Goal: Task Accomplishment & Management: Manage account settings

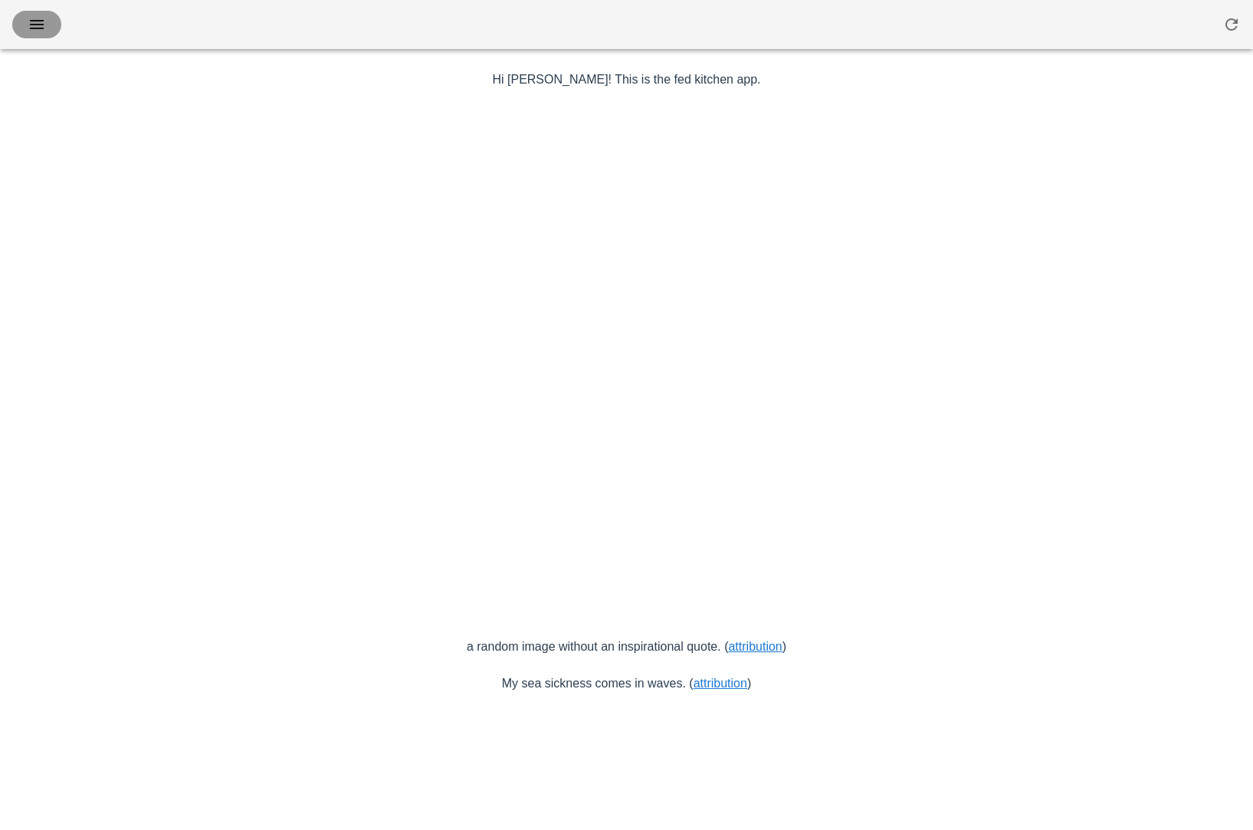
click at [32, 25] on icon "button" at bounding box center [37, 24] width 18 height 18
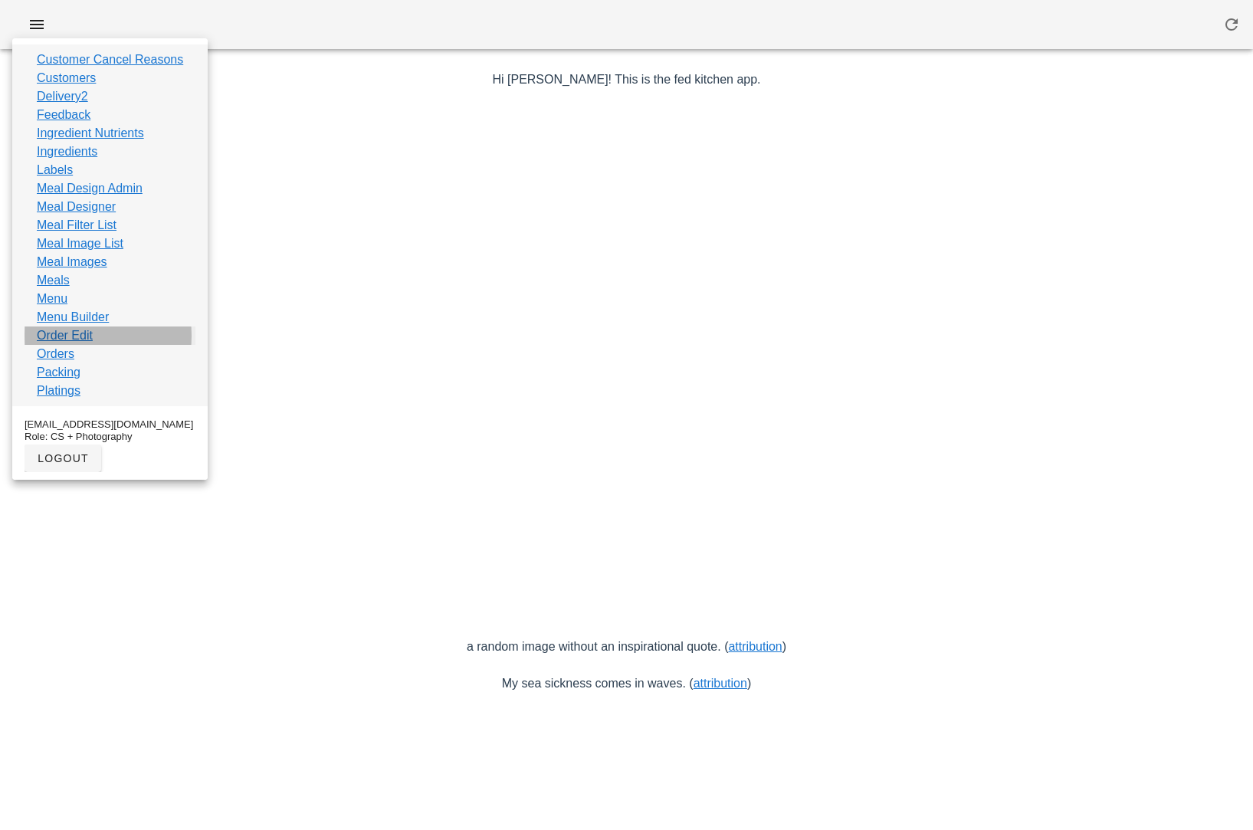
click at [70, 332] on link "Order Edit" at bounding box center [65, 335] width 56 height 18
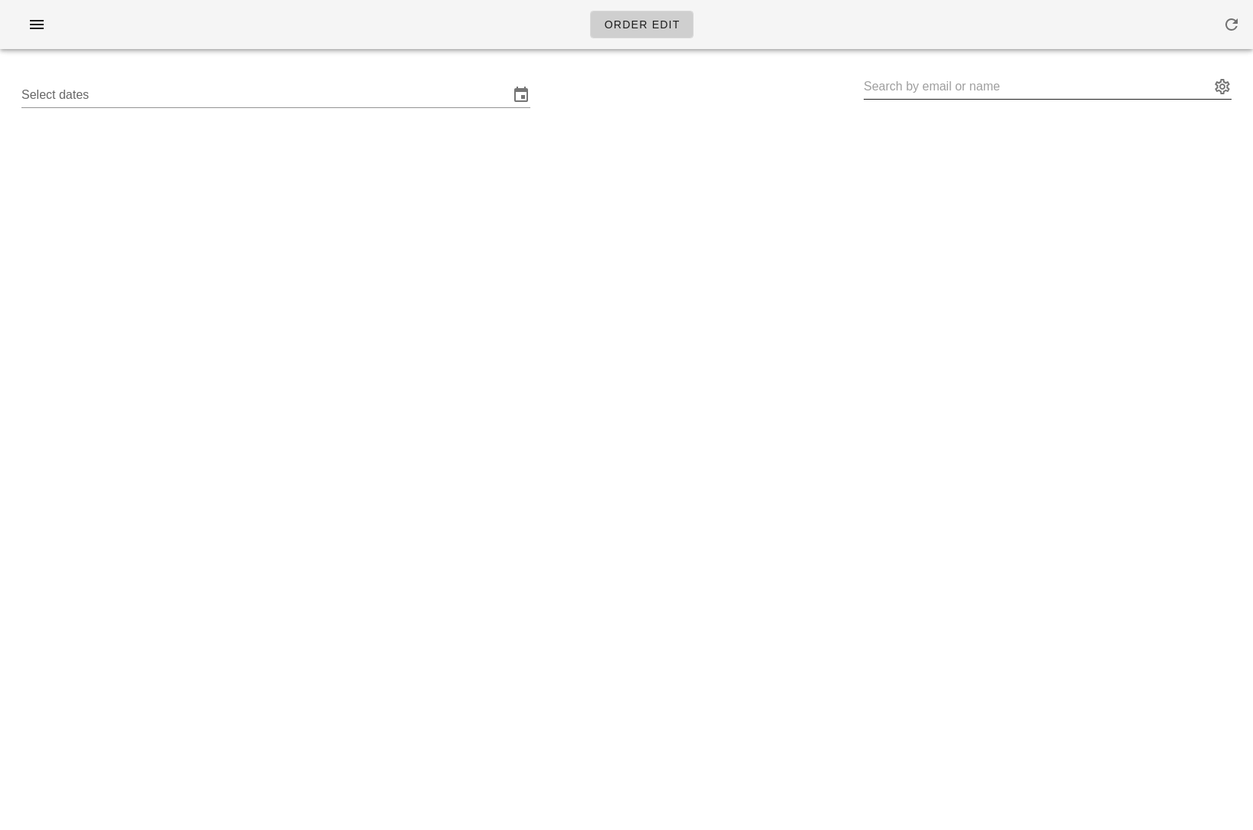
click at [921, 93] on input "text" at bounding box center [1036, 86] width 346 height 25
paste input "jpgclark@telus.net"
type input "jpgclark@telus.net"
click at [407, 102] on input "Select dates" at bounding box center [264, 95] width 487 height 25
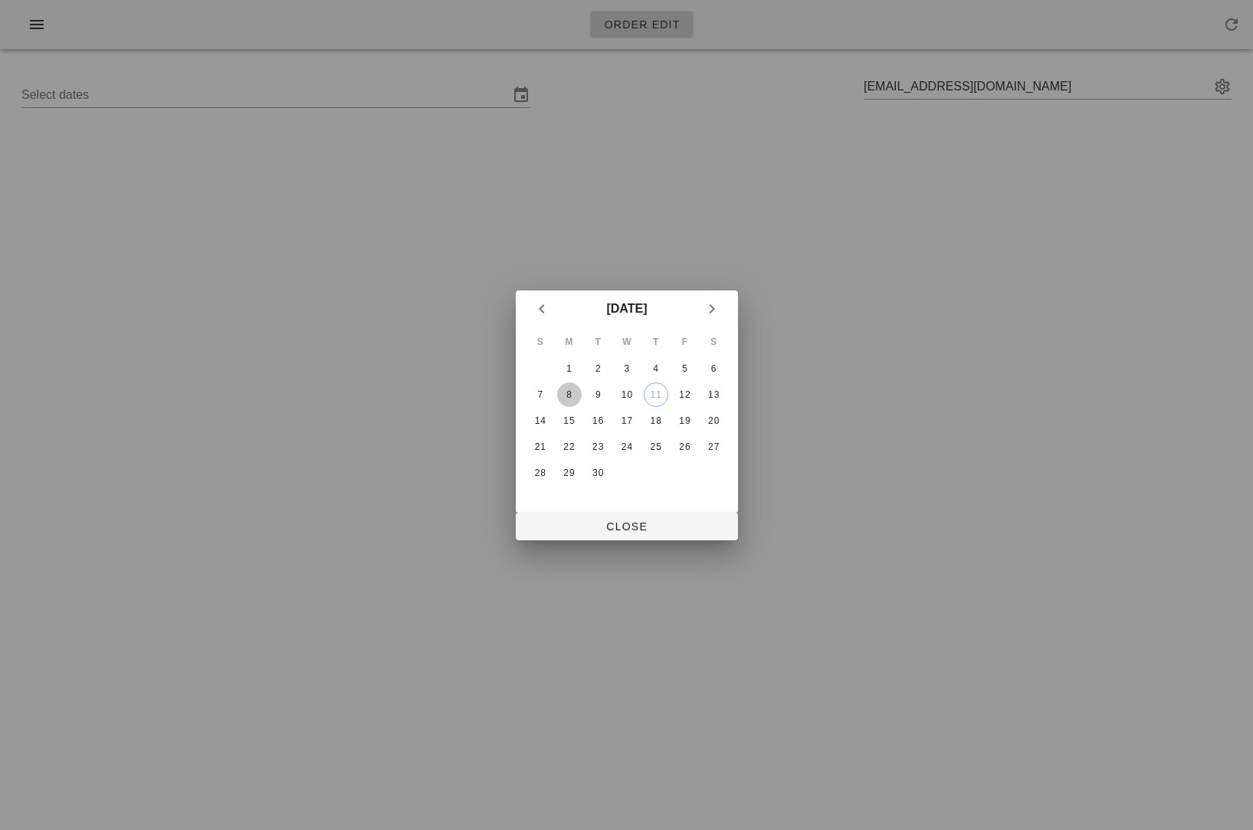
click at [568, 389] on div "8" at bounding box center [568, 394] width 25 height 11
click at [559, 526] on span "Close" at bounding box center [627, 526] width 198 height 12
type input "Sunday September 7 - Saturday September 13"
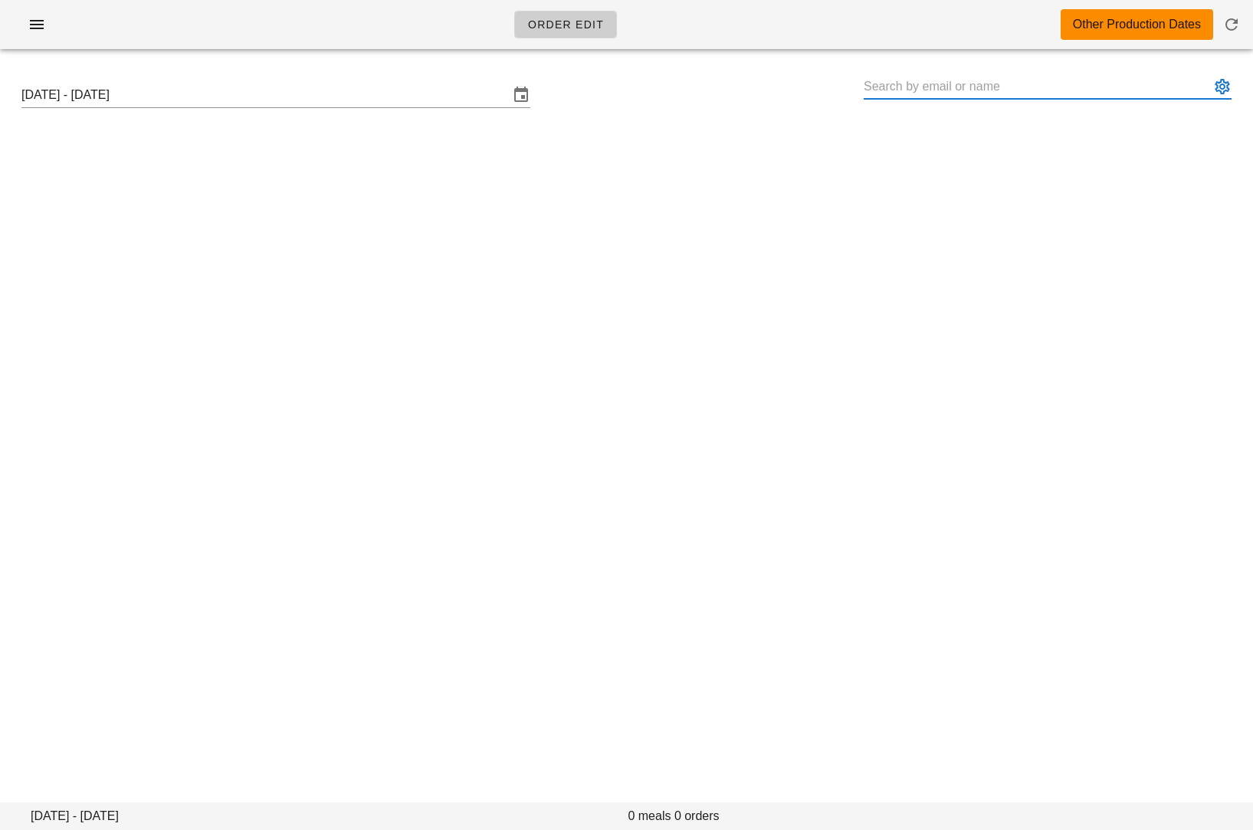
click at [994, 78] on input "text" at bounding box center [1036, 86] width 346 height 25
paste input "jpgclark@telus.net"
type input "jpgclark"
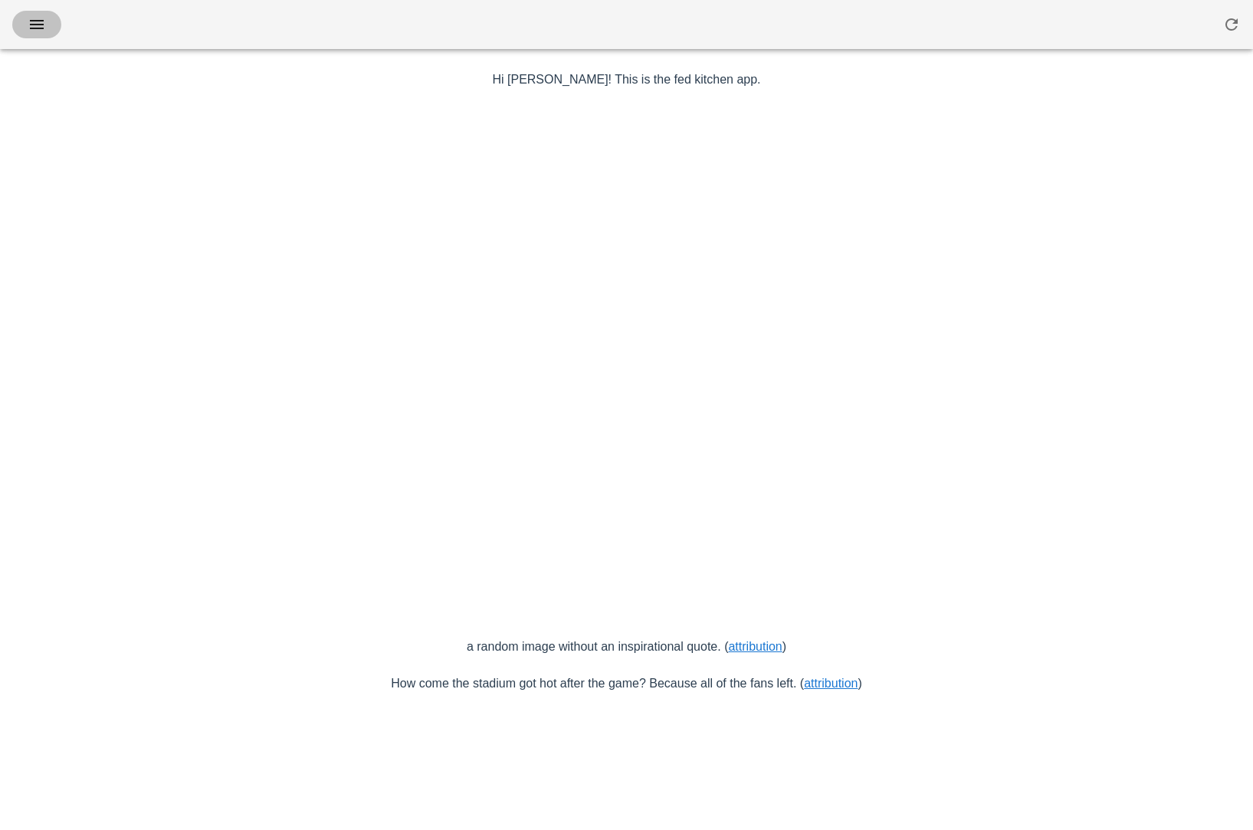
click at [34, 24] on icon "button" at bounding box center [37, 24] width 18 height 18
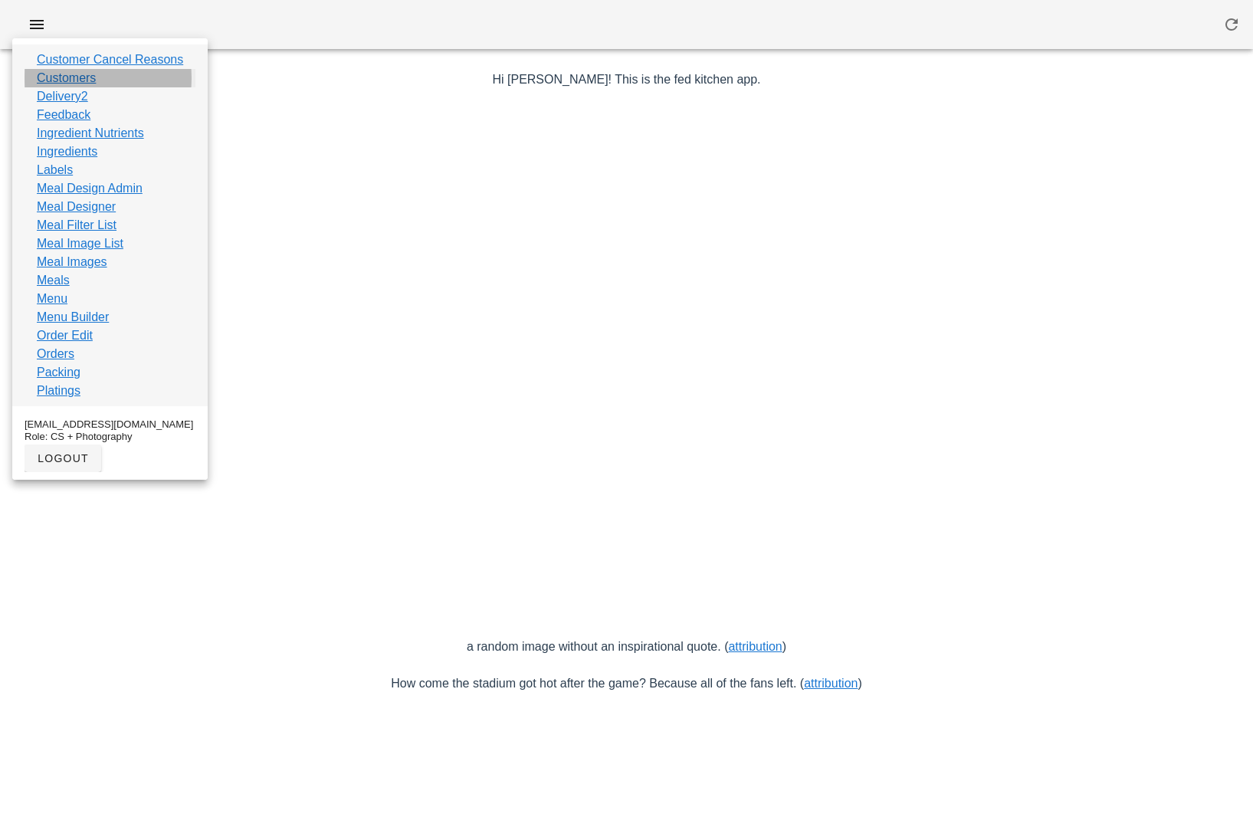
click at [66, 74] on link "Customers" at bounding box center [66, 78] width 59 height 18
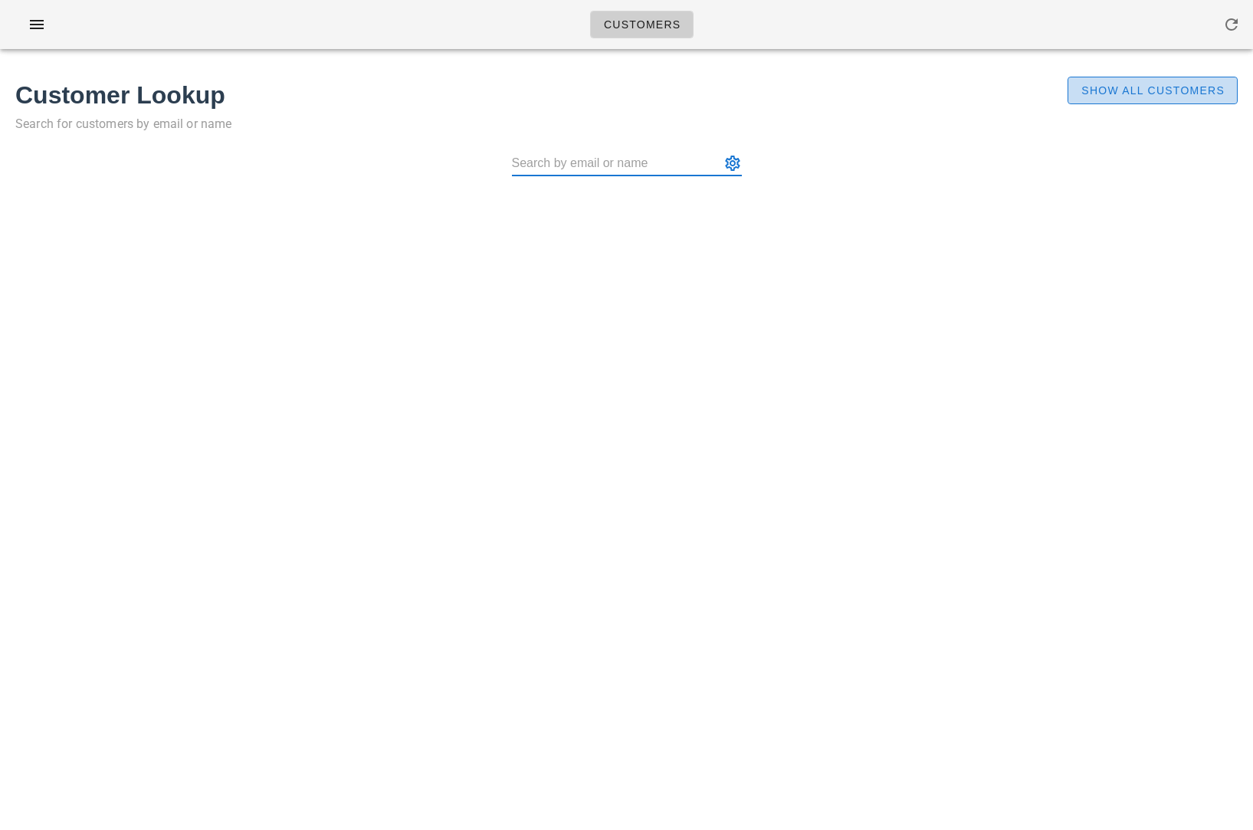
click at [1158, 92] on span "Show All Customers" at bounding box center [1152, 90] width 144 height 12
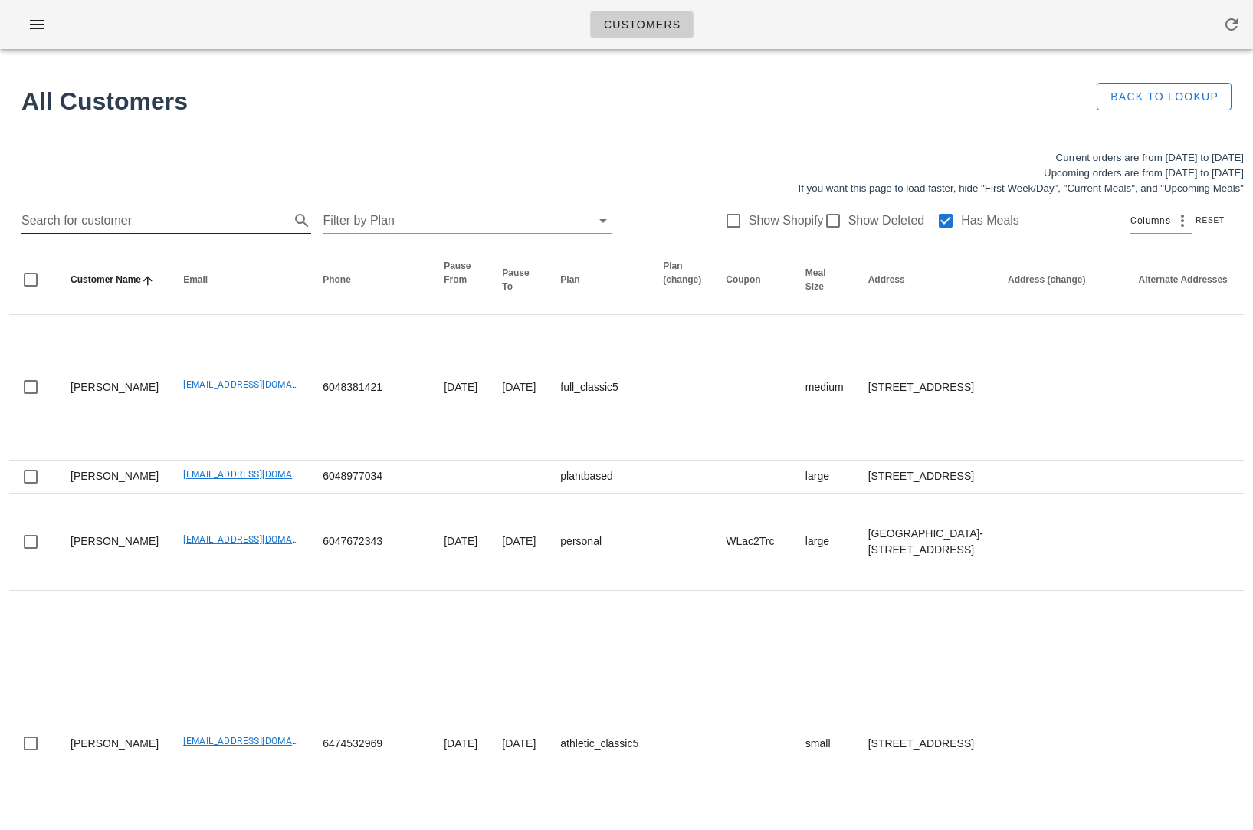
click at [190, 215] on input "Search for customer" at bounding box center [153, 220] width 265 height 25
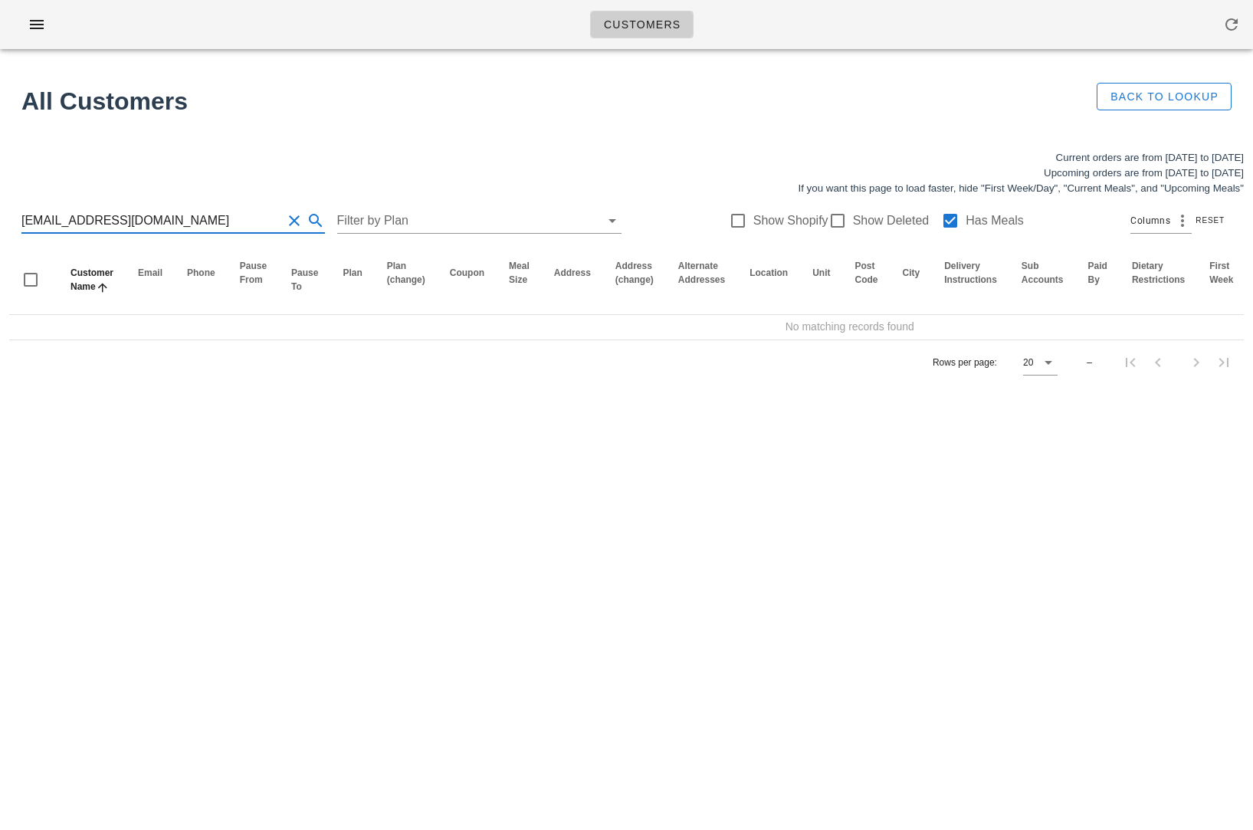
drag, startPoint x: 76, startPoint y: 216, endPoint x: 190, endPoint y: 225, distance: 114.5
click at [190, 225] on input "jpgclark@telus.net" at bounding box center [151, 220] width 260 height 25
type input "jpgclark"
click at [828, 216] on div at bounding box center [837, 221] width 26 height 26
checkbox input "true"
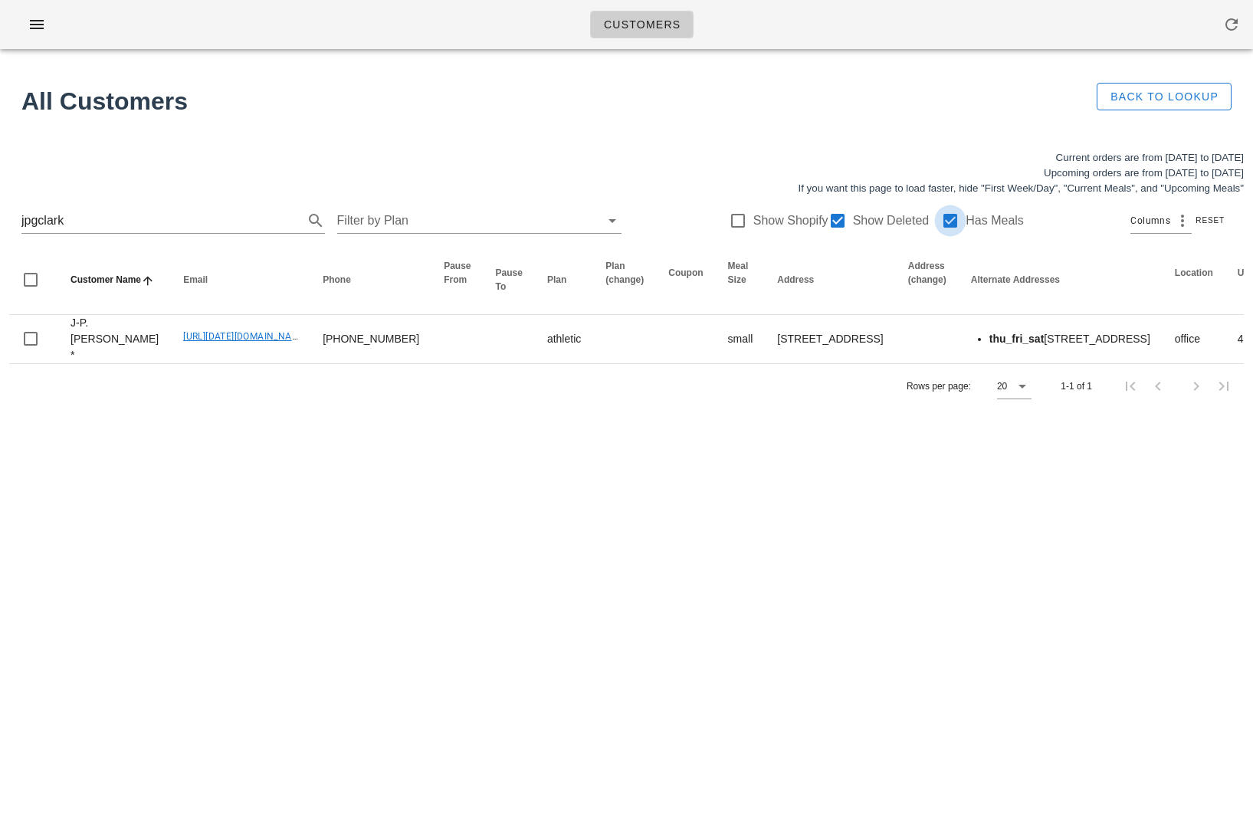
click at [942, 221] on div at bounding box center [950, 221] width 26 height 26
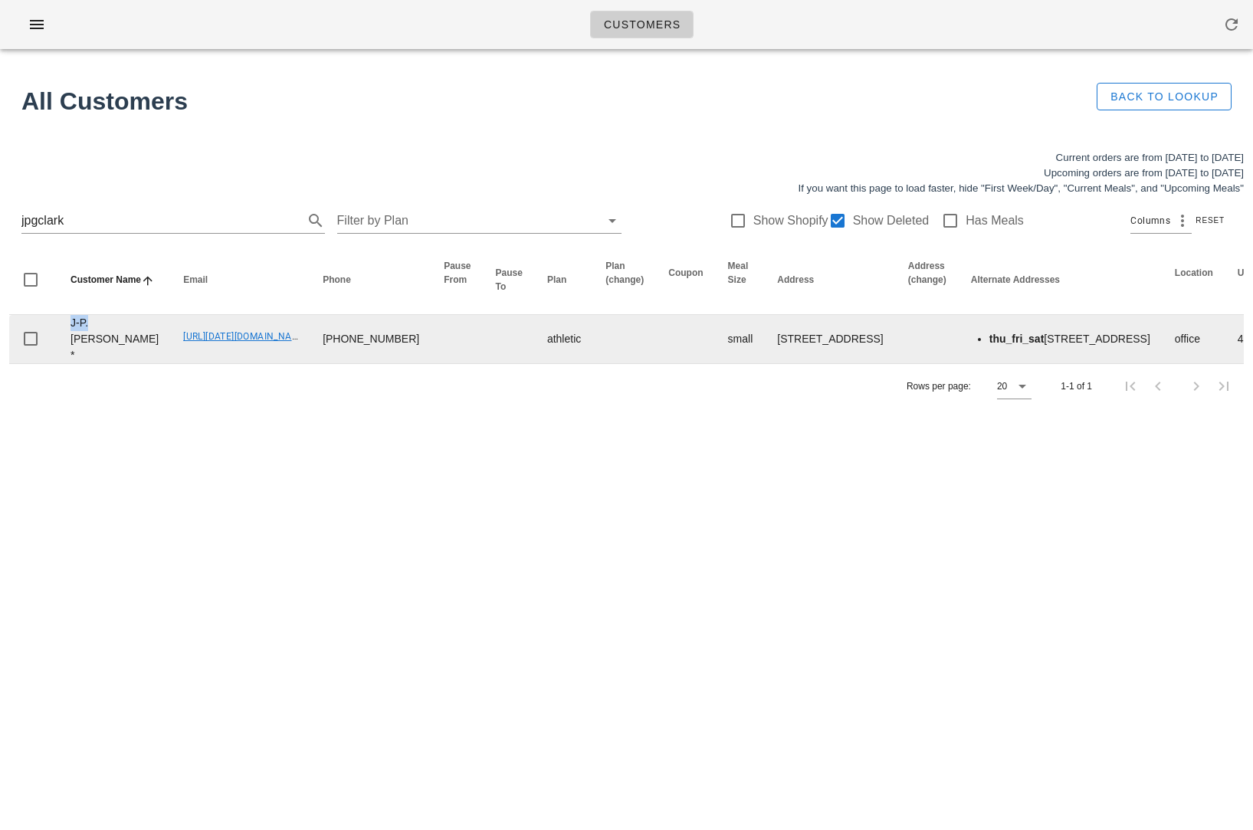
drag, startPoint x: 96, startPoint y: 349, endPoint x: 70, endPoint y: 348, distance: 25.3
click at [70, 348] on td "J-P. Clark *" at bounding box center [114, 339] width 113 height 48
copy td "J-P."
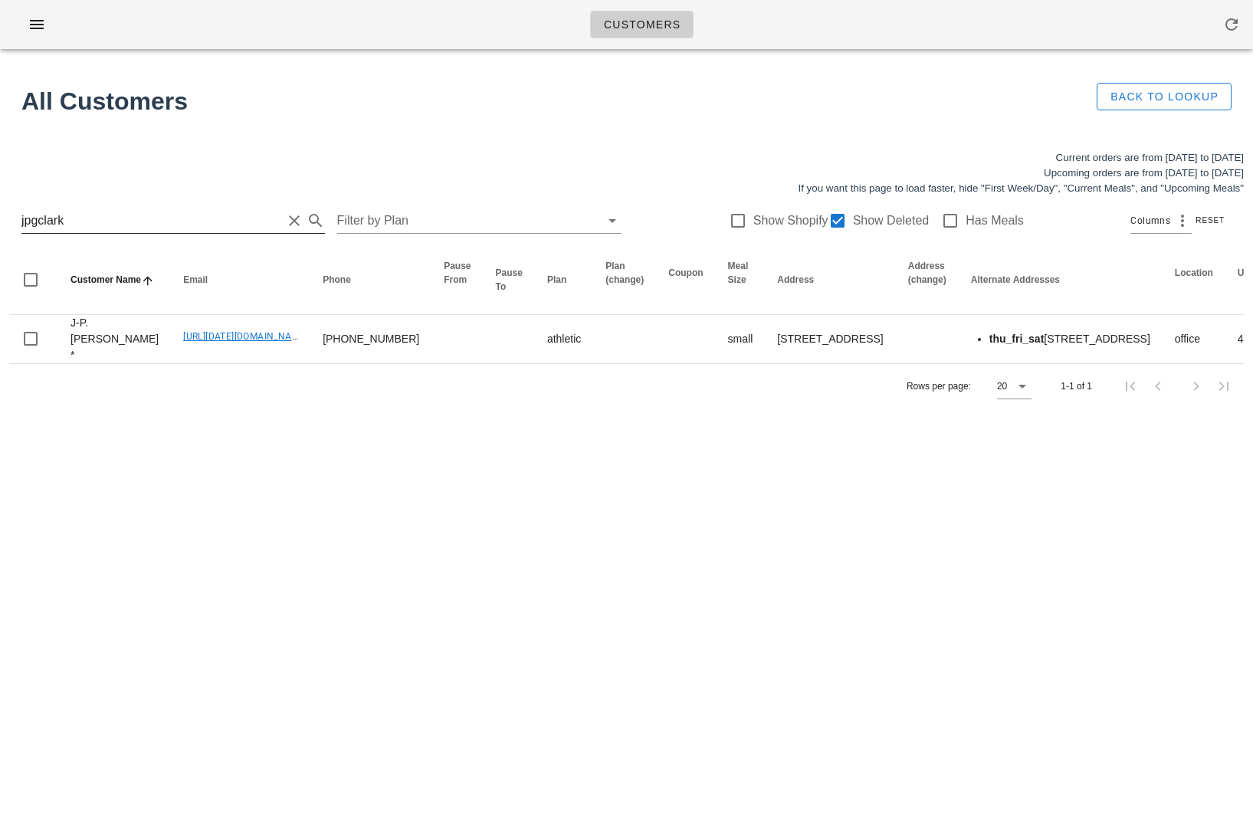
click at [79, 224] on input "jpgclark" at bounding box center [151, 220] width 260 height 25
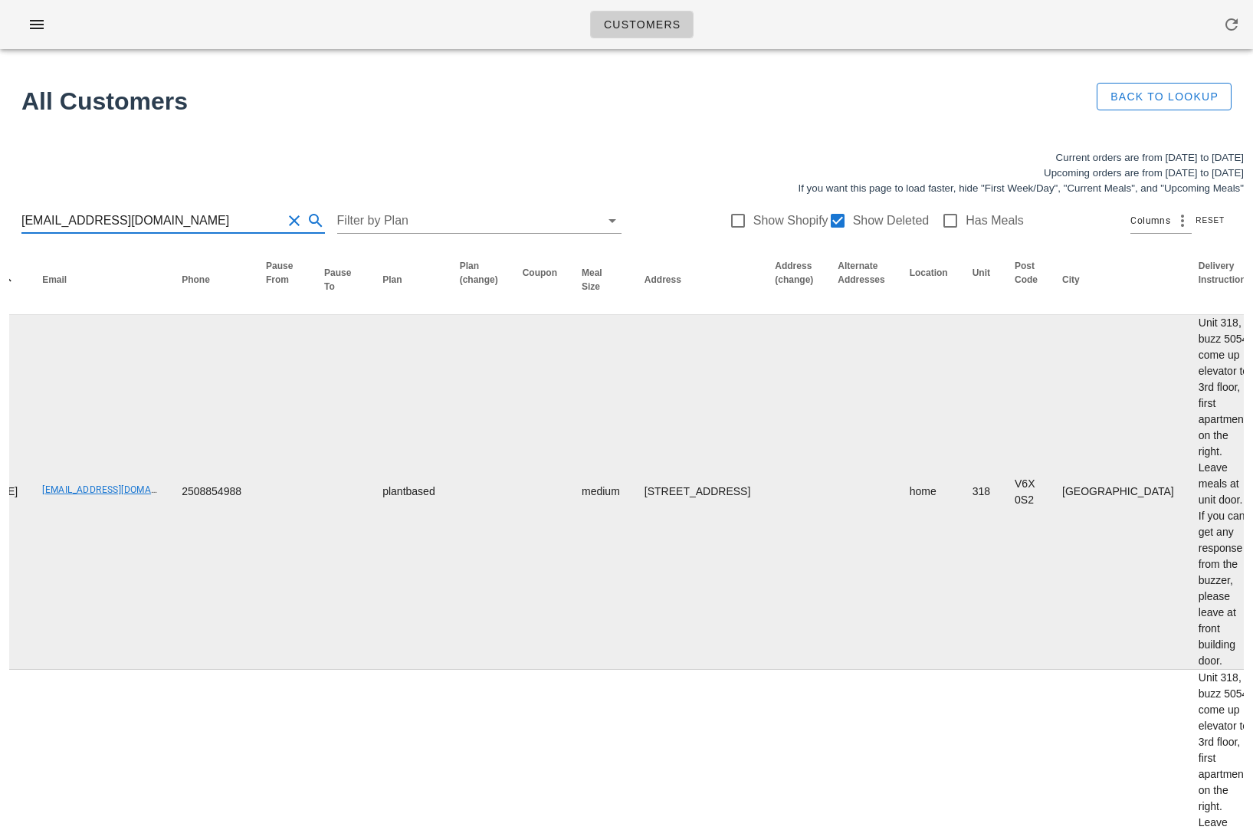
scroll to position [0, 290]
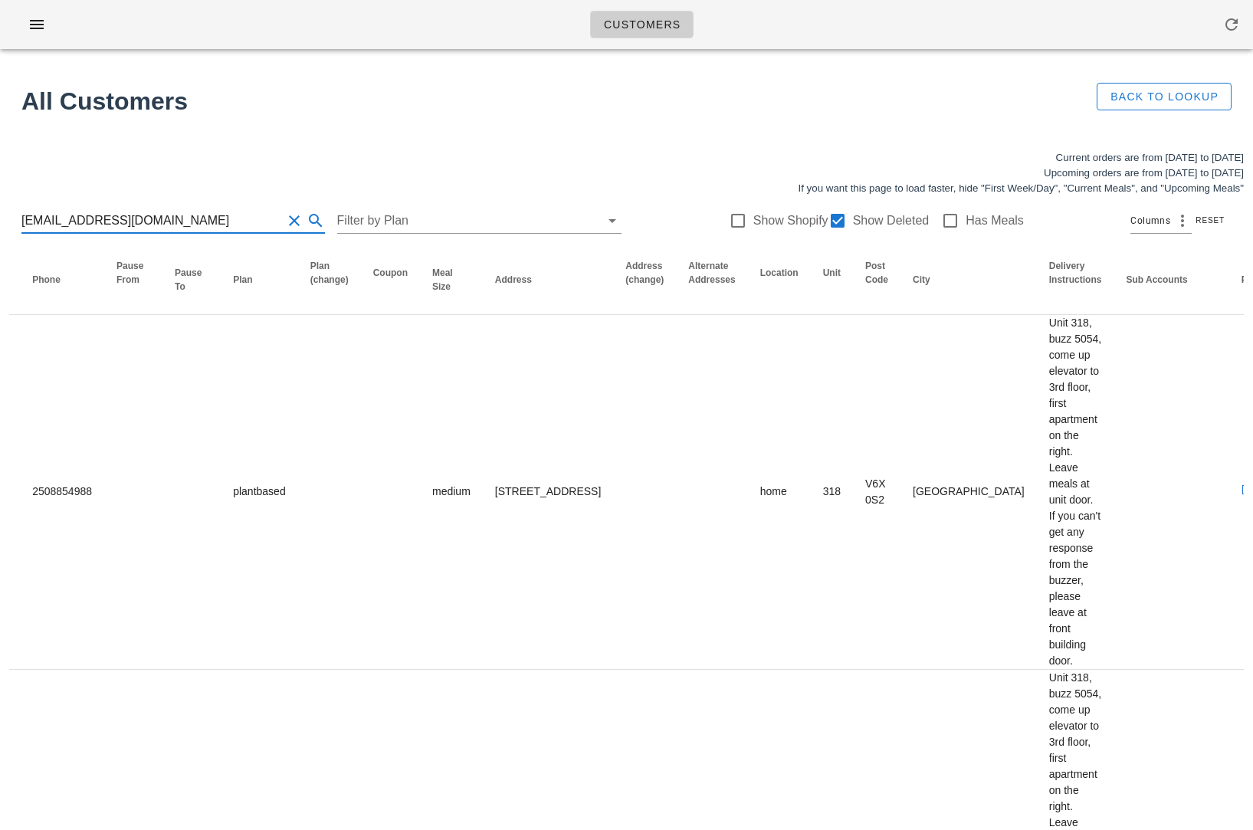
click at [84, 224] on input "shannonbarry250@gmail.com" at bounding box center [151, 220] width 260 height 25
click at [84, 224] on input "[EMAIL_ADDRESS][DOMAIN_NAME]" at bounding box center [151, 220] width 260 height 25
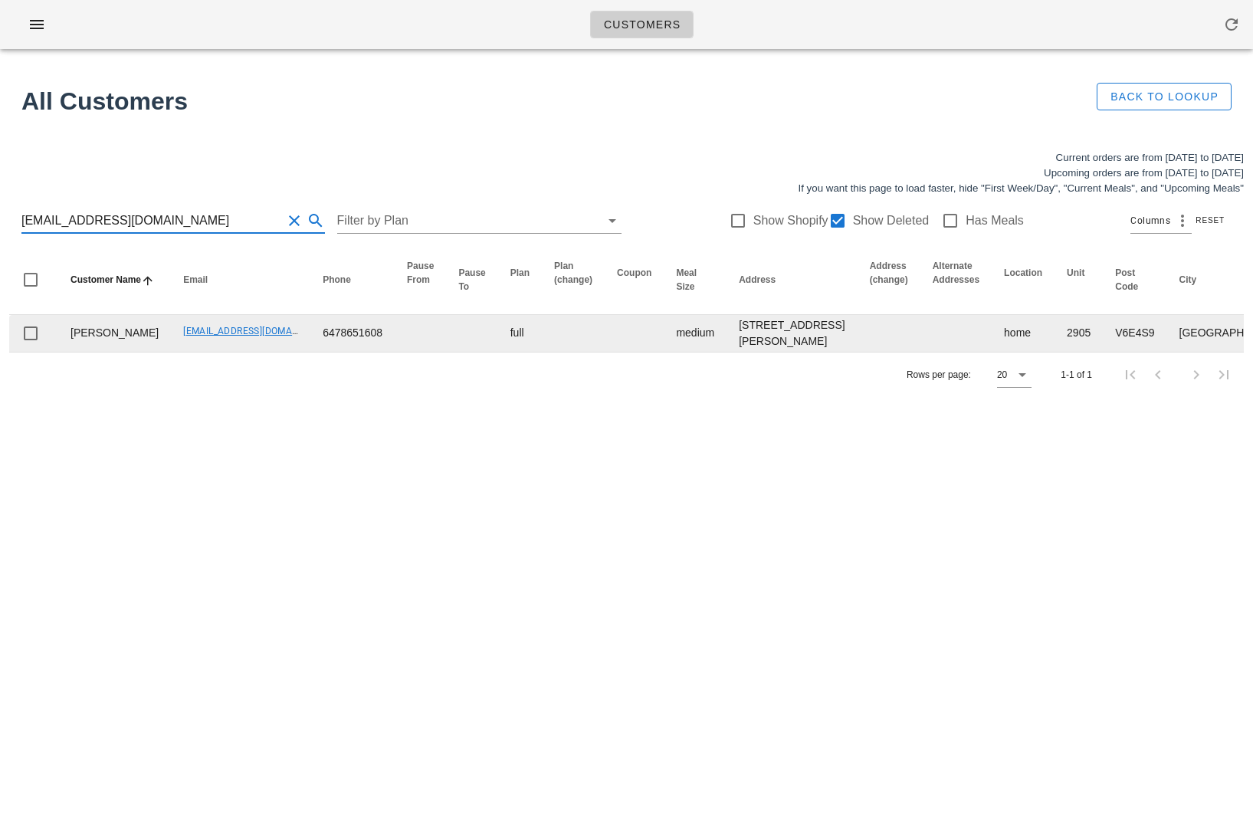
type input "hrshlshh93@gmail.com"
drag, startPoint x: 111, startPoint y: 346, endPoint x: 51, endPoint y: 351, distance: 60.0
click at [51, 351] on tr "Harshil Shah hrshlshh93@gmail.com 6478651608 full medium 2905-1328 W Pender St,…" at bounding box center [1041, 333] width 2064 height 37
copy td "Harshil"
click at [114, 352] on td "Harshil Shah" at bounding box center [114, 333] width 113 height 37
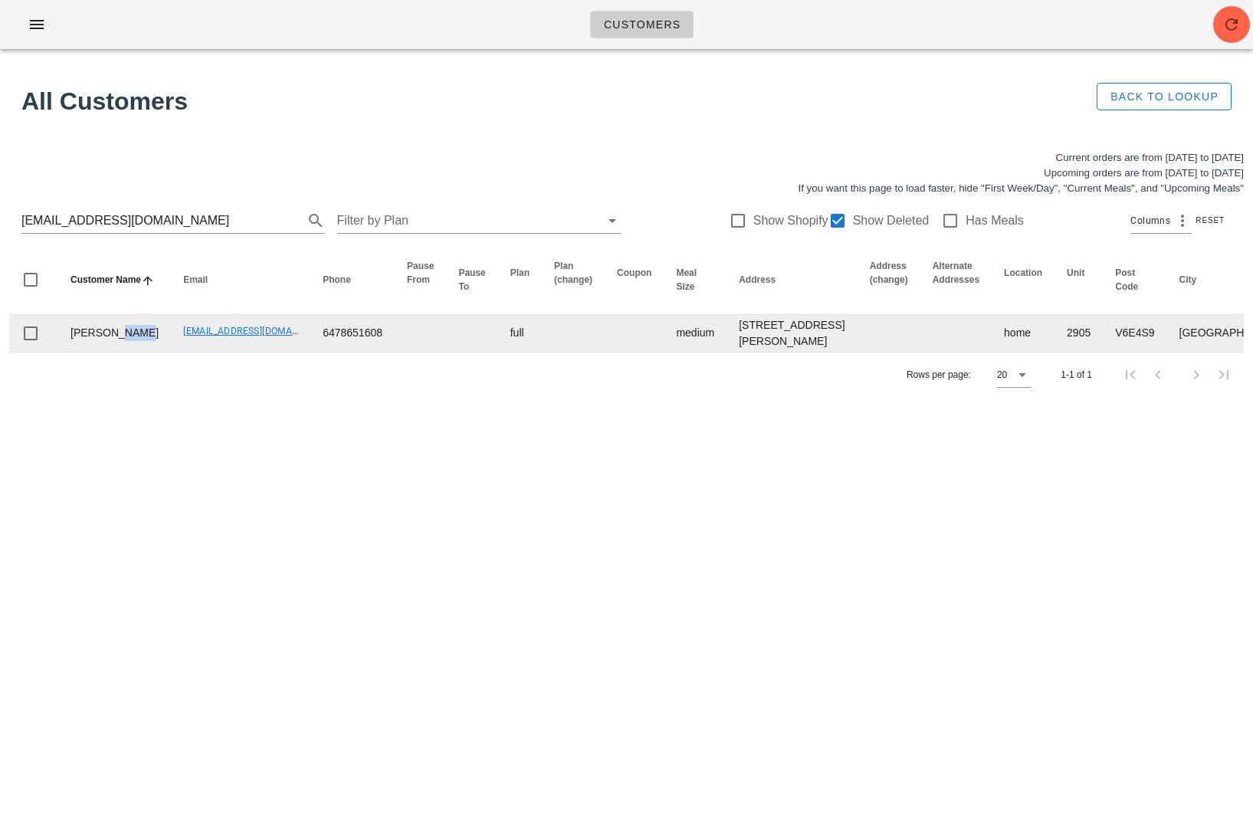
drag, startPoint x: 103, startPoint y: 369, endPoint x: 64, endPoint y: 355, distance: 41.2
click at [64, 352] on td "Harshil Shah" at bounding box center [114, 333] width 113 height 37
click at [108, 352] on td "Harshil Shah" at bounding box center [114, 333] width 113 height 37
drag, startPoint x: 97, startPoint y: 369, endPoint x: 61, endPoint y: 346, distance: 41.7
click at [61, 346] on td "Harshil Shah" at bounding box center [114, 333] width 113 height 37
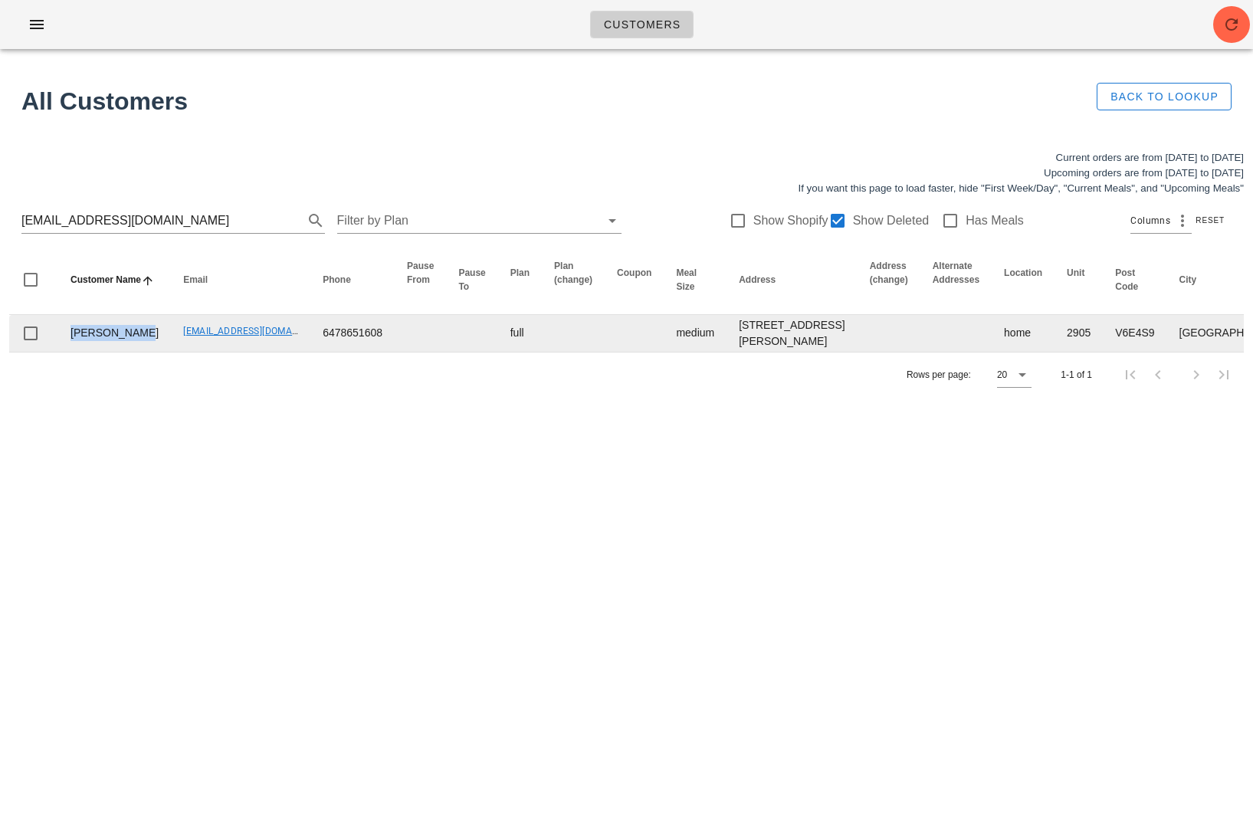
copy td "Harshil Shah"
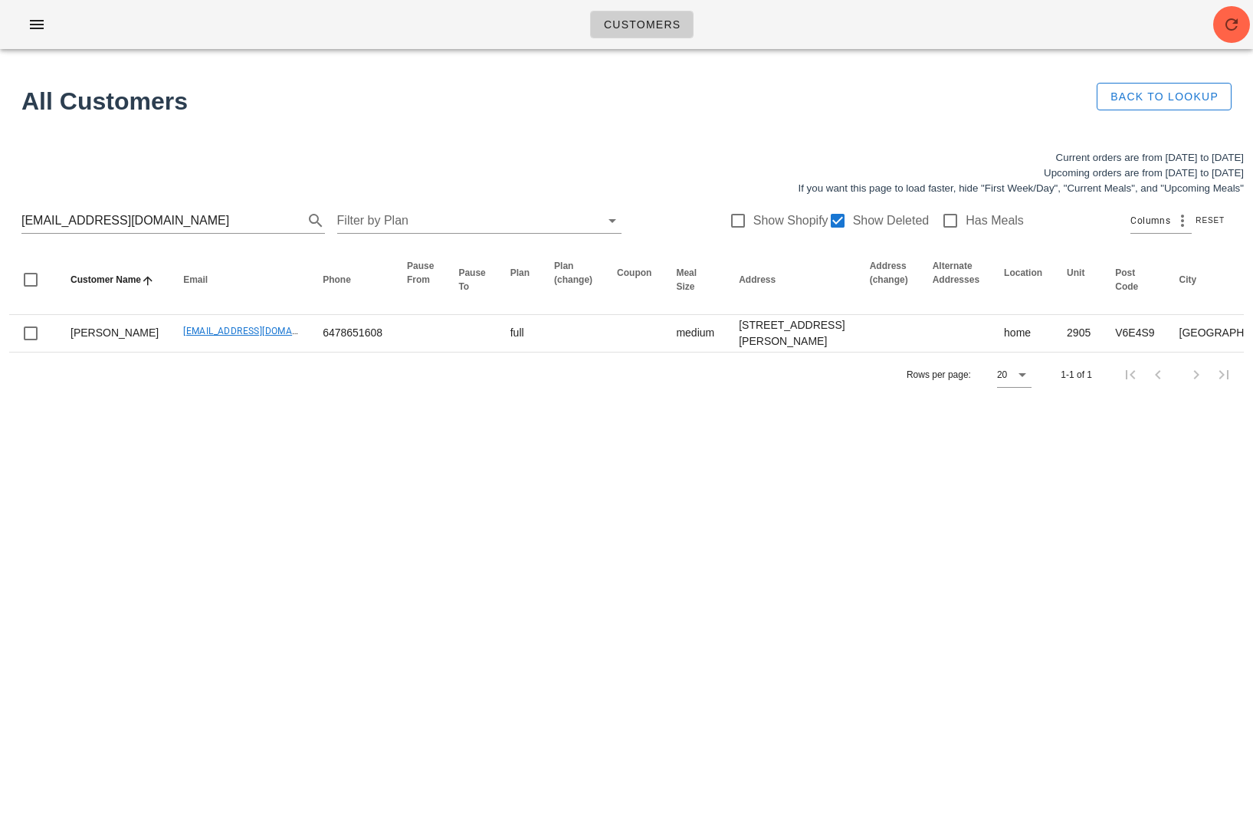
click at [91, 555] on div "Customers All Customers Back to Lookup Current orders are from Sunday Sep 07 to…" at bounding box center [626, 415] width 1253 height 830
click at [495, 629] on div "Customers All Customers Back to Lookup Current orders are from Sunday Sep 07 to…" at bounding box center [626, 415] width 1253 height 830
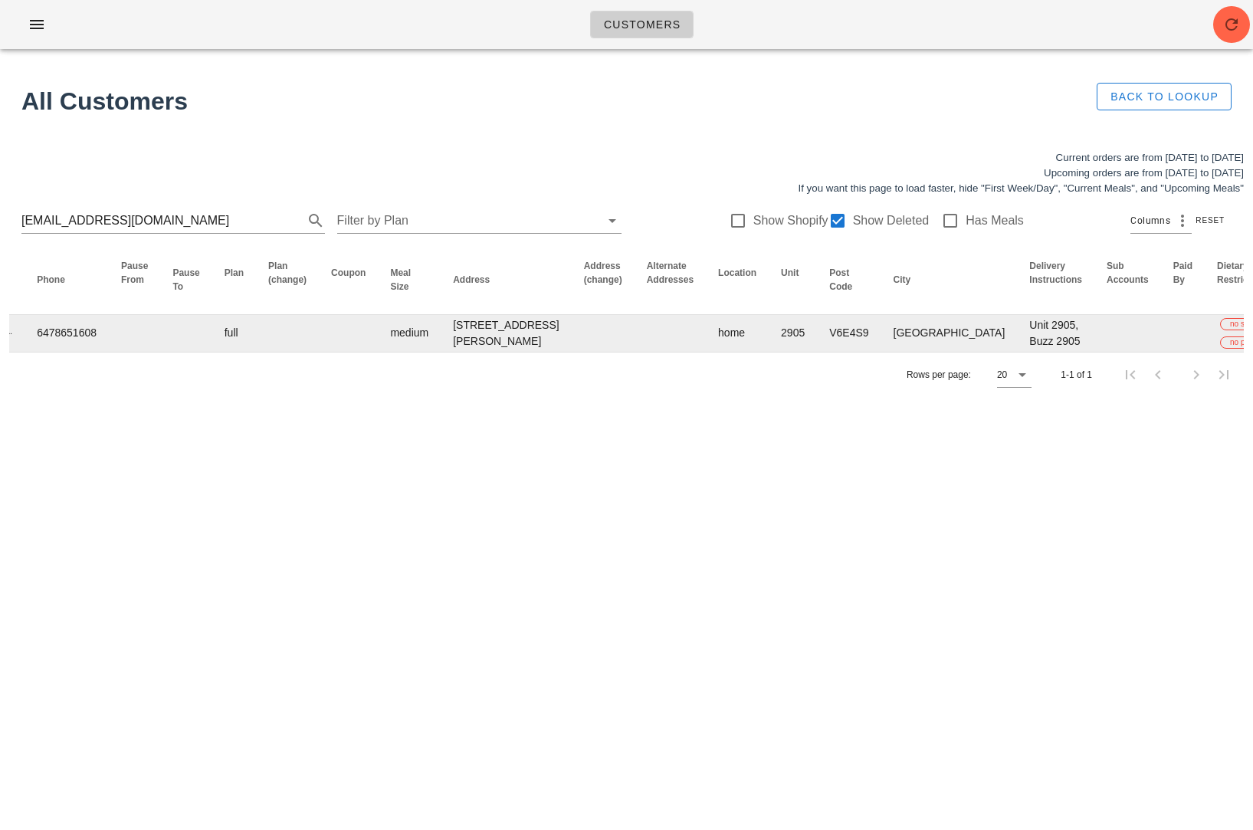
scroll to position [0, 437]
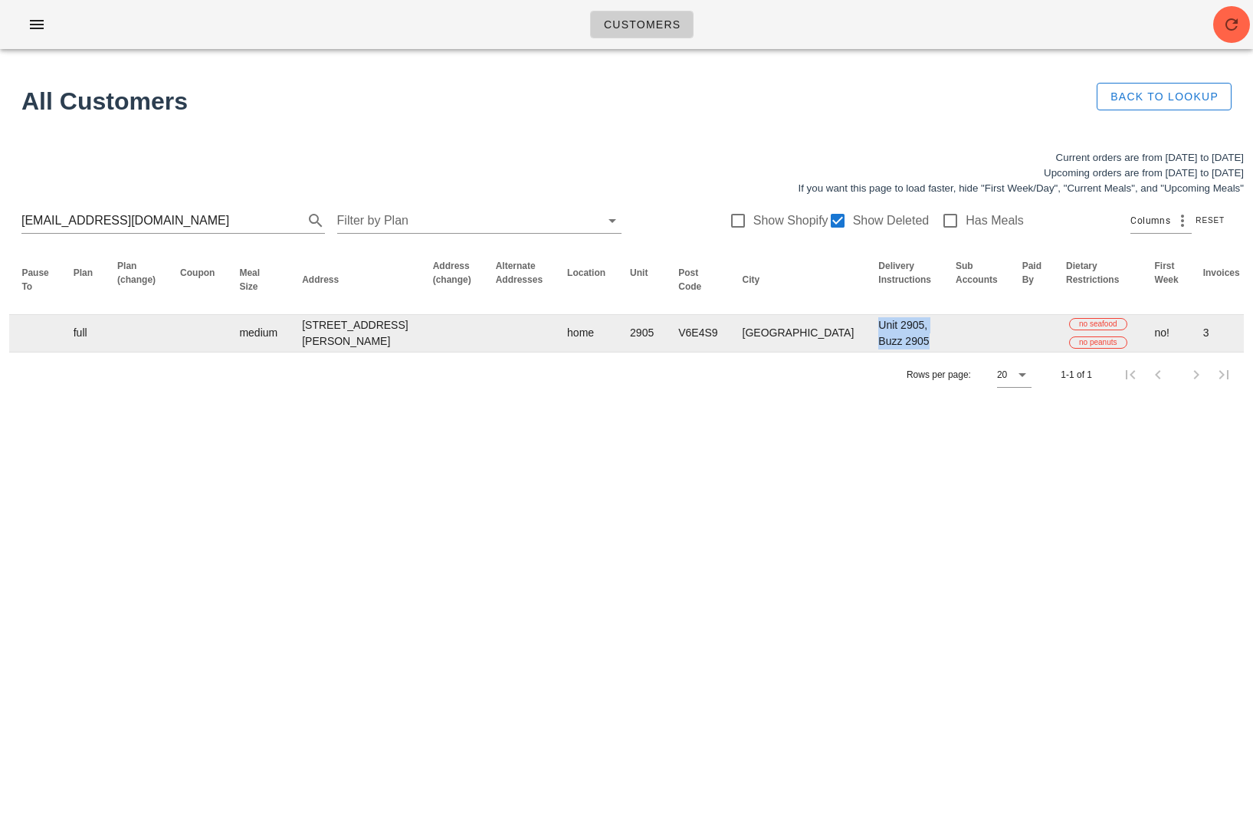
drag, startPoint x: 683, startPoint y: 345, endPoint x: 767, endPoint y: 379, distance: 90.3
click at [767, 352] on tr "Harshil Shah hrshlshh93@gmail.com 6478651608 full medium 2905-1328 W Pender St,…" at bounding box center [605, 333] width 2064 height 37
copy td "Unit 2905, Buzz 2905"
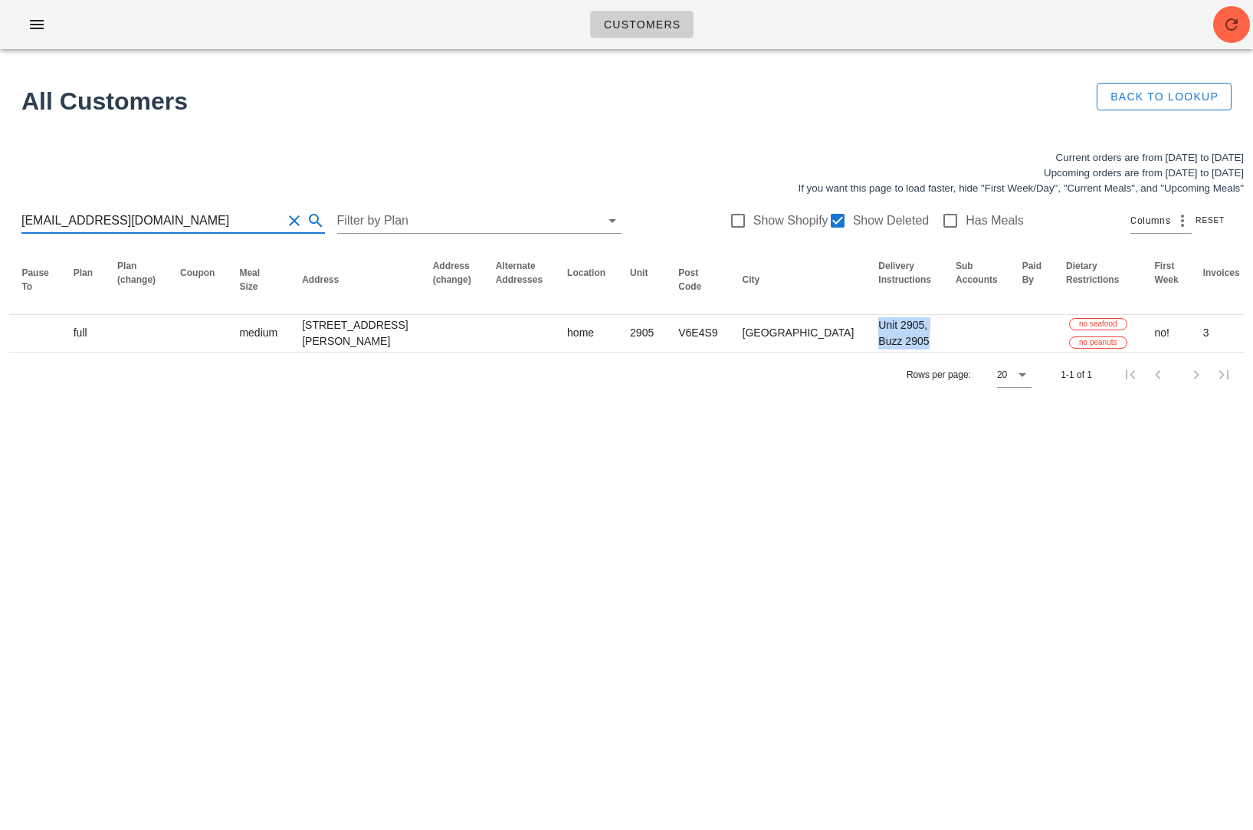
click at [176, 219] on input "hrshlshh93@gmail.com" at bounding box center [151, 220] width 260 height 25
click at [139, 450] on div "Customers All Customers Back to Lookup Current orders are from Sunday Sep 07 to…" at bounding box center [626, 415] width 1253 height 830
click at [113, 230] on input "hrshlshh93@gmail.com" at bounding box center [151, 220] width 260 height 25
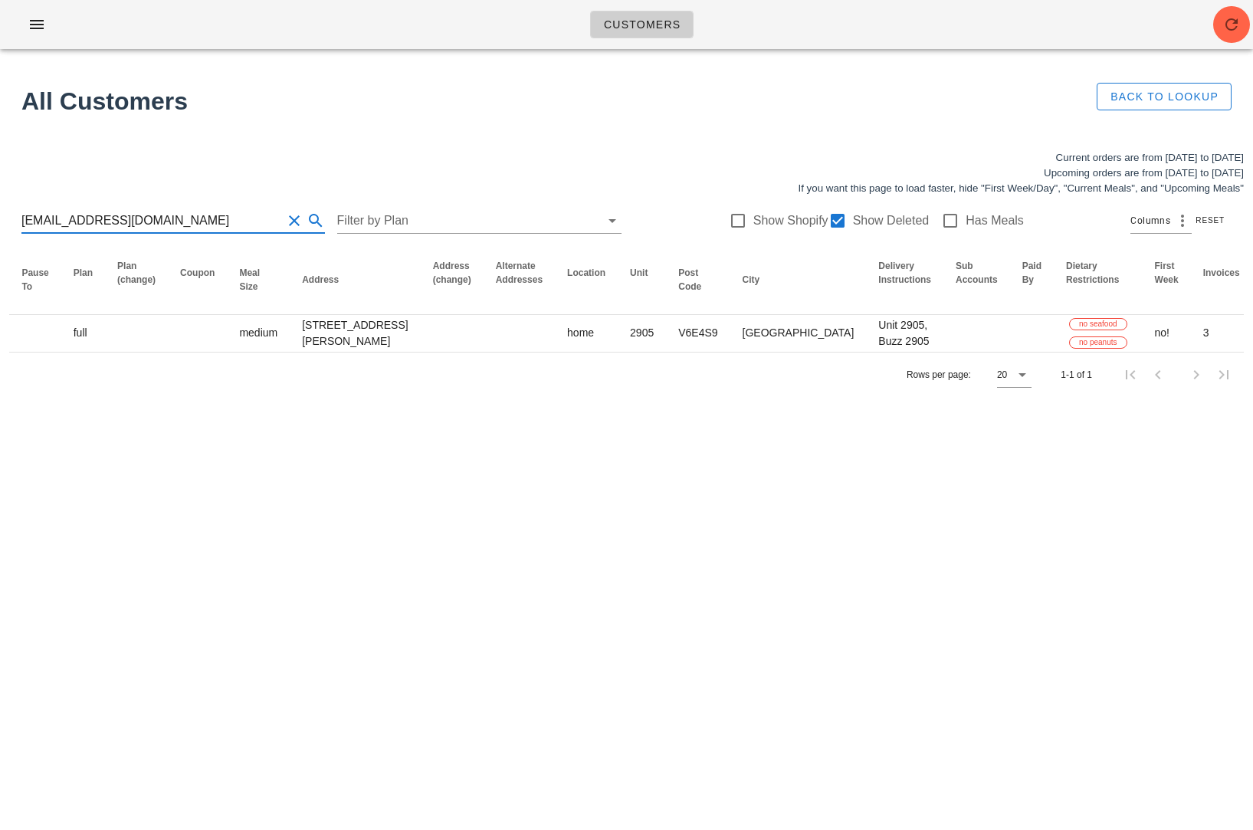
click at [113, 230] on input "hrshlshh93@gmail.com" at bounding box center [151, 220] width 260 height 25
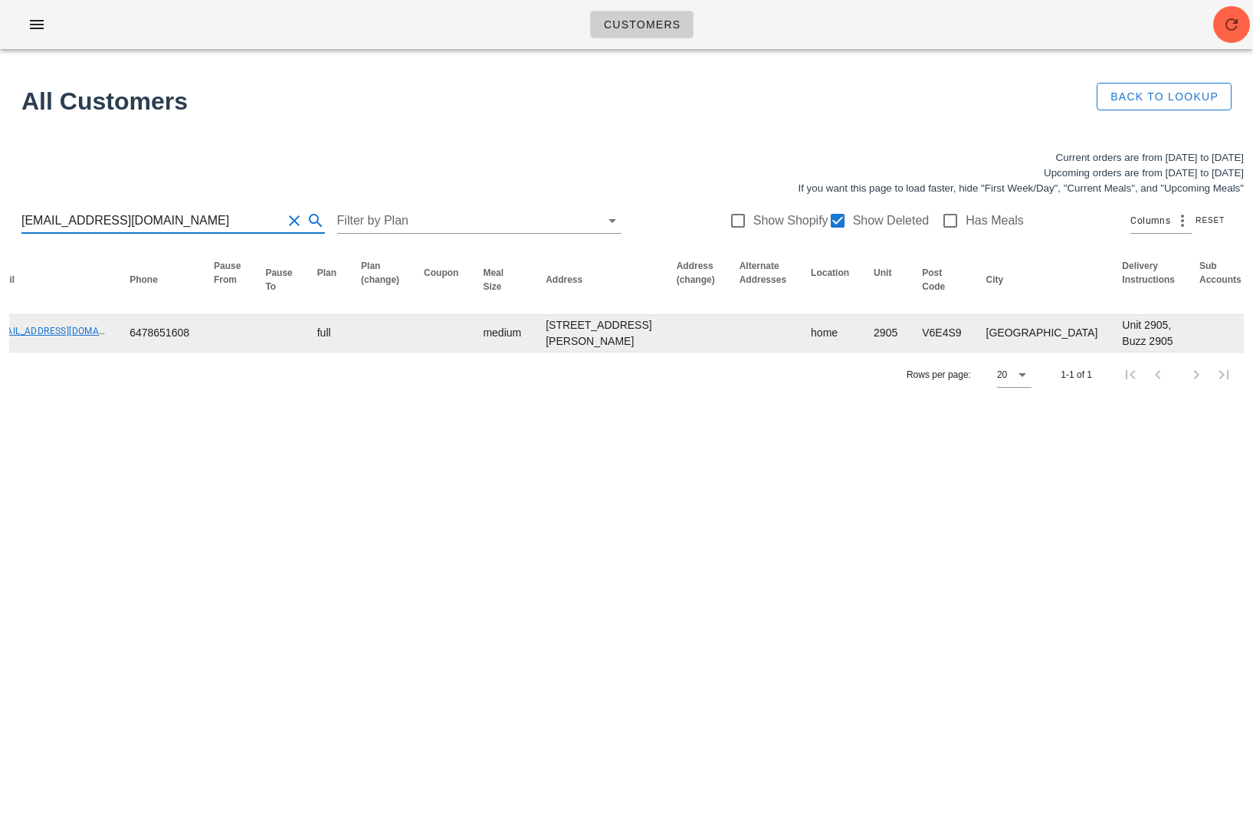
scroll to position [0, 0]
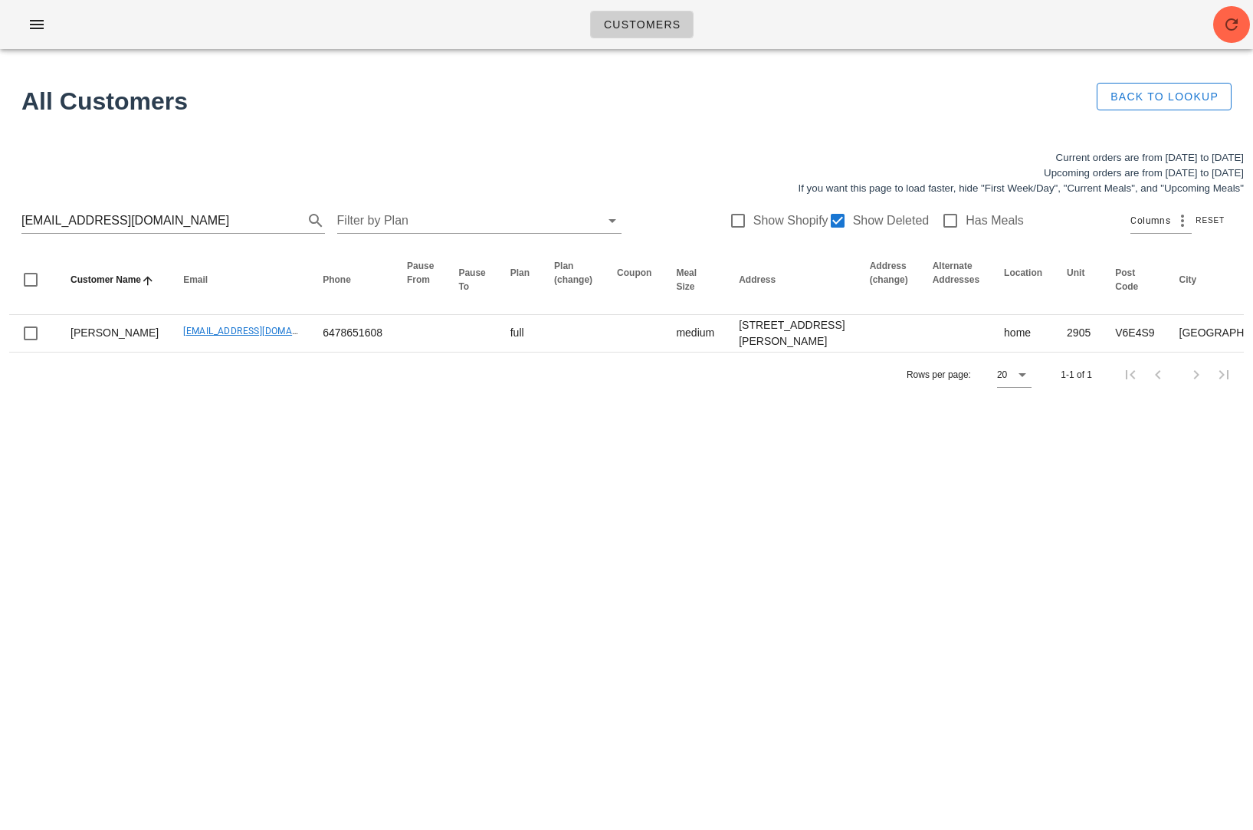
click at [490, 486] on div "Customers All Customers Back to Lookup Current orders are from Sunday Sep 07 to…" at bounding box center [626, 415] width 1253 height 830
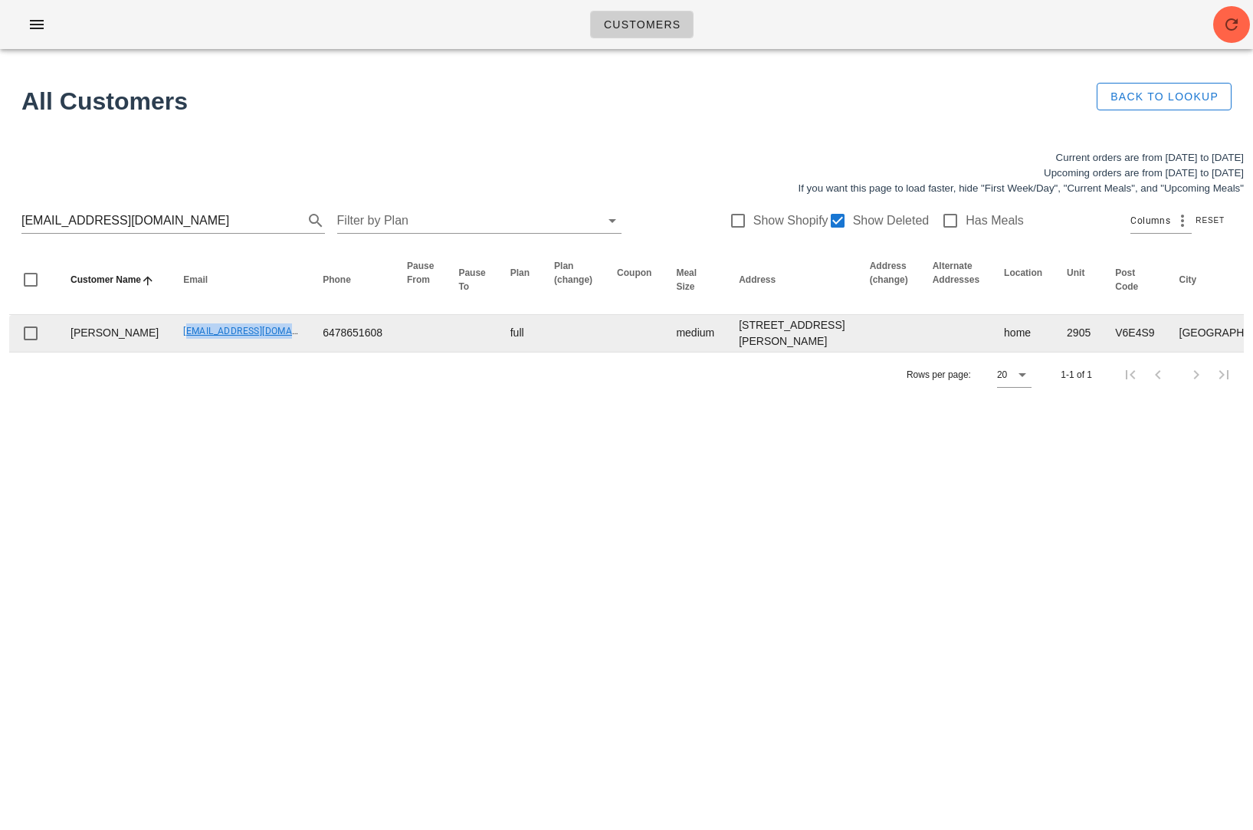
drag, startPoint x: 135, startPoint y: 349, endPoint x: 246, endPoint y: 349, distance: 111.1
click at [246, 349] on td "hrshlshh93@gmail.com" at bounding box center [240, 333] width 139 height 37
copy link "hrshlshh93@gmail.com"
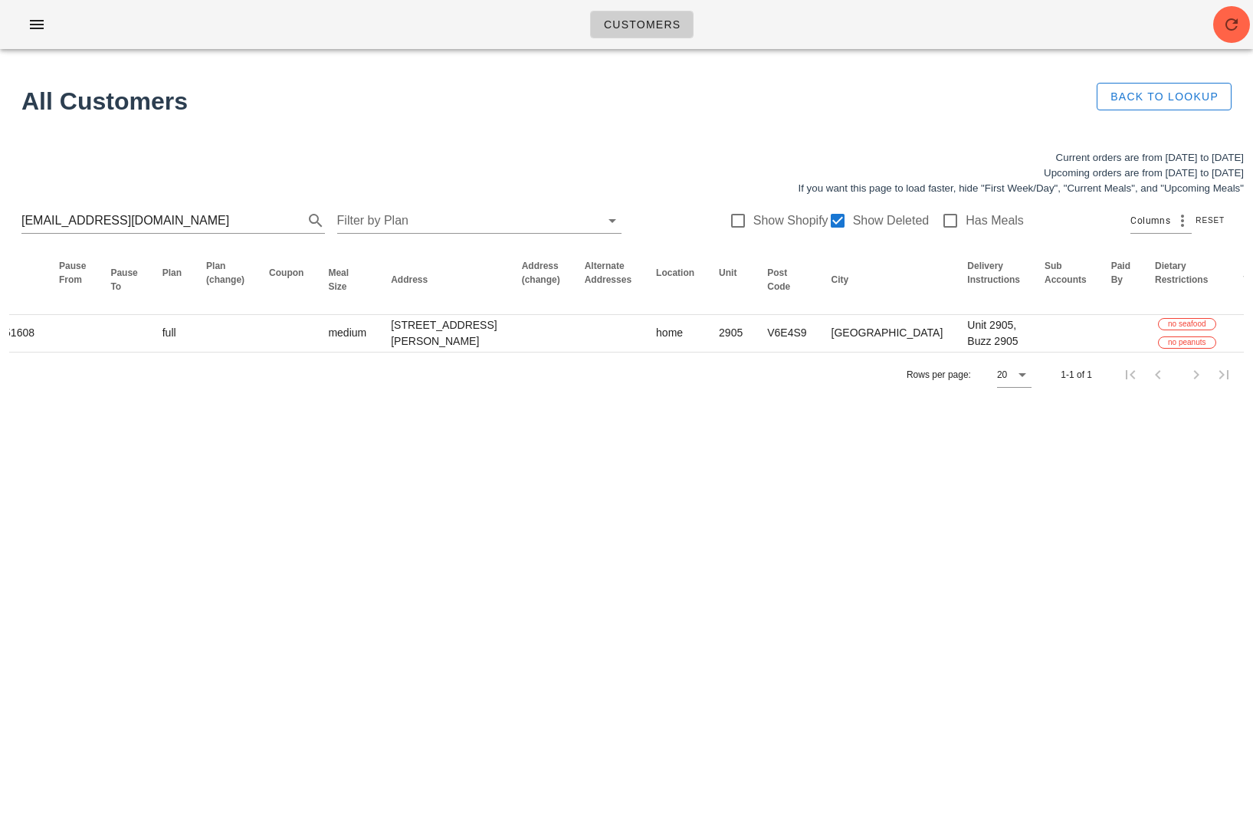
scroll to position [0, 625]
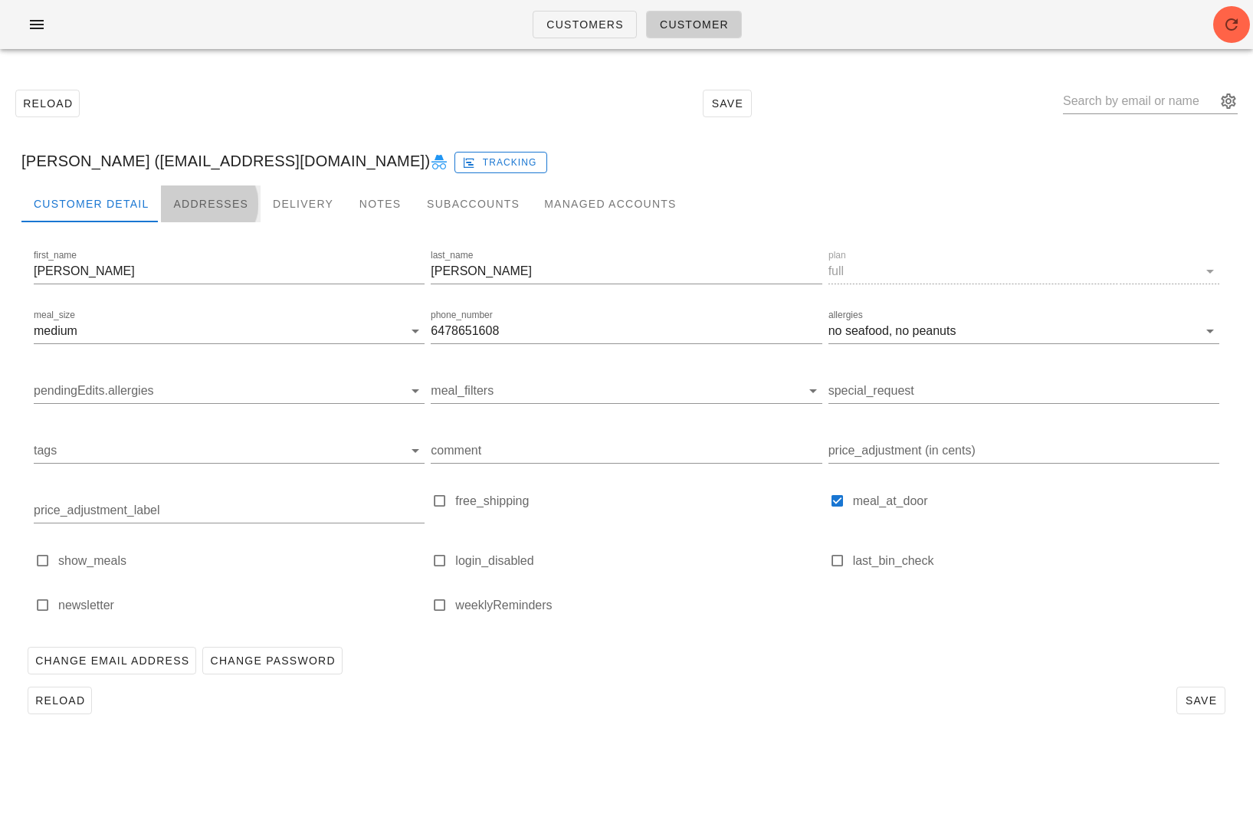
click at [207, 192] on div "Addresses" at bounding box center [211, 203] width 100 height 37
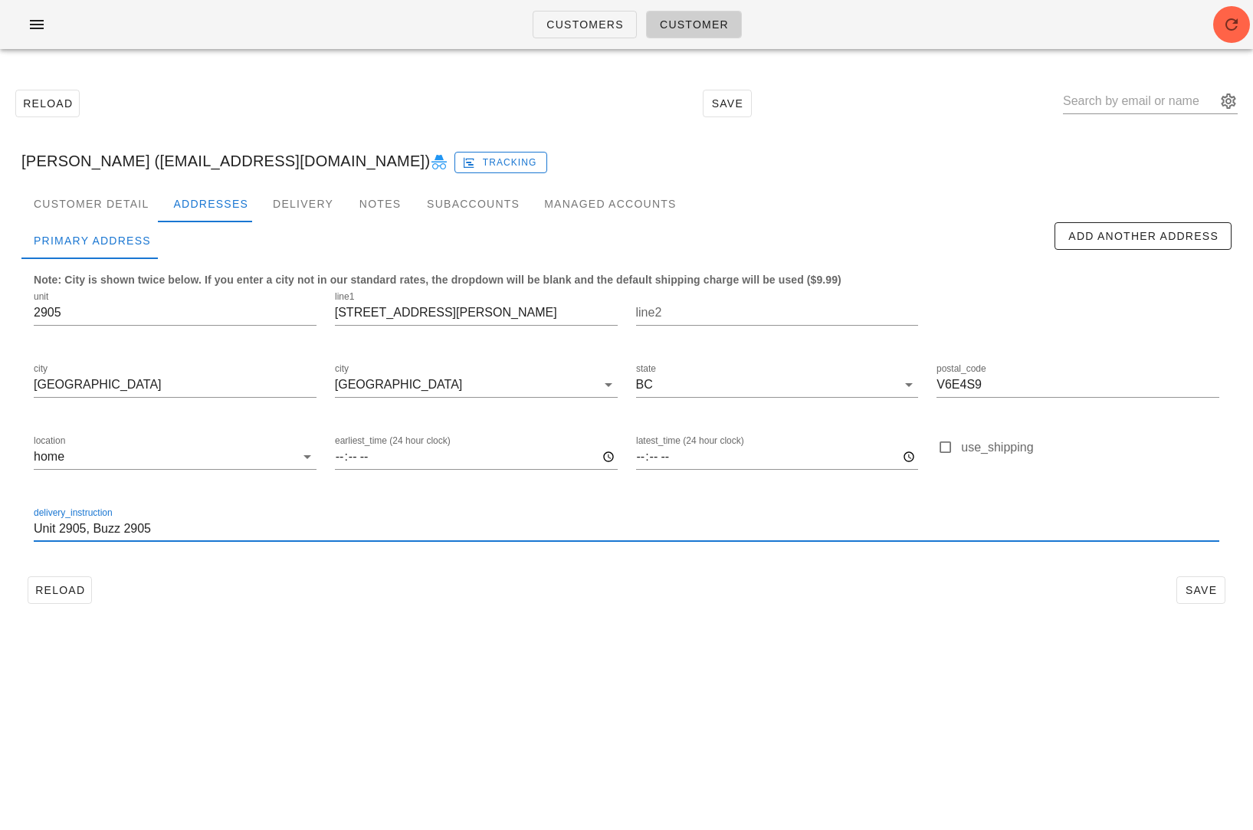
drag, startPoint x: 96, startPoint y: 528, endPoint x: -17, endPoint y: 535, distance: 112.8
click at [0, 535] on html "Customers Customer Reload Save Harshil Shah (hrshlshh93@gmail.com) Tracking Cus…" at bounding box center [626, 415] width 1253 height 830
click at [108, 524] on input "Buzz 2905" at bounding box center [626, 528] width 1185 height 25
paste input "Unit 2905,"
click at [97, 525] on input "Buzz 2905. Unit 2905," at bounding box center [626, 528] width 1185 height 25
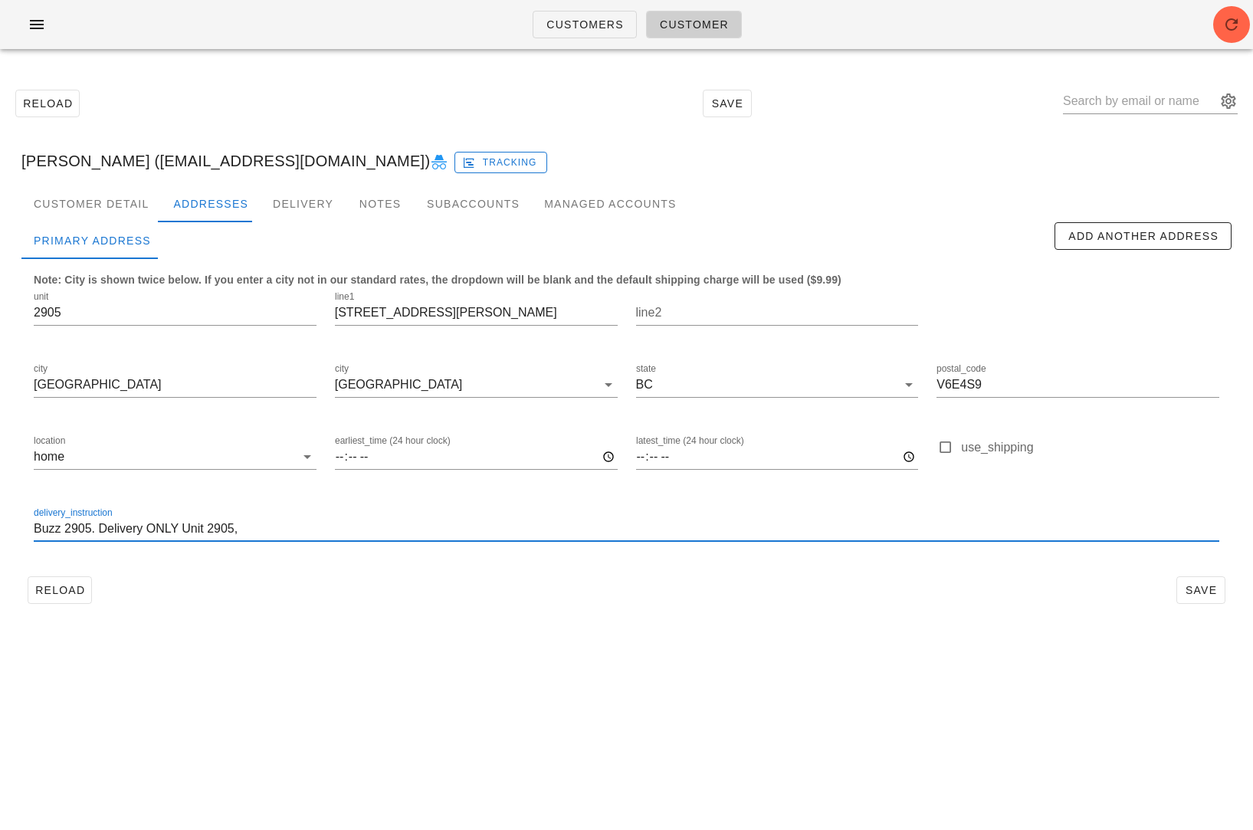
click at [141, 527] on input "Buzz 2905. Delivery ONLY Unit 2905," at bounding box center [626, 528] width 1185 height 25
click at [175, 531] on input "Buzz 2905. Deliver ONLY Unit 2905," at bounding box center [626, 528] width 1185 height 25
click at [200, 523] on input "Buzz 2905. Deliver ONLY to Unit 2905," at bounding box center [626, 528] width 1185 height 25
click at [270, 530] on input "Buzz 2905. Deliver ONLY to unit 2905," at bounding box center [626, 528] width 1185 height 25
type input "Buzz 2905. Deliver ONLY to unit 2905. DO NOT LEAVE IN THE LOBBY."
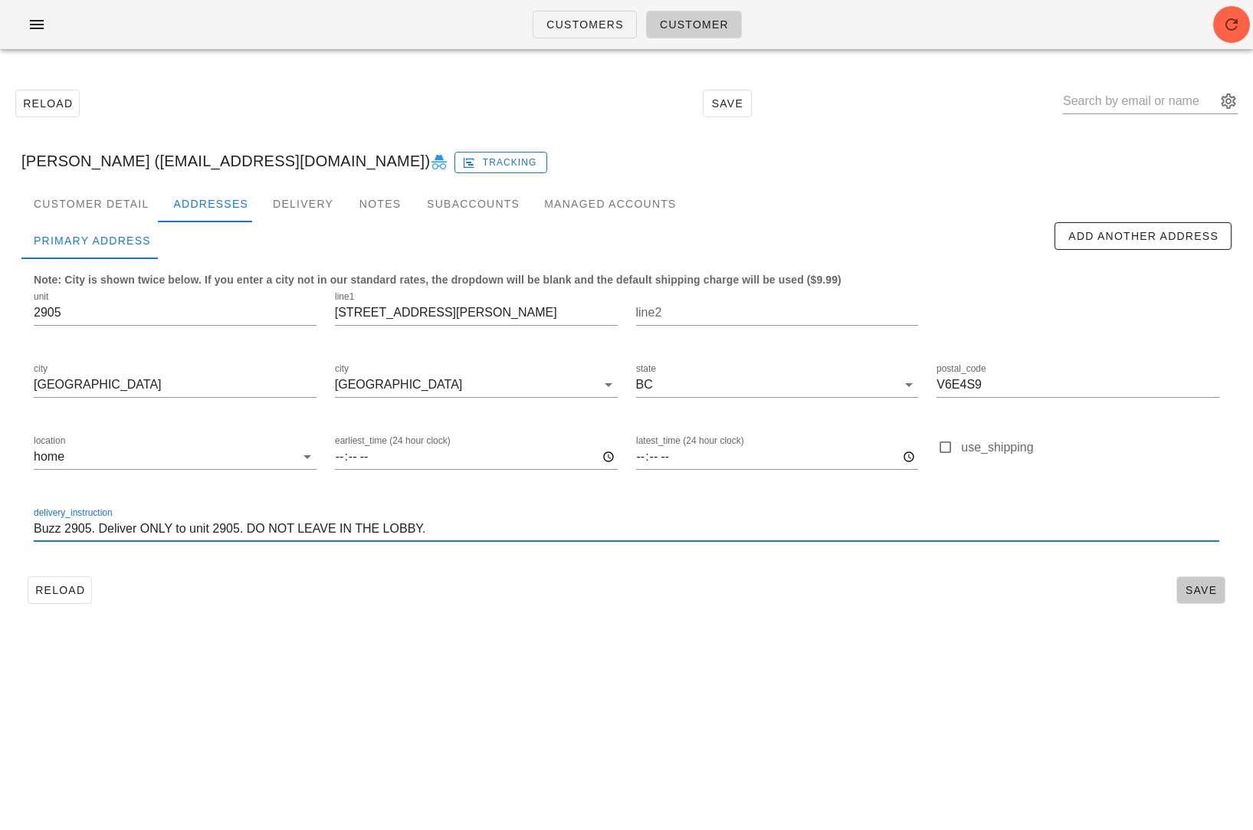
click at [1193, 594] on span "Save" at bounding box center [1200, 590] width 35 height 12
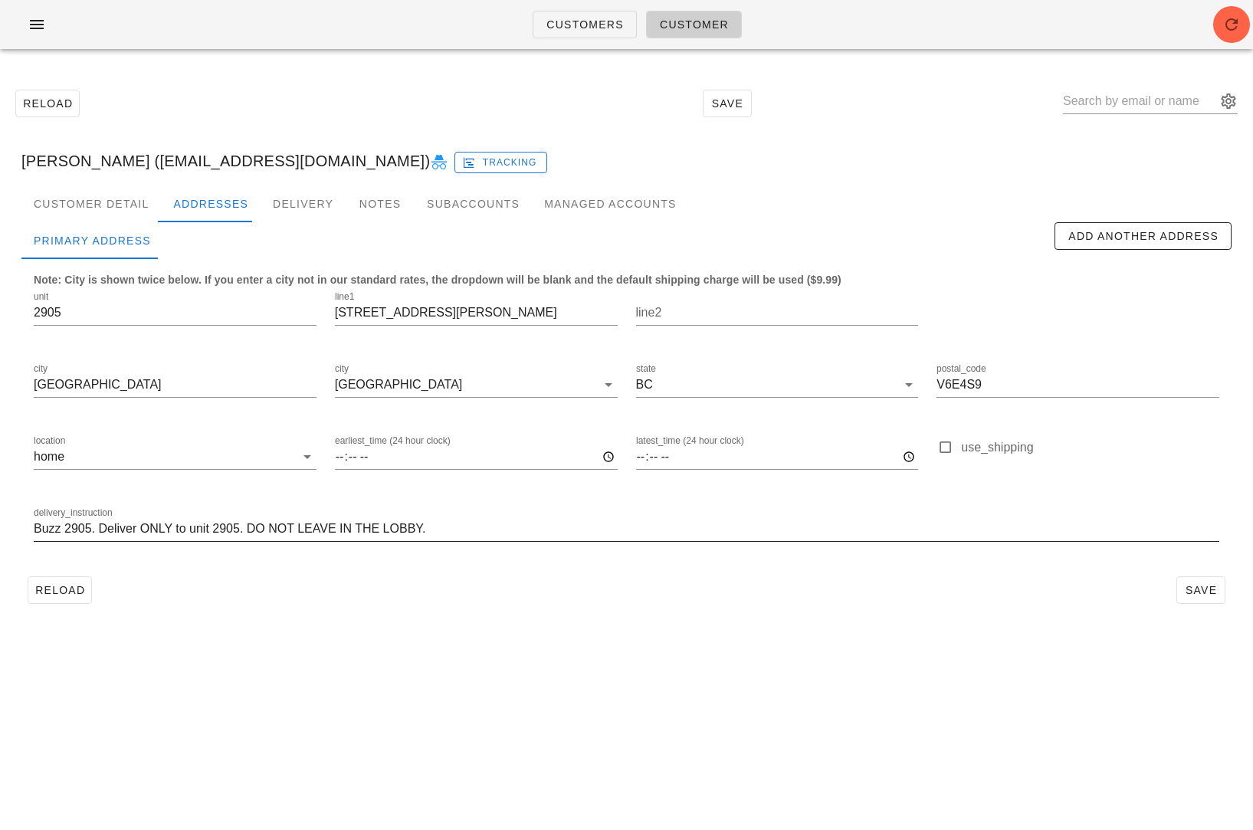
click at [388, 519] on input "Buzz 2905. Deliver ONLY to unit 2905. DO NOT LEAVE IN THE LOBBY." at bounding box center [626, 528] width 1185 height 25
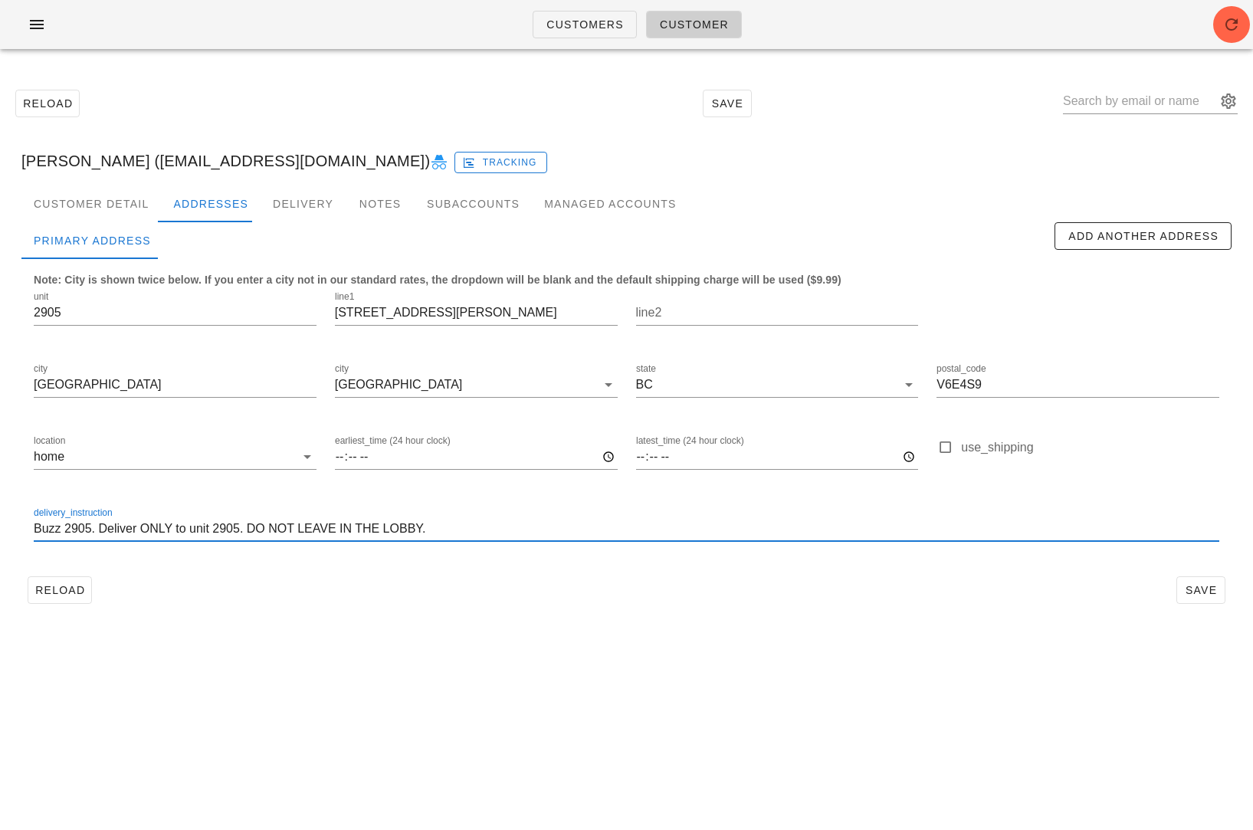
click at [388, 519] on input "Buzz 2905. Deliver ONLY to unit 2905. DO NOT LEAVE IN THE LOBBY." at bounding box center [626, 528] width 1185 height 25
click at [370, 631] on div "Customers Customer Reload Save Harshil Shah (hrshlshh93@gmail.com) Tracking Cus…" at bounding box center [626, 415] width 1253 height 830
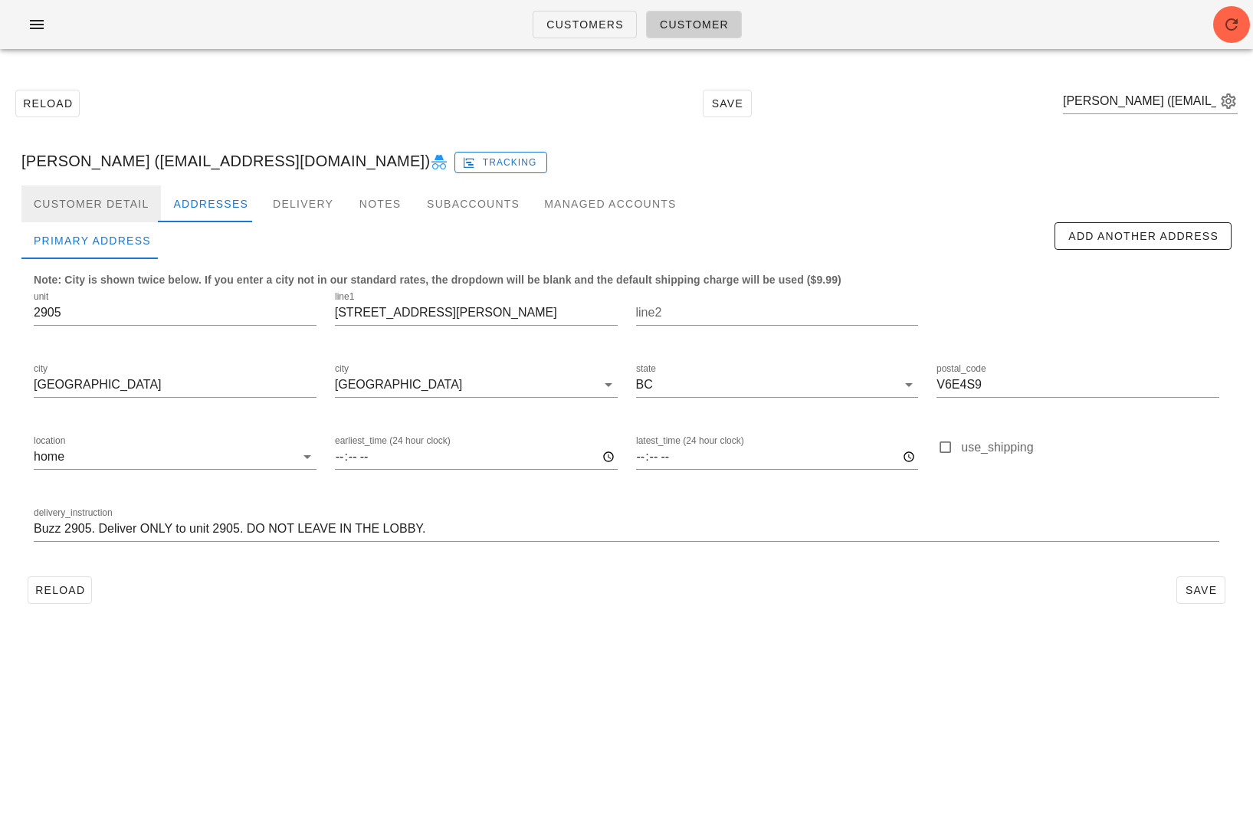
click at [113, 198] on div "Customer Detail" at bounding box center [90, 203] width 139 height 37
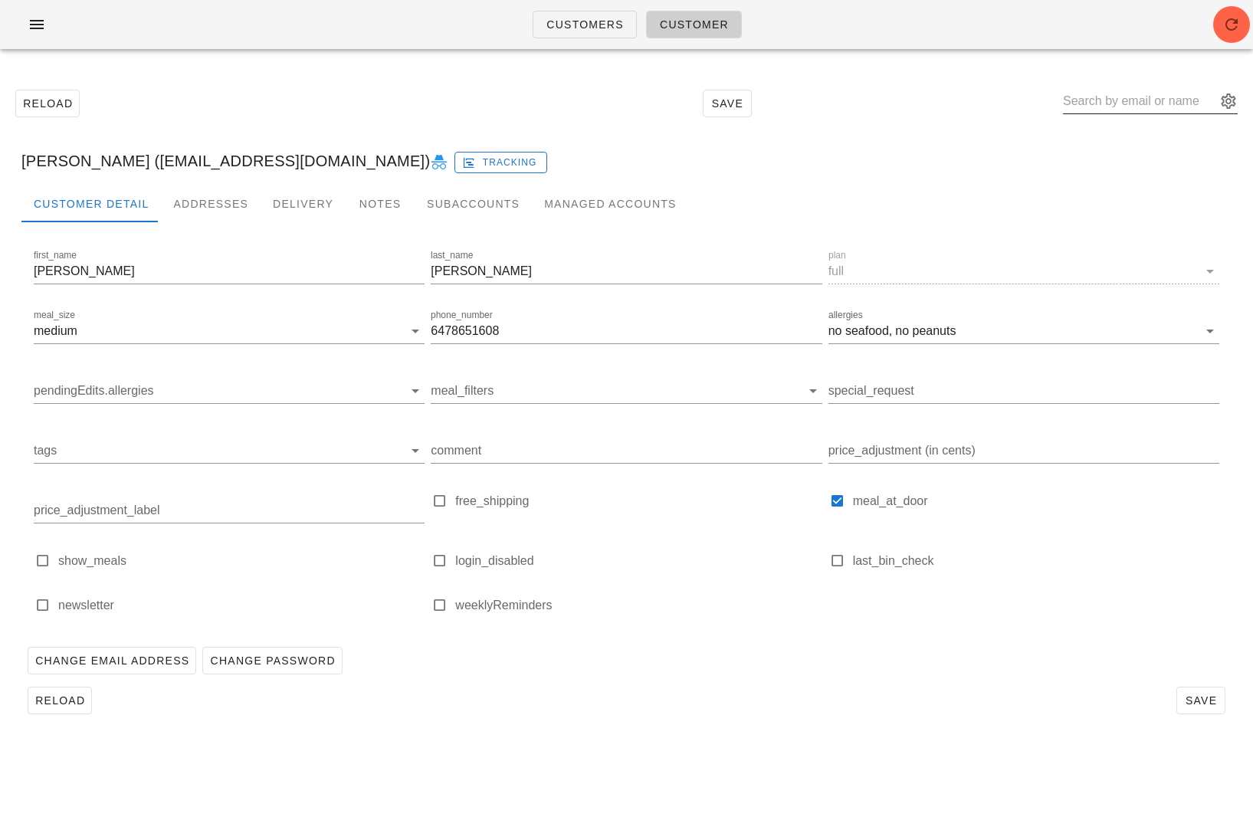
click at [1184, 91] on input "text" at bounding box center [1139, 101] width 153 height 25
paste input "anuchandy@hotmail.co.uk"
type input "anuchandy@hotmail.co.uk"
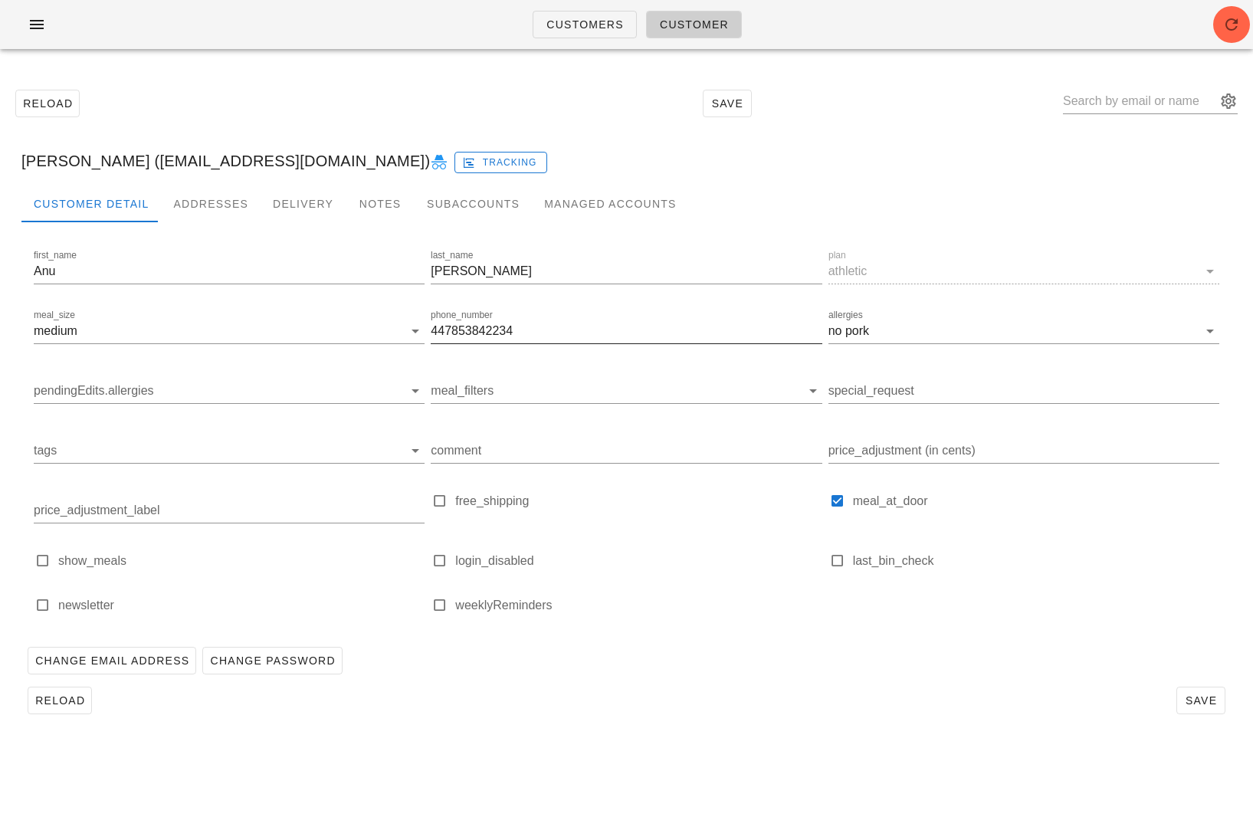
click at [463, 333] on input "447853842234" at bounding box center [626, 331] width 391 height 25
click at [561, 19] on span "Customers" at bounding box center [584, 24] width 78 height 12
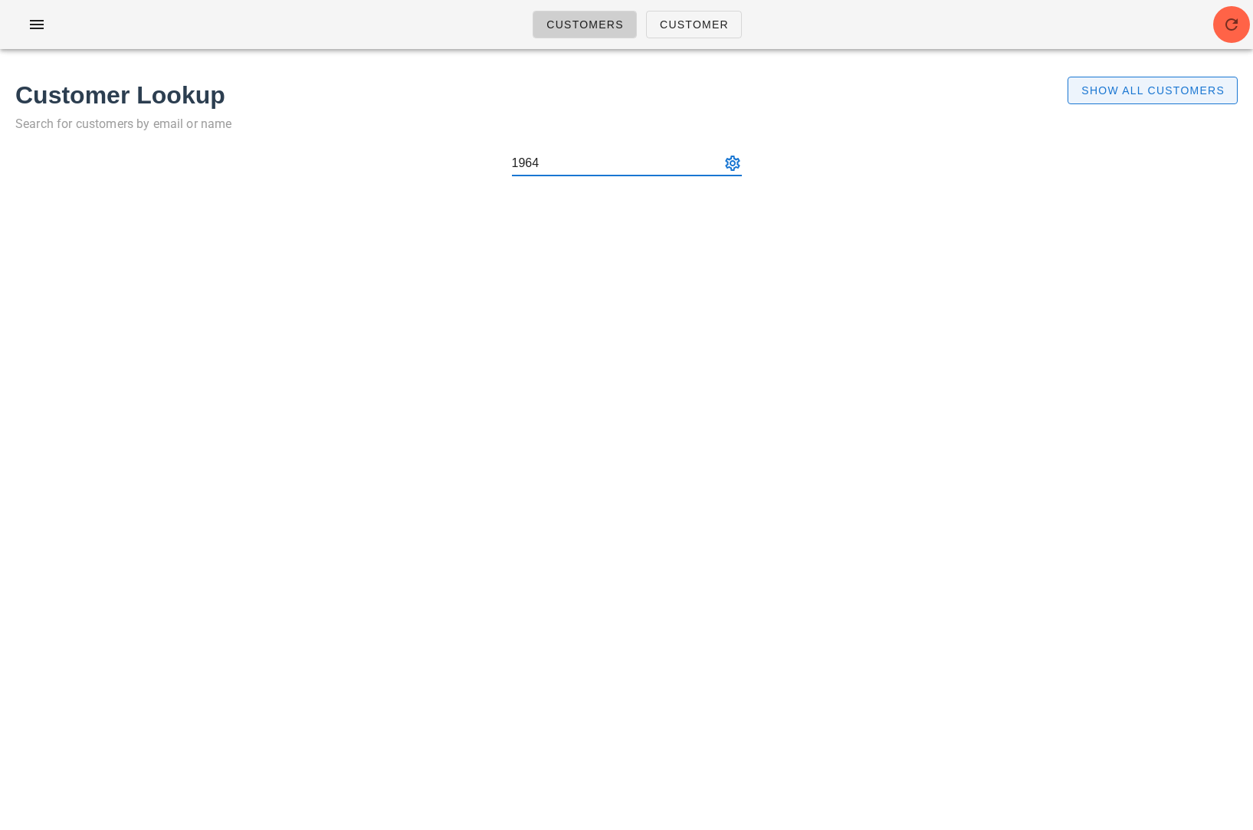
type input "1964"
click at [1129, 97] on span "Show All Customers" at bounding box center [1152, 90] width 144 height 12
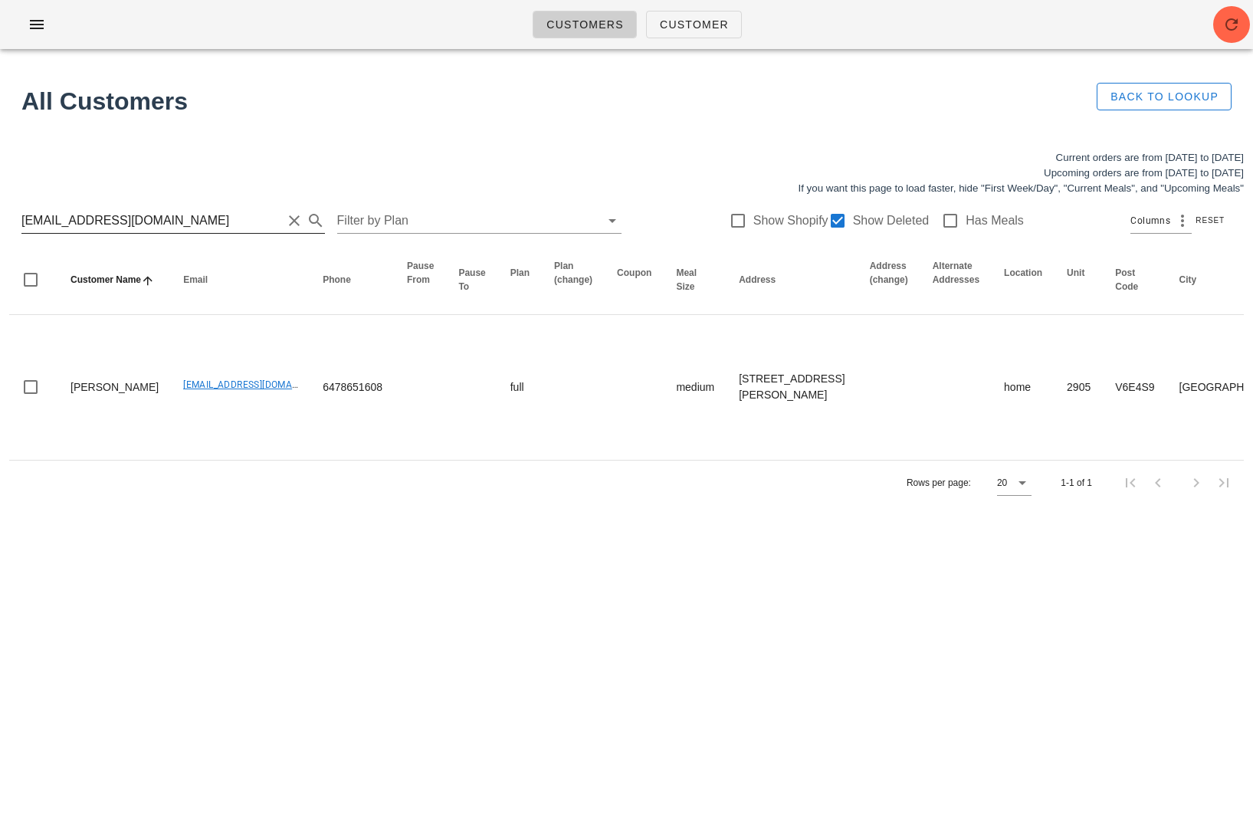
click at [205, 224] on input "hrshlshh93@gmail.com" at bounding box center [151, 220] width 260 height 25
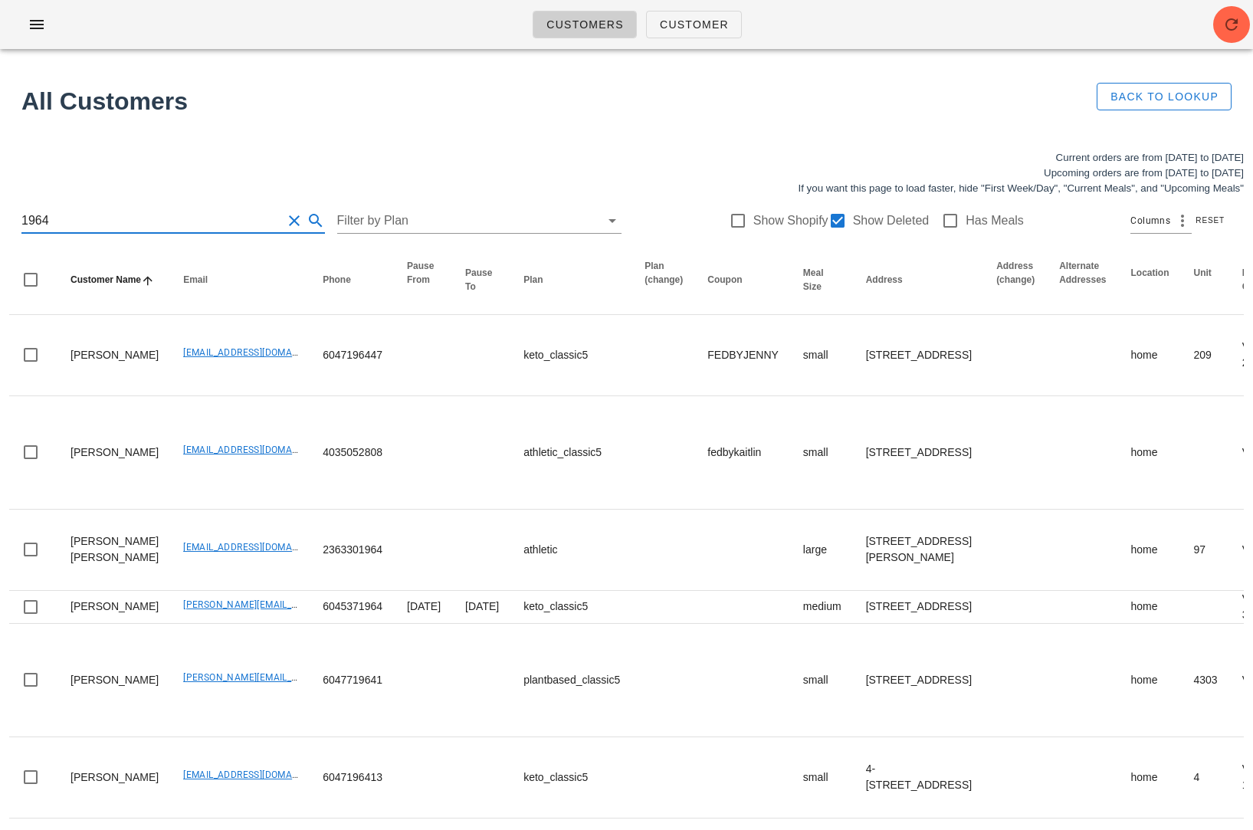
click at [25, 221] on input "1964" at bounding box center [151, 220] width 260 height 25
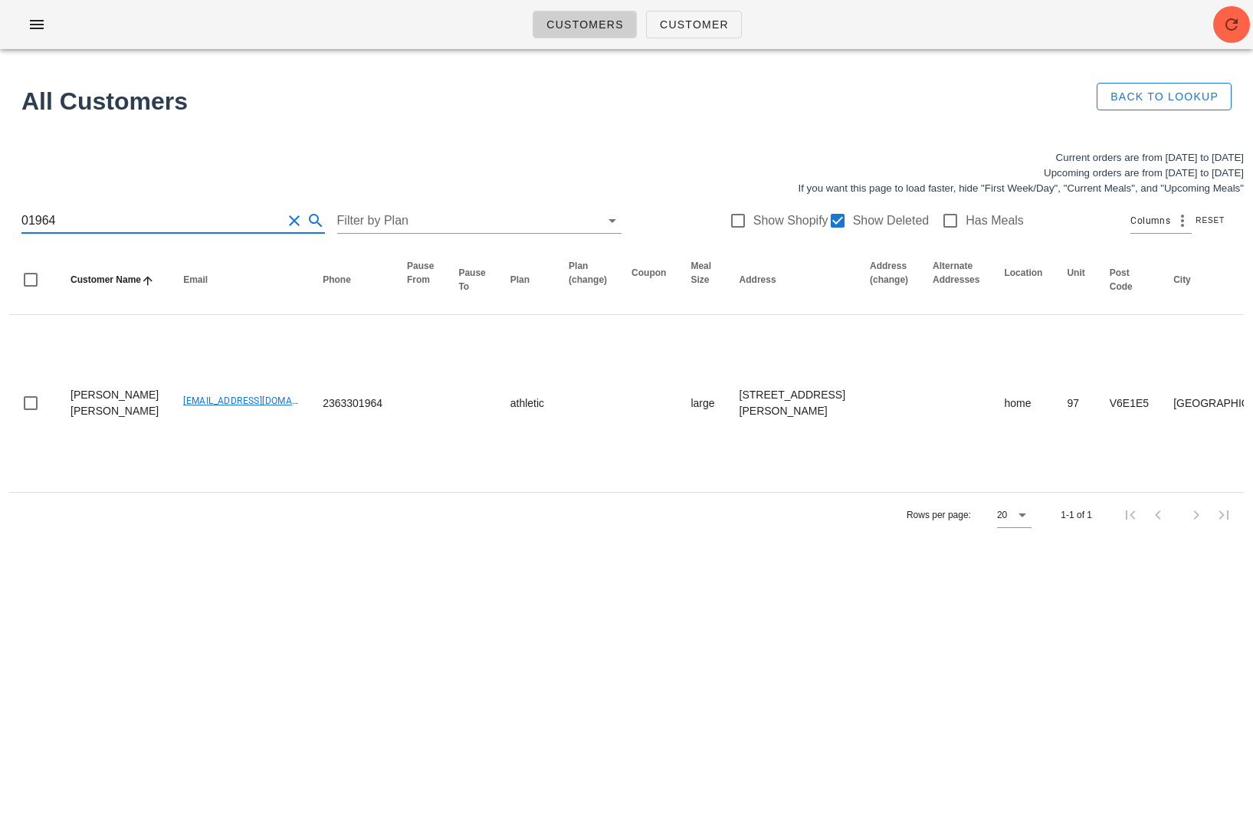
click at [93, 226] on input "01964" at bounding box center [151, 220] width 260 height 25
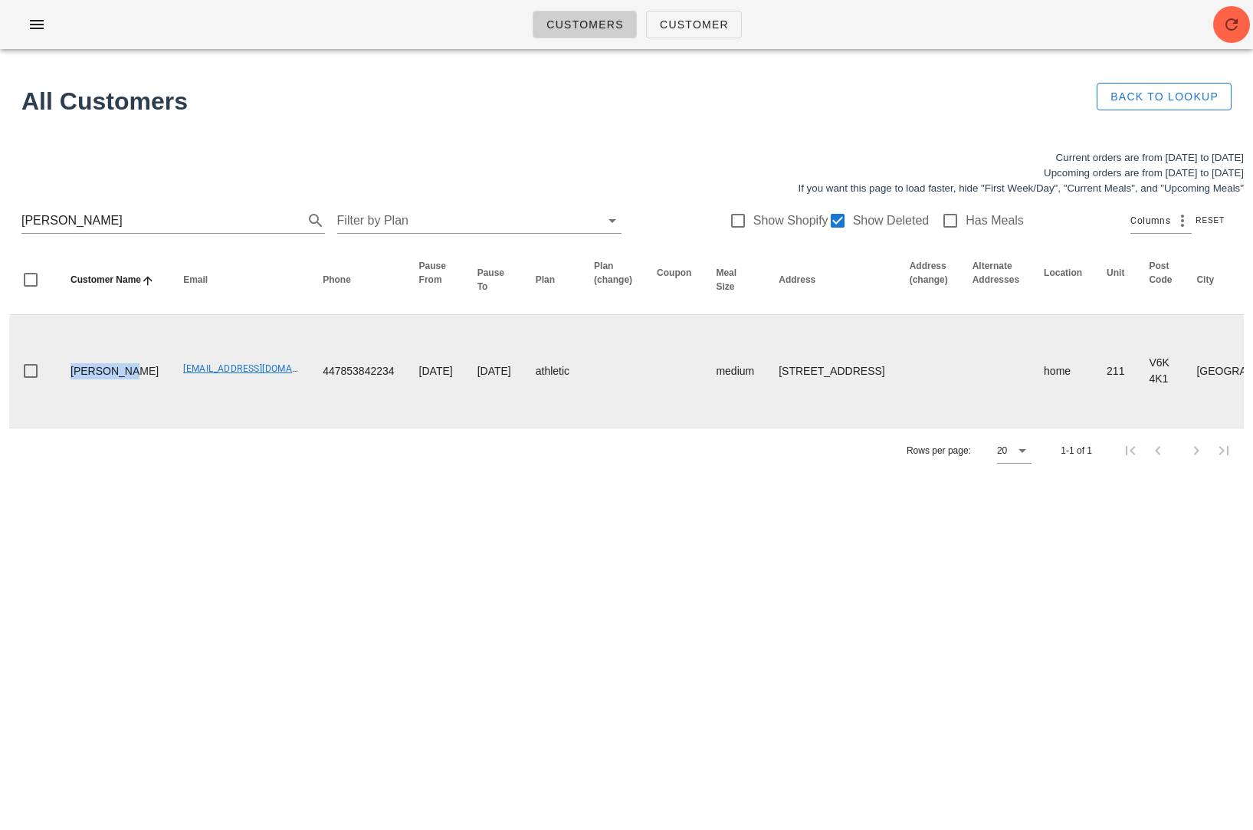
drag, startPoint x: 113, startPoint y: 387, endPoint x: 67, endPoint y: 359, distance: 54.0
click at [67, 359] on td "Anu Chandy" at bounding box center [114, 371] width 113 height 113
copy td "Anu Chandy"
drag, startPoint x: 712, startPoint y: 333, endPoint x: 769, endPoint y: 398, distance: 86.3
click at [769, 398] on td "211-2255 W 5th Ave, Vancouver, V6K4K1" at bounding box center [831, 371] width 130 height 113
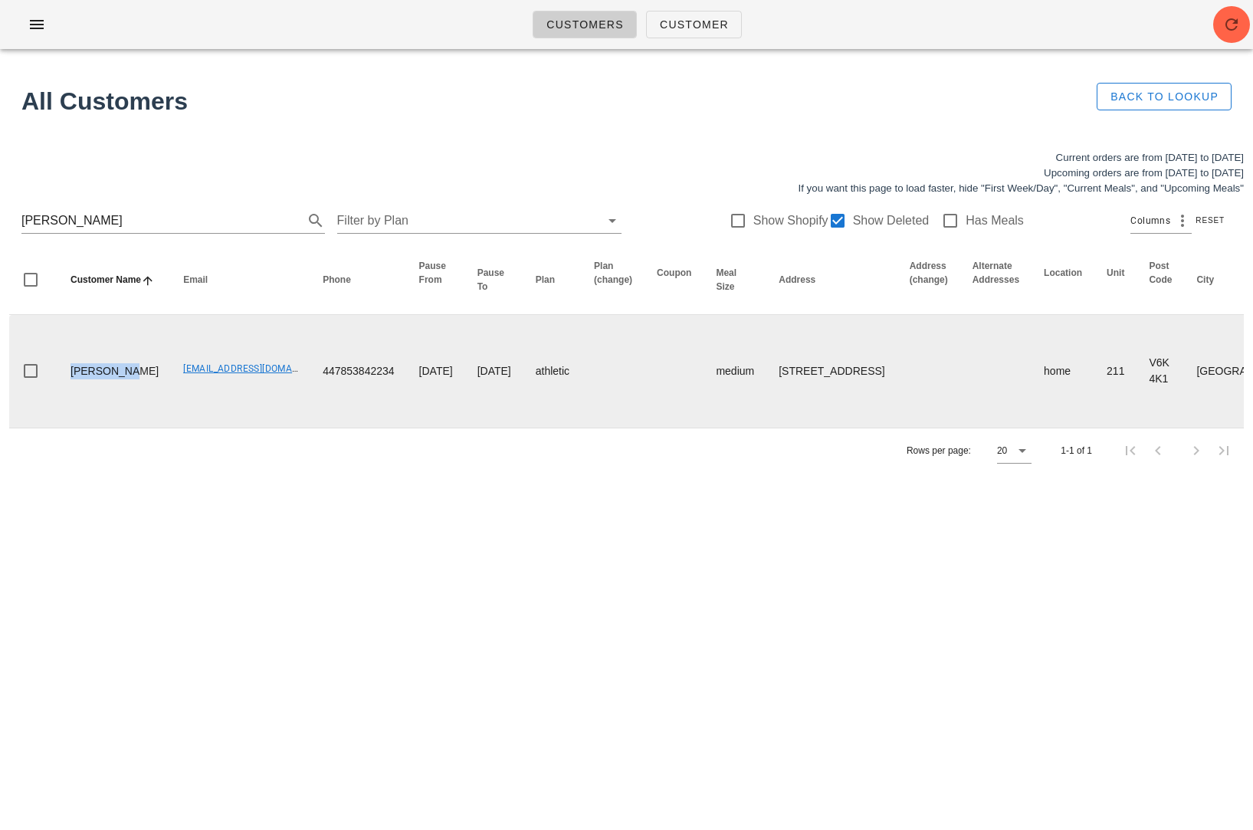
copy td "211-2255 W 5th Ave, Vancouver, V6K4K1"
drag, startPoint x: 122, startPoint y: 388, endPoint x: 67, endPoint y: 366, distance: 59.2
click at [67, 368] on td "Anu Chandy" at bounding box center [114, 371] width 113 height 113
copy td "Anu Chandy"
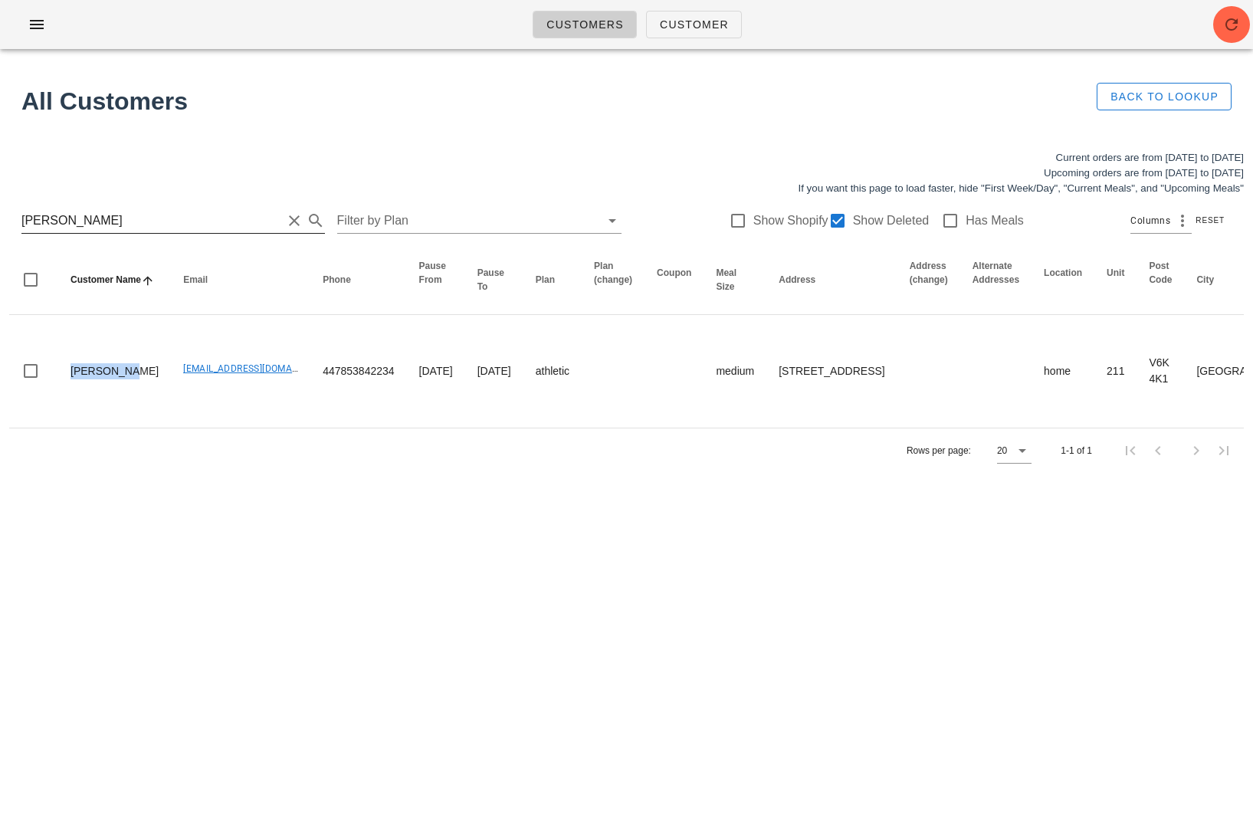
click at [129, 217] on input "Anu Chandy" at bounding box center [151, 220] width 260 height 25
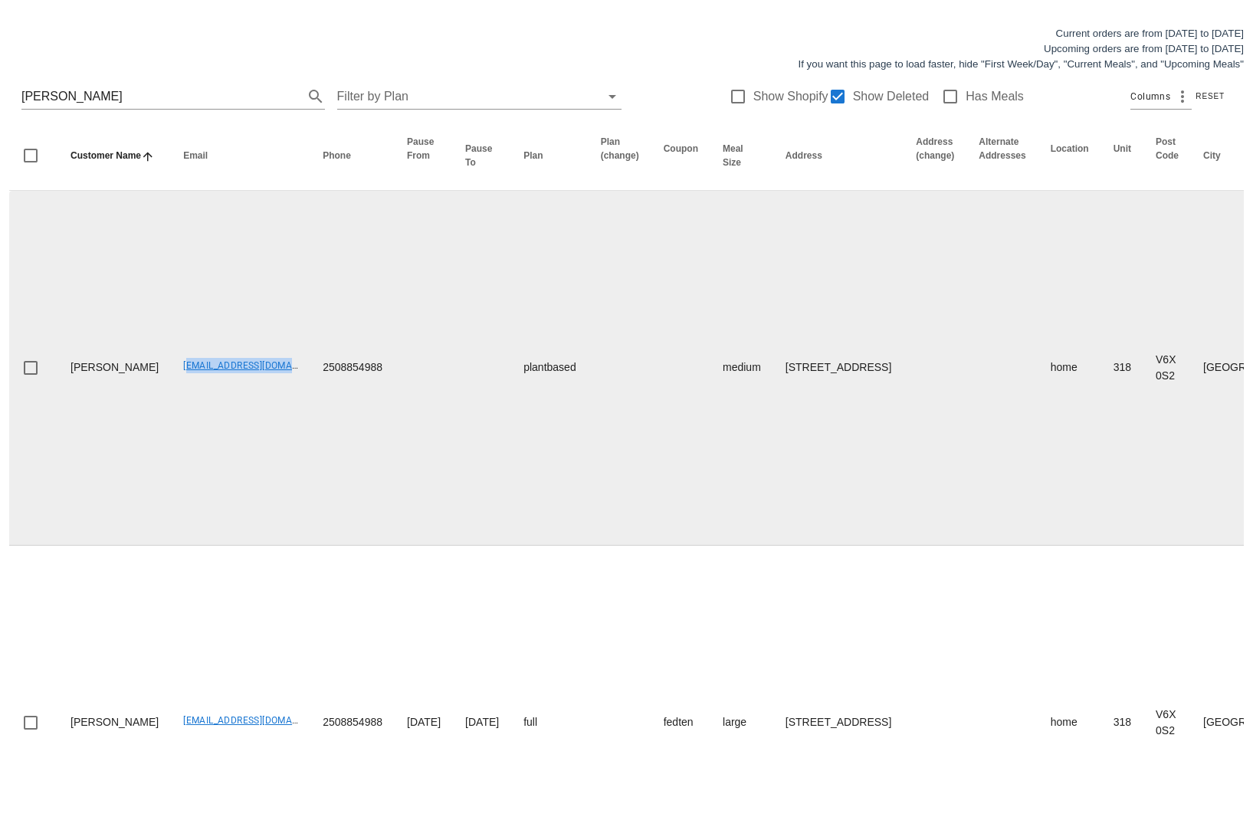
drag, startPoint x: 126, startPoint y: 382, endPoint x: 269, endPoint y: 381, distance: 142.5
click at [269, 381] on tr "Shannon Barry shannonbrownjohn@gmail.com 2508854988 plantbased medium 318-10177…" at bounding box center [1120, 368] width 2222 height 355
copy link "shannonbrownjohn@gmail.com"
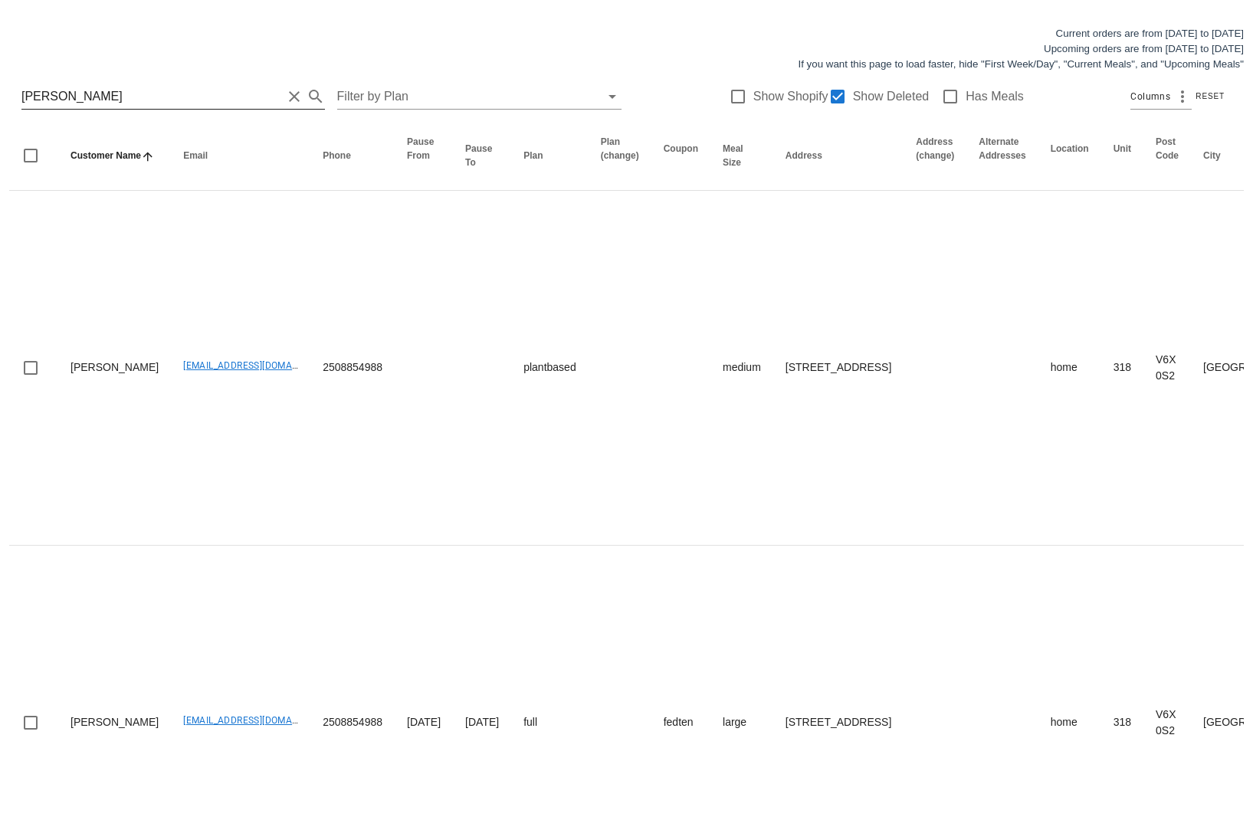
click at [142, 95] on input "Shannon Barry" at bounding box center [151, 96] width 260 height 25
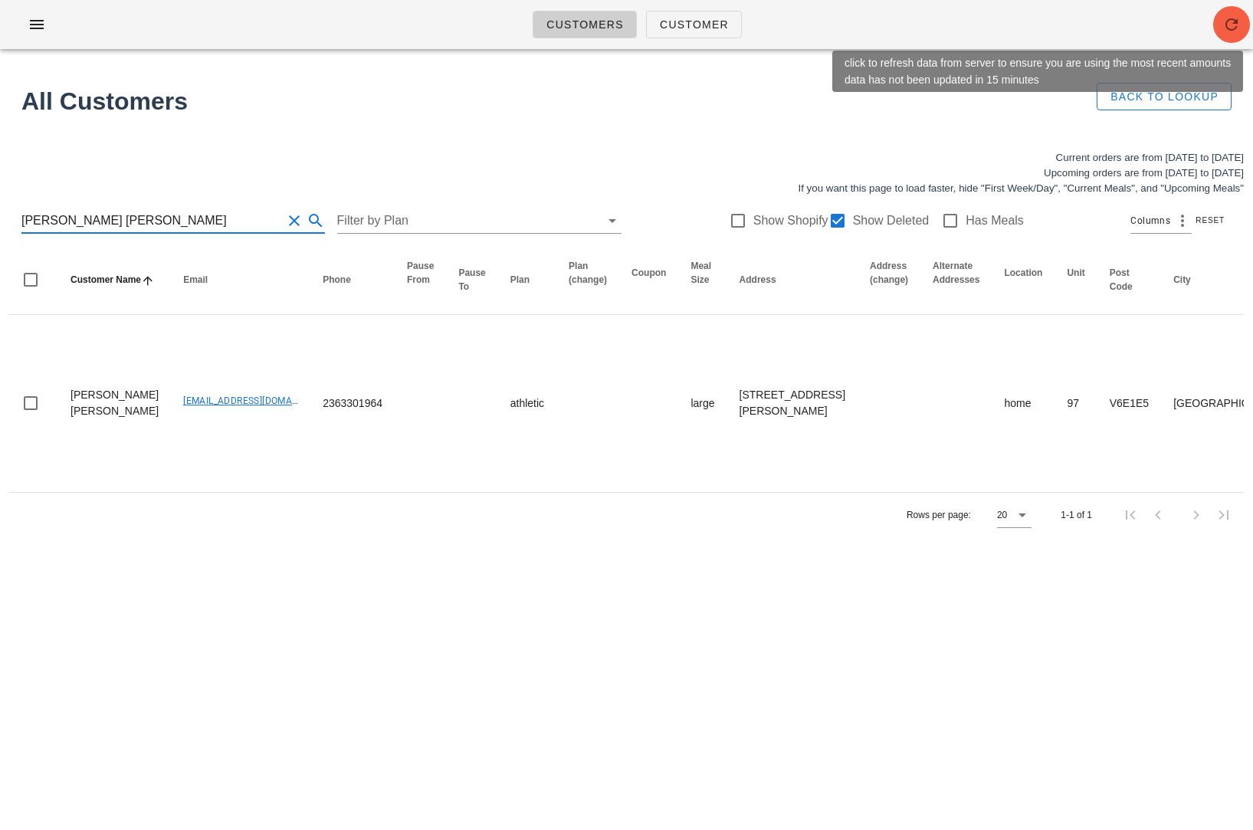
type input "Leonardo Gomez Navas Acevedo"
click at [1229, 18] on icon "button" at bounding box center [1231, 24] width 18 height 18
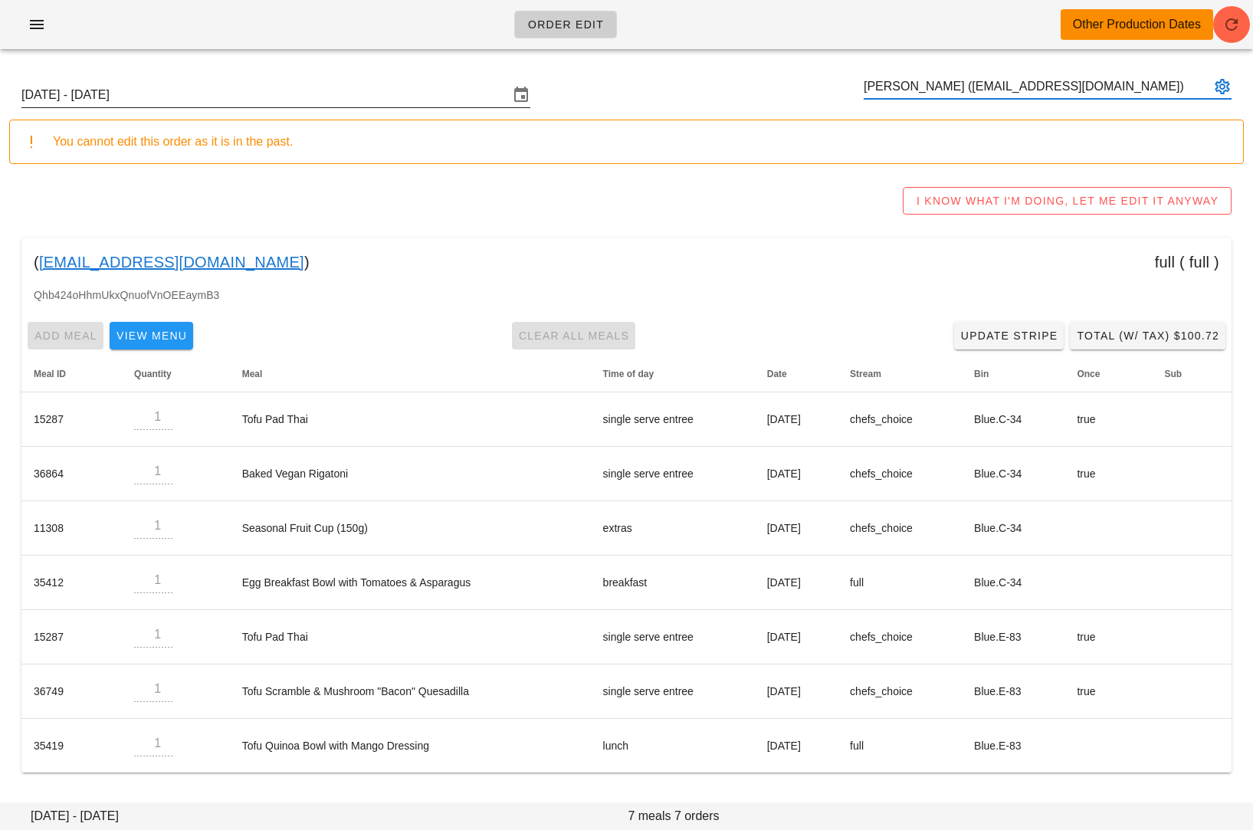
type input "[PERSON_NAME] ([EMAIL_ADDRESS][DOMAIN_NAME])"
click at [378, 94] on input "[DATE] - [DATE]" at bounding box center [264, 95] width 487 height 25
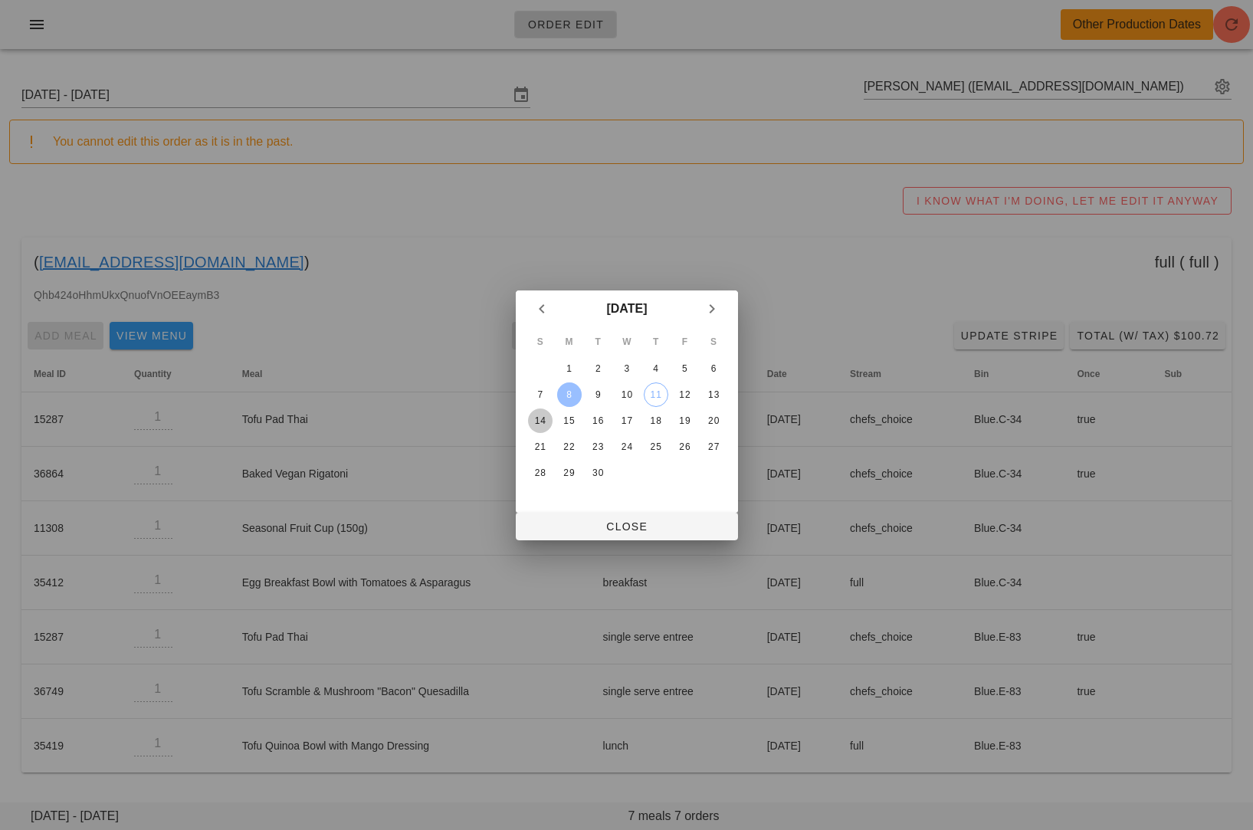
click at [541, 417] on div "14" at bounding box center [539, 420] width 25 height 11
click at [560, 531] on span "Close" at bounding box center [627, 526] width 198 height 12
type input "[DATE] - [DATE]"
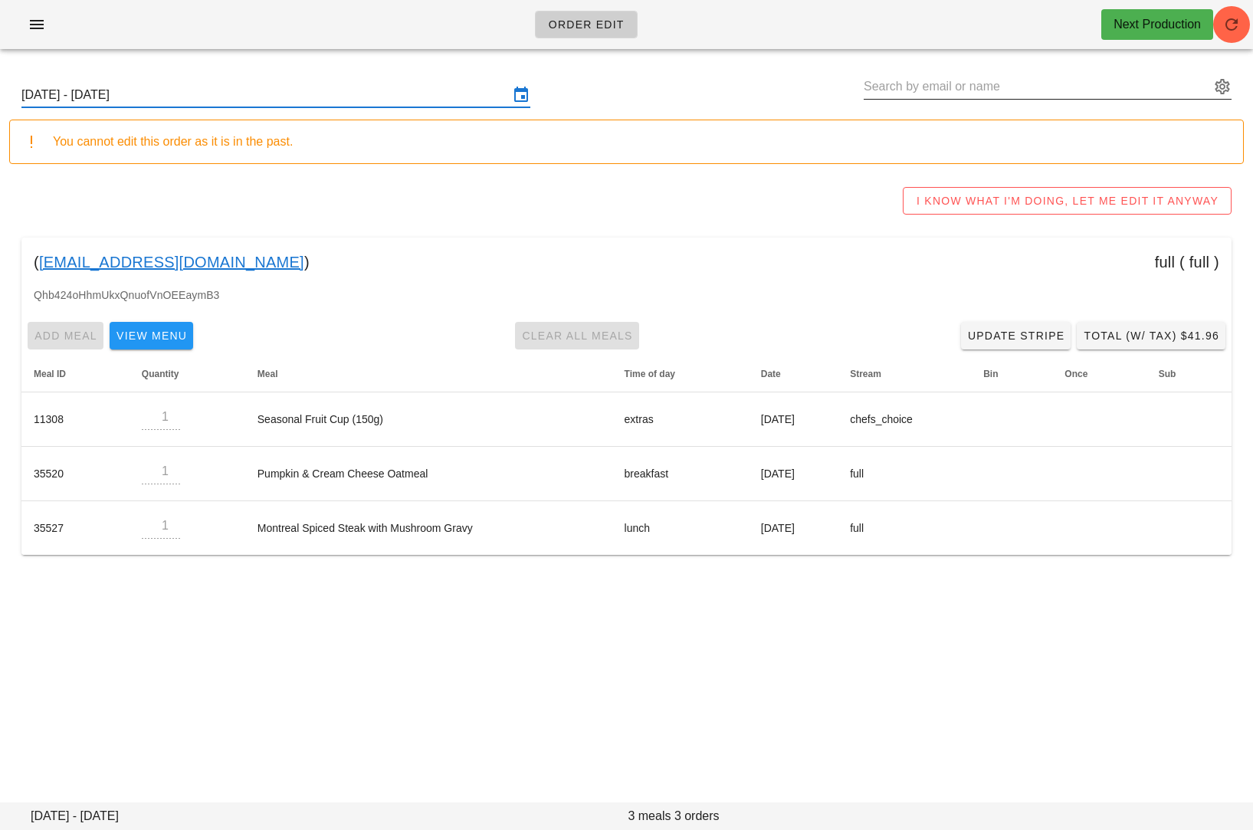
click at [955, 81] on input "text" at bounding box center [1036, 86] width 346 height 25
paste input "[EMAIL_ADDRESS][DOMAIN_NAME]"
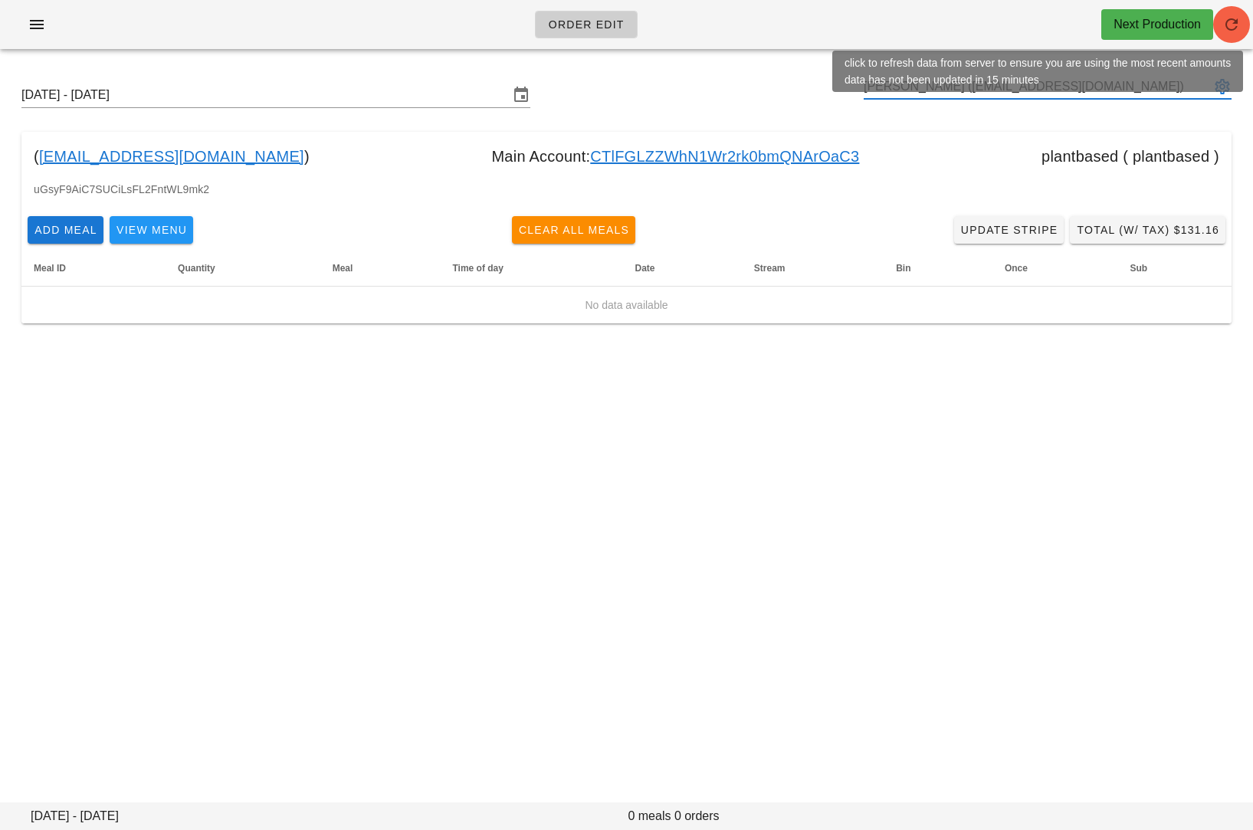
type input "[PERSON_NAME] ([EMAIL_ADDRESS][DOMAIN_NAME])"
click at [1230, 32] on icon "button" at bounding box center [1231, 24] width 18 height 18
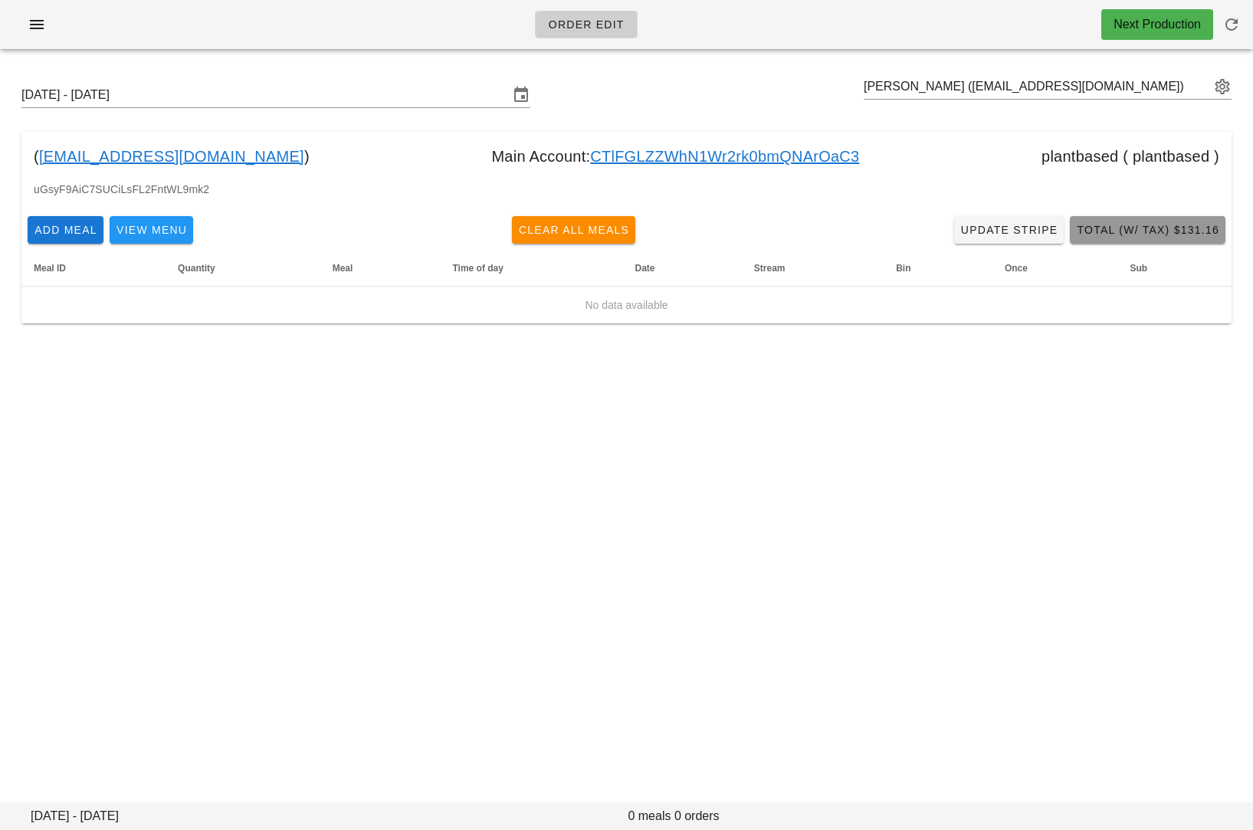
click at [1113, 234] on span "Total (w/ Tax) $131.16" at bounding box center [1147, 230] width 143 height 12
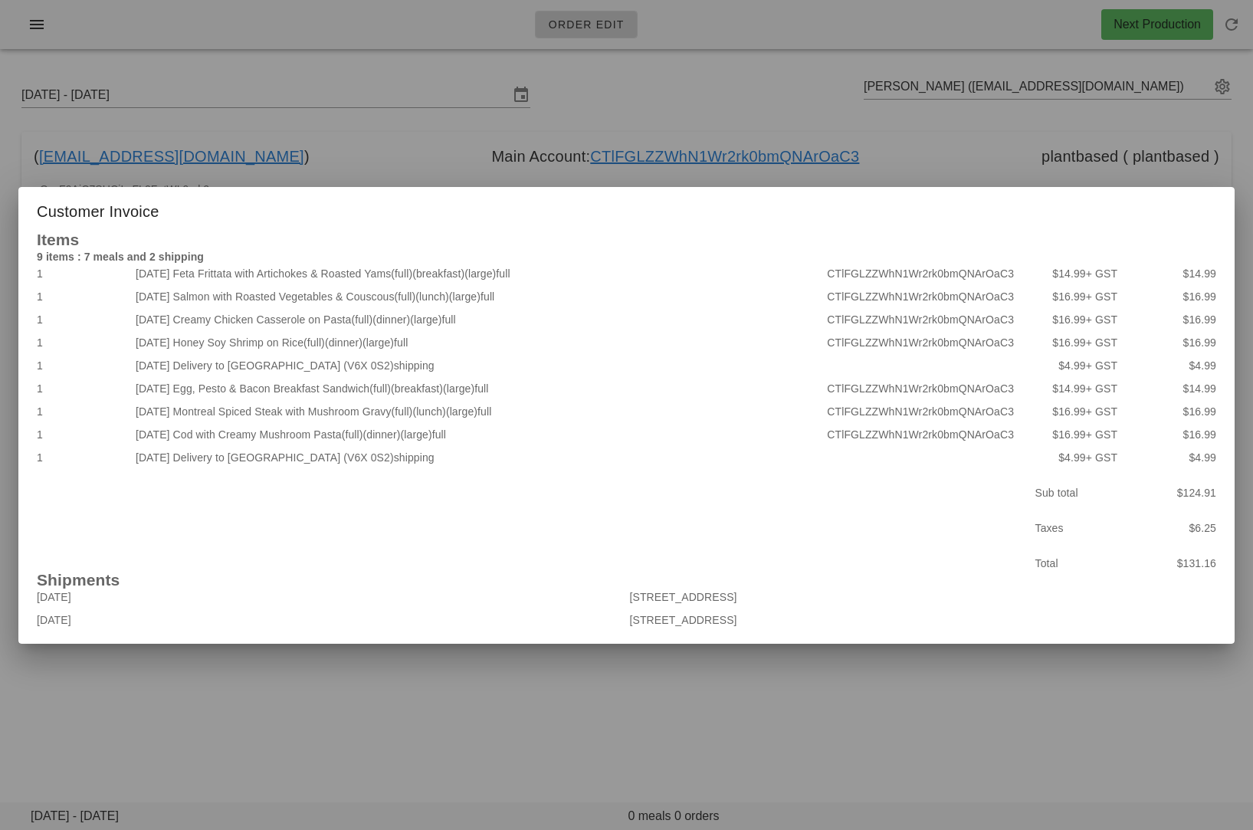
click at [212, 722] on div at bounding box center [626, 415] width 1253 height 830
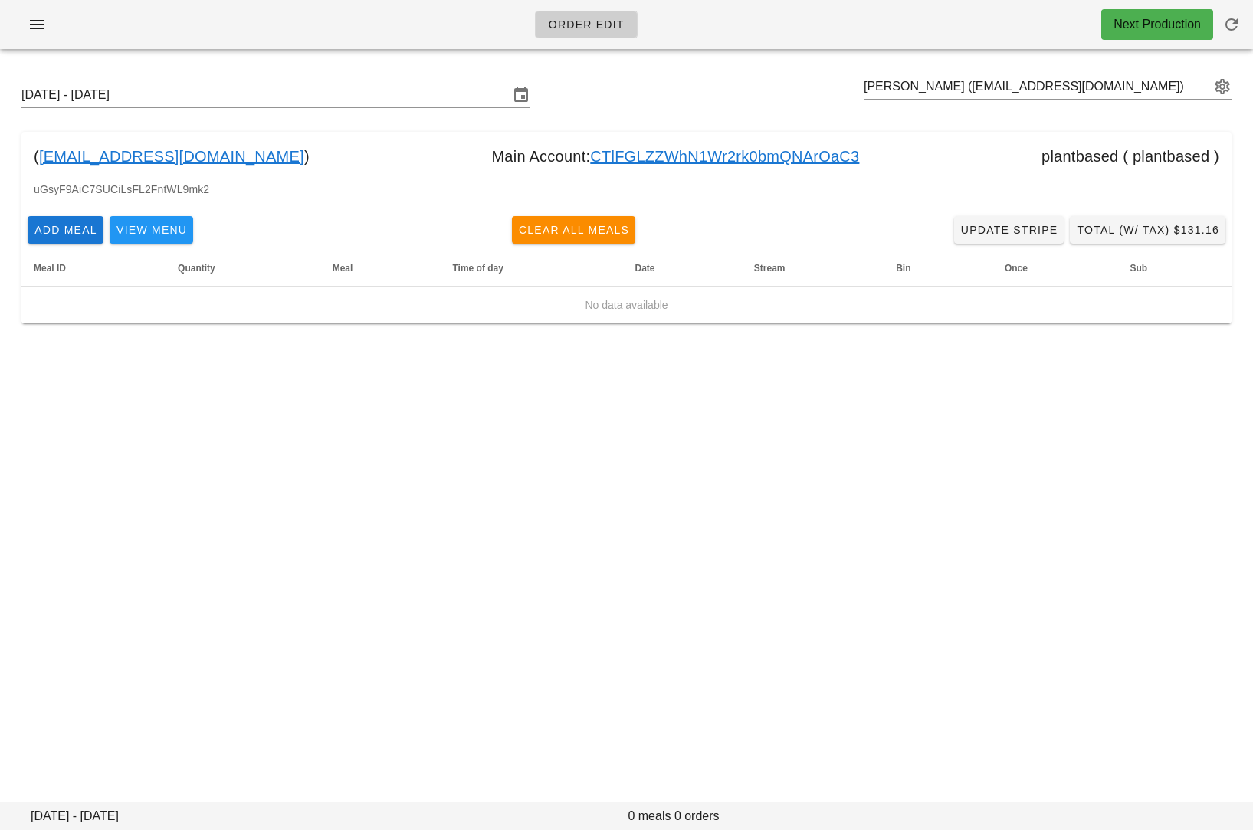
click at [174, 157] on link "[EMAIL_ADDRESS][DOMAIN_NAME]" at bounding box center [171, 156] width 265 height 25
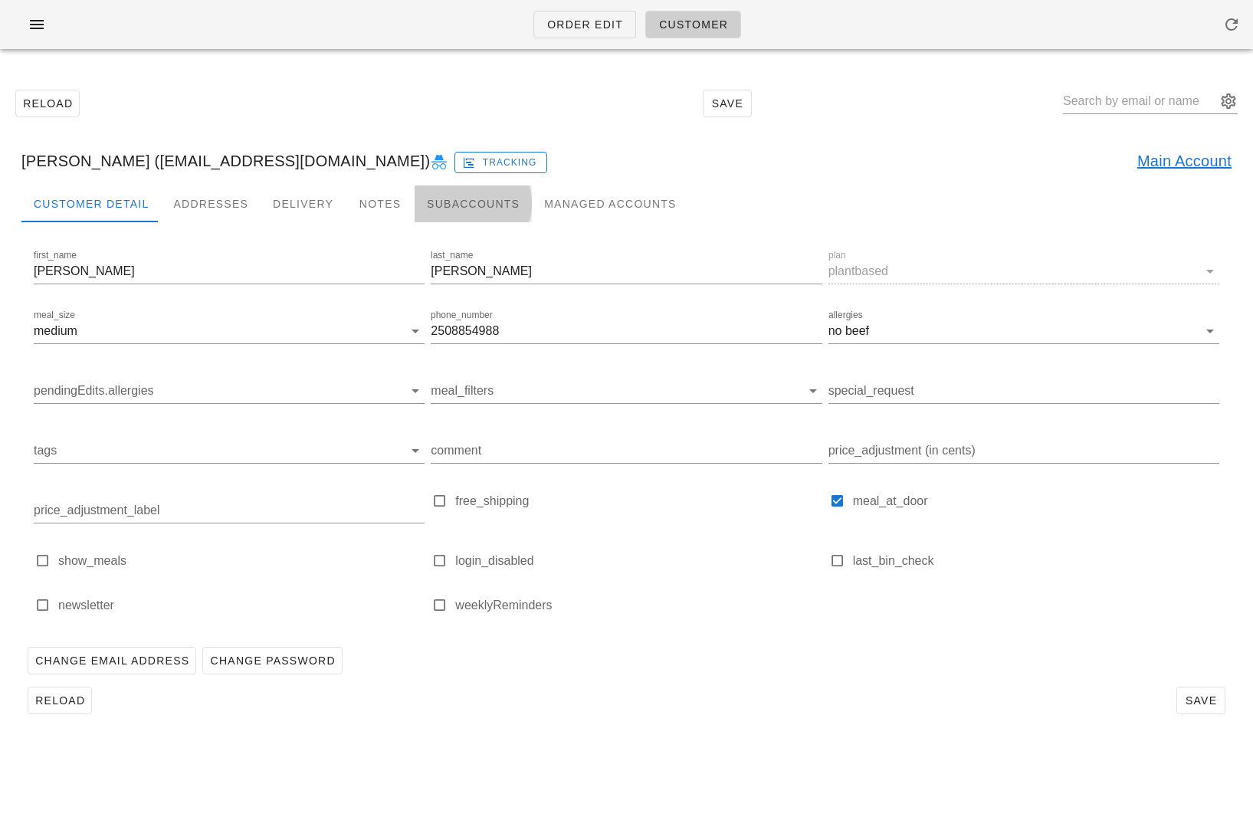
click at [486, 202] on div "Subaccounts" at bounding box center [472, 203] width 117 height 37
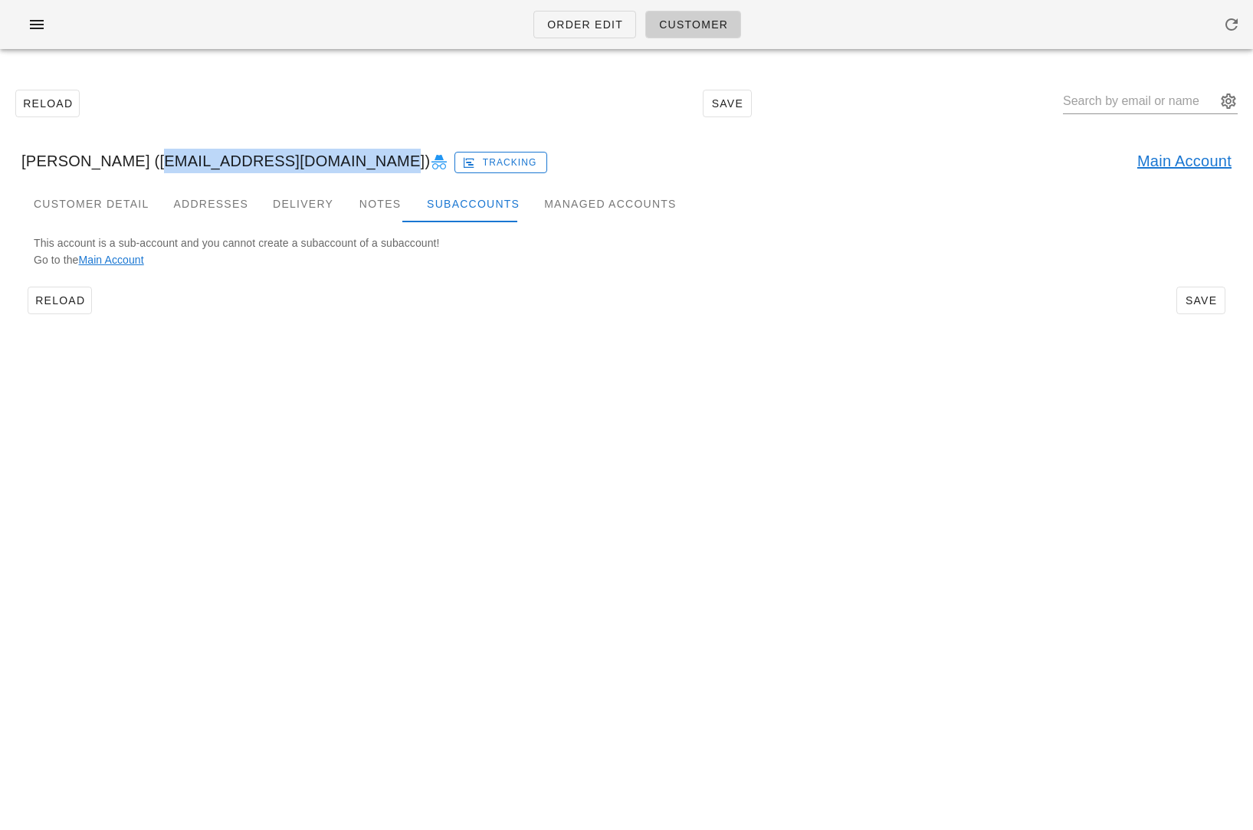
drag, startPoint x: 134, startPoint y: 161, endPoint x: 349, endPoint y: 162, distance: 215.3
click at [349, 162] on div "Shannon Barry (shannonbrownjohn@gmail.com) Tracking Main Account" at bounding box center [626, 160] width 1234 height 49
copy div "shannonbrownjohn@gmail.com"
click at [39, 29] on icon "button" at bounding box center [37, 24] width 18 height 18
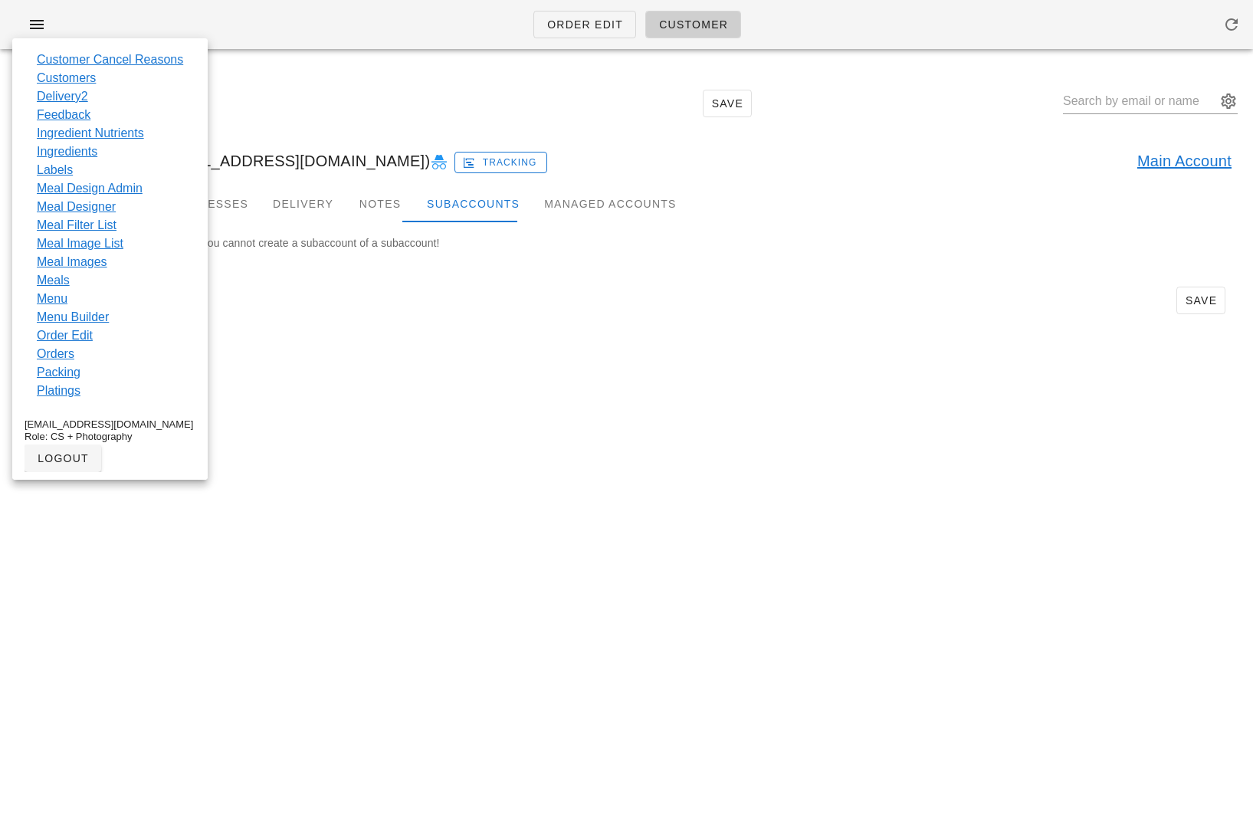
click at [281, 98] on div "Reload Save" at bounding box center [626, 103] width 1234 height 66
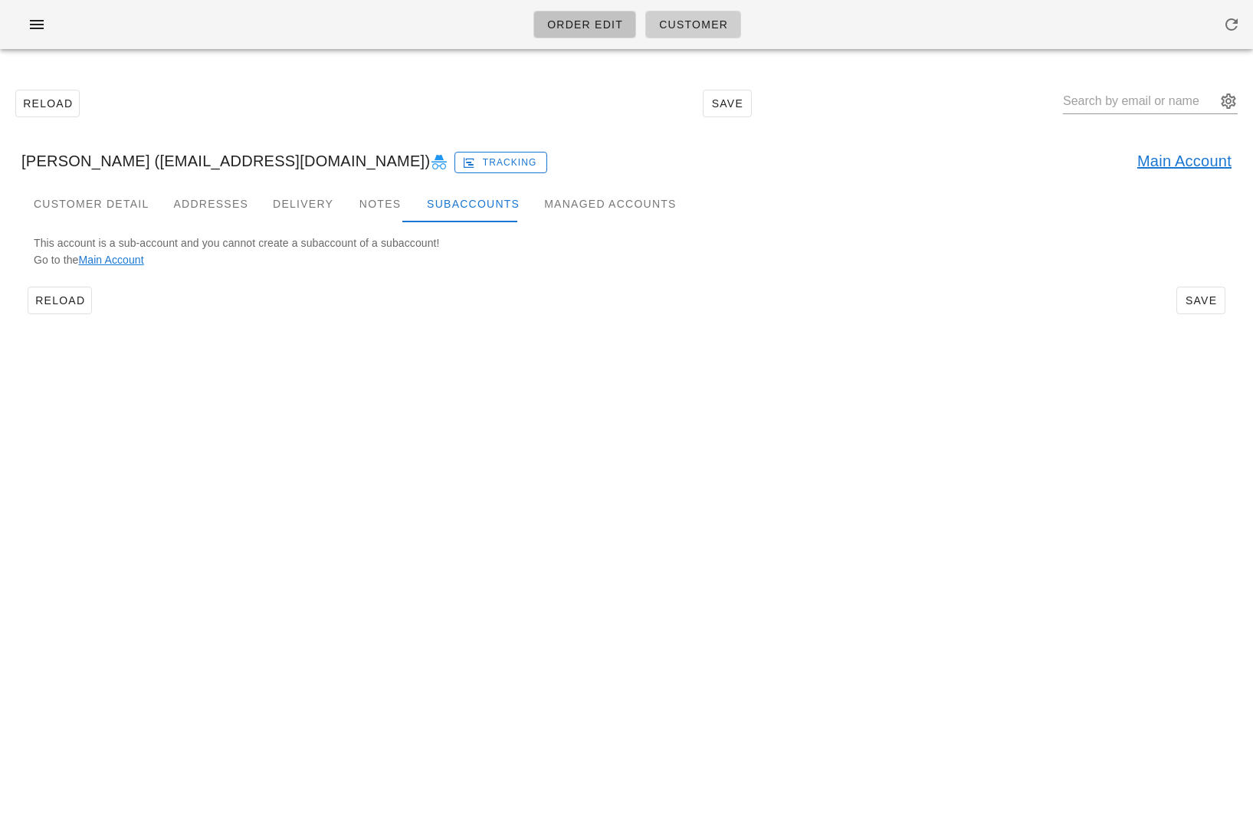
click at [565, 24] on span "Order Edit" at bounding box center [584, 24] width 77 height 12
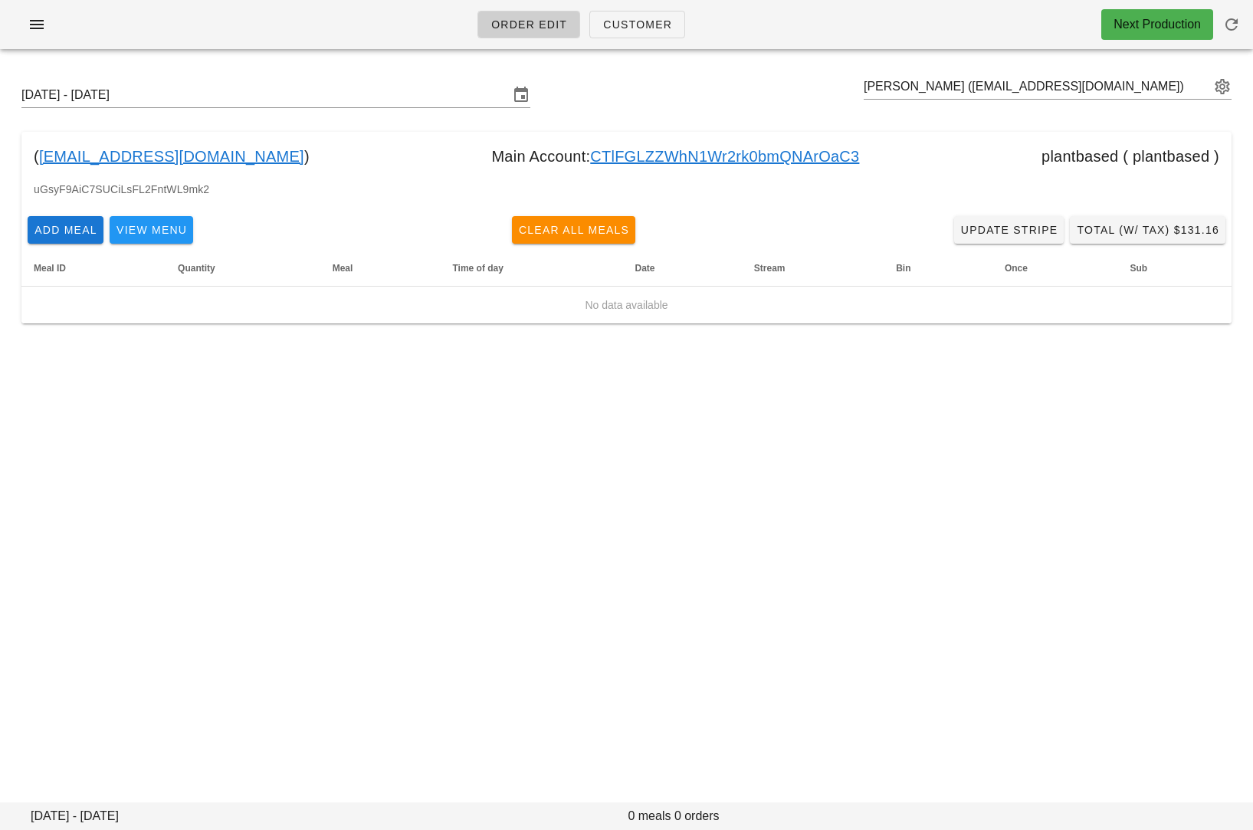
click at [781, 158] on link "CTlFGLZZWhN1Wr2rk0bmQNArOaC3" at bounding box center [724, 156] width 269 height 25
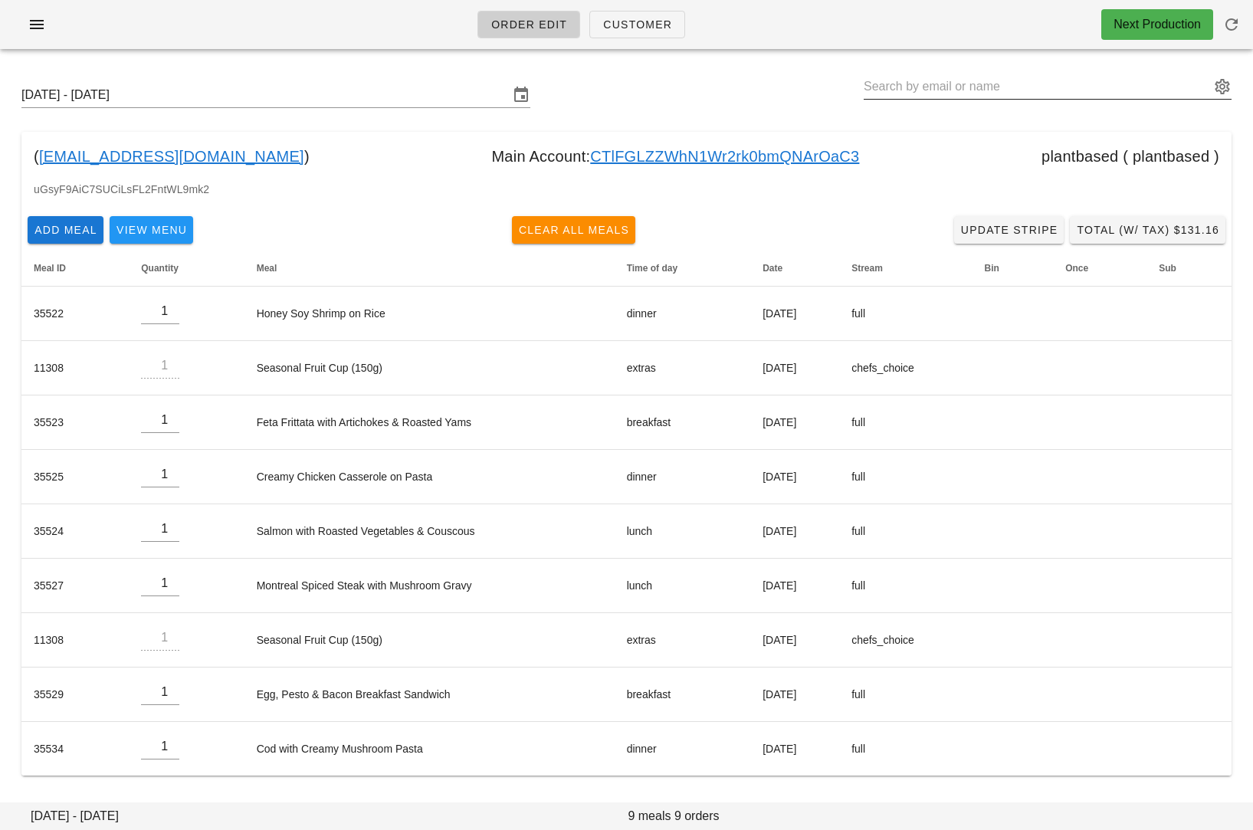
click at [934, 76] on input "text" at bounding box center [1036, 86] width 346 height 25
paste input "[PERSON_NAME] [PERSON_NAME]"
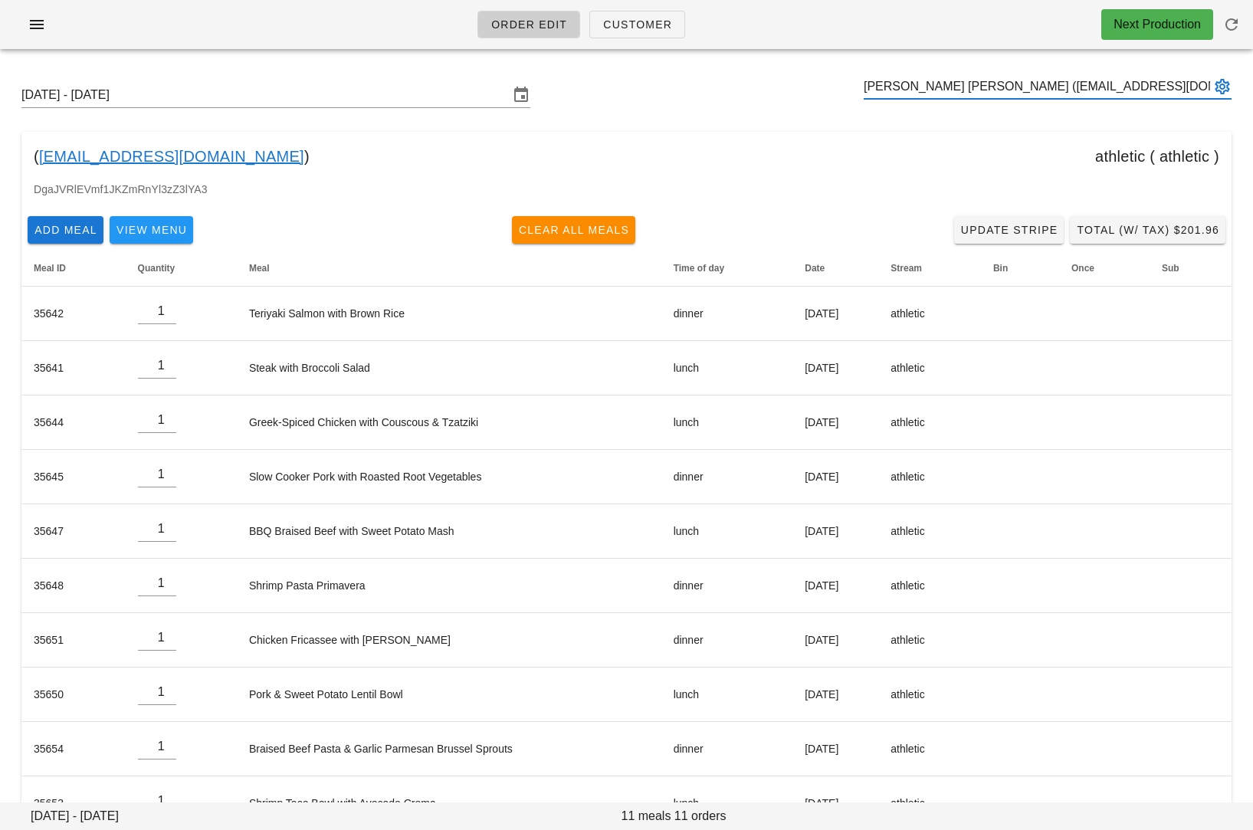
type input "[PERSON_NAME] [PERSON_NAME] ([EMAIL_ADDRESS][DOMAIN_NAME])"
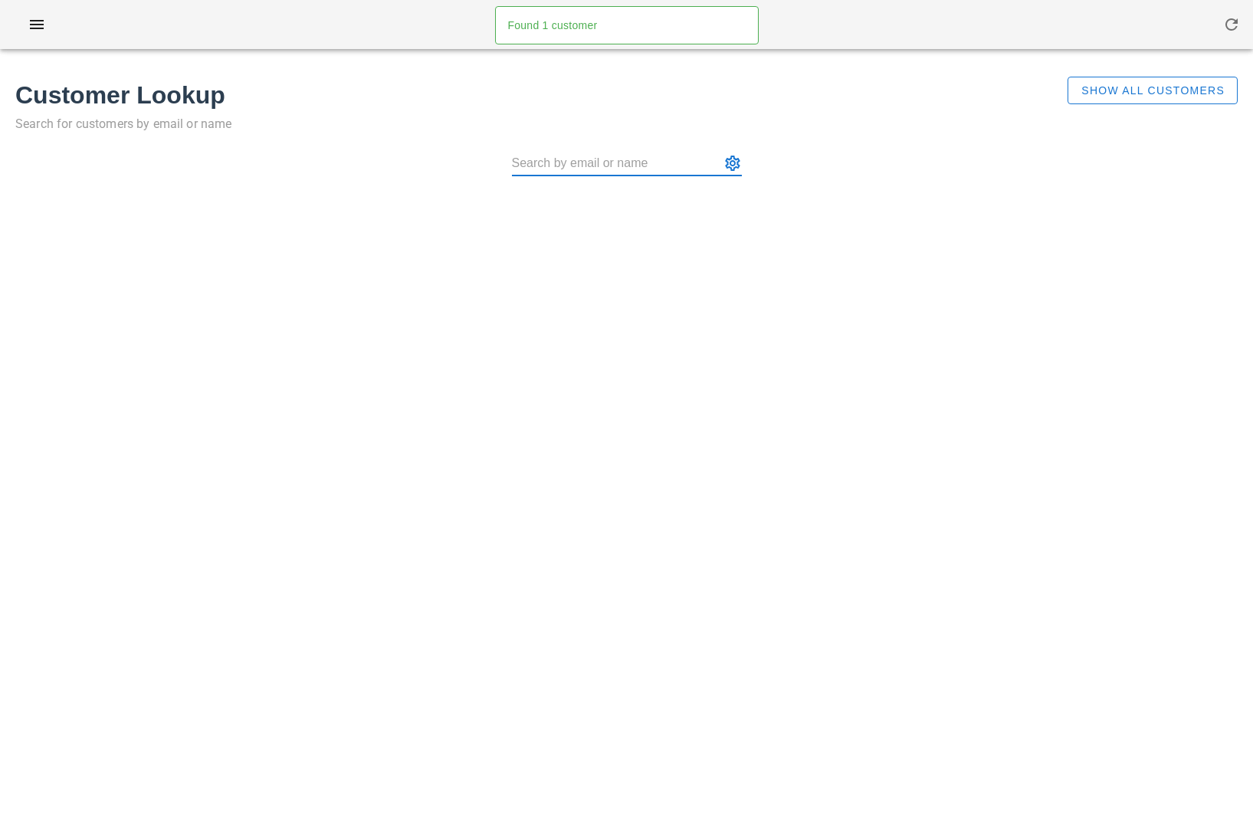
click at [594, 162] on input "text" at bounding box center [616, 163] width 208 height 25
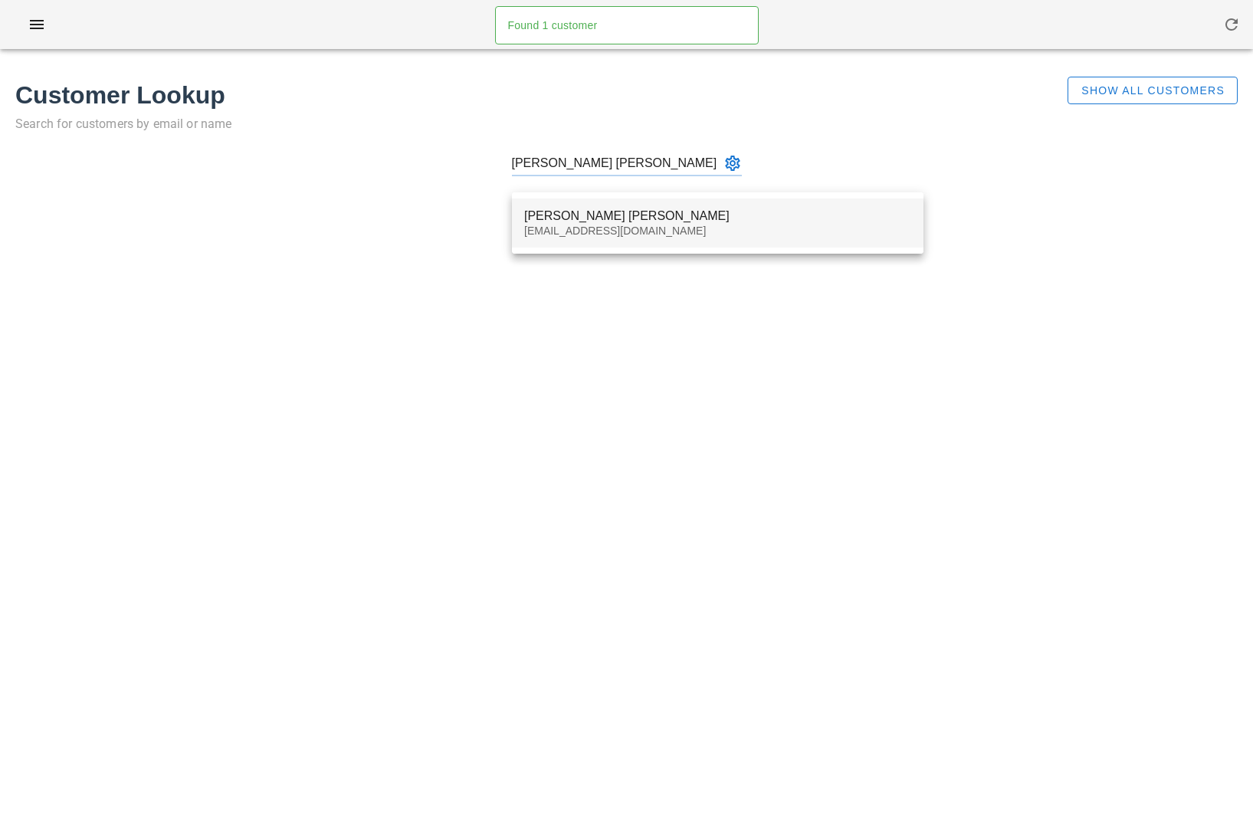
type input "[PERSON_NAME] [PERSON_NAME]"
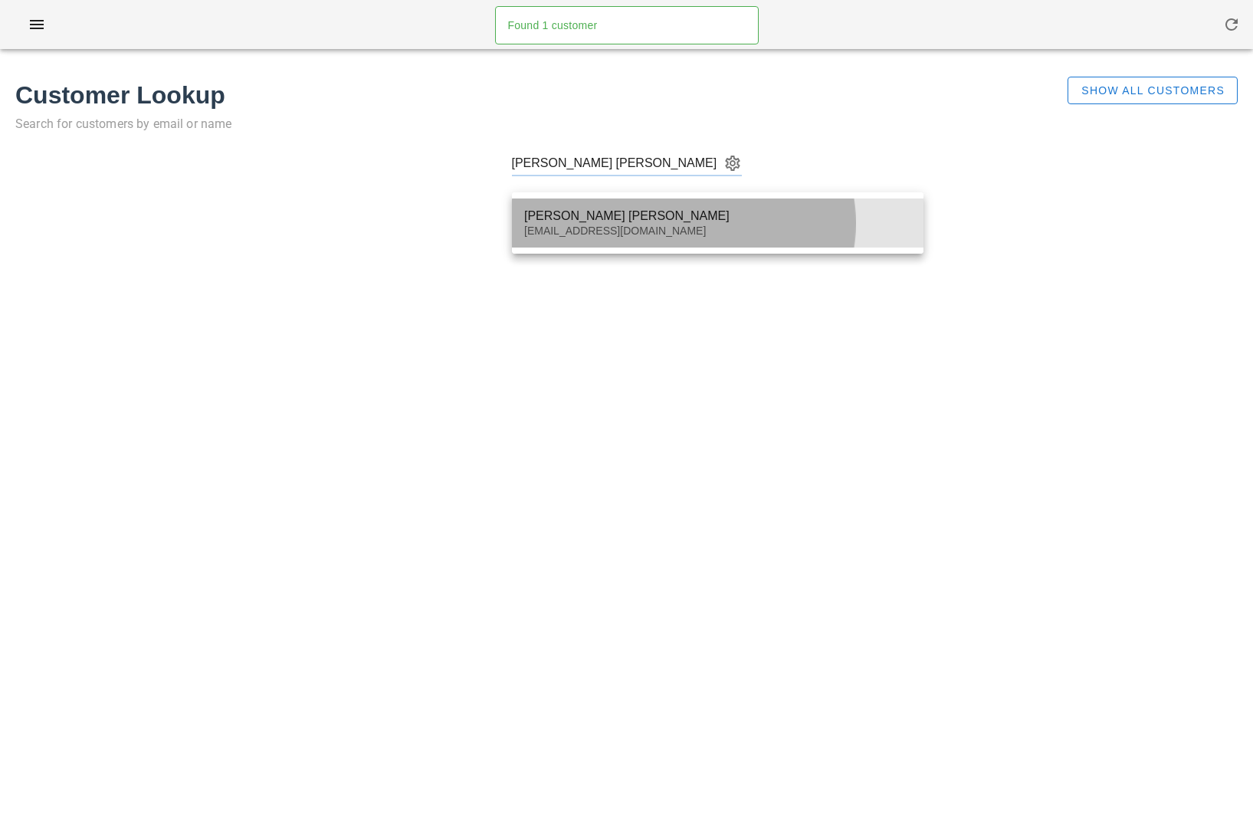
click at [589, 202] on div "Leonardo Gomez Navas Acevedo leonardogmz96@gmail.com" at bounding box center [717, 222] width 387 height 47
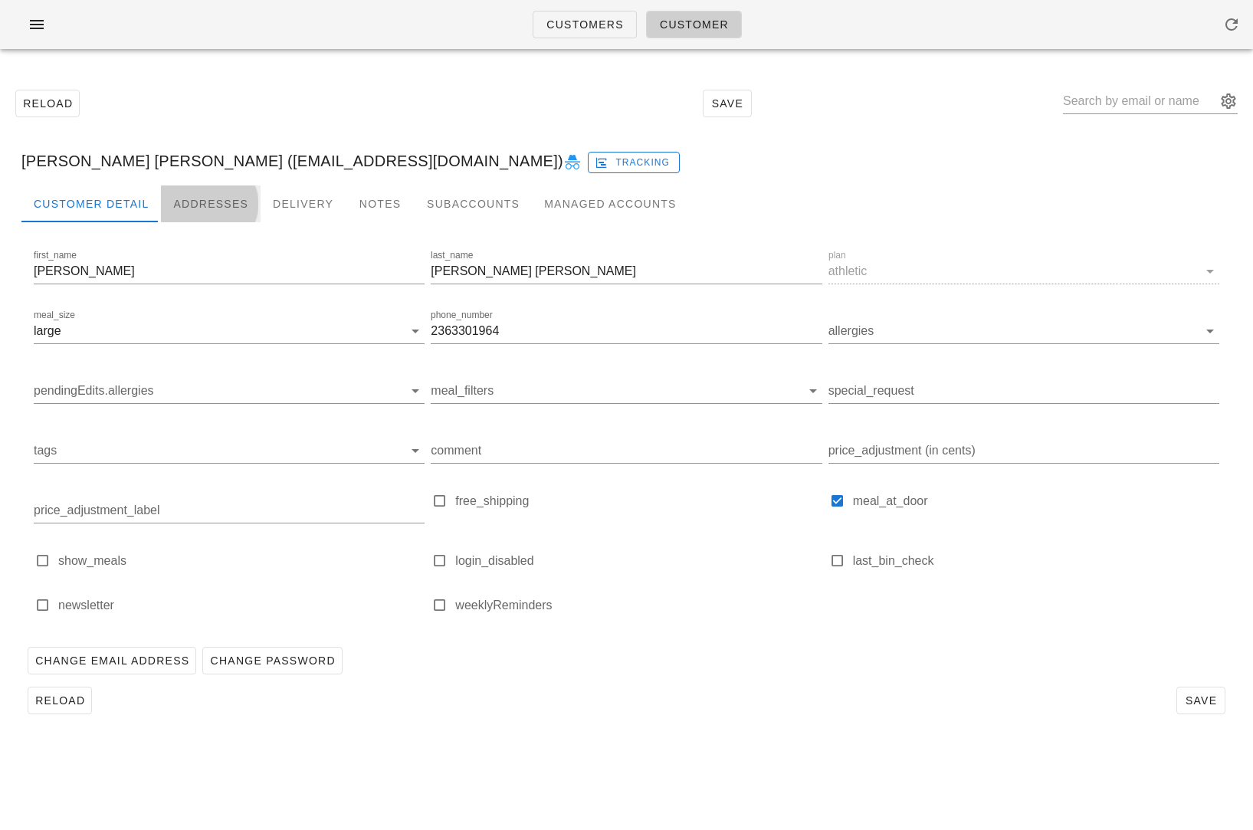
click at [240, 196] on div "Addresses" at bounding box center [211, 203] width 100 height 37
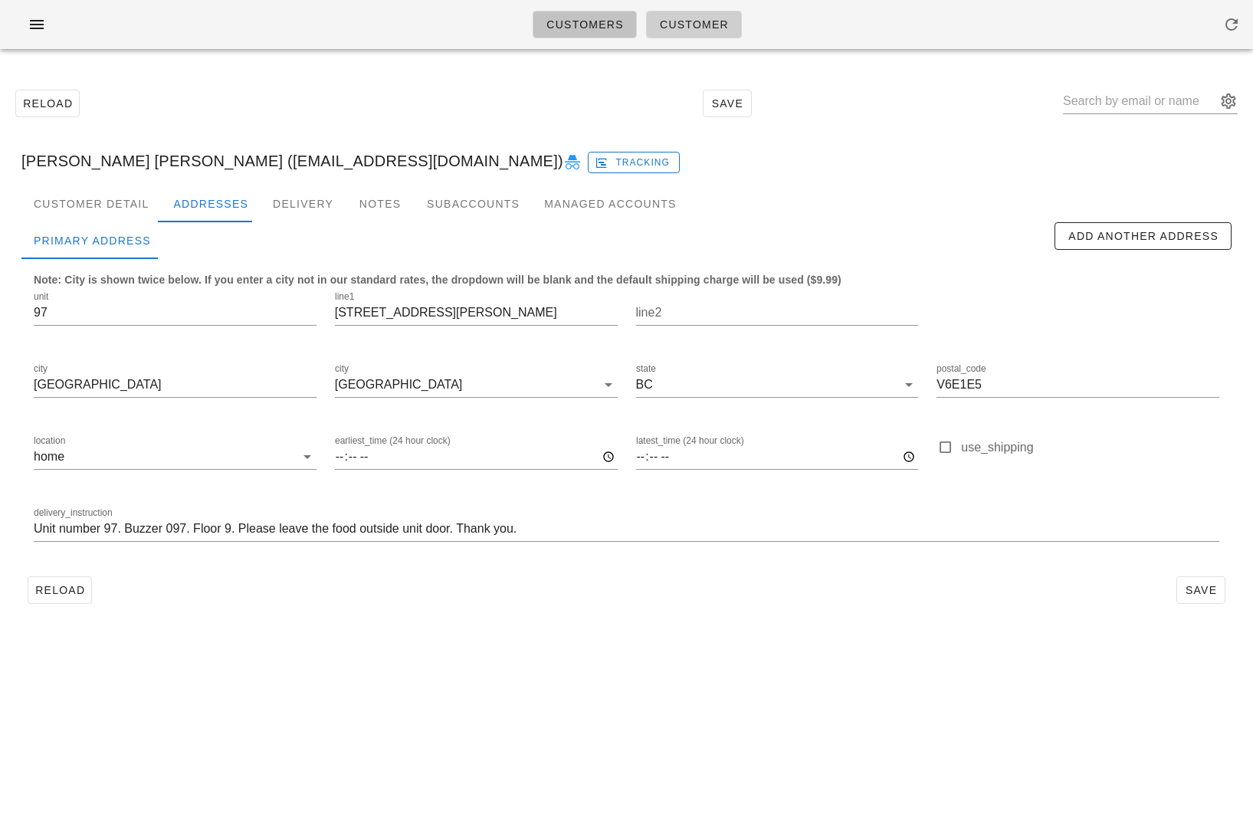
click at [579, 25] on span "Customers" at bounding box center [584, 24] width 78 height 12
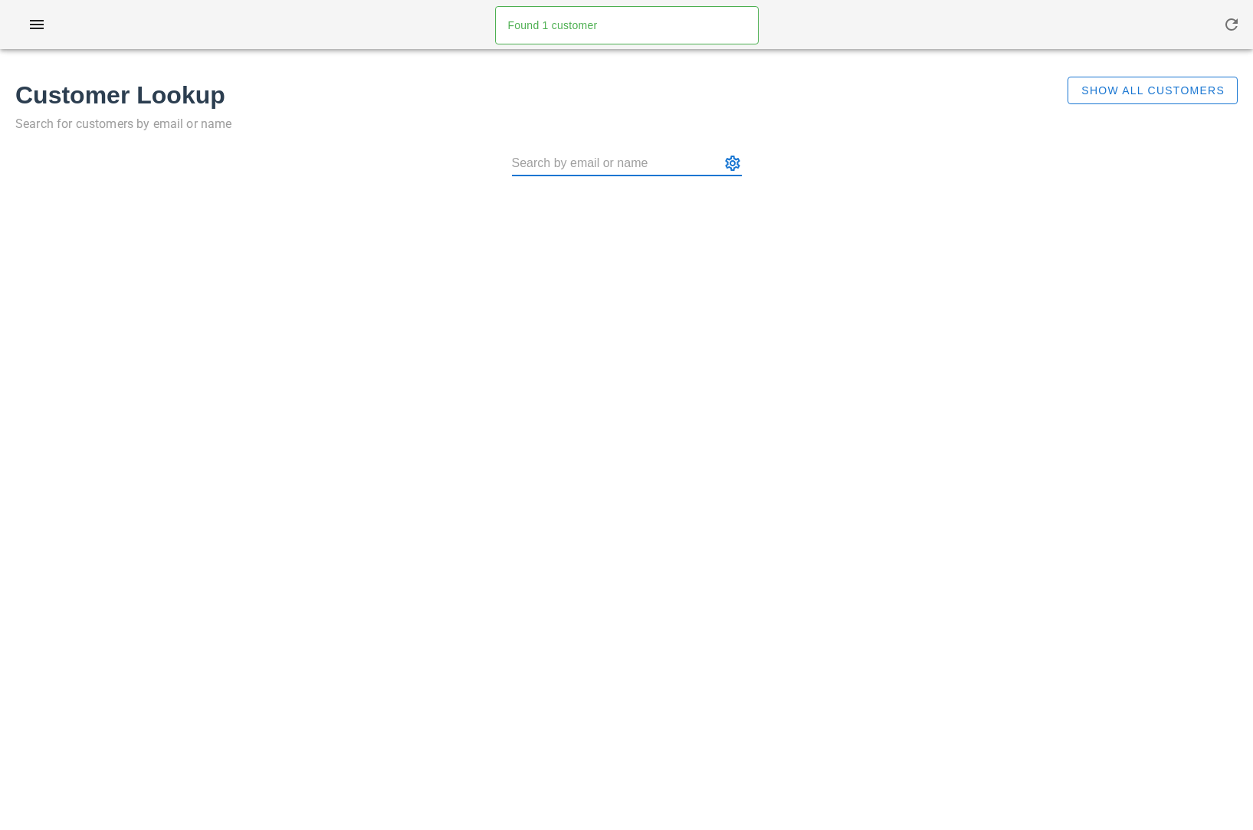
type input "kellyjoanclarke@gmail.com"
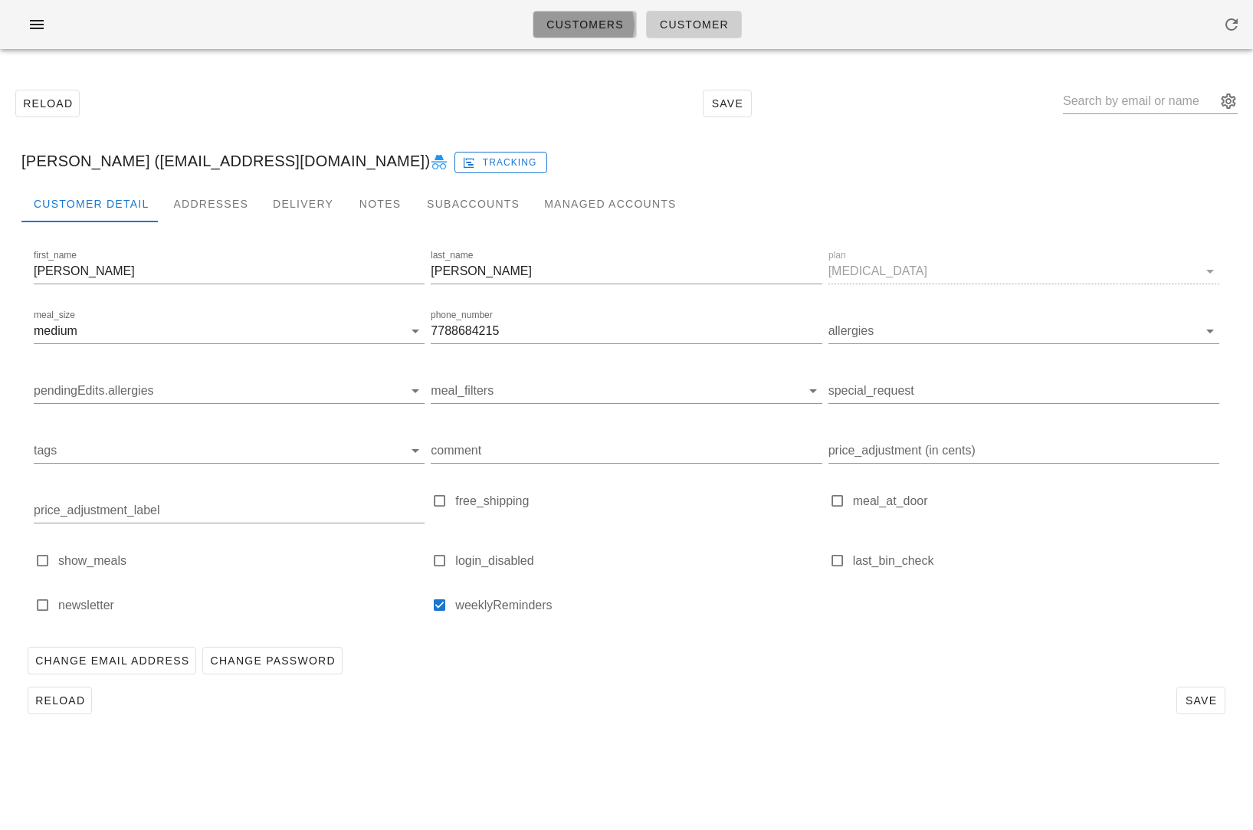
click at [575, 18] on span "Customers" at bounding box center [584, 24] width 78 height 12
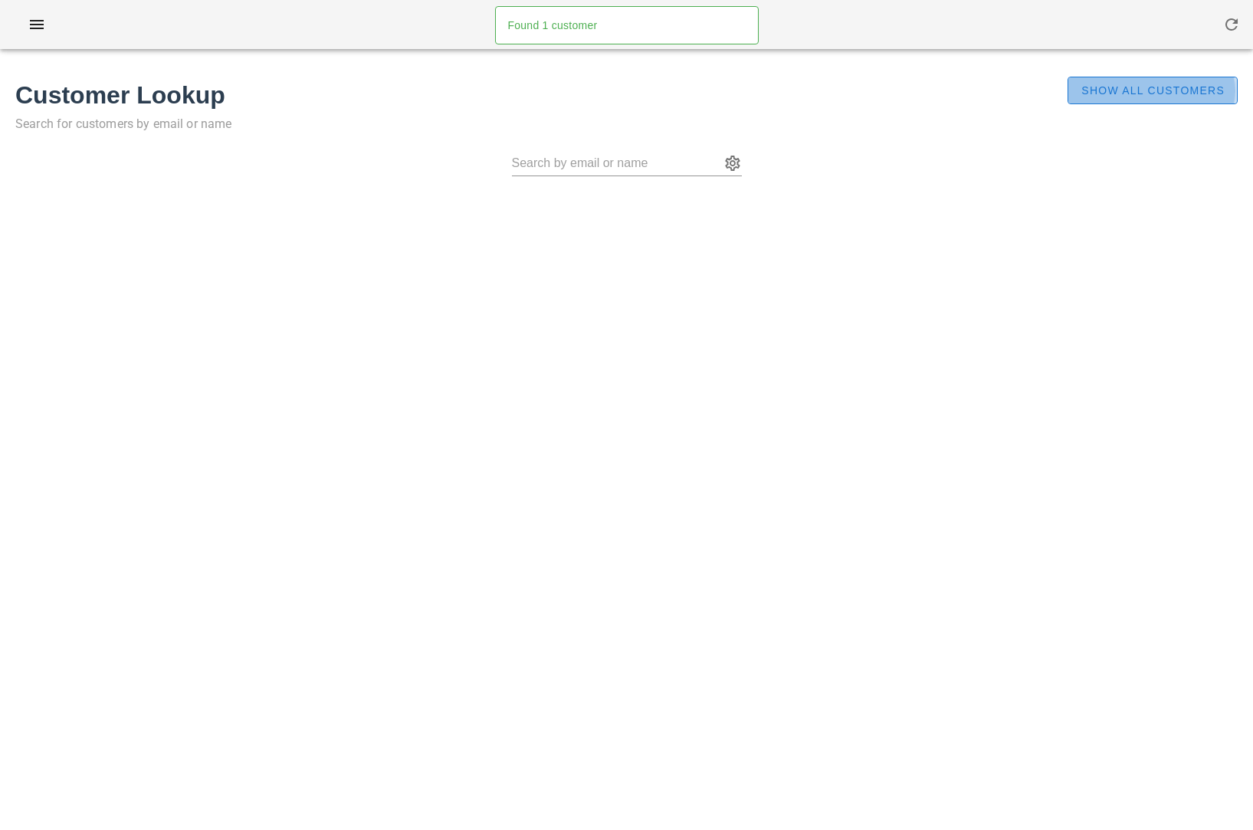
click at [1152, 99] on button "Show All Customers" at bounding box center [1152, 91] width 170 height 28
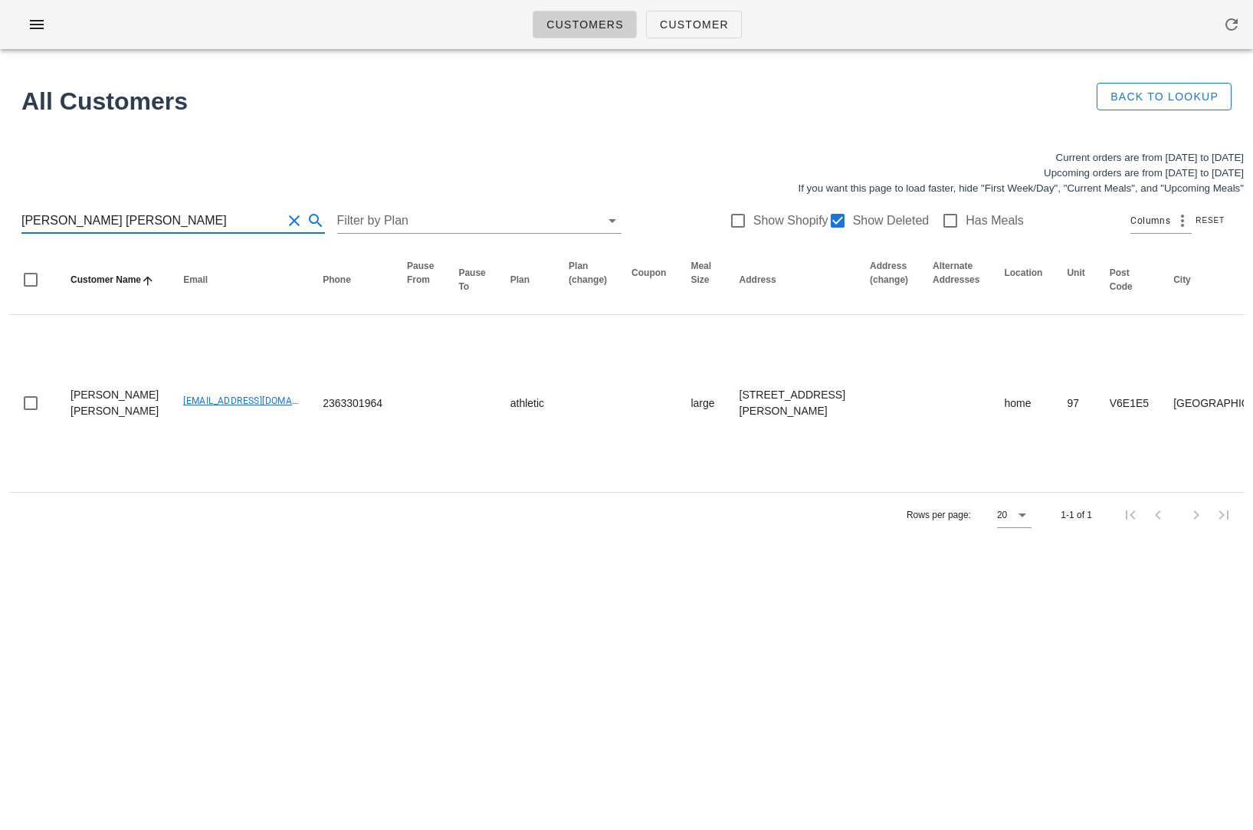
click at [178, 211] on input "Leonardo Gomez Navas Acevedo" at bounding box center [151, 220] width 260 height 25
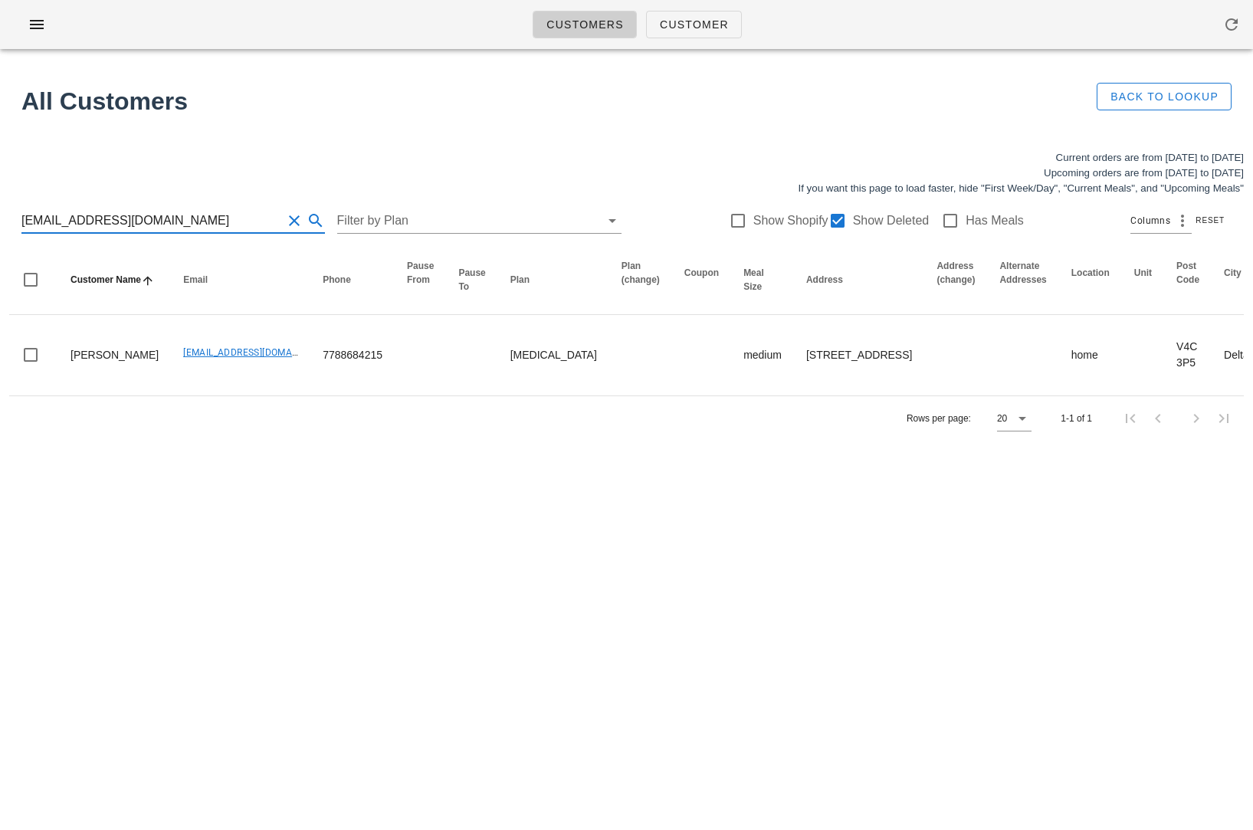
type input "kellyjoanclarke@gmail.com"
click at [1233, 30] on icon "button" at bounding box center [1231, 24] width 18 height 18
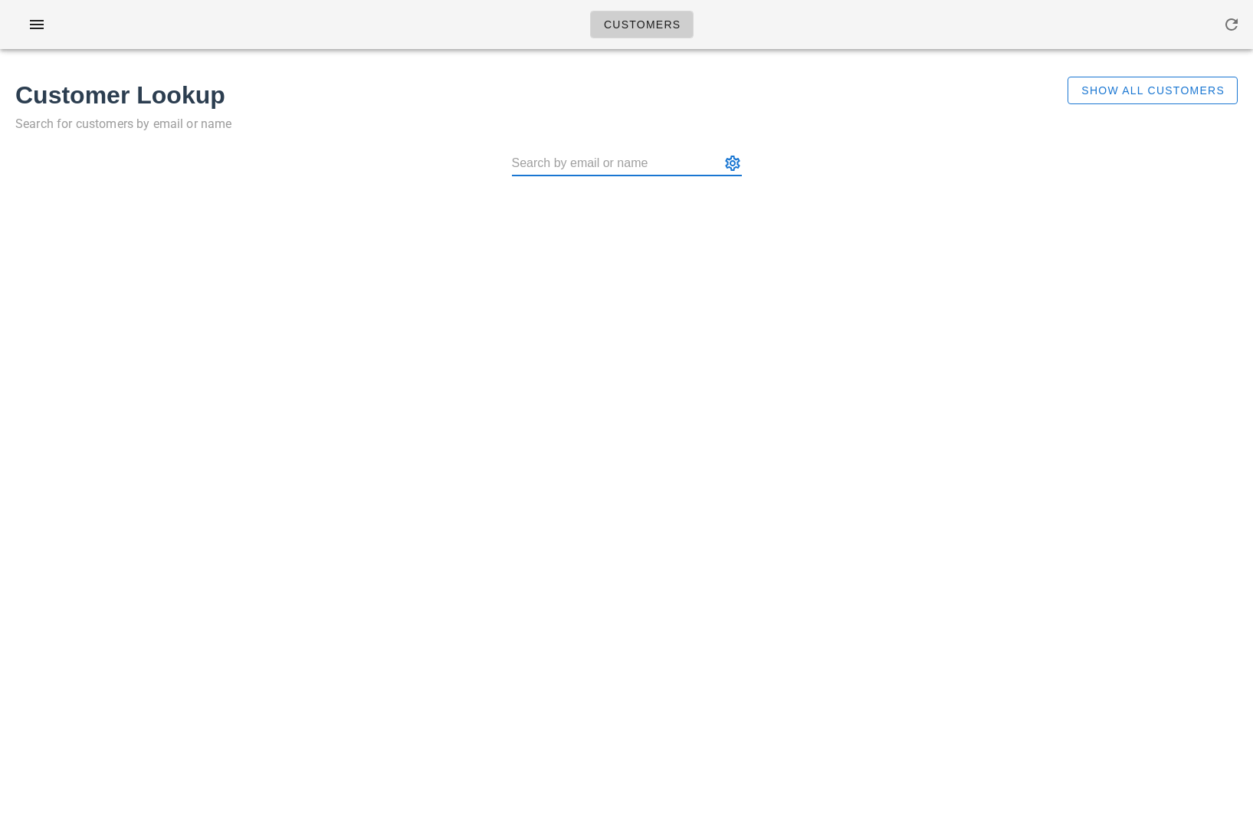
paste input "[PERSON_NAME] [PERSON_NAME]"
type input "[PERSON_NAME] [PERSON_NAME]"
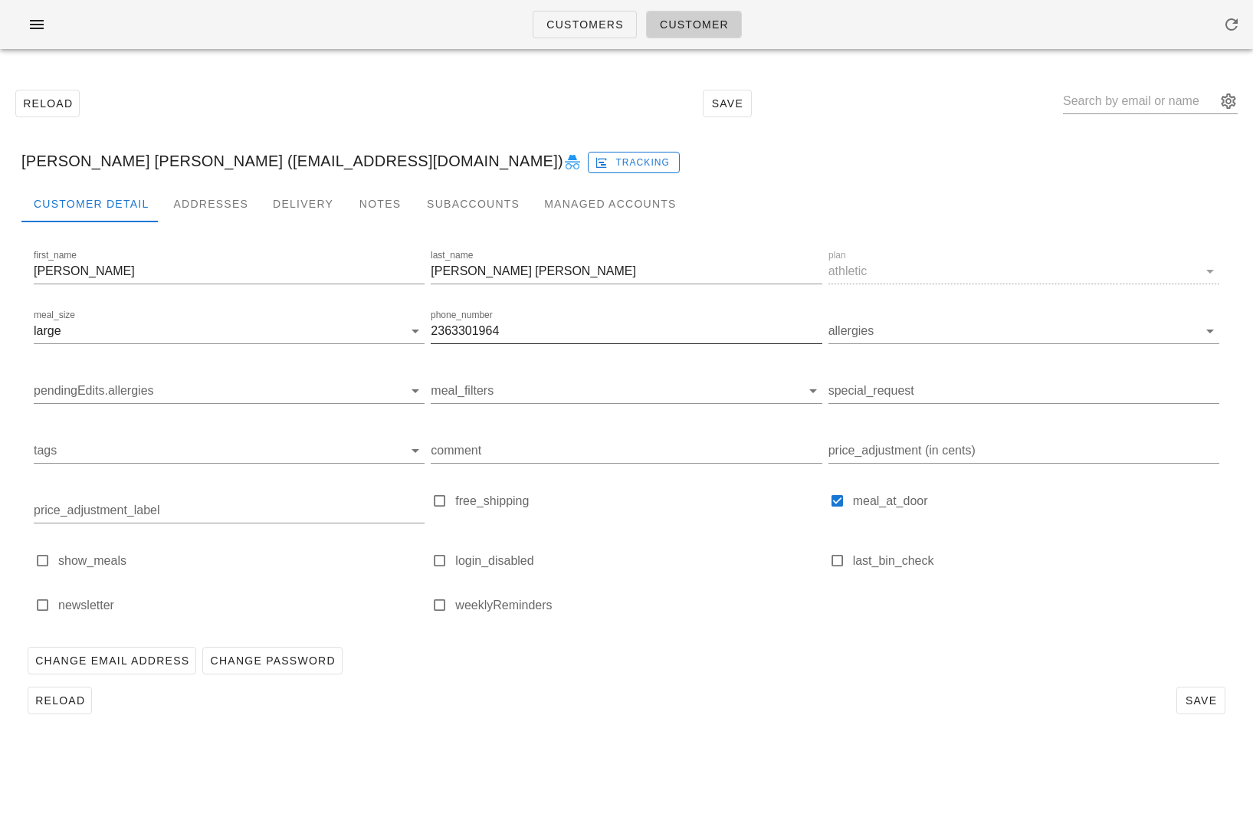
click at [448, 332] on input "2363301964" at bounding box center [626, 331] width 391 height 25
click at [197, 199] on div "Addresses" at bounding box center [211, 203] width 100 height 37
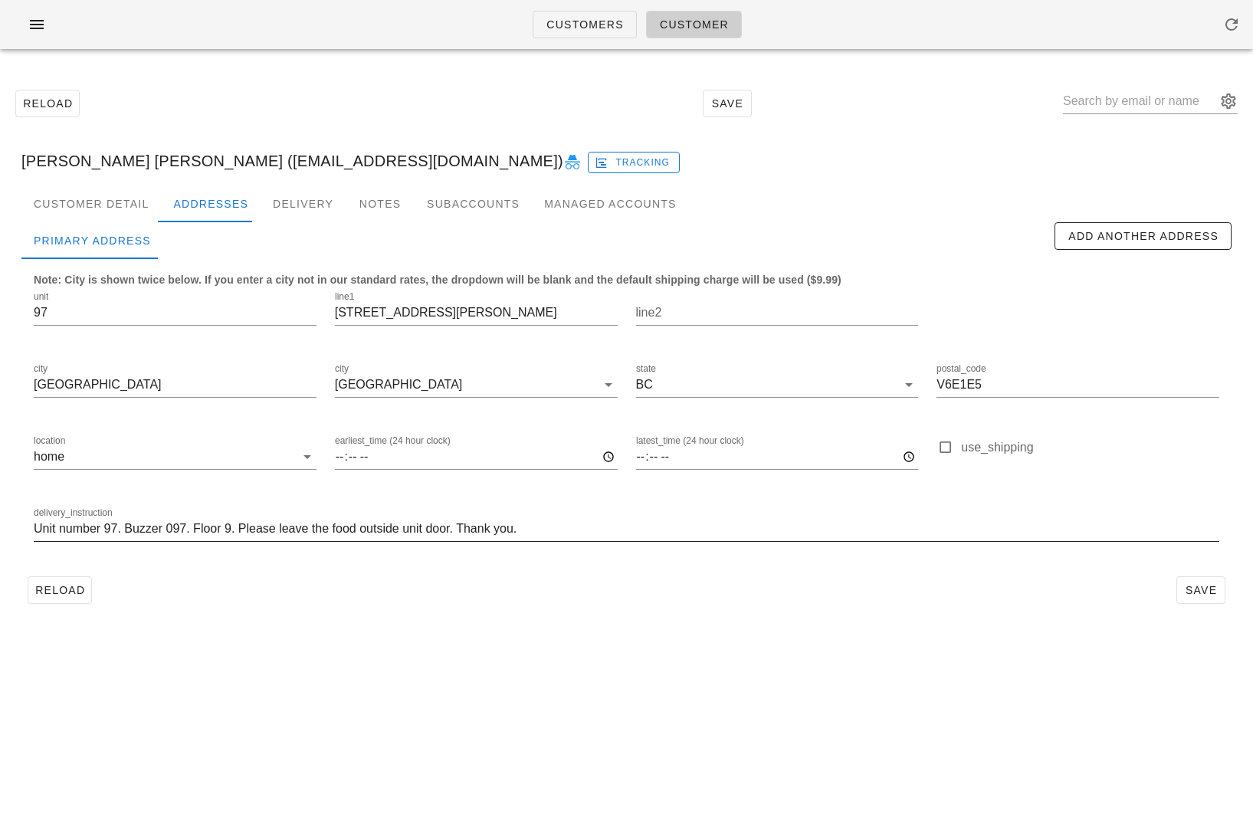
click at [415, 532] on input "Unit number 97. Buzzer 097. Floor 9. Please leave the food outside unit door. T…" at bounding box center [626, 528] width 1185 height 25
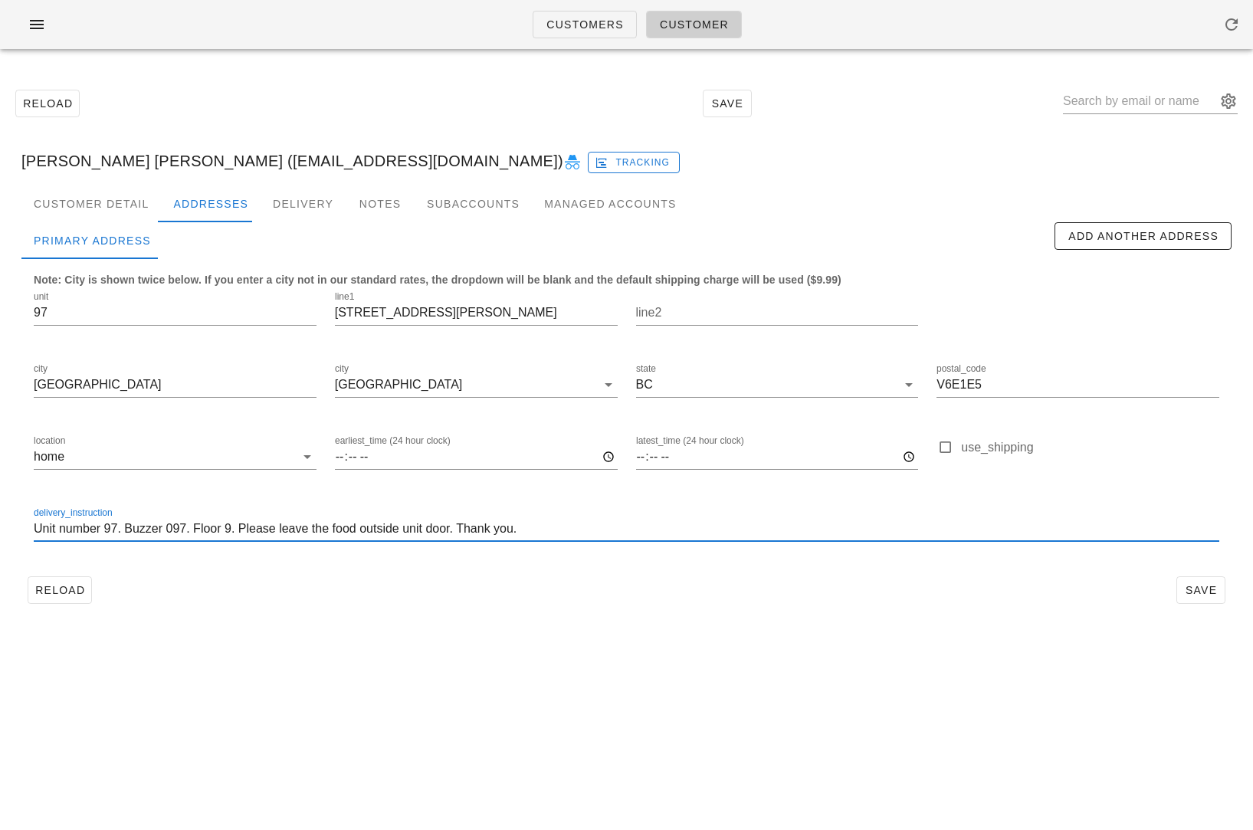
click at [415, 532] on input "Unit number 97. Buzzer 097. Floor 9. Please leave the food outside unit door. T…" at bounding box center [626, 528] width 1185 height 25
click at [562, 19] on span "Customers" at bounding box center [584, 24] width 78 height 12
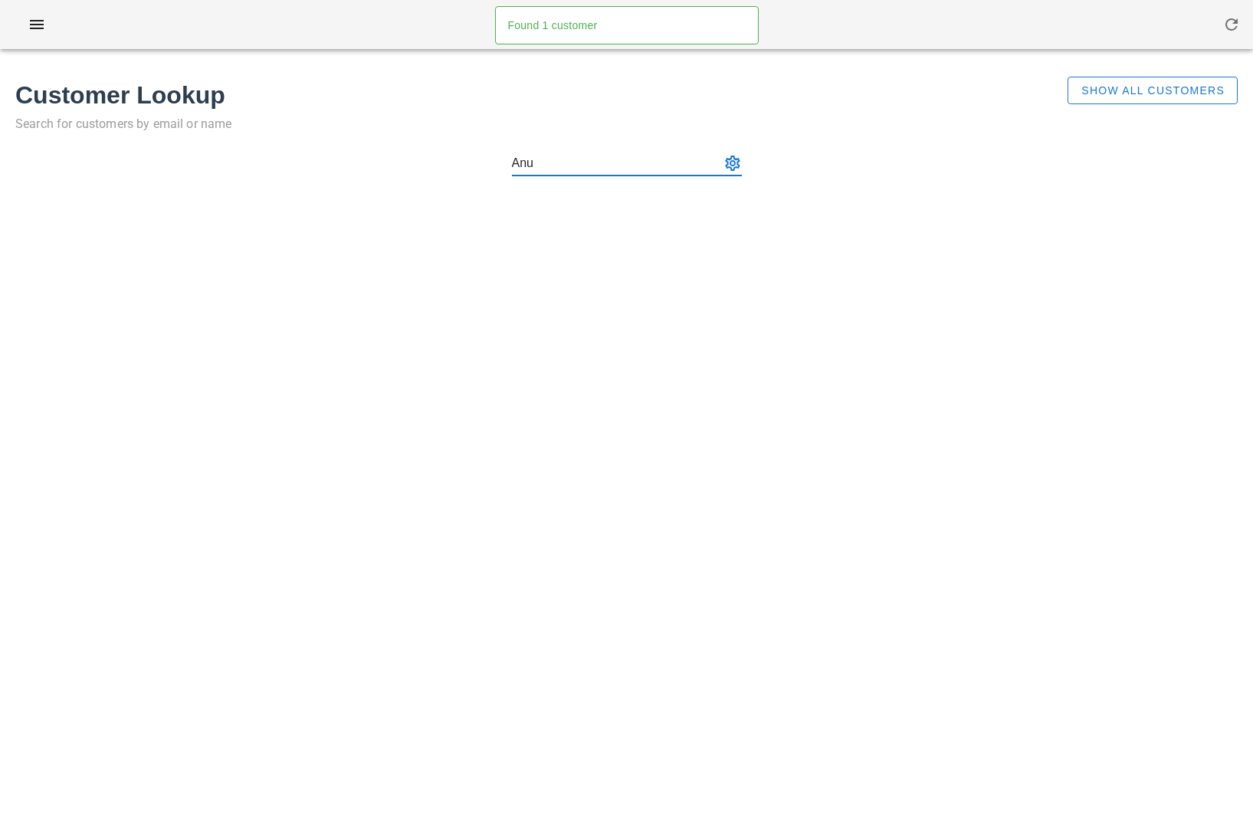
type input "Anu c"
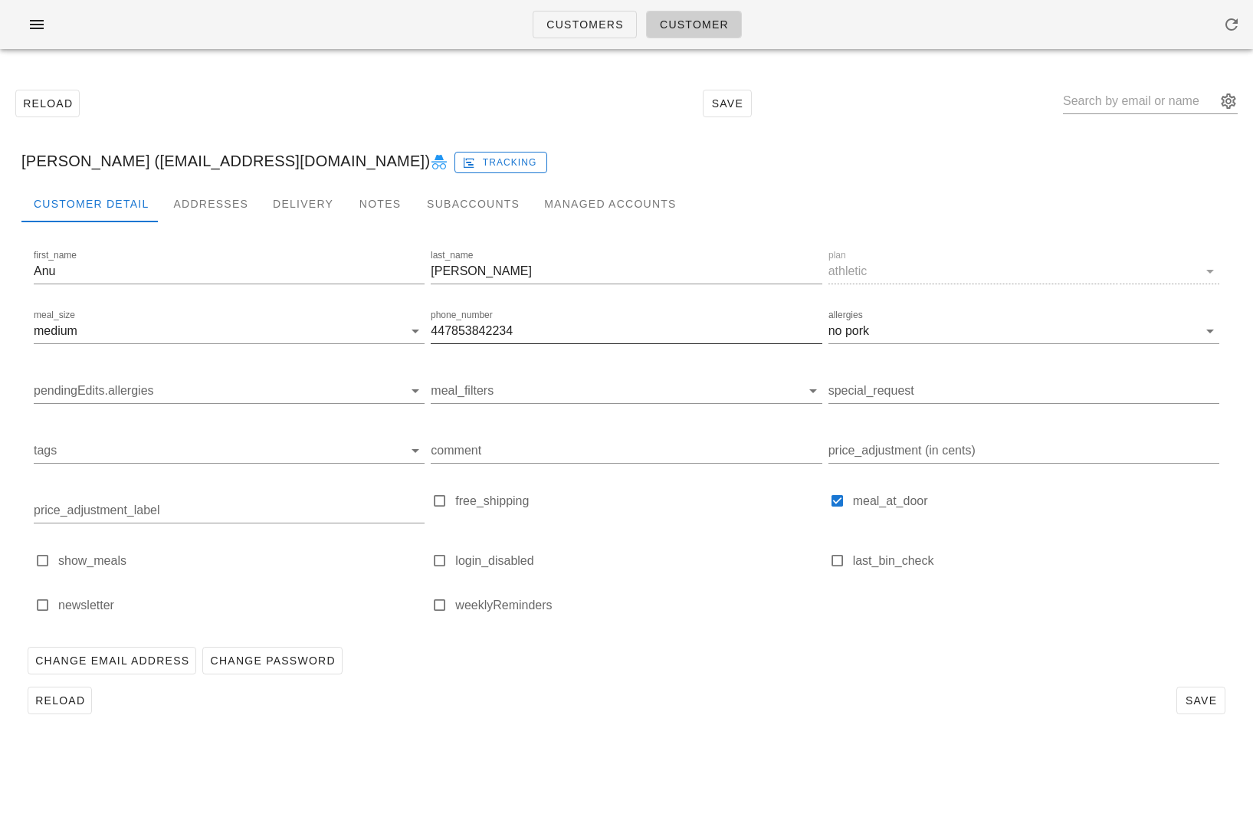
click at [493, 333] on input "447853842234" at bounding box center [626, 331] width 391 height 25
click at [213, 199] on div "Addresses" at bounding box center [211, 203] width 100 height 37
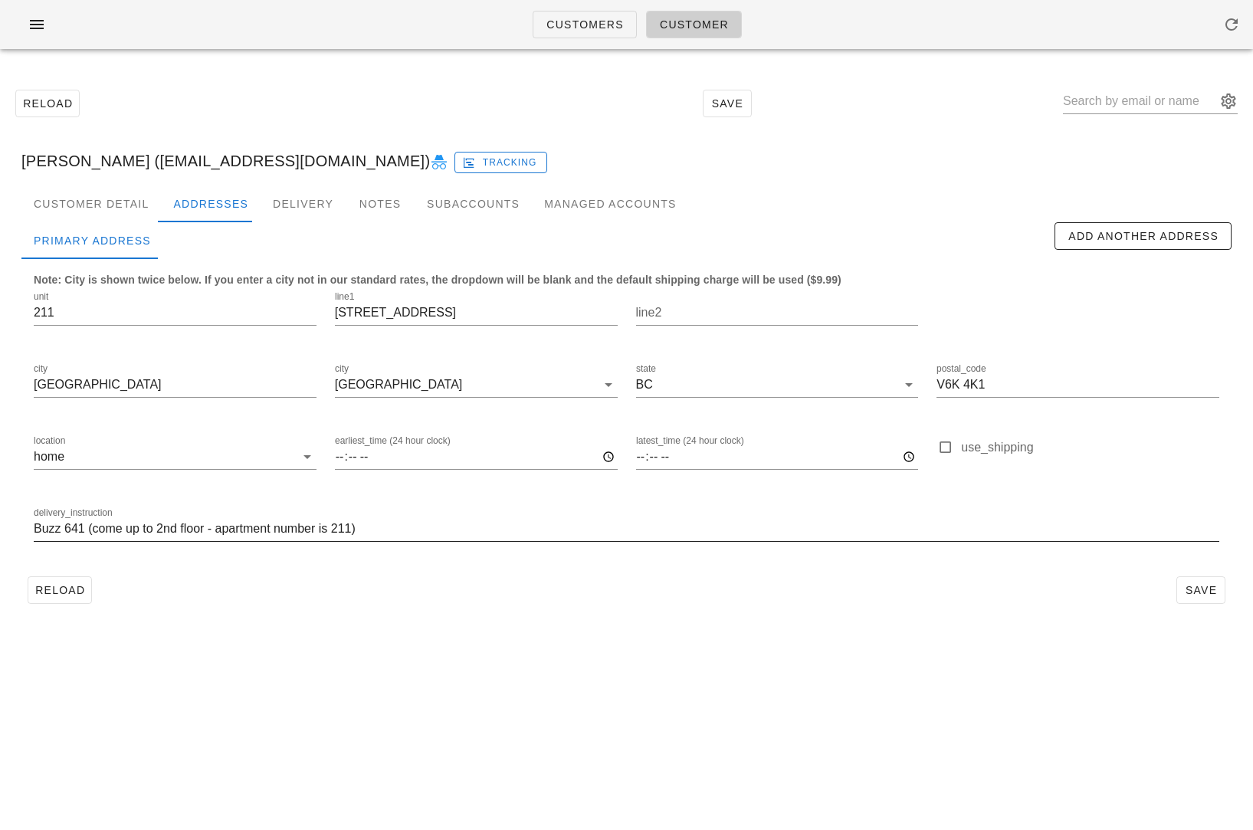
click at [273, 528] on input "Buzz 641 (come up to 2nd floor - apartment number is 211)" at bounding box center [626, 528] width 1185 height 25
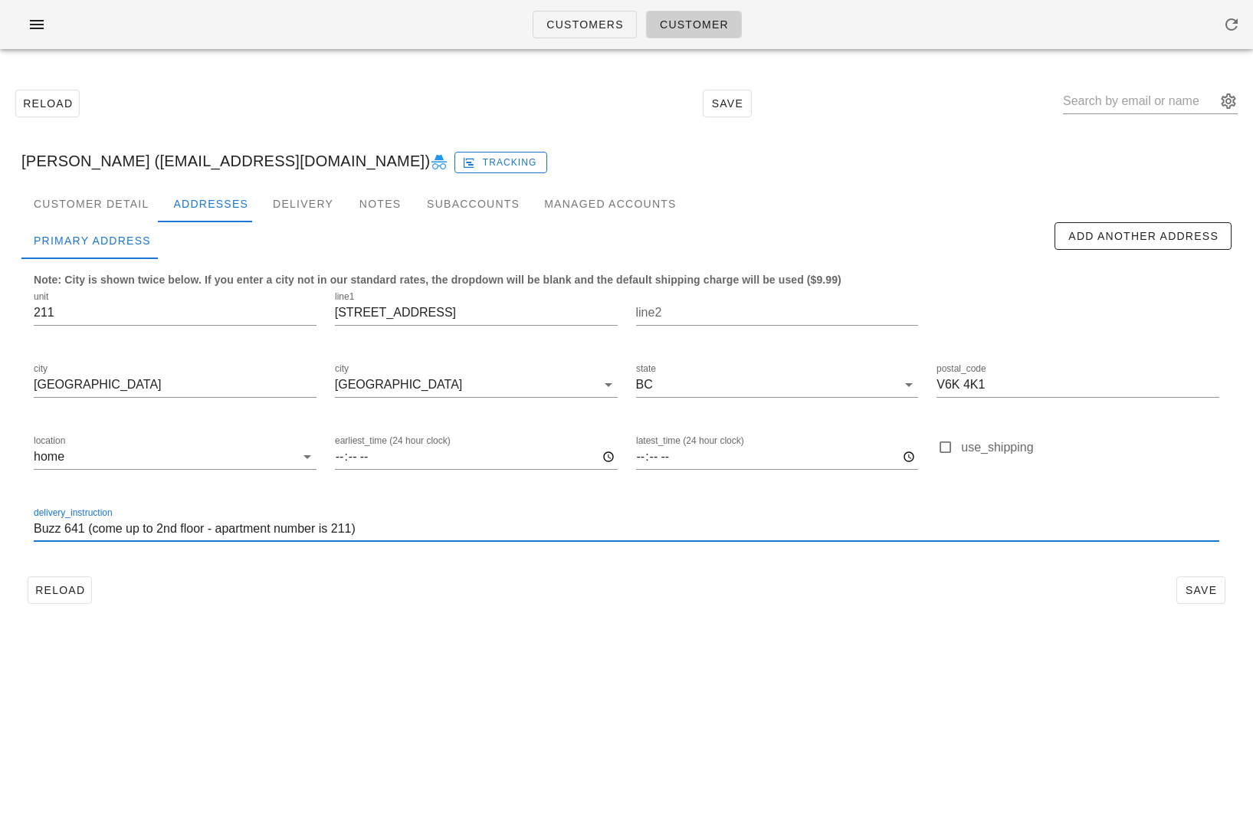
click at [273, 528] on input "Buzz 641 (come up to 2nd floor - apartment number is 211)" at bounding box center [626, 528] width 1185 height 25
click at [45, 308] on input "211" at bounding box center [175, 312] width 283 height 25
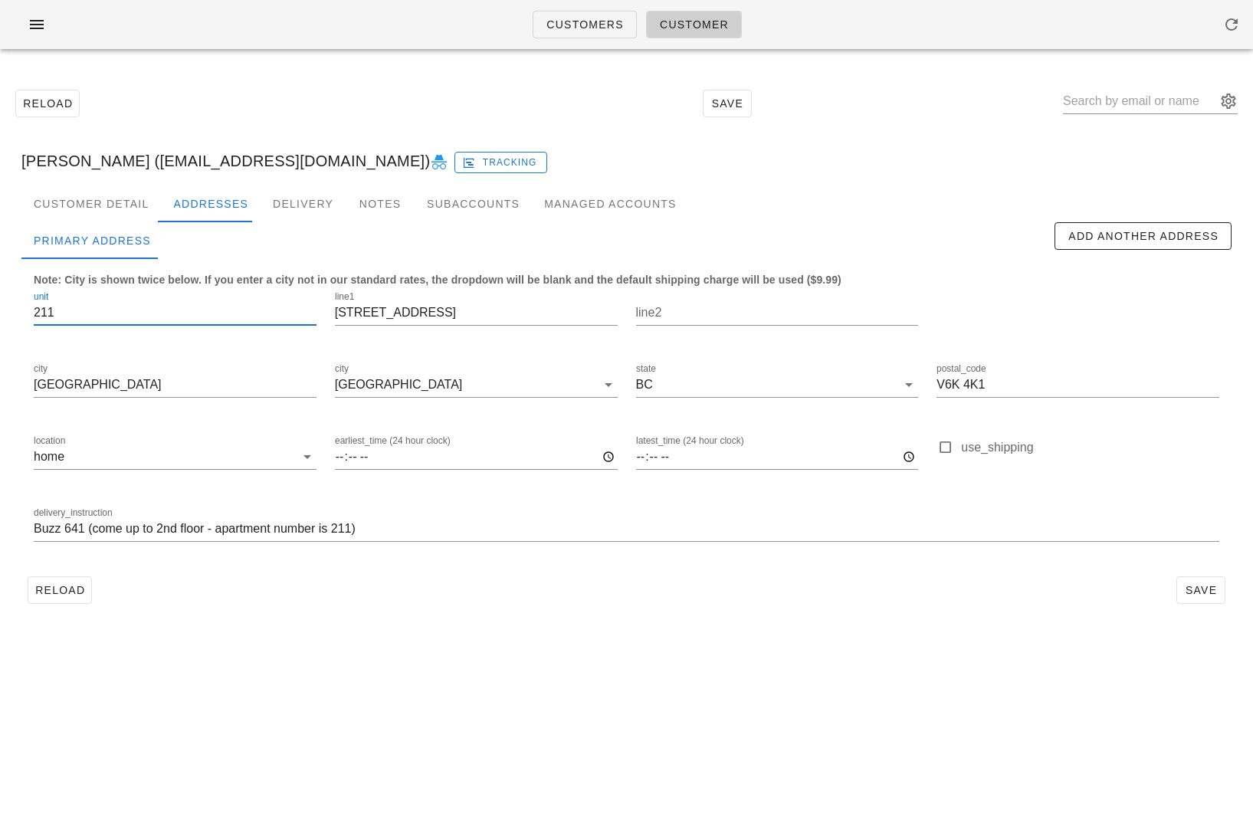
click at [45, 308] on input "211" at bounding box center [175, 312] width 283 height 25
click at [1128, 94] on input "text" at bounding box center [1139, 101] width 153 height 25
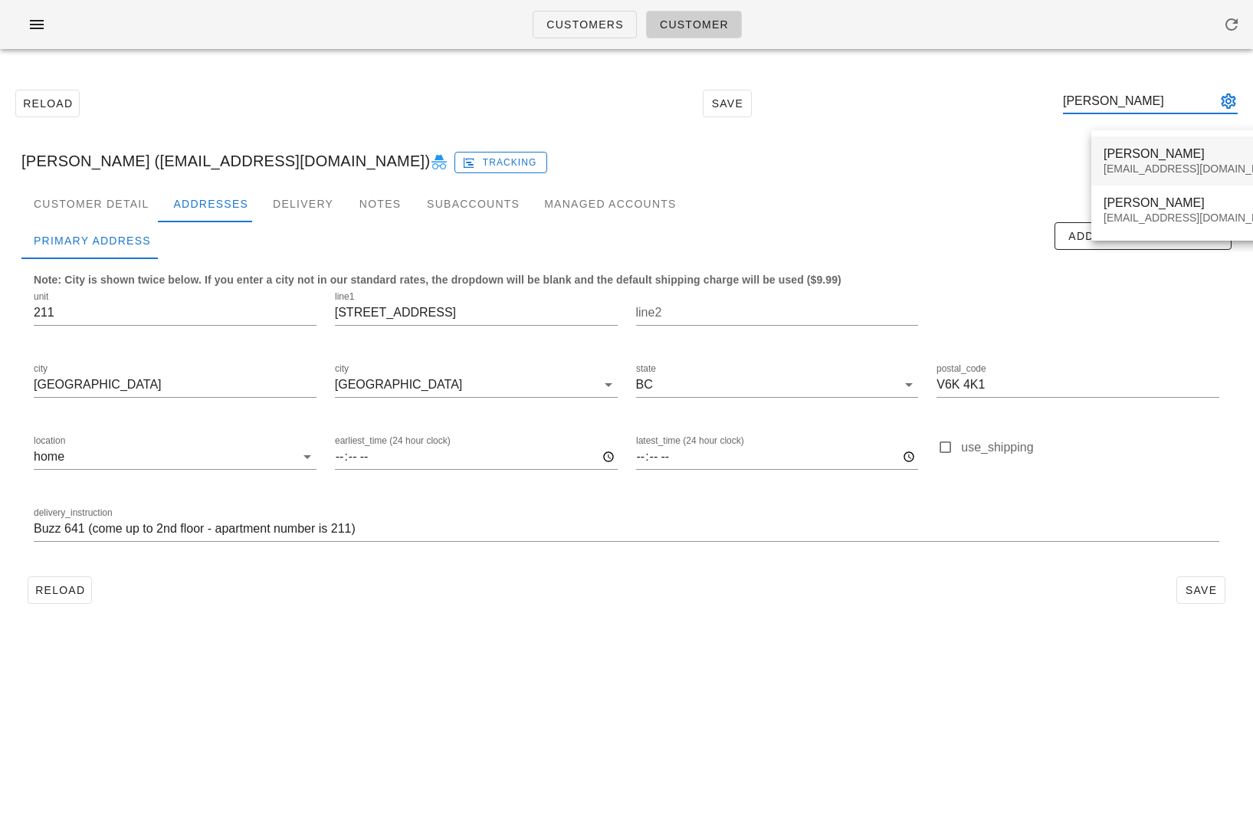
type input "leslie mah"
click at [1162, 154] on div "[PERSON_NAME]" at bounding box center [1194, 153] width 182 height 15
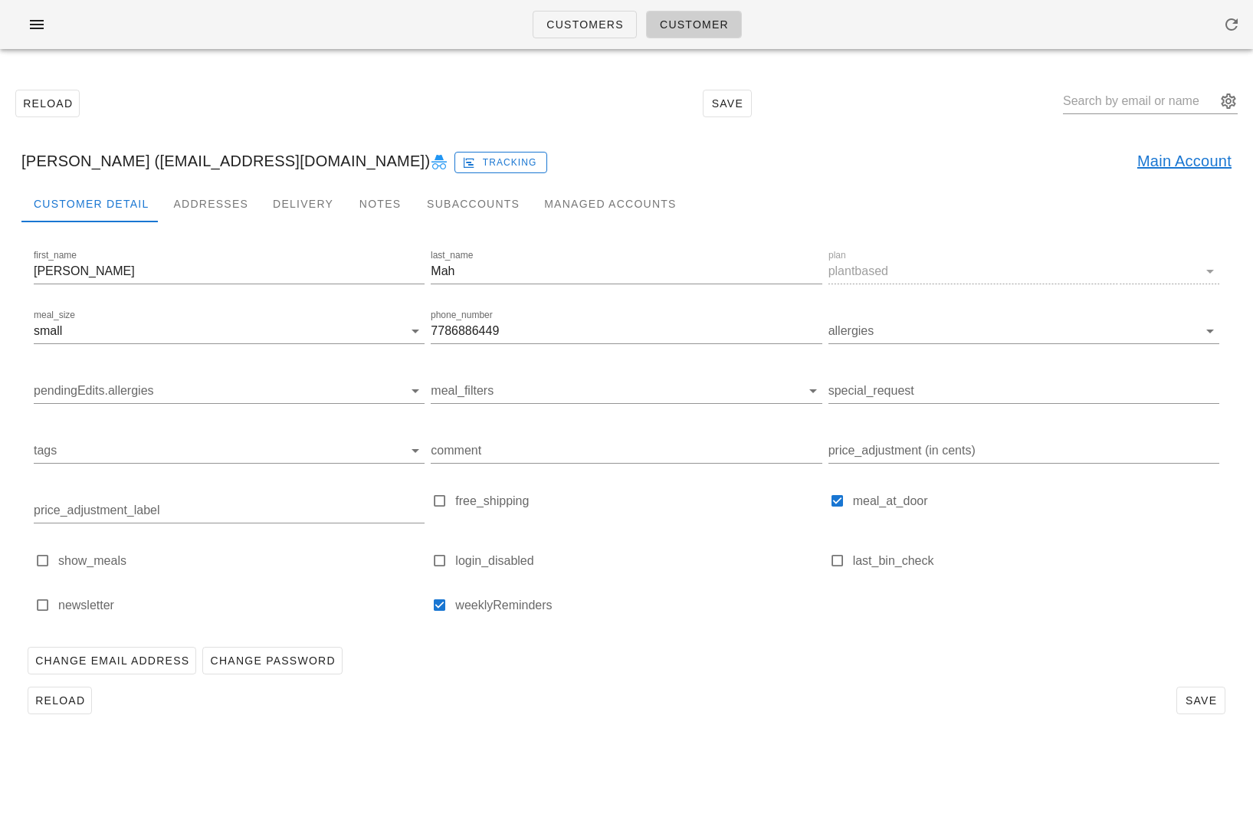
click at [1169, 164] on link "Main Account" at bounding box center [1184, 161] width 94 height 25
click at [471, 327] on input "7786886449" at bounding box center [626, 331] width 391 height 25
click at [182, 201] on div "Addresses" at bounding box center [211, 203] width 100 height 37
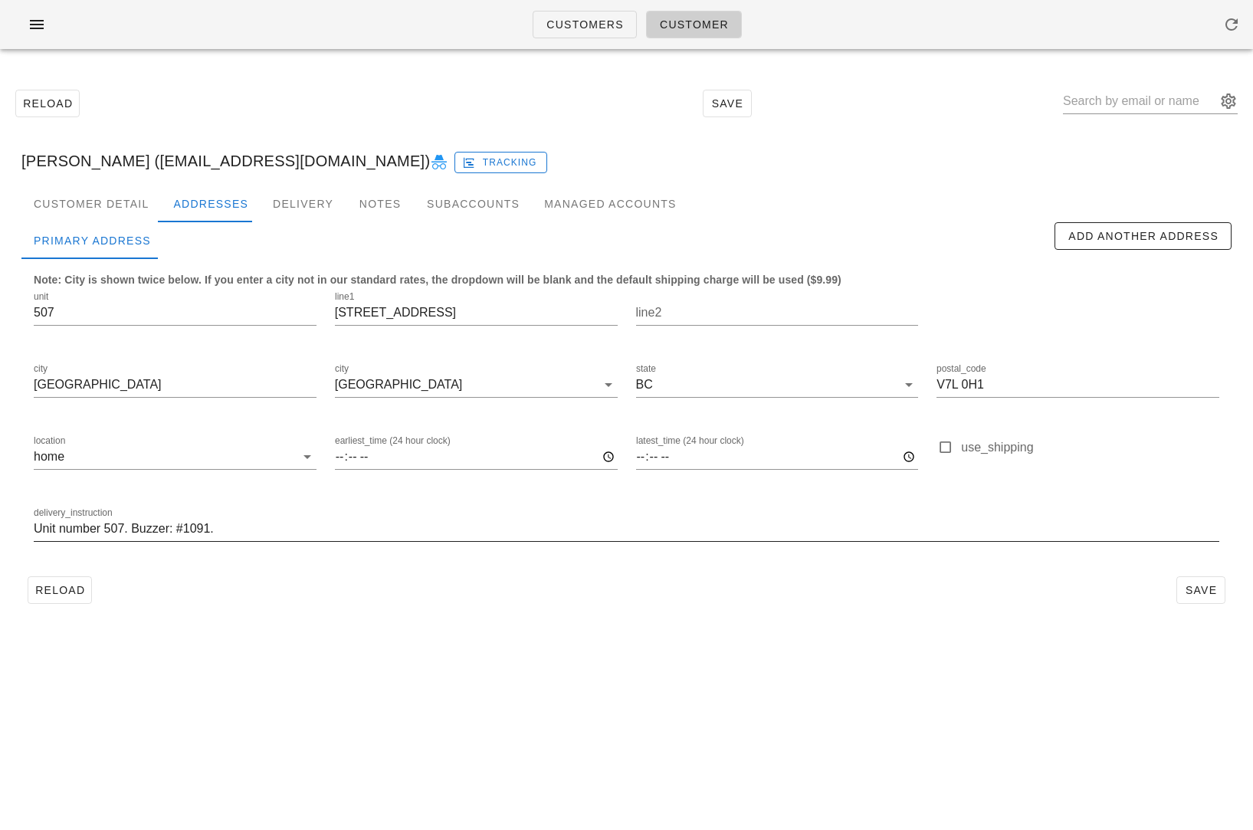
click at [392, 542] on div "delivery_instruction Unit number 507. Buzzer: #1091." at bounding box center [626, 536] width 1185 height 41
click at [395, 536] on input "Unit number 507. Buzzer: #1091." at bounding box center [626, 528] width 1185 height 25
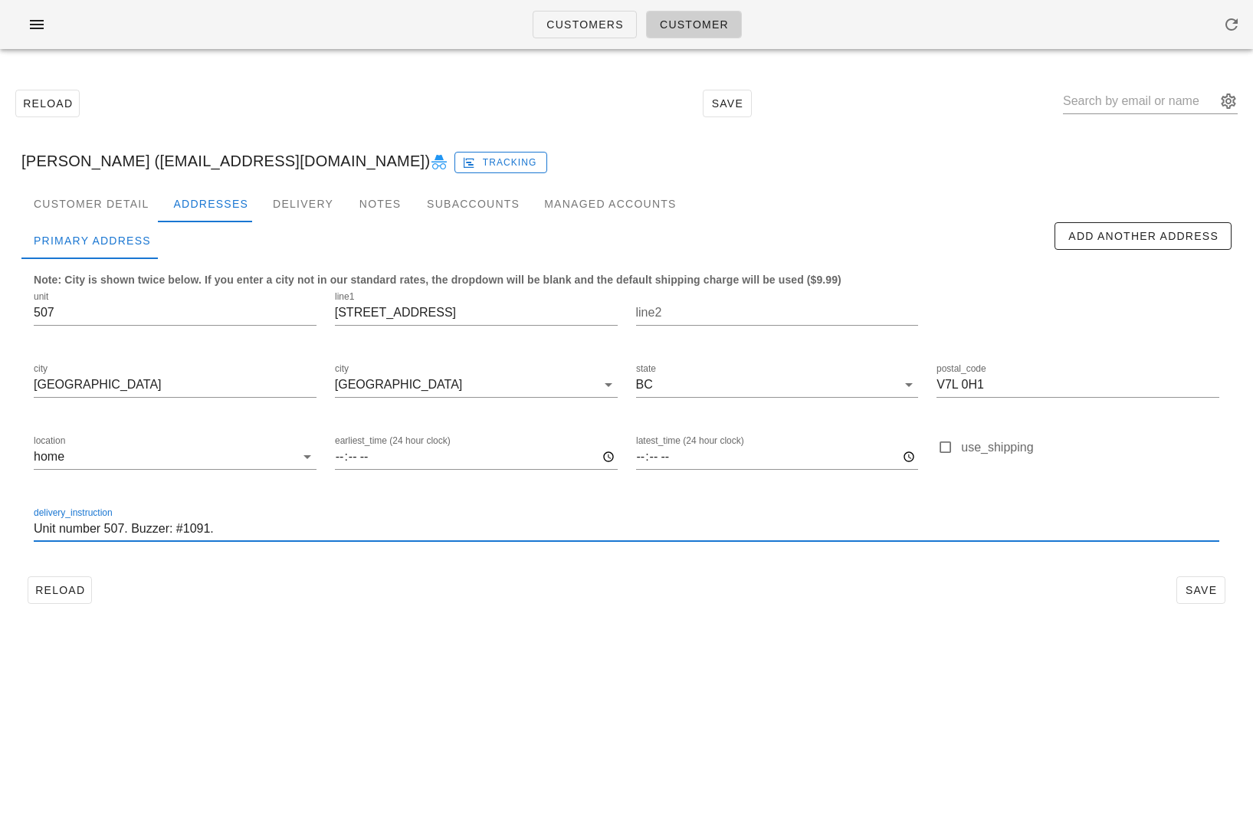
click at [395, 536] on input "Unit number 507. Buzzer: #1091." at bounding box center [626, 528] width 1185 height 25
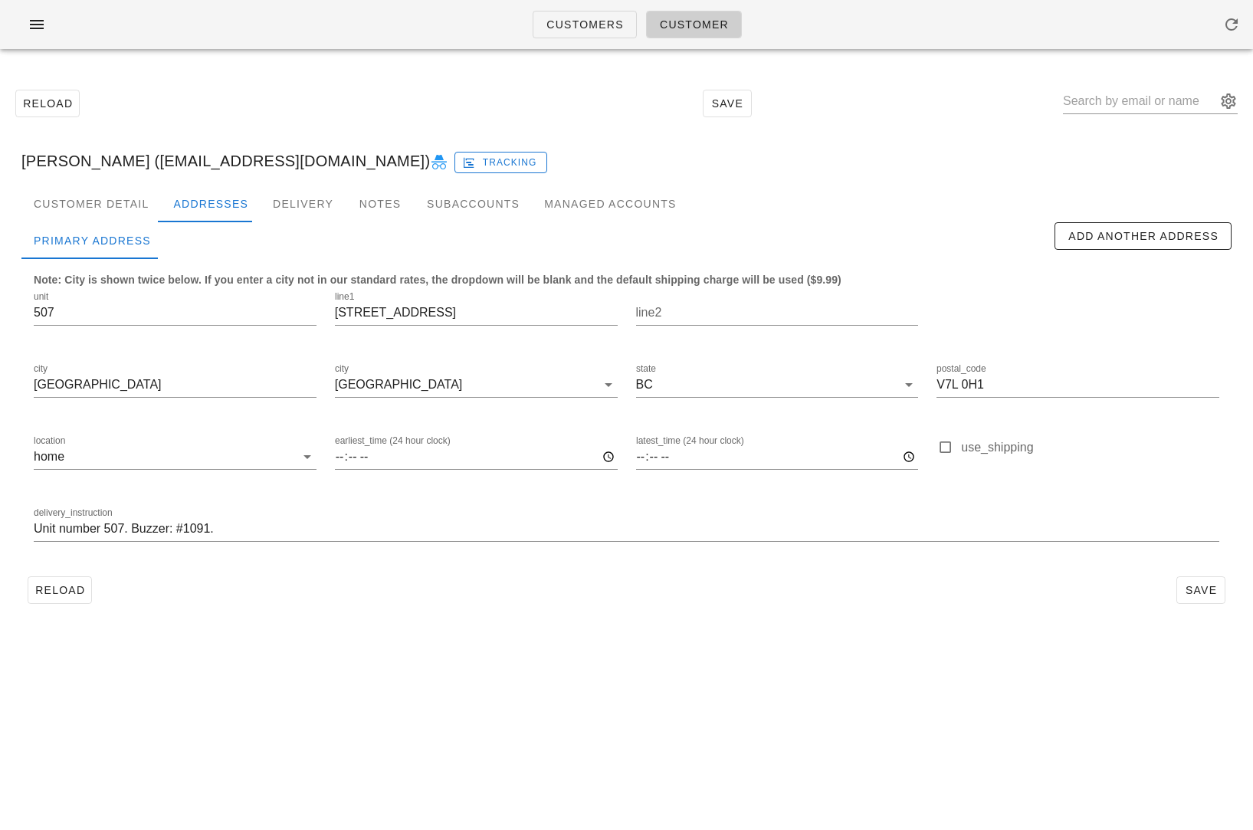
click at [687, 584] on div "Reload Save" at bounding box center [626, 590] width 1210 height 40
click at [1105, 114] on div at bounding box center [1150, 109] width 175 height 41
click at [1112, 95] on input "text" at bounding box center [1139, 101] width 153 height 25
paste input "kellyjoanclarke@gmail.com"
type input "kellyjoanclarke@gmail.com"
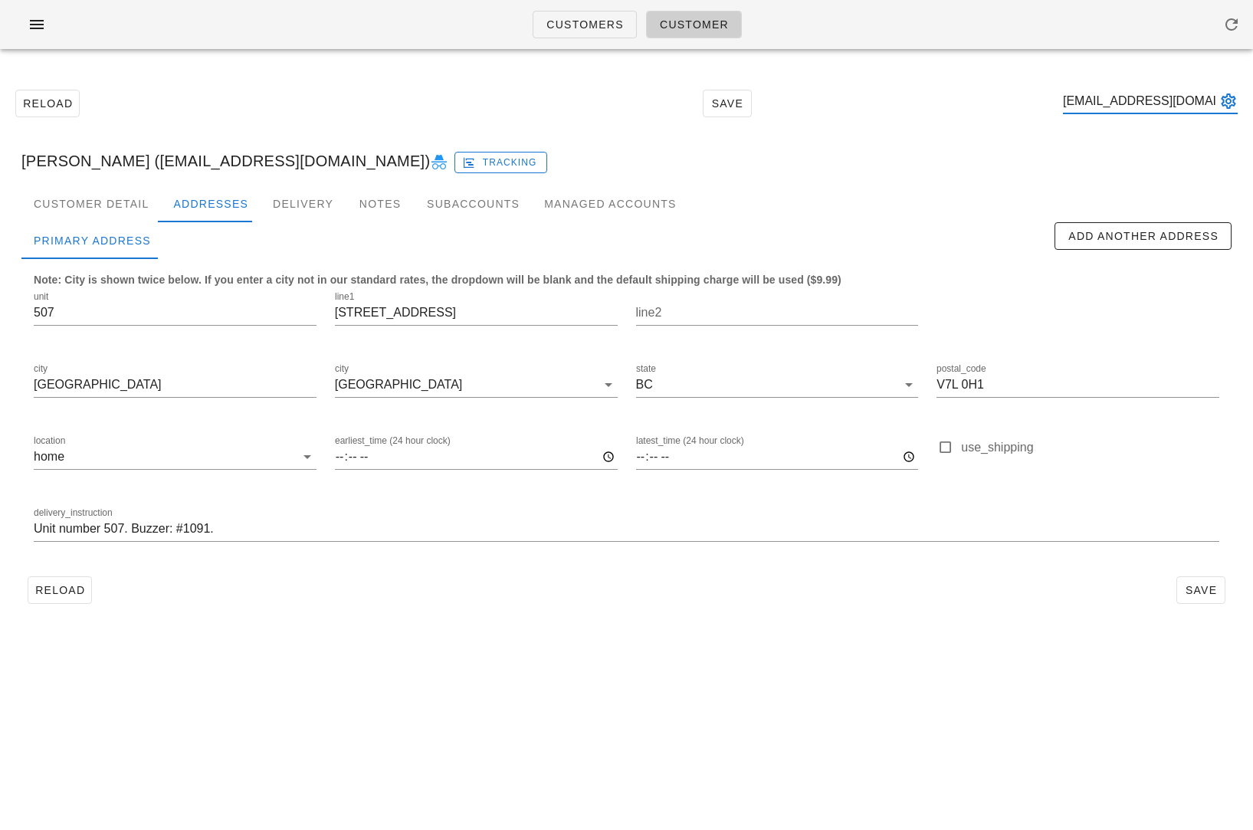
scroll to position [0, 22]
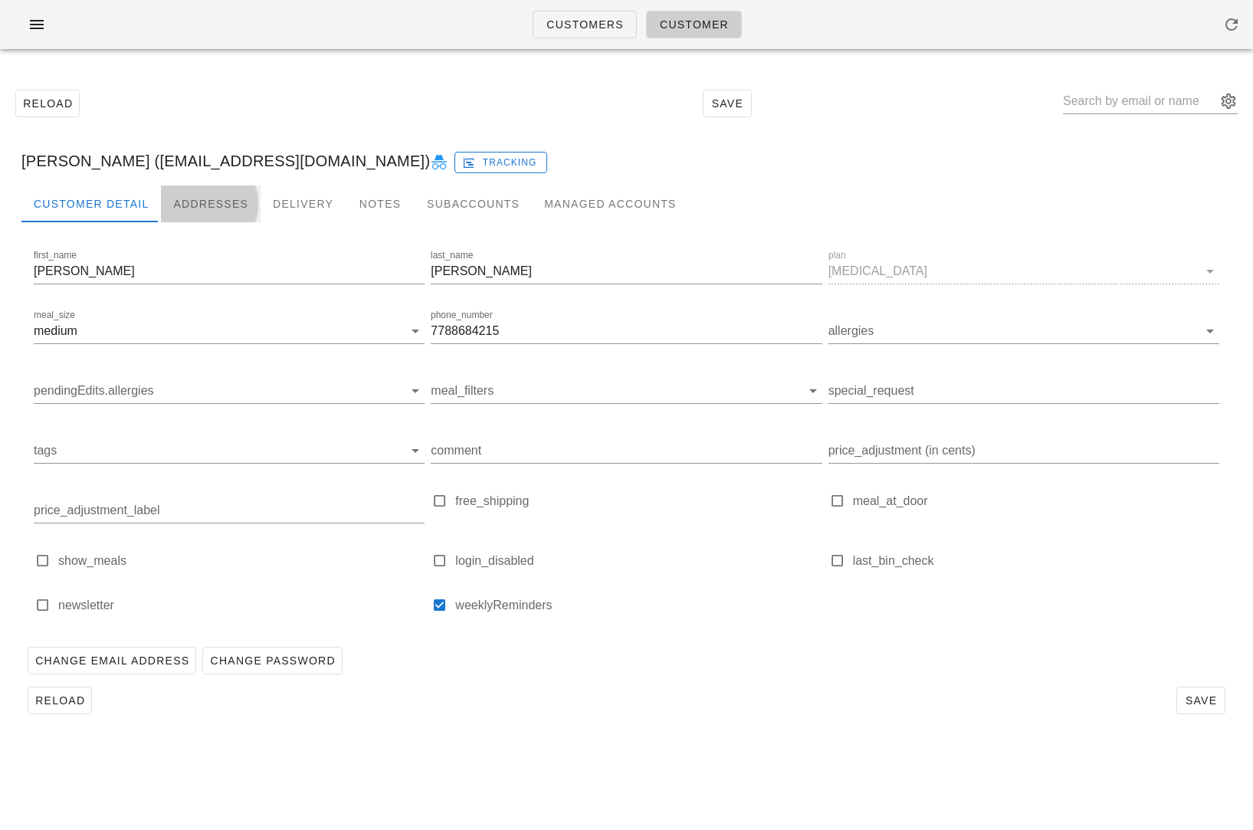
click at [205, 204] on div "Addresses" at bounding box center [211, 203] width 100 height 37
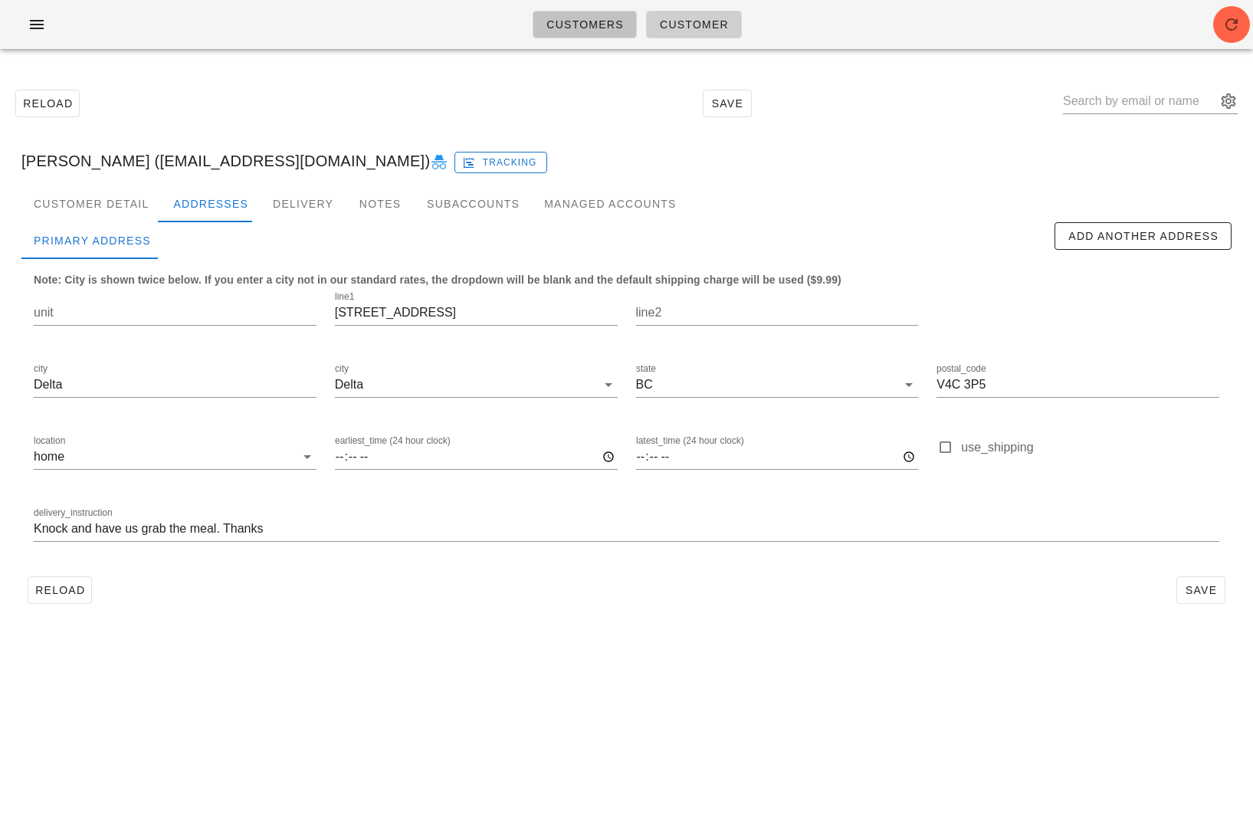
click at [586, 34] on link "Customers" at bounding box center [584, 25] width 104 height 28
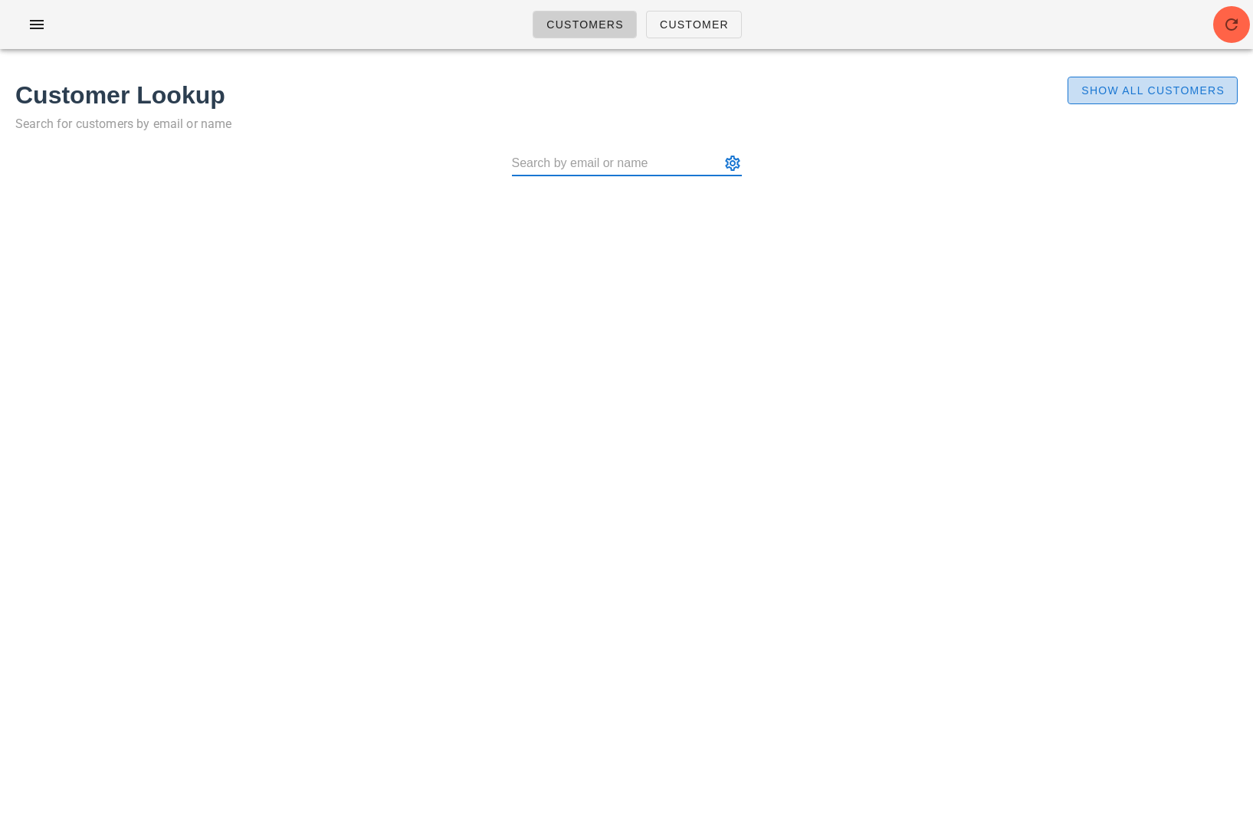
click at [1106, 101] on button "Show All Customers" at bounding box center [1152, 91] width 170 height 28
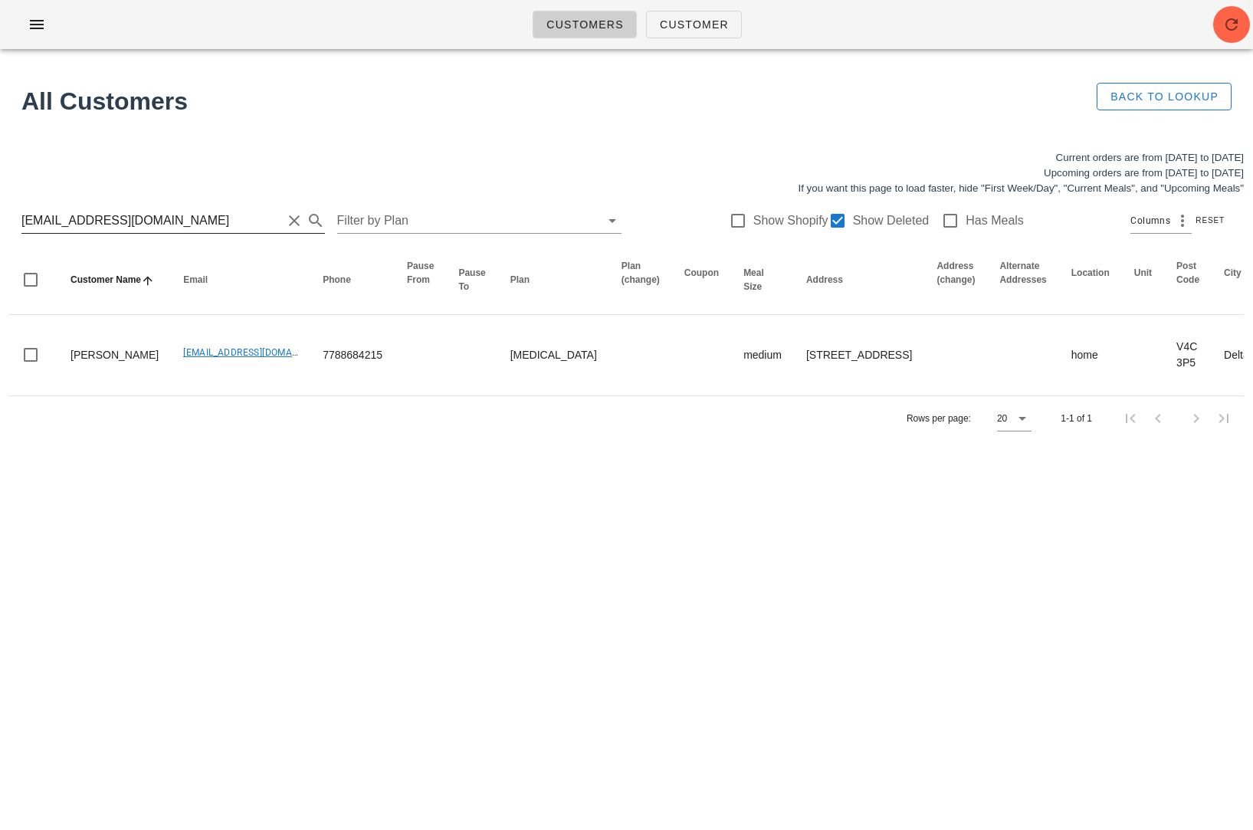
click at [165, 230] on input "kellyjoanclarke@gmail.com" at bounding box center [151, 220] width 260 height 25
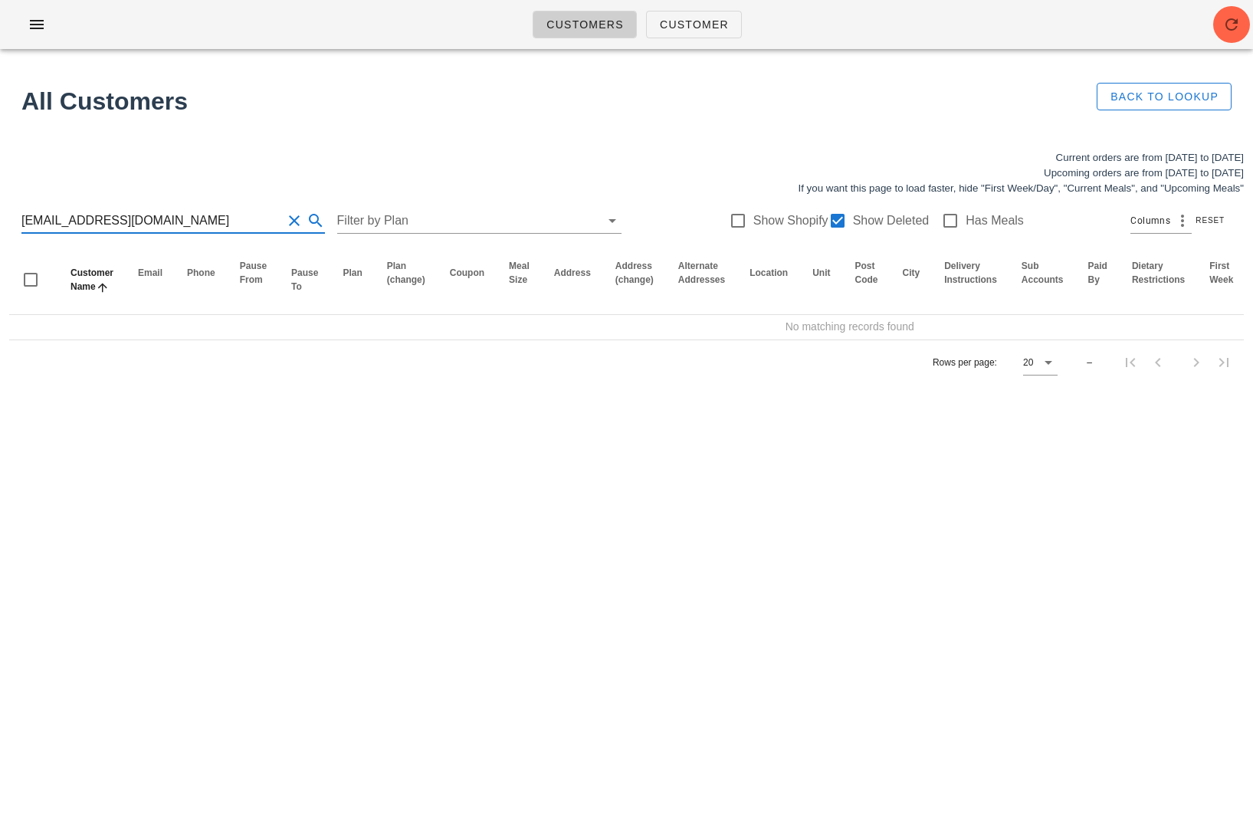
click at [22, 221] on input "jpgclark@telus.net" at bounding box center [151, 220] width 260 height 25
drag, startPoint x: 136, startPoint y: 212, endPoint x: 65, endPoint y: 218, distance: 71.5
click at [65, 218] on input "jpgclark@telus.net" at bounding box center [151, 220] width 260 height 25
click at [67, 218] on input "jpgclark@telus.net" at bounding box center [151, 220] width 260 height 25
drag, startPoint x: 67, startPoint y: 218, endPoint x: 149, endPoint y: 213, distance: 82.1
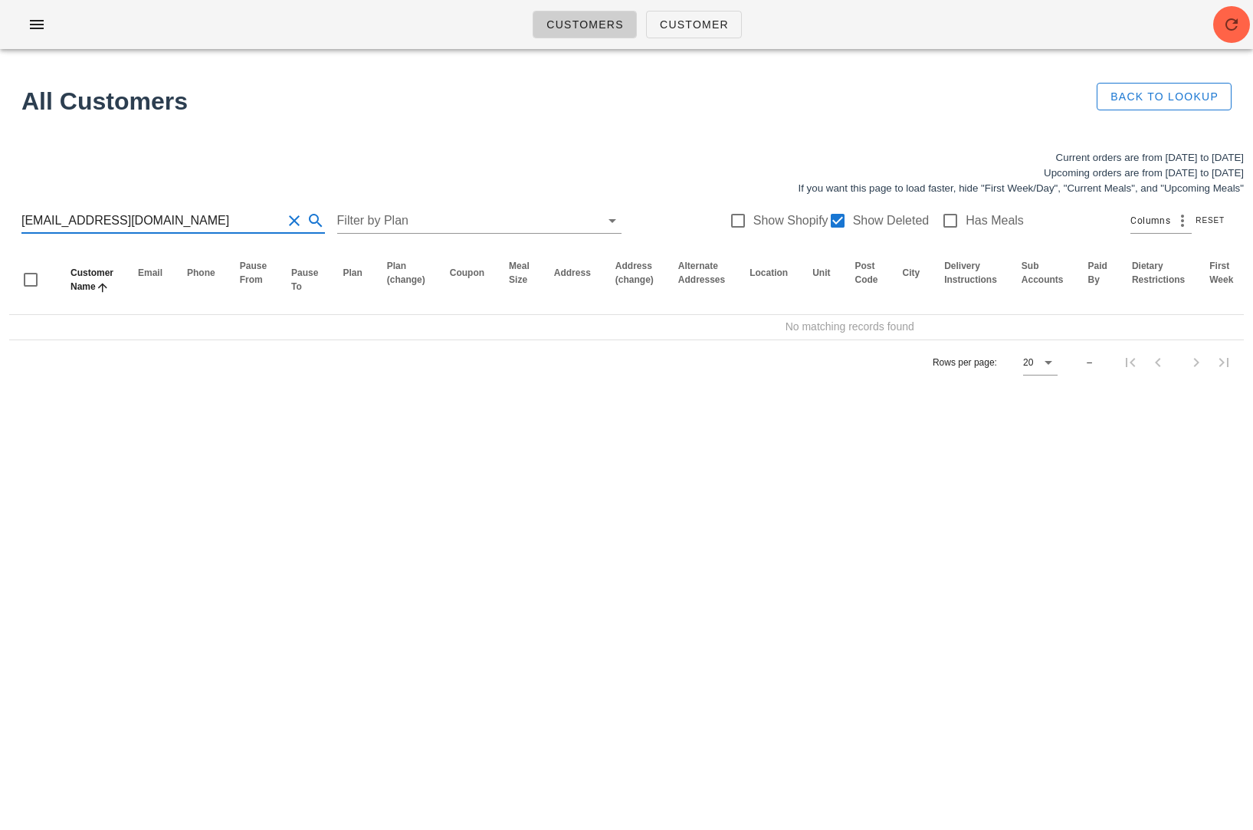
click at [149, 213] on input "jpgclark@telus.net" at bounding box center [151, 220] width 260 height 25
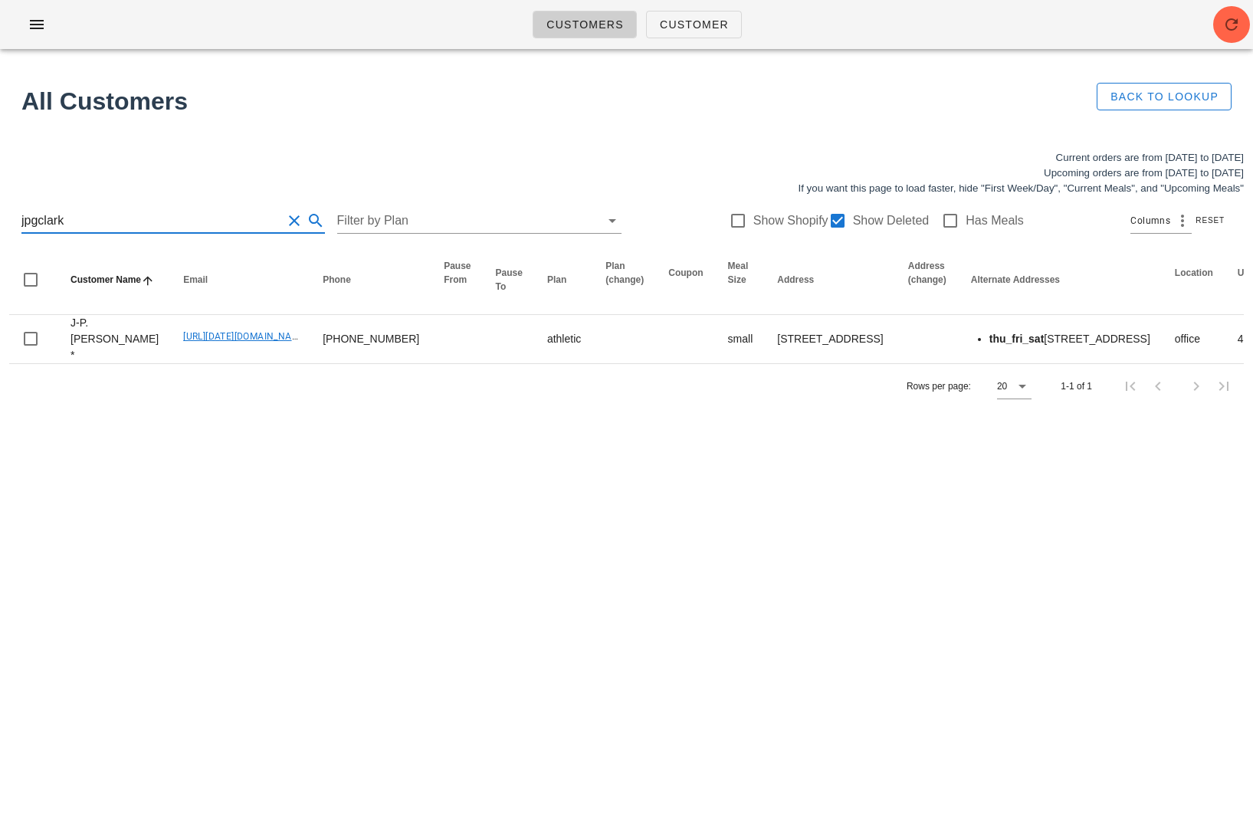
drag, startPoint x: 74, startPoint y: 221, endPoint x: -65, endPoint y: 210, distance: 139.1
click at [0, 210] on html "Customers Customer Found 1 customer All Customers Back to Lookup Current orders…" at bounding box center [626, 415] width 1253 height 830
click at [179, 217] on input "jpgclark" at bounding box center [151, 220] width 260 height 25
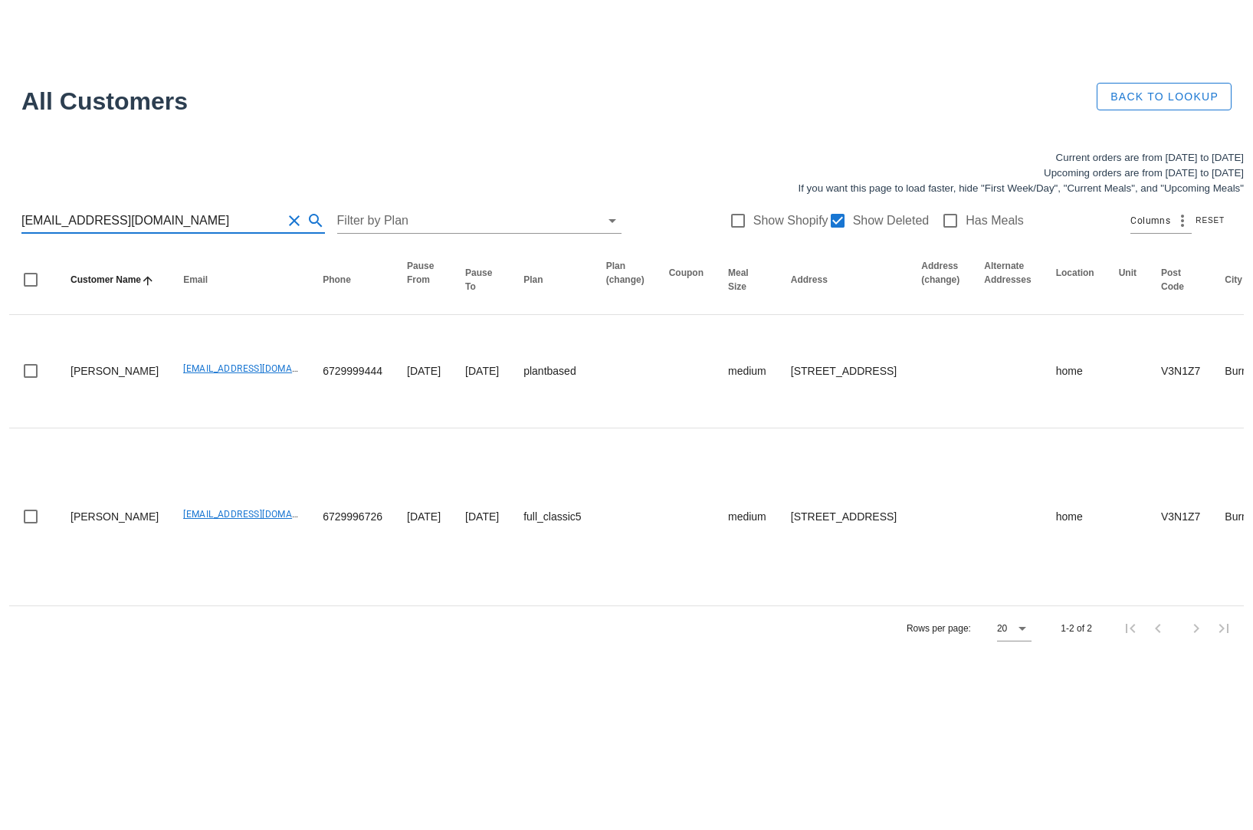
click at [178, 208] on input "[EMAIL_ADDRESS][DOMAIN_NAME]" at bounding box center [151, 220] width 260 height 25
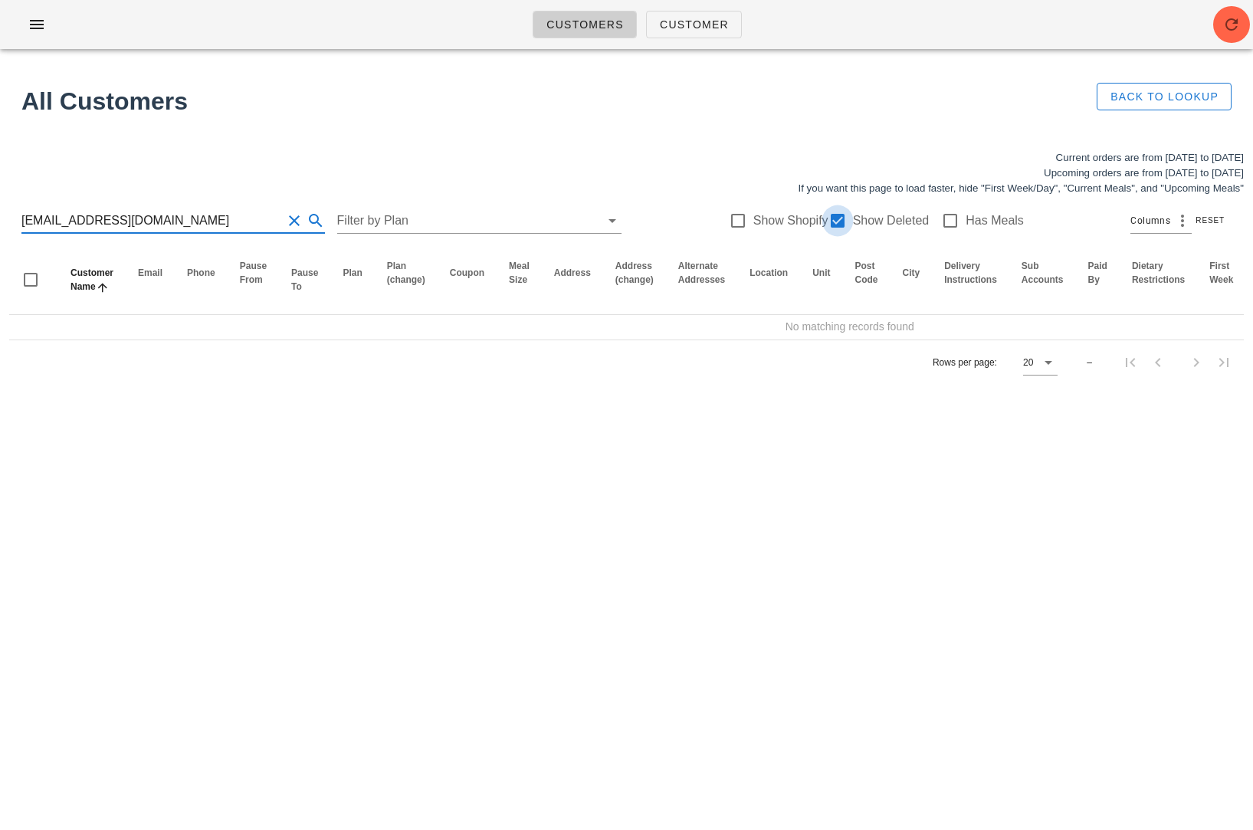
type input "petersonrob92@gmail.com"
click at [829, 222] on div at bounding box center [837, 221] width 26 height 26
checkbox input "false"
drag, startPoint x: 92, startPoint y: 218, endPoint x: 251, endPoint y: 206, distance: 159.8
click at [251, 206] on div "petersonrob92@gmail.com Filter by Plan Show Shopify Show Deleted Has Meals Colu…" at bounding box center [626, 220] width 1234 height 49
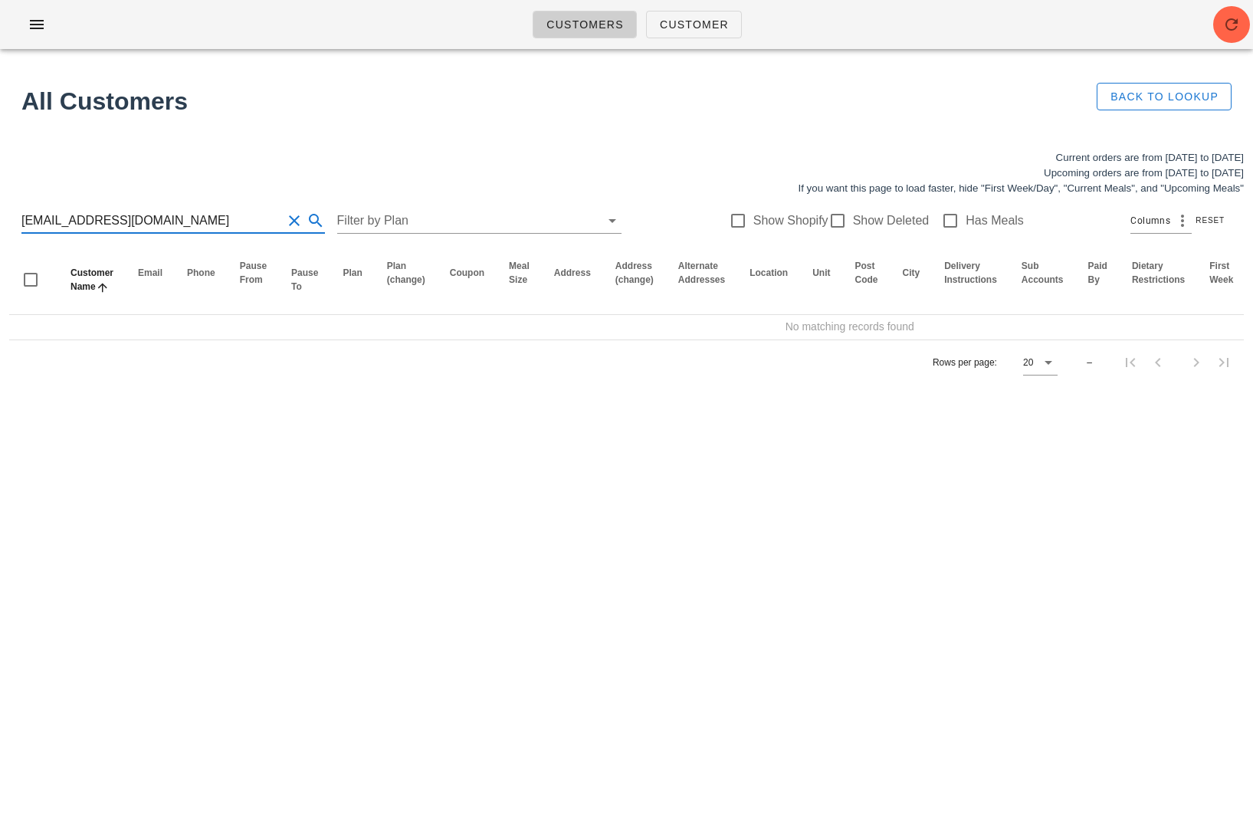
click at [173, 208] on input "petersonrob92@gmail.com" at bounding box center [151, 220] width 260 height 25
click at [173, 209] on input "petersonrob92@gmail.com" at bounding box center [151, 220] width 260 height 25
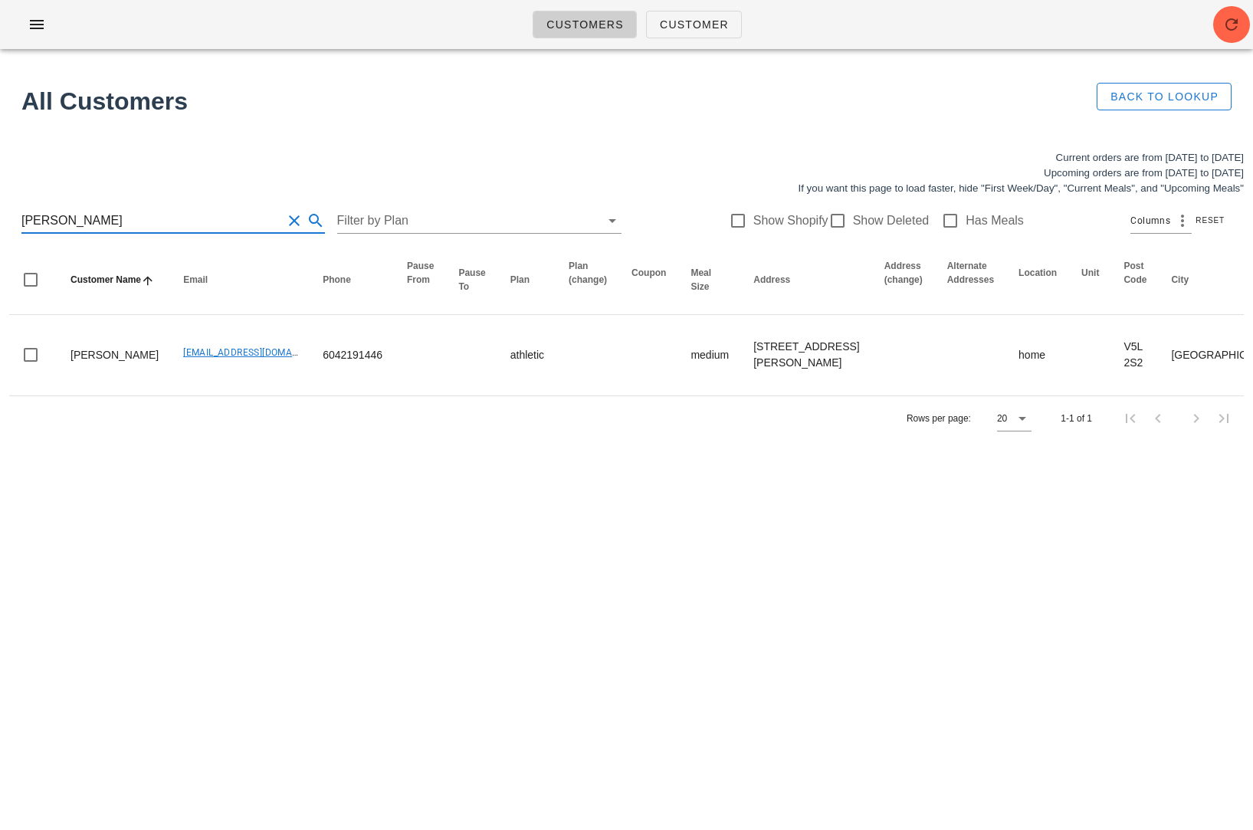
type input "Rob Peters"
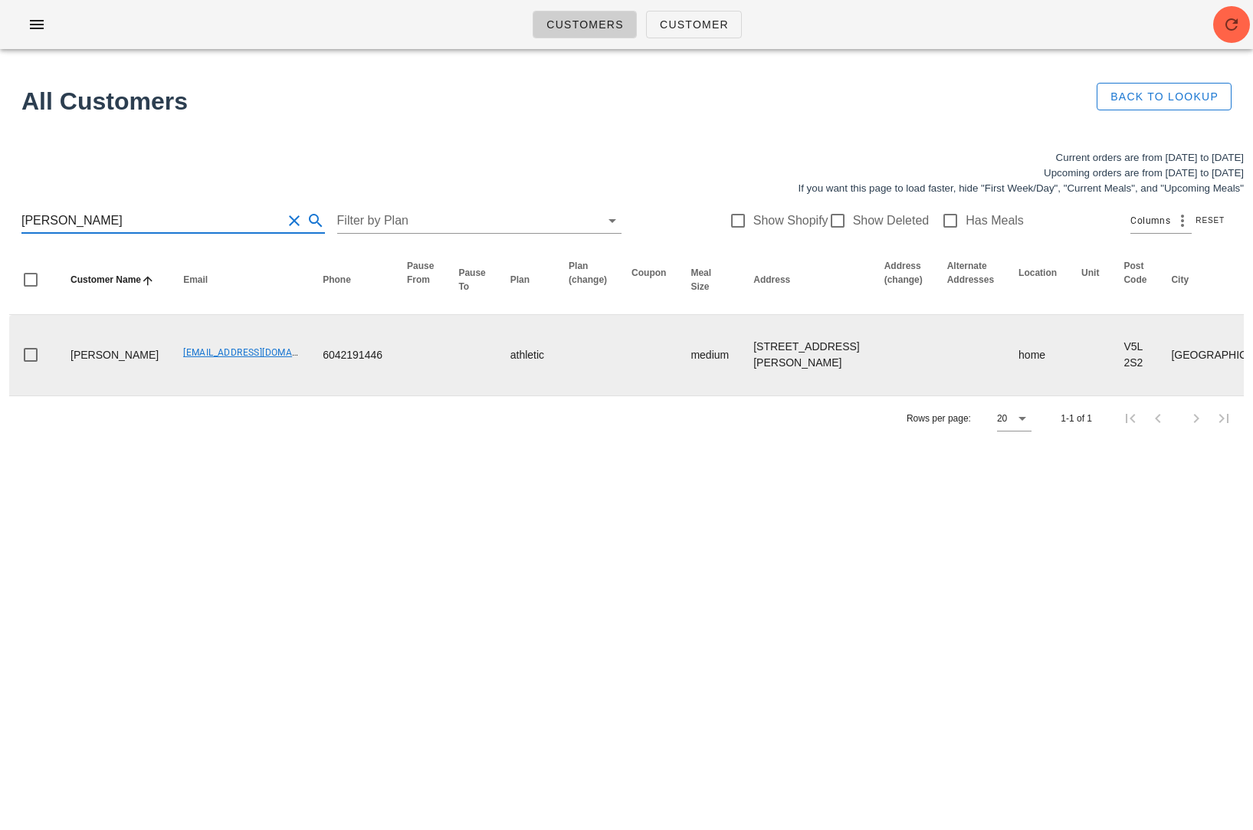
scroll to position [0, 621]
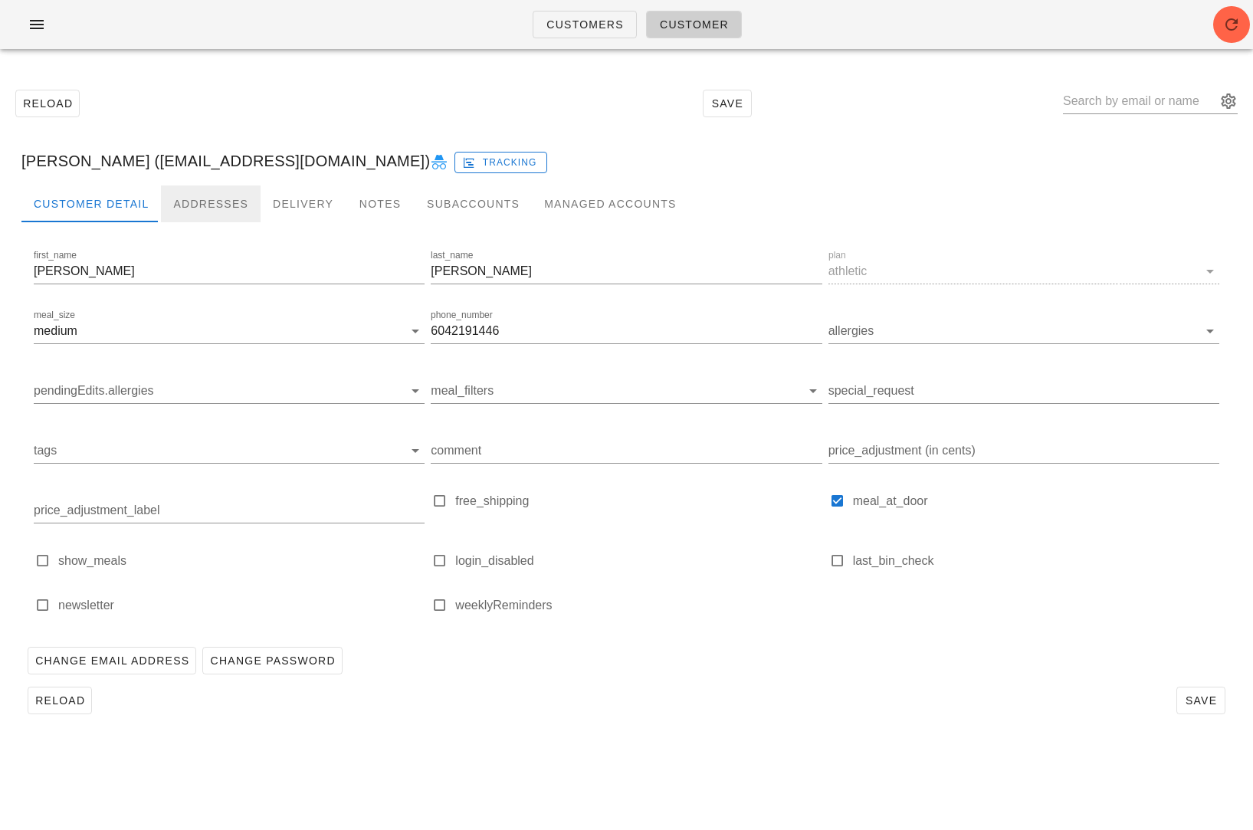
click at [212, 199] on div "Addresses" at bounding box center [211, 203] width 100 height 37
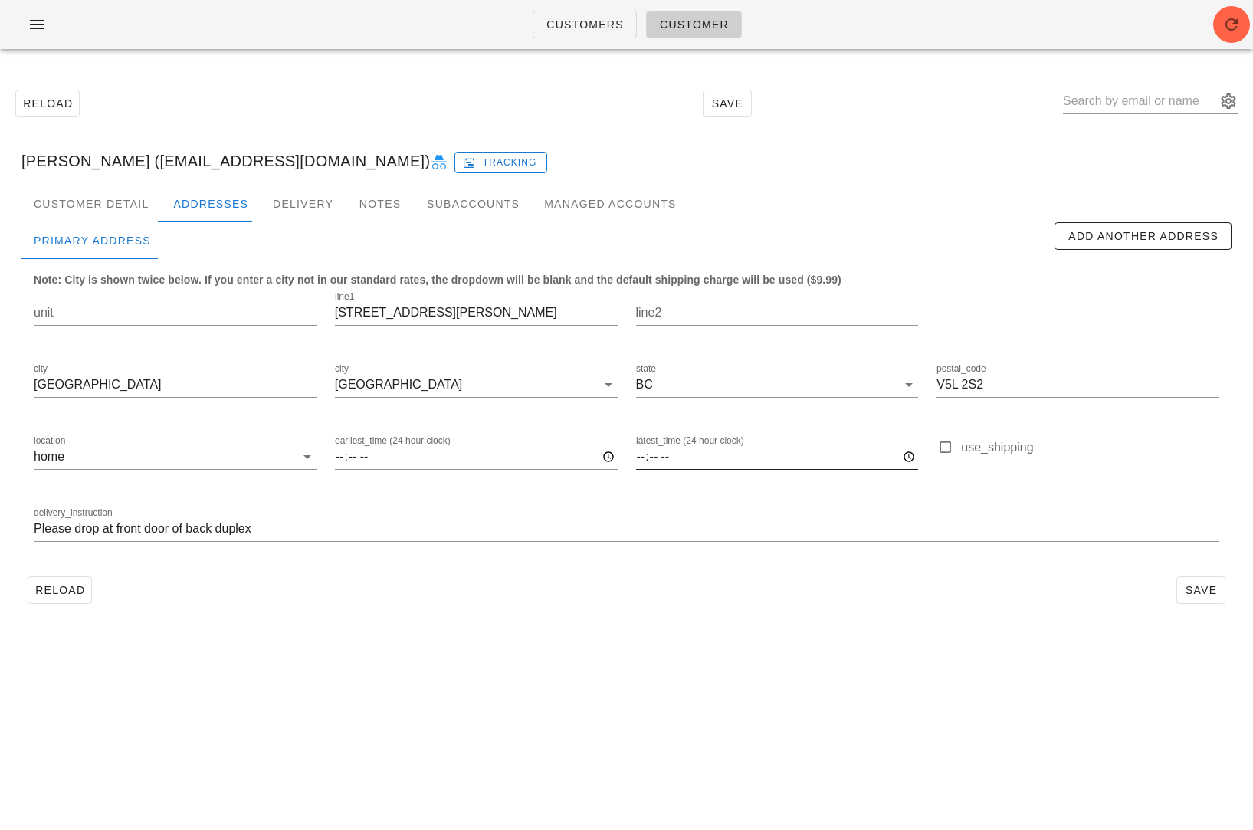
click at [636, 457] on input "latest_time (24 hour clock)" at bounding box center [777, 456] width 283 height 25
type input "19:00"
click at [1187, 584] on span "Save" at bounding box center [1200, 590] width 35 height 12
drag, startPoint x: 117, startPoint y: 162, endPoint x: 16, endPoint y: 160, distance: 101.2
click at [16, 160] on div "Rob Peterson (Perersonrob92@gmail.com) Tracking" at bounding box center [626, 160] width 1234 height 49
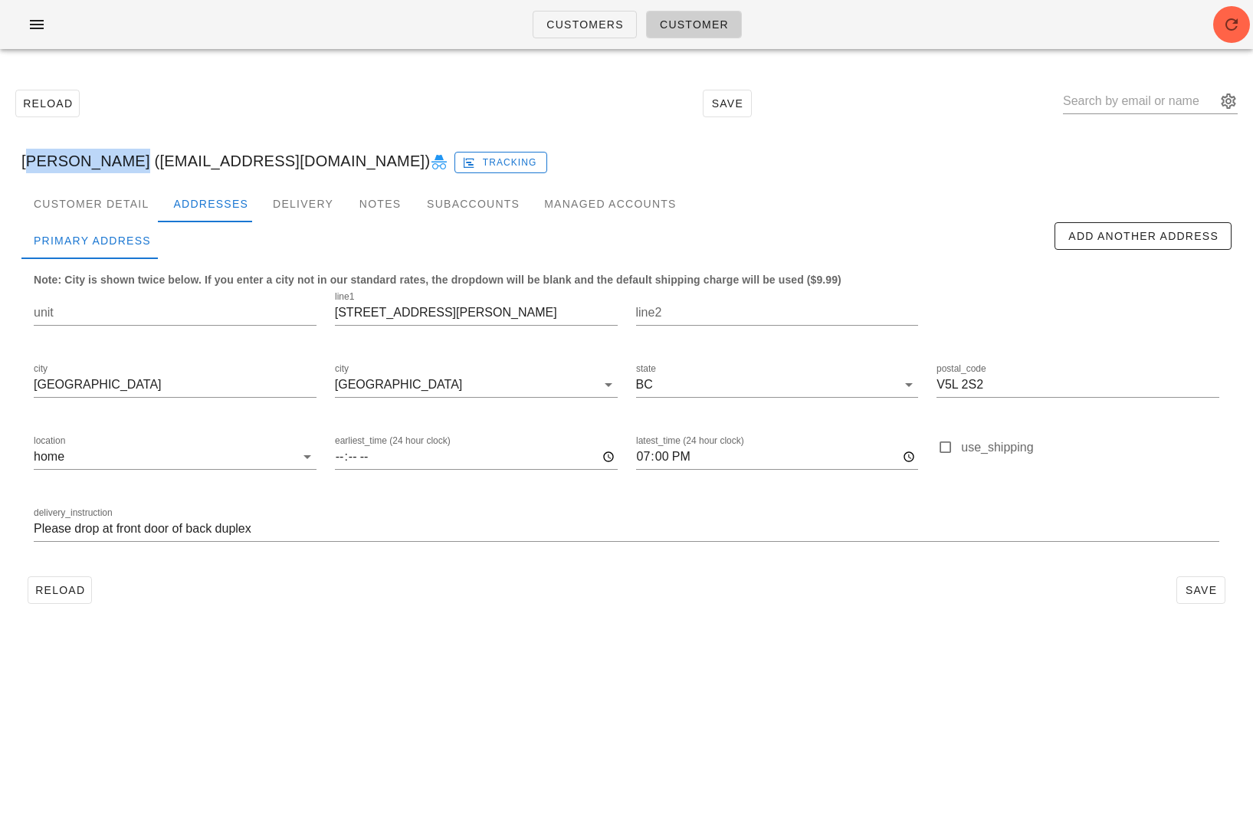
copy div "Rob Peterson"
click at [36, 594] on span "Reload" at bounding box center [59, 590] width 51 height 12
drag, startPoint x: 119, startPoint y: 161, endPoint x: 15, endPoint y: 164, distance: 104.2
click at [15, 164] on div "Rob Peterson (Perersonrob92@gmail.com) Tracking" at bounding box center [626, 160] width 1234 height 49
copy div "Rob Peterson"
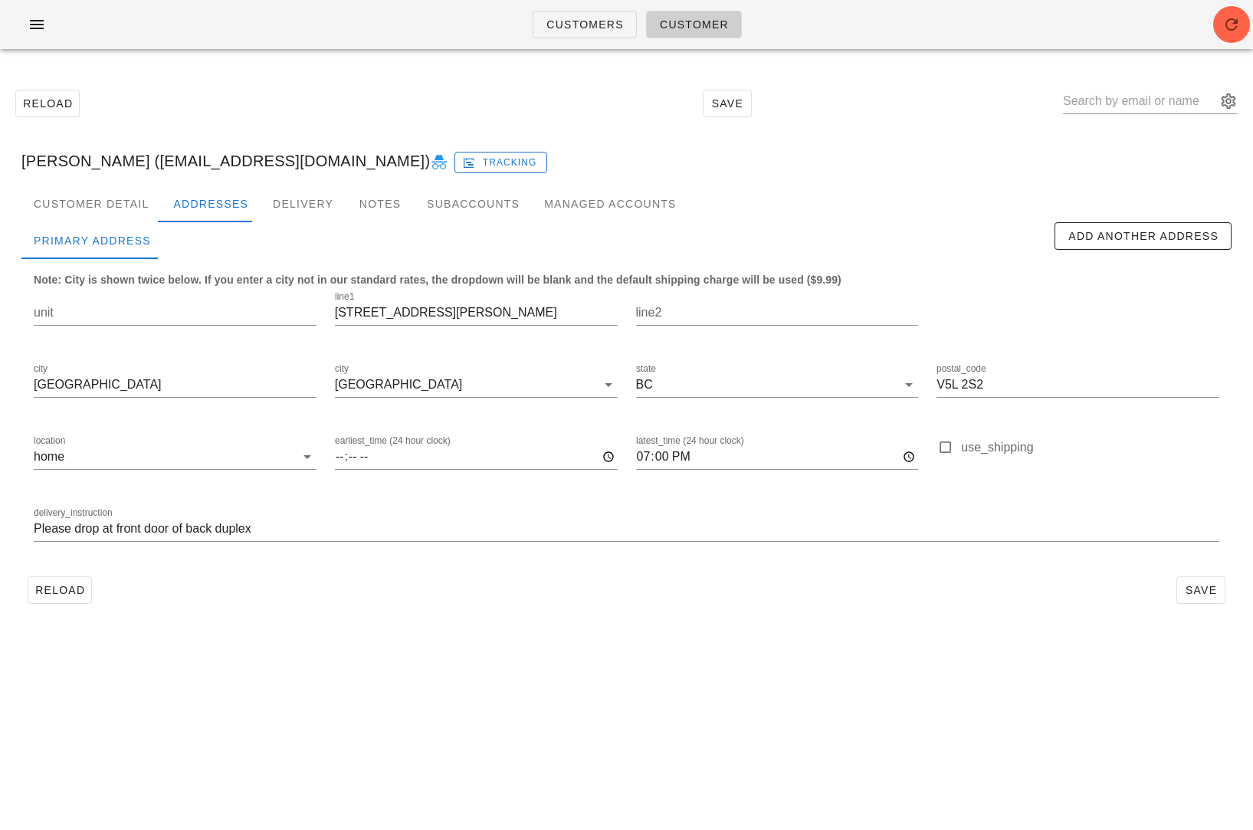
click at [188, 628] on div "Reload Save Rob Peterson (Perersonrob92@gmail.com) Tracking Customer Detail Add…" at bounding box center [626, 346] width 1253 height 570
drag, startPoint x: 116, startPoint y: 165, endPoint x: 2, endPoint y: 165, distance: 114.2
click at [2, 165] on div "Reload Save Rob Peterson (Perersonrob92@gmail.com) Tracking Customer Detail Add…" at bounding box center [626, 346] width 1253 height 570
copy div "Rob Peterson"
click at [84, 159] on div "Rob Peterson (Perersonrob92@gmail.com) Tracking" at bounding box center [626, 160] width 1234 height 49
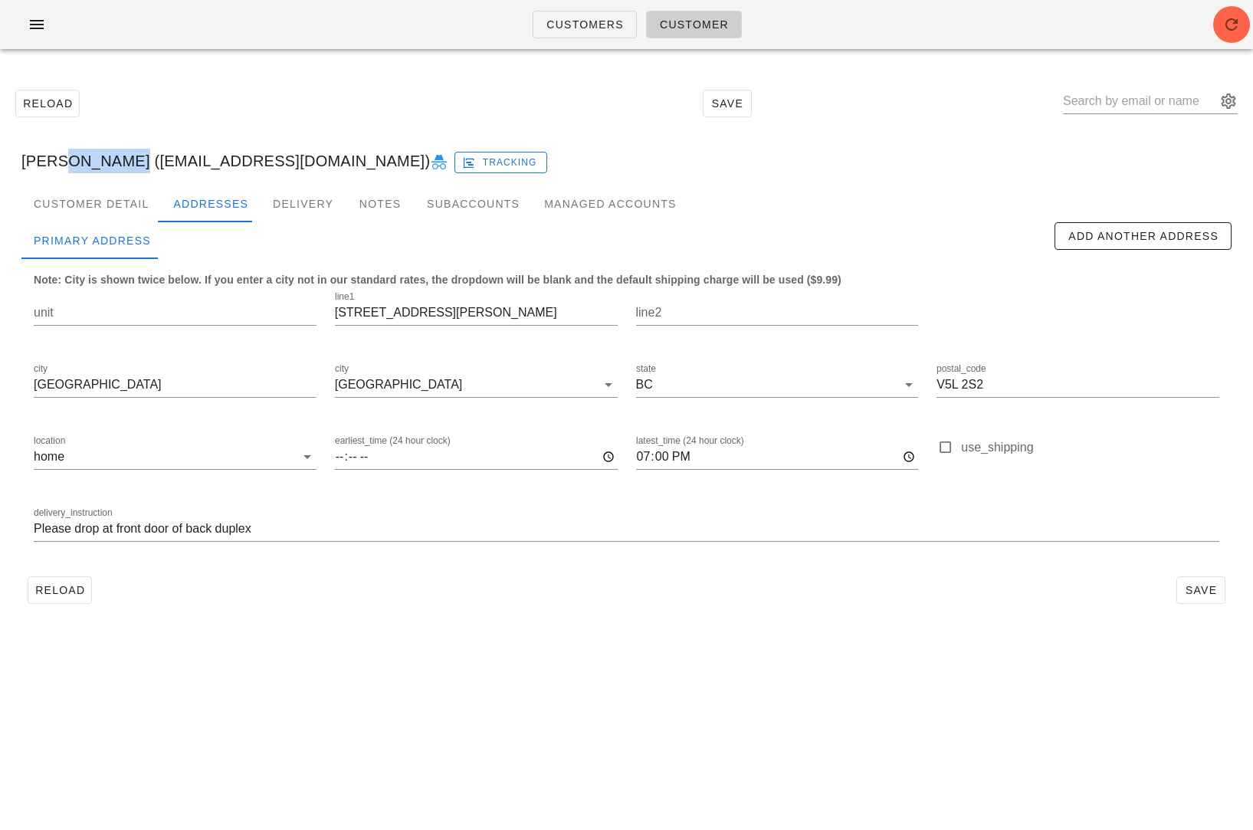
click at [84, 159] on div "Rob Peterson (Perersonrob92@gmail.com) Tracking" at bounding box center [626, 160] width 1234 height 49
click at [922, 160] on div "Rob Peterson (Perersonrob92@gmail.com) Tracking" at bounding box center [626, 160] width 1234 height 49
click at [1154, 91] on input "text" at bounding box center [1139, 101] width 153 height 25
paste input "michaelmiller89@me.com"
type input "michaelmiller89@me.com"
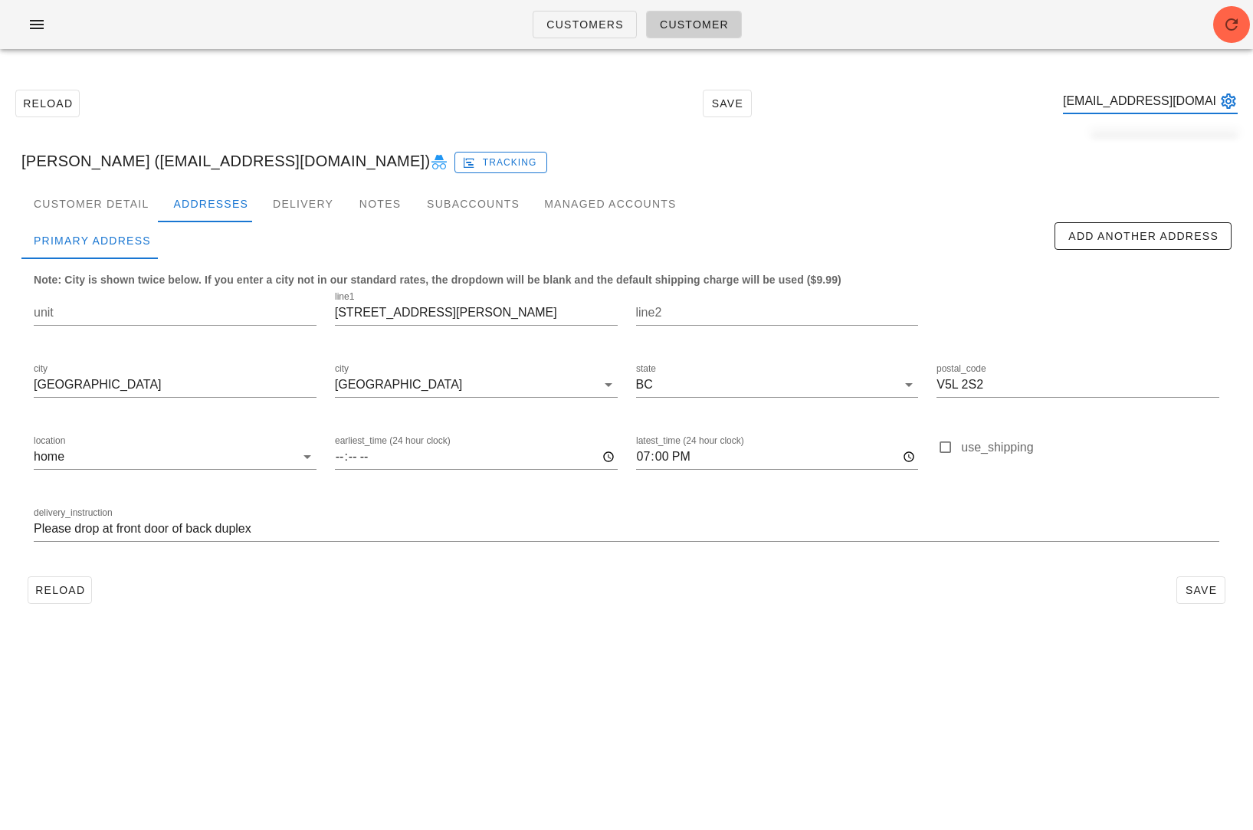
scroll to position [0, 15]
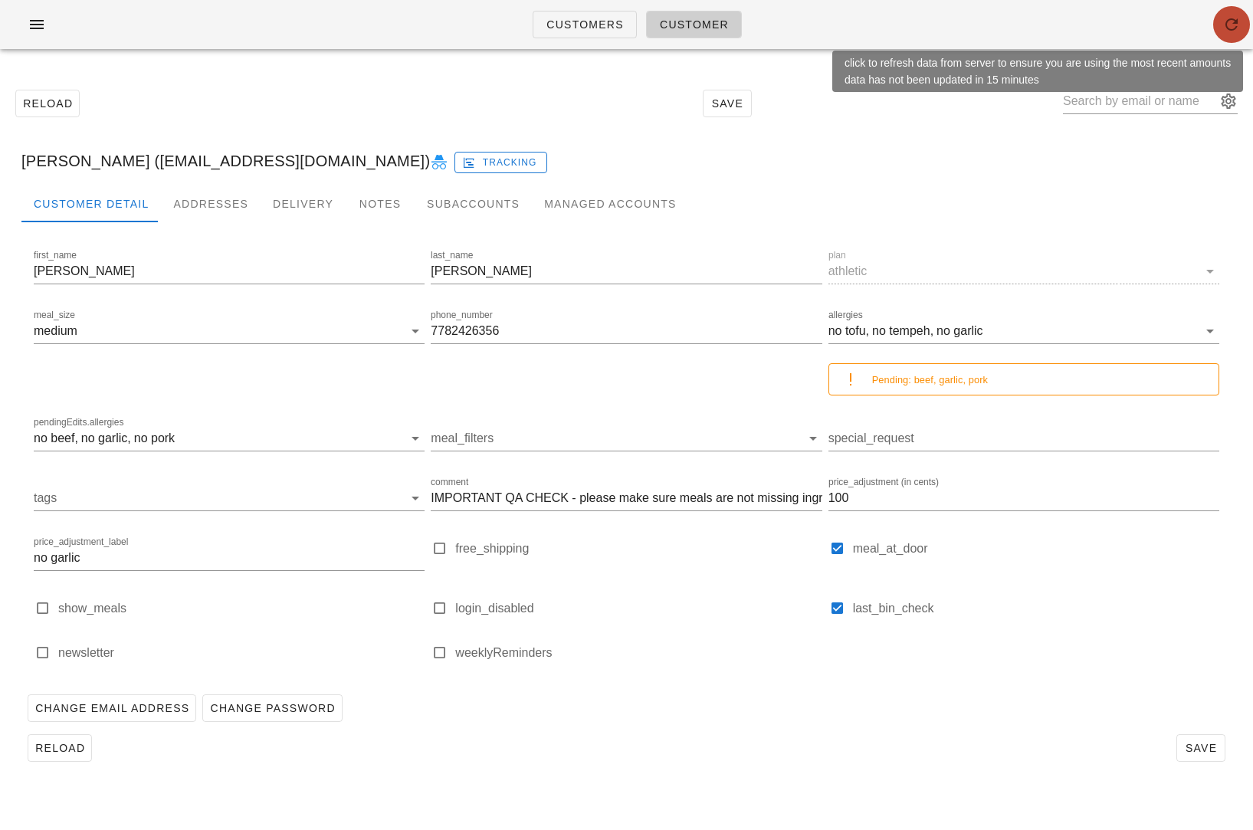
click at [1224, 25] on icon "button" at bounding box center [1231, 24] width 18 height 18
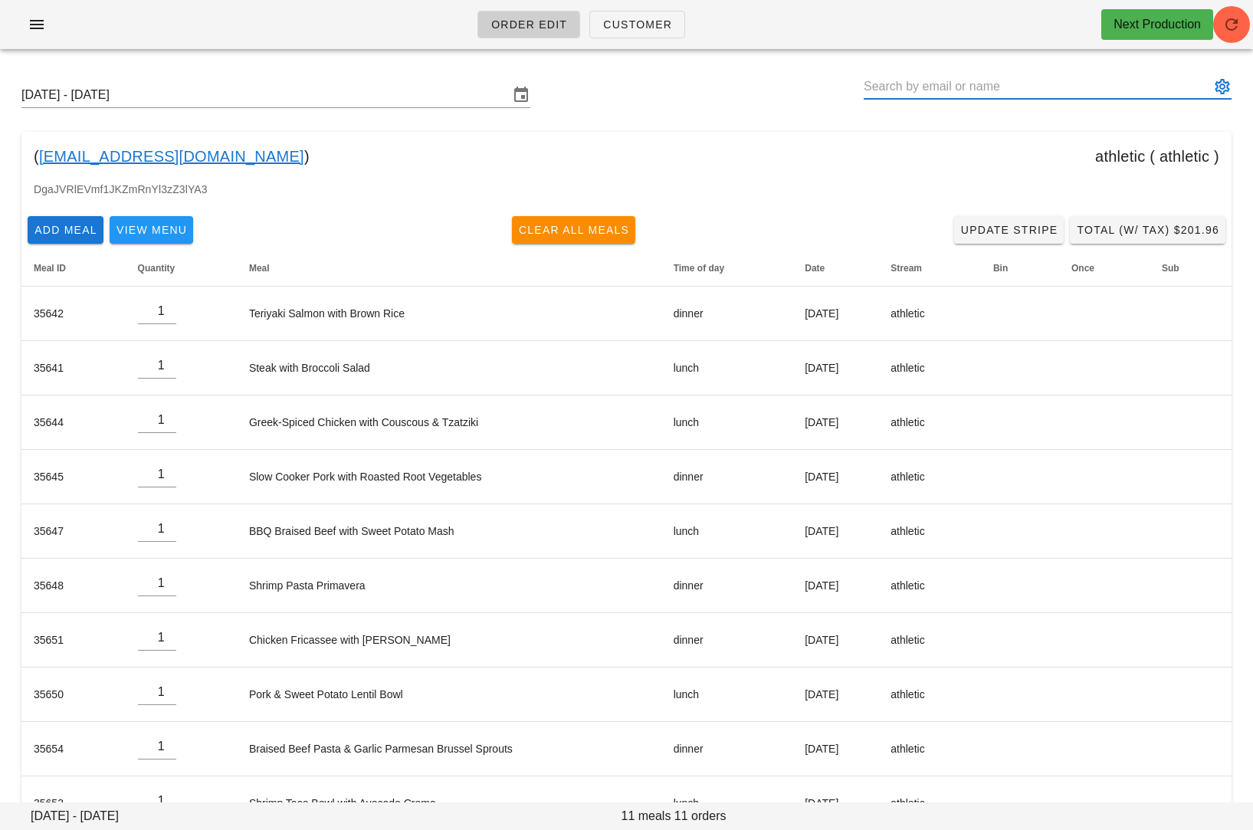
click at [911, 76] on input "text" at bounding box center [1036, 86] width 346 height 25
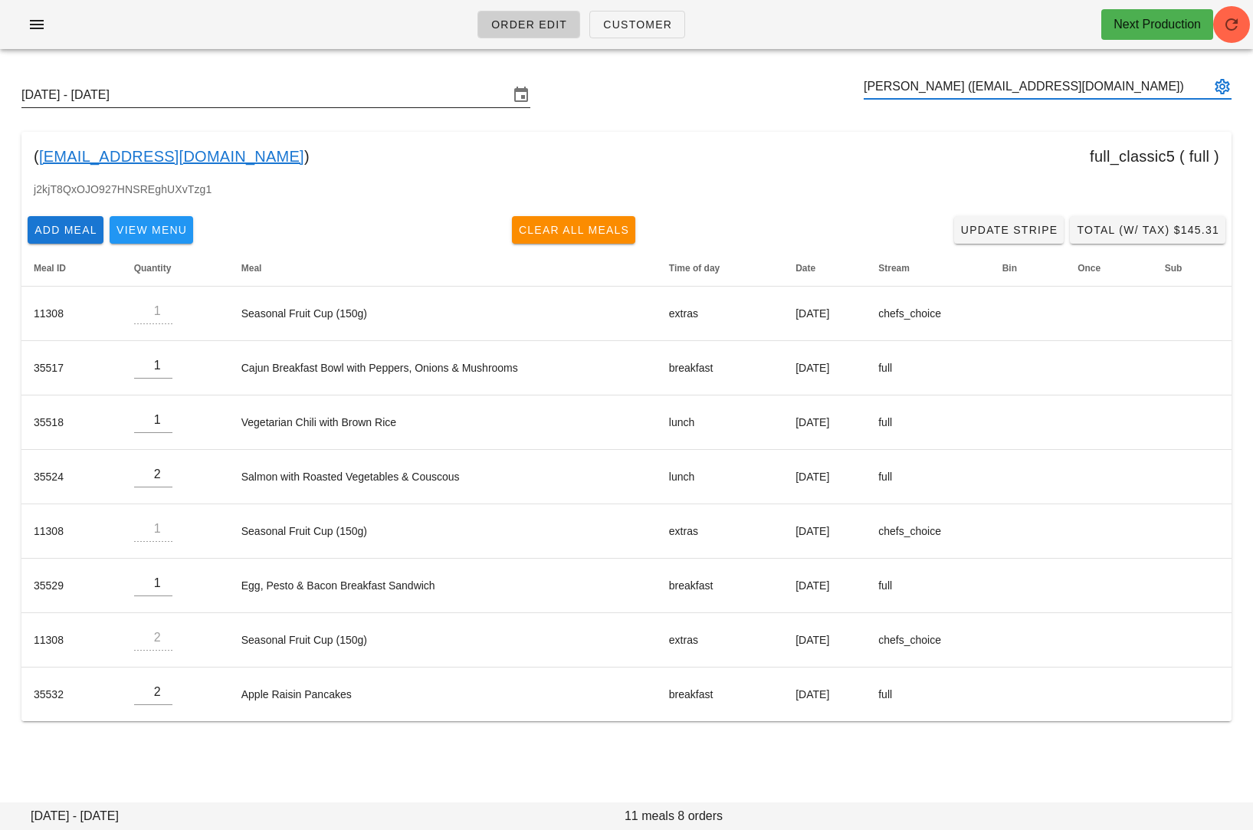
type input "[PERSON_NAME] ([EMAIL_ADDRESS][DOMAIN_NAME])"
click at [284, 103] on input "[DATE] - [DATE]" at bounding box center [264, 95] width 487 height 25
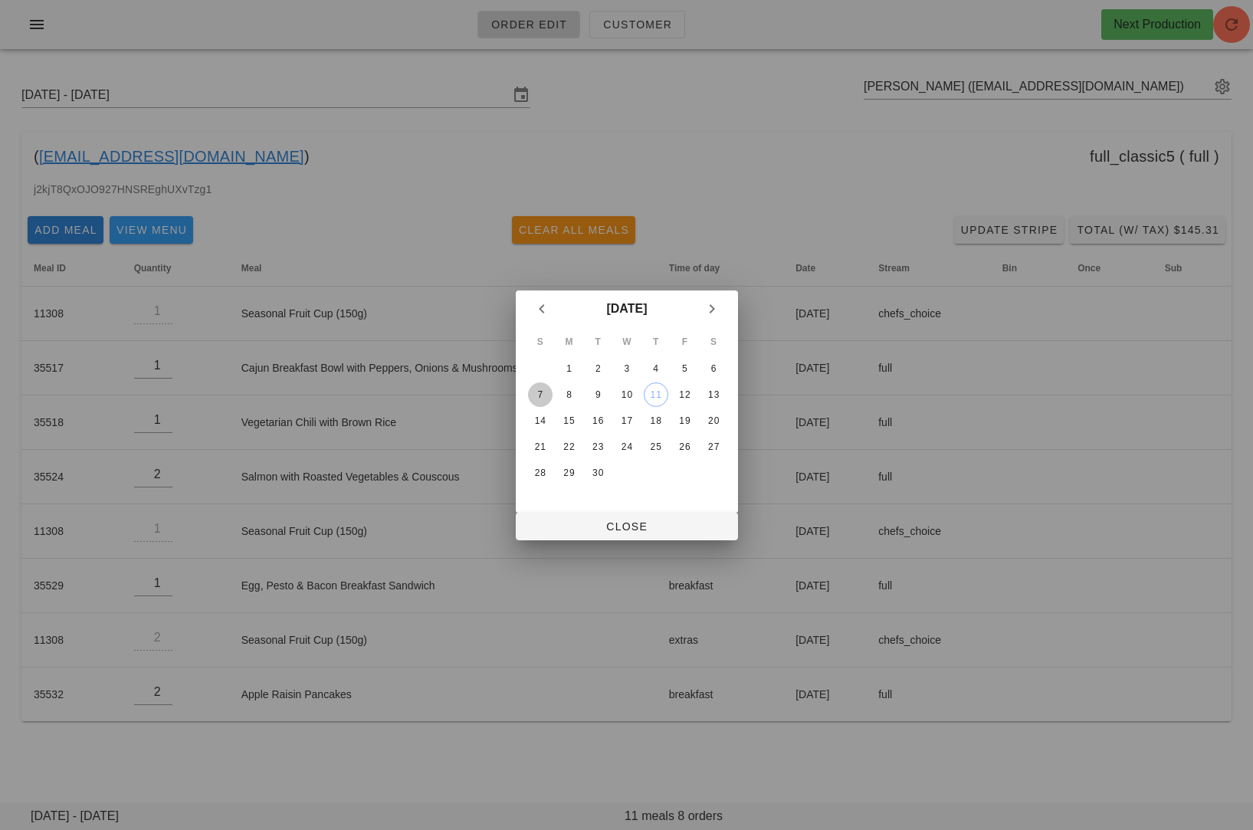
click at [545, 401] on button "7" at bounding box center [539, 394] width 25 height 25
click at [563, 518] on button "Close" at bounding box center [627, 527] width 222 height 28
type input "Sunday September 7 - Saturday September 13"
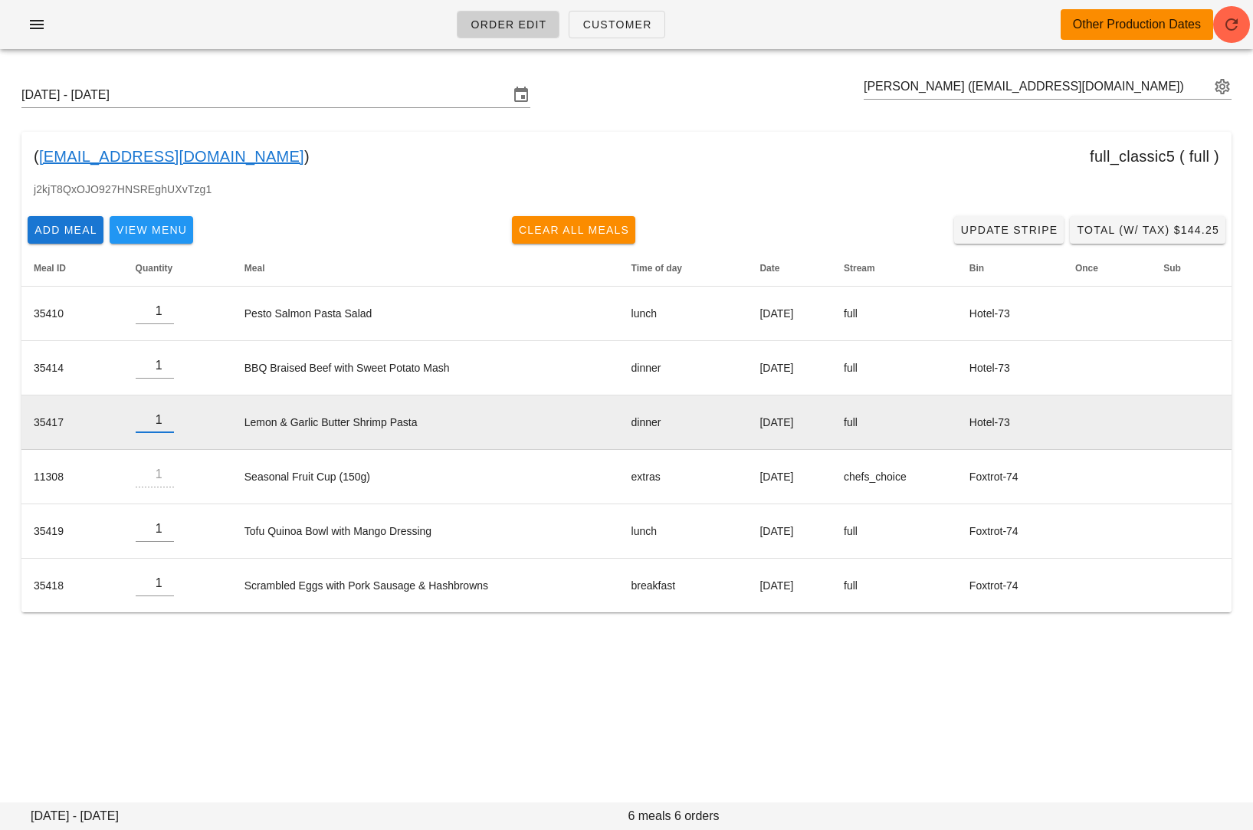
drag, startPoint x: 218, startPoint y: 420, endPoint x: 435, endPoint y: 420, distance: 216.8
click at [435, 420] on tr "35417 1 Lemon & Garlic Butter Shrimp Pasta dinner Wednesday Sep 10 full Hotel-73" at bounding box center [626, 422] width 1210 height 54
click at [421, 425] on td "Lemon & Garlic Butter Shrimp Pasta" at bounding box center [425, 422] width 387 height 54
drag, startPoint x: 421, startPoint y: 424, endPoint x: 228, endPoint y: 414, distance: 193.3
click at [232, 414] on td "Lemon & Garlic Butter Shrimp Pasta" at bounding box center [425, 422] width 387 height 54
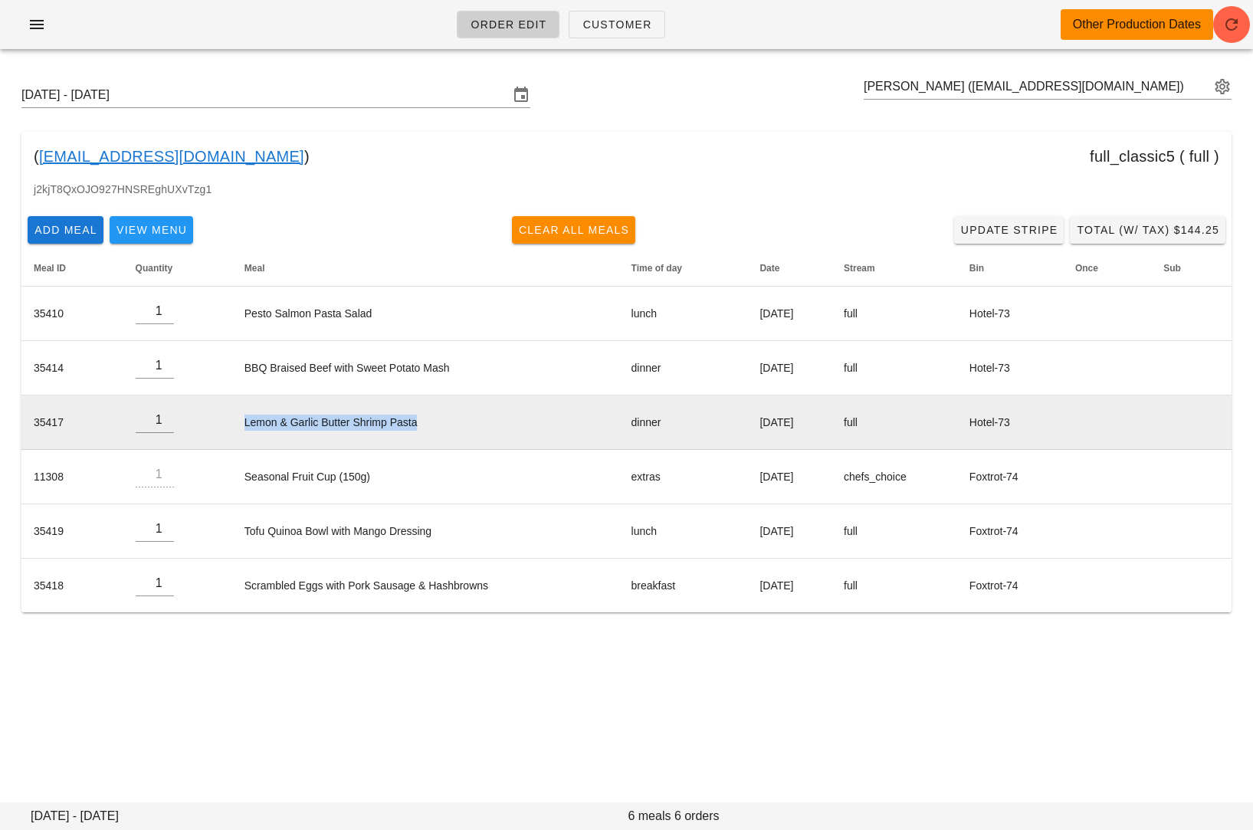
copy td "Lemon & Garlic Butter Shrimp Pasta"
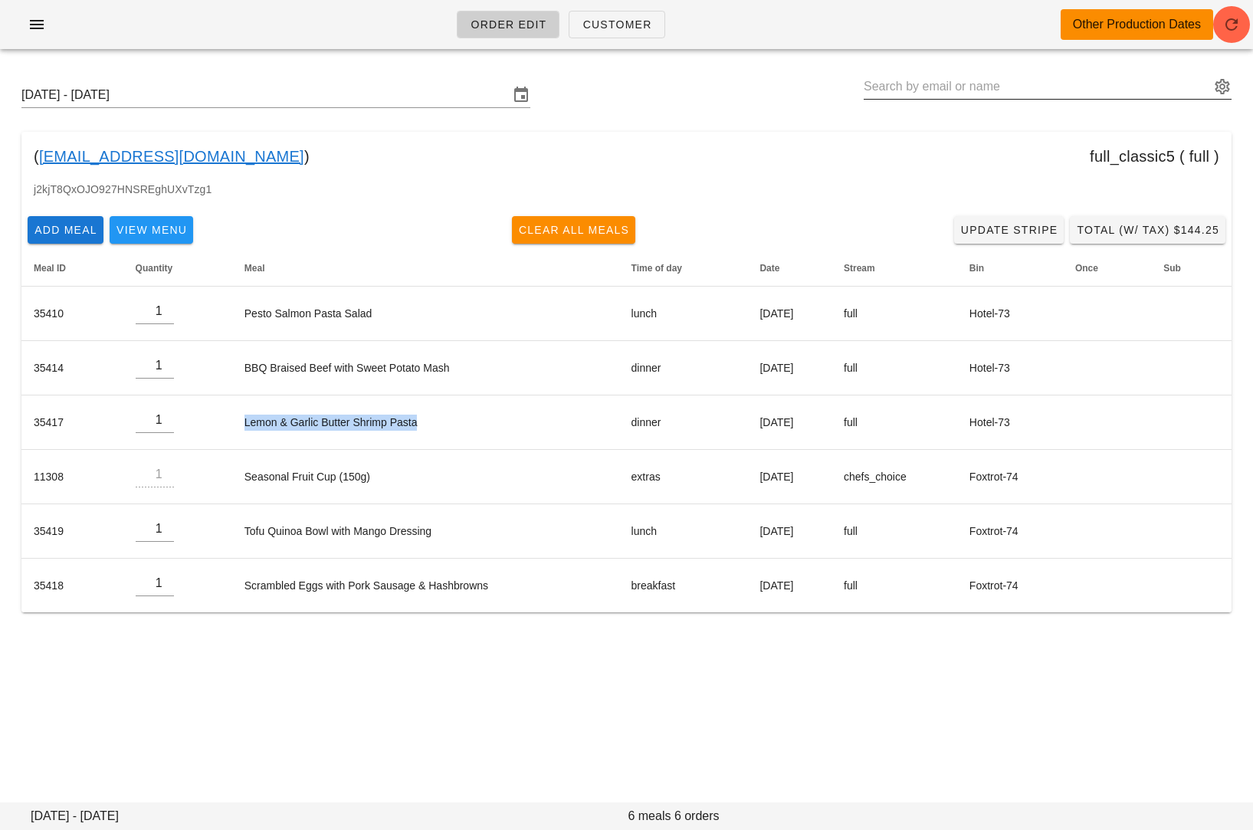
click at [921, 91] on input "text" at bounding box center [1036, 86] width 346 height 25
paste input "shannonbarry250@gmail.com"
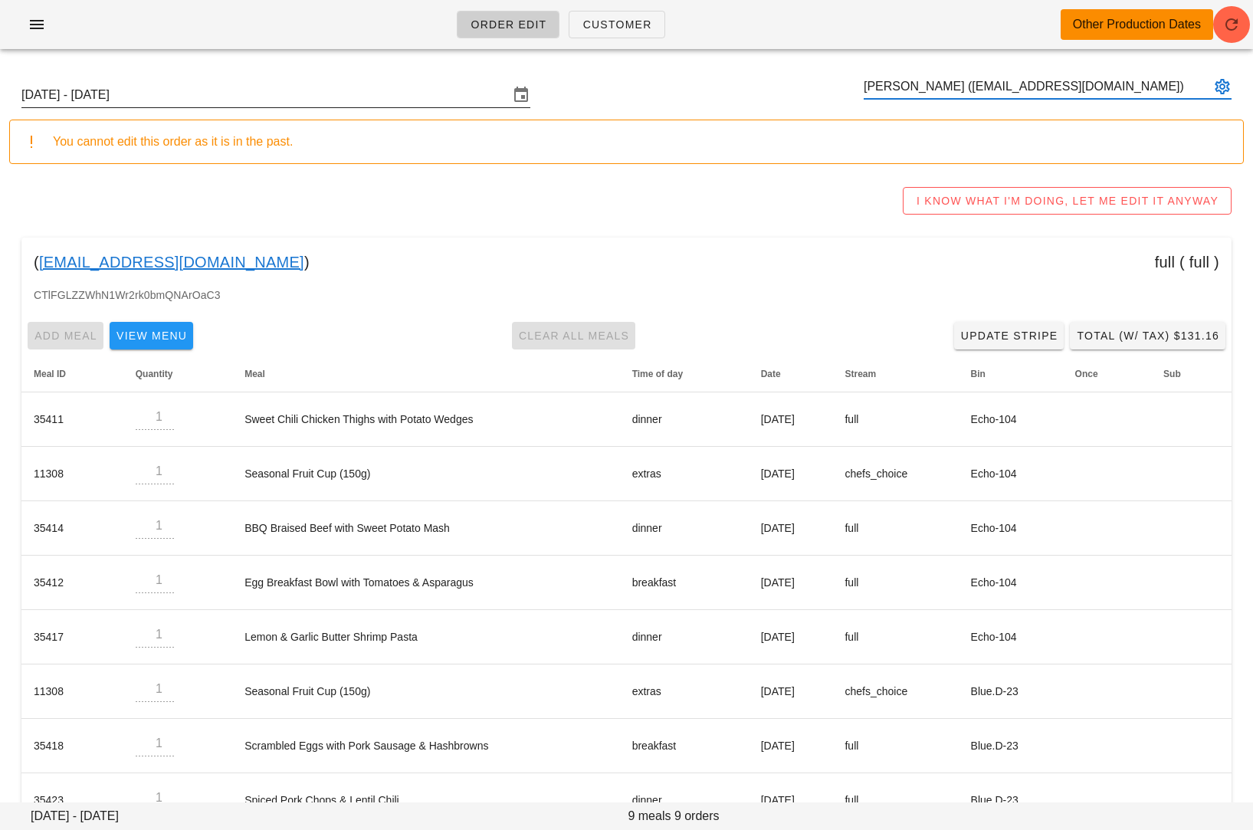
type input "Shannon Barry (shannonbarry250@gmail.com)"
click at [435, 90] on input "Sunday September 7 - Saturday September 13" at bounding box center [264, 95] width 487 height 25
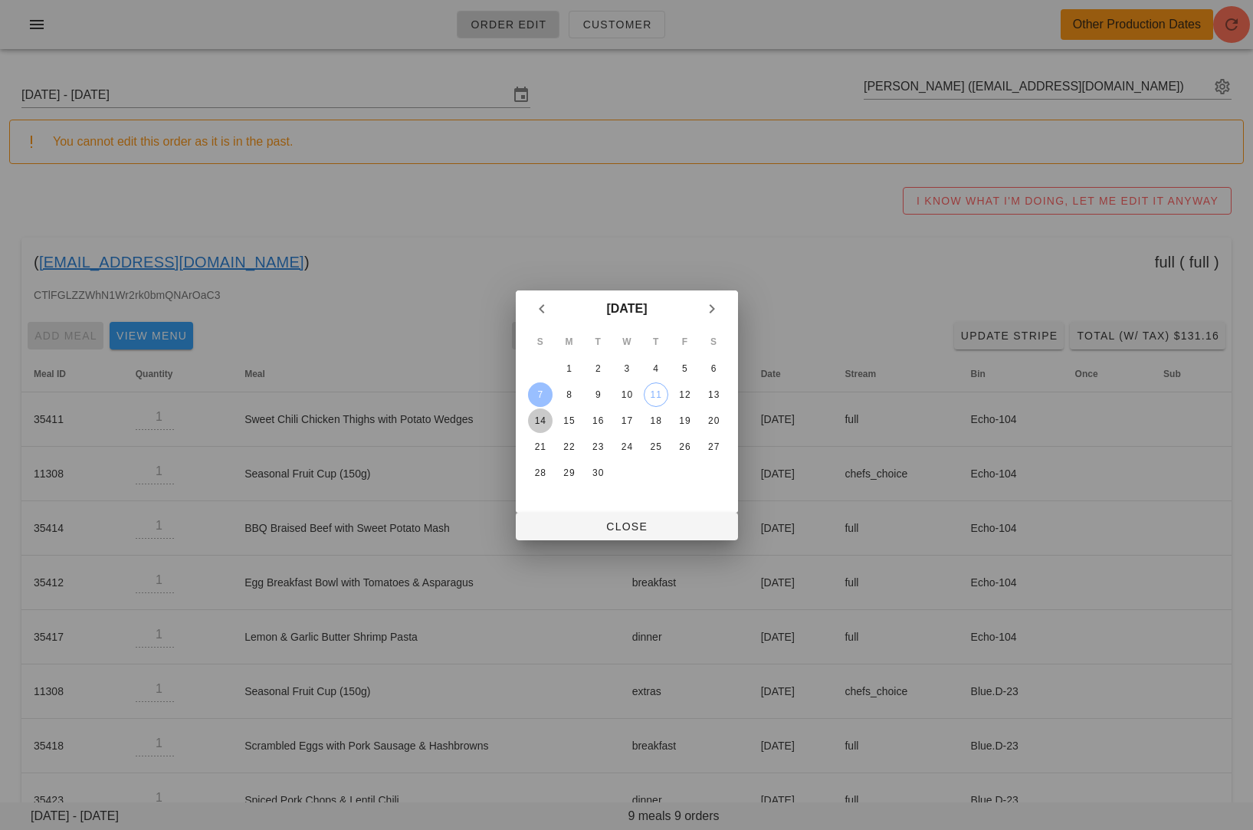
click at [539, 417] on div "14" at bounding box center [539, 420] width 25 height 11
click at [553, 537] on button "Close" at bounding box center [627, 527] width 222 height 28
type input "Sunday September 14 - Saturday September 20"
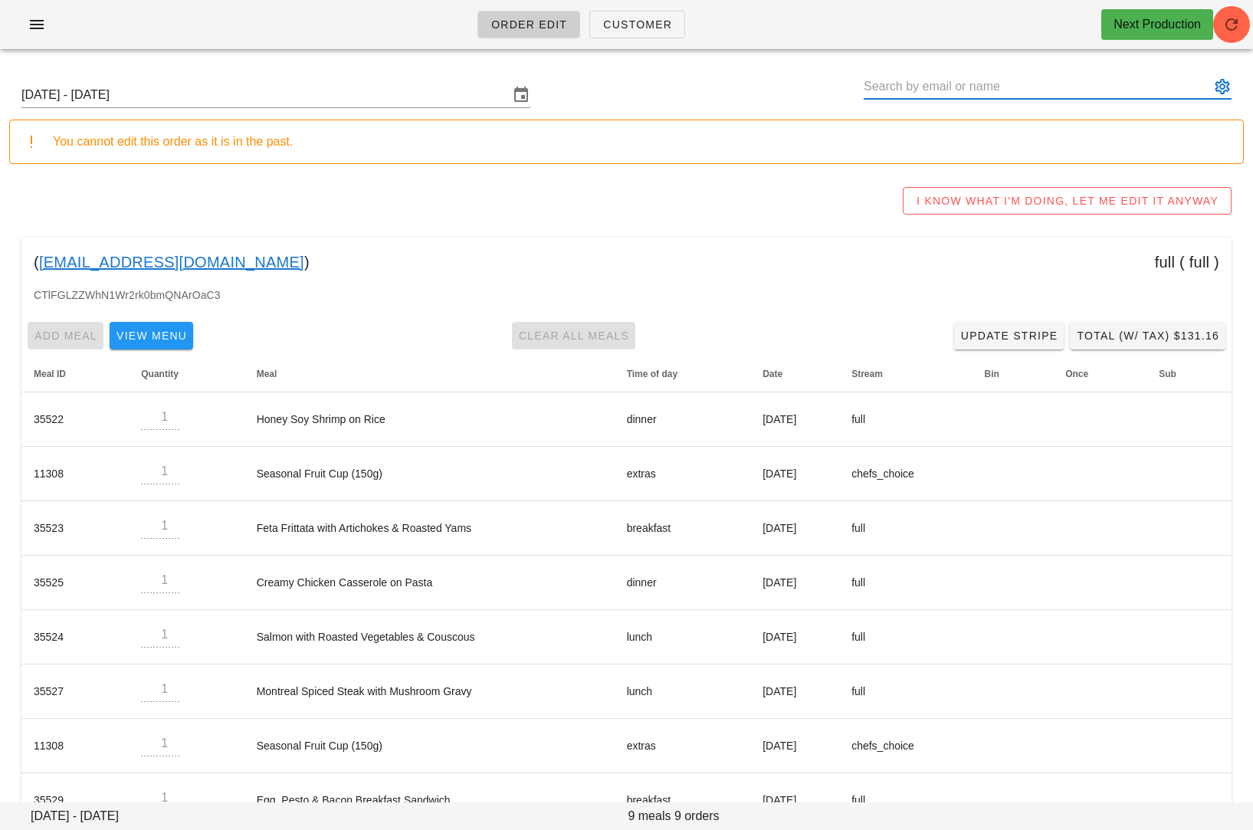
click at [905, 83] on input "text" at bounding box center [1036, 86] width 346 height 25
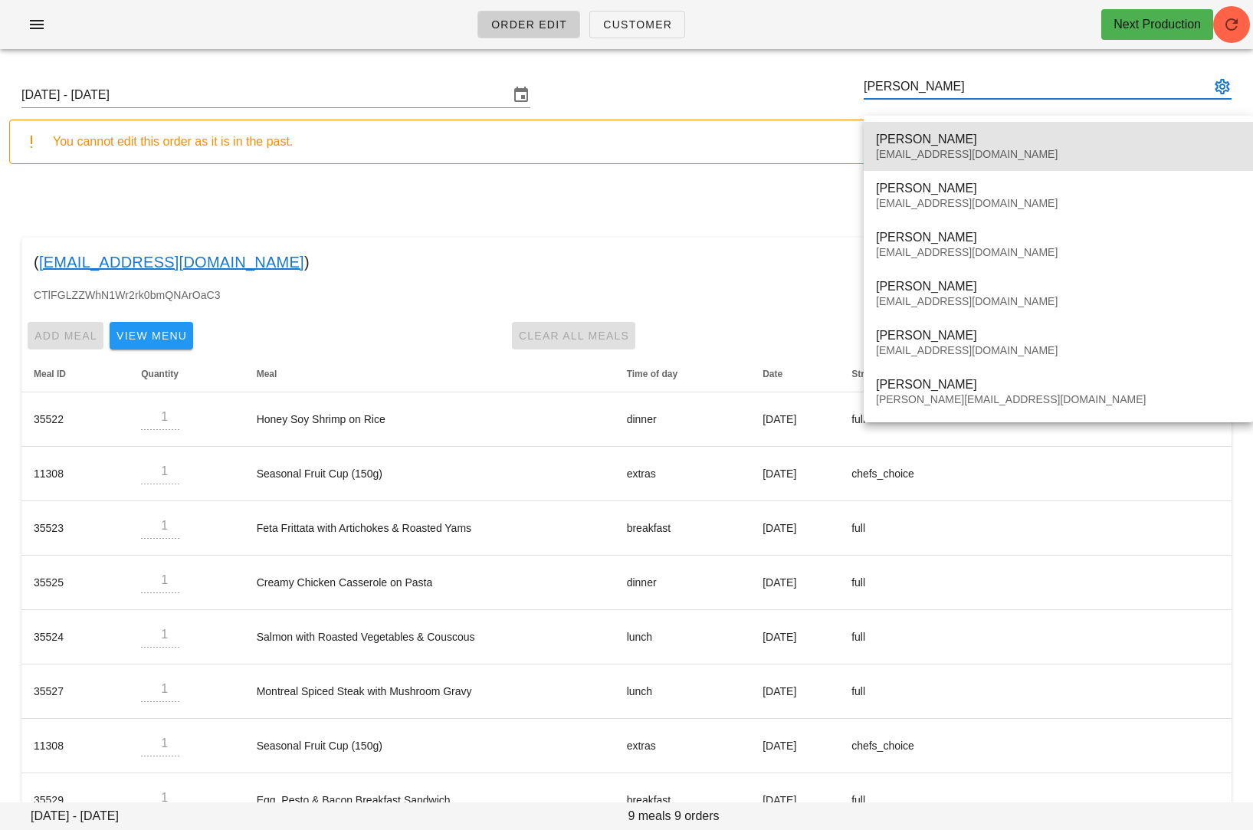
click at [942, 148] on div "quebbby@hotmail.com" at bounding box center [1058, 154] width 365 height 13
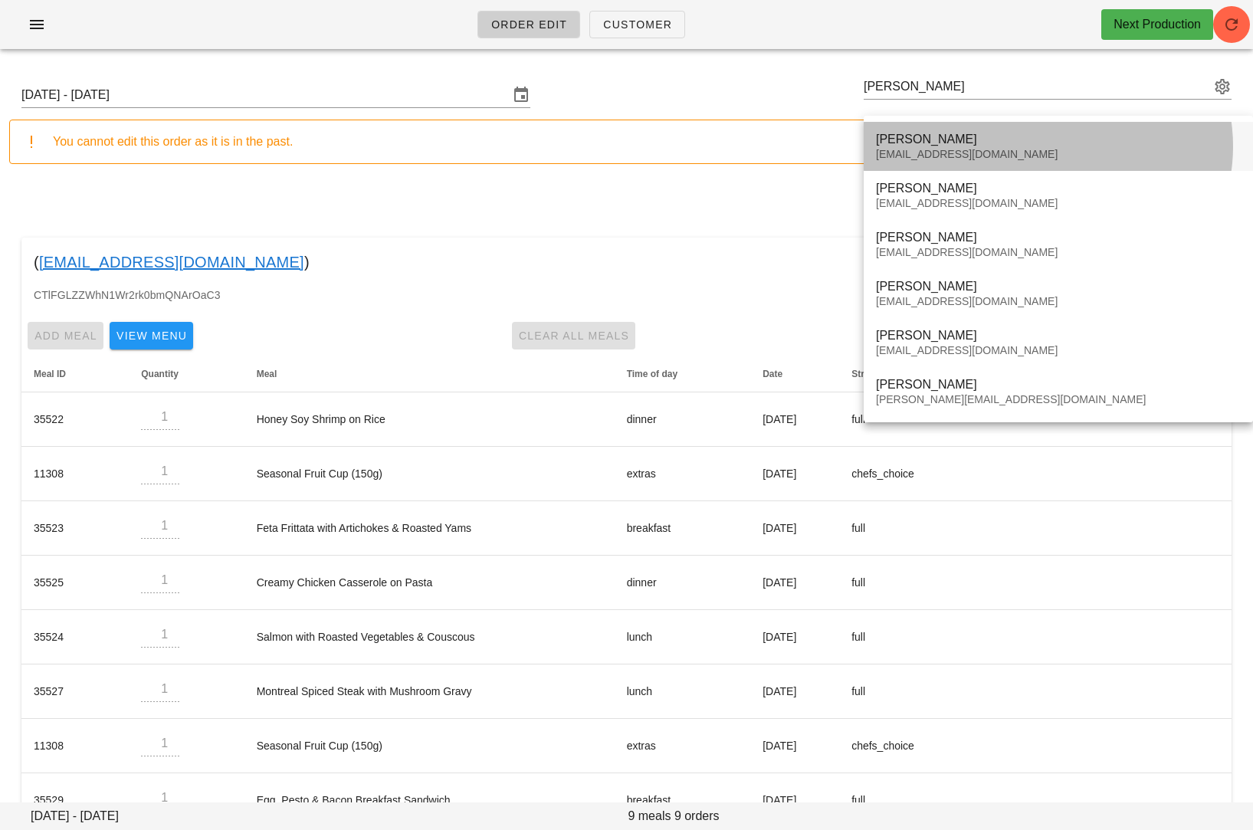
type input "Leslie Mah (quebbby@hotmail.com)"
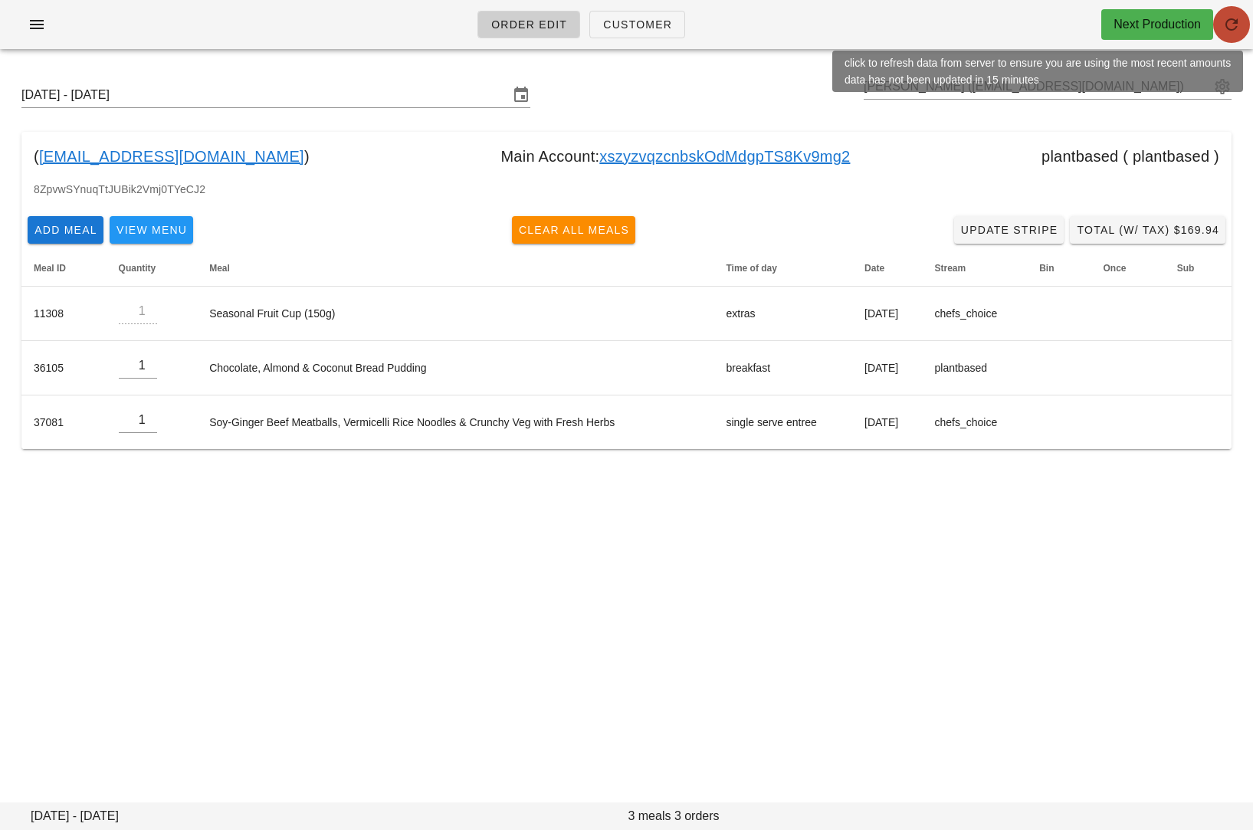
click at [1231, 23] on icon "button" at bounding box center [1231, 24] width 18 height 18
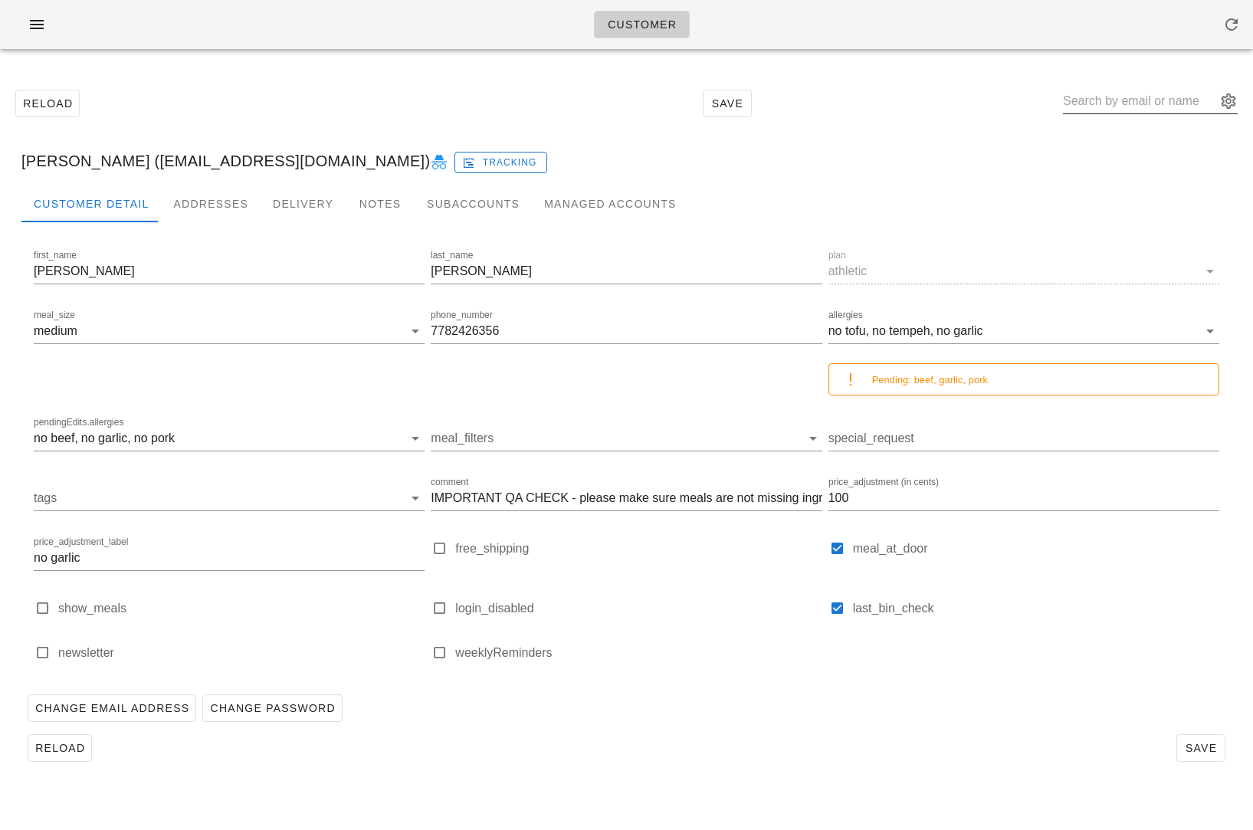
click at [1150, 108] on input "text" at bounding box center [1139, 101] width 153 height 25
paste input "[EMAIL_ADDRESS][DOMAIN_NAME]"
type input "[EMAIL_ADDRESS][DOMAIN_NAME]"
click at [1166, 100] on input "[EMAIL_ADDRESS][DOMAIN_NAME]" at bounding box center [1139, 101] width 153 height 25
click at [35, 27] on icon "button" at bounding box center [37, 24] width 18 height 18
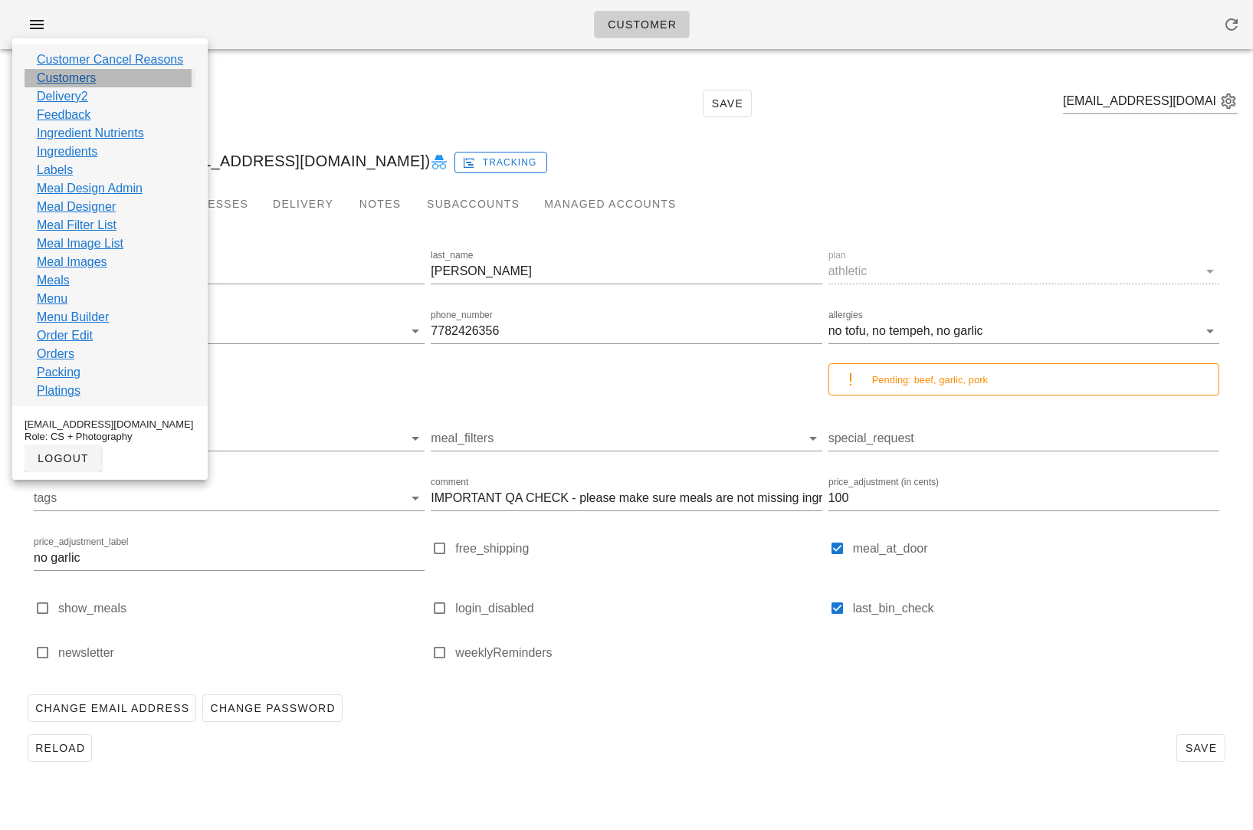
click at [73, 81] on link "Customers" at bounding box center [66, 78] width 59 height 18
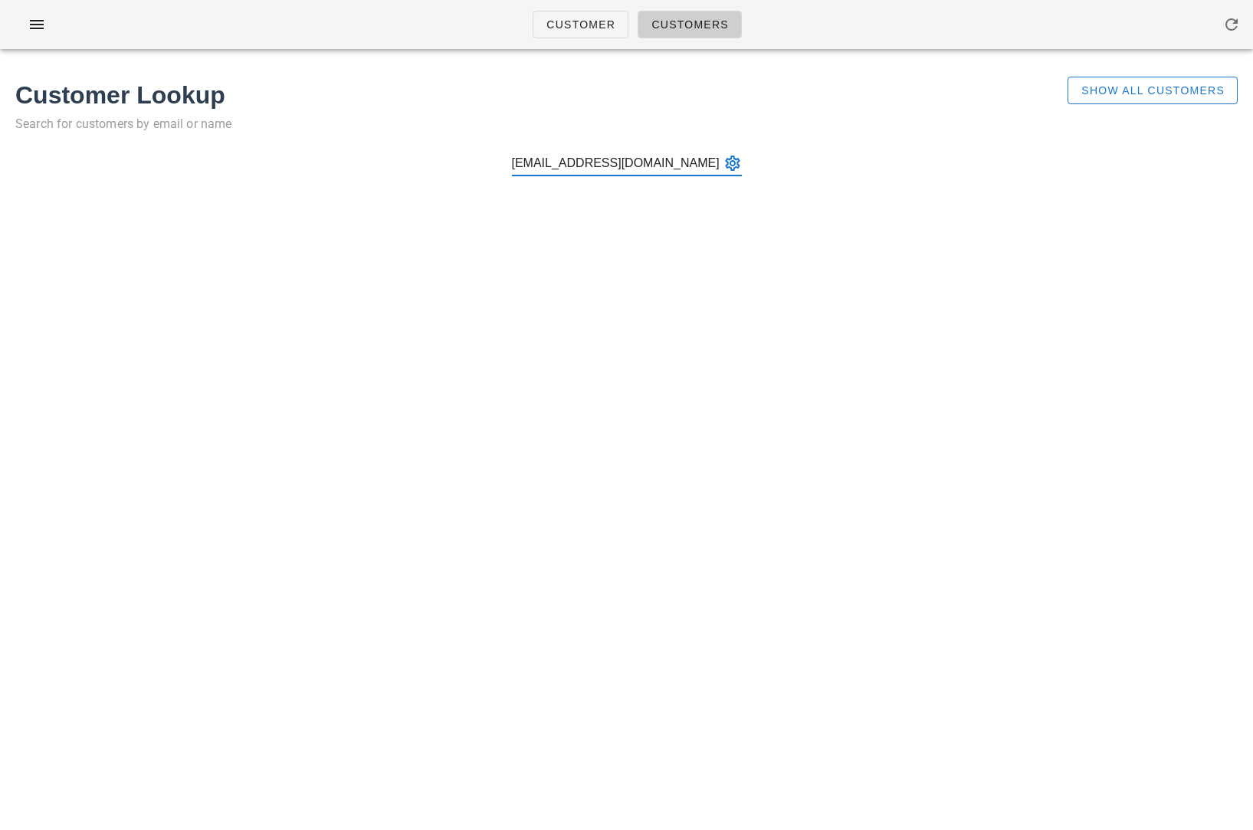
drag, startPoint x: 648, startPoint y: 160, endPoint x: 561, endPoint y: 165, distance: 87.5
click at [561, 165] on input "[EMAIL_ADDRESS][DOMAIN_NAME]" at bounding box center [616, 163] width 208 height 25
type input "girs2509"
click at [1135, 95] on span "Show All Customers" at bounding box center [1152, 90] width 144 height 12
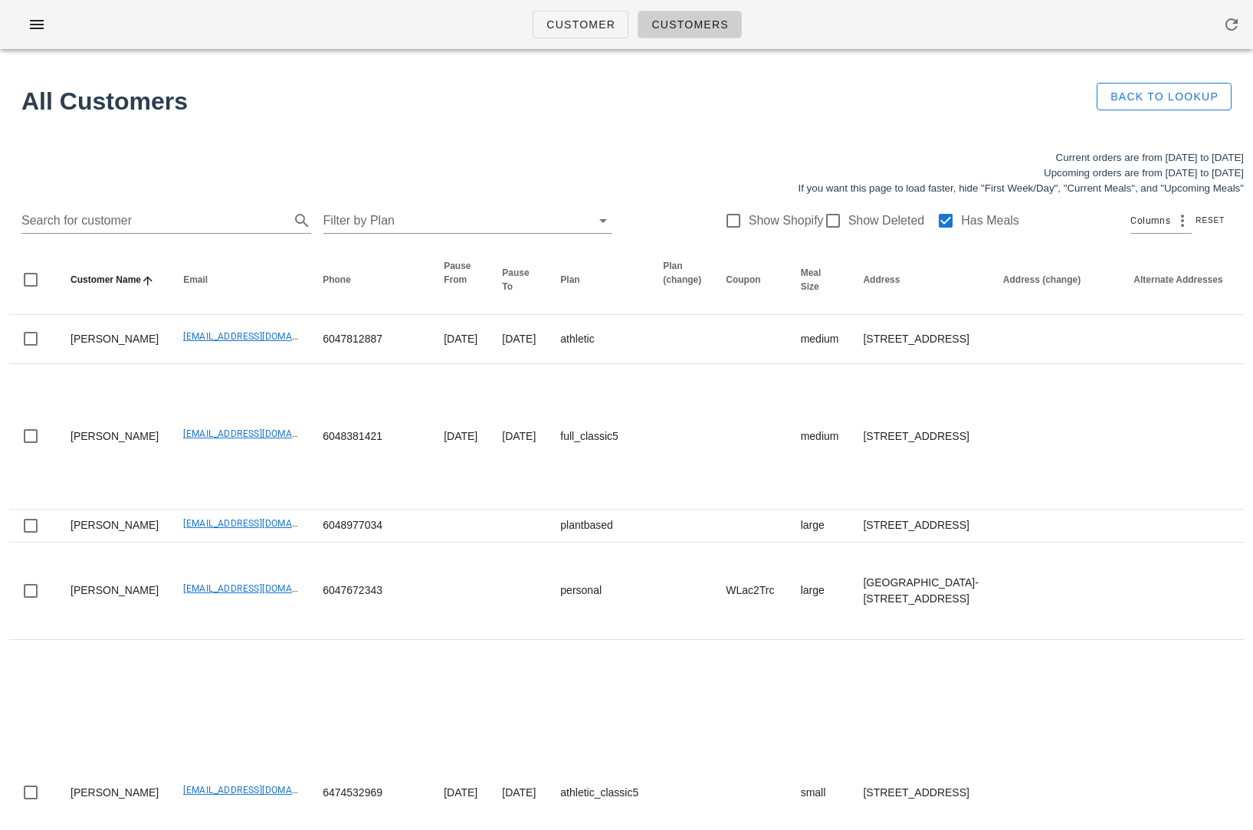
click at [121, 235] on div "Search for customer Filter by Plan Show Shopify Show Deleted Has Meals Columns …" at bounding box center [626, 220] width 1234 height 49
click at [120, 228] on input "Search for customer" at bounding box center [153, 220] width 265 height 25
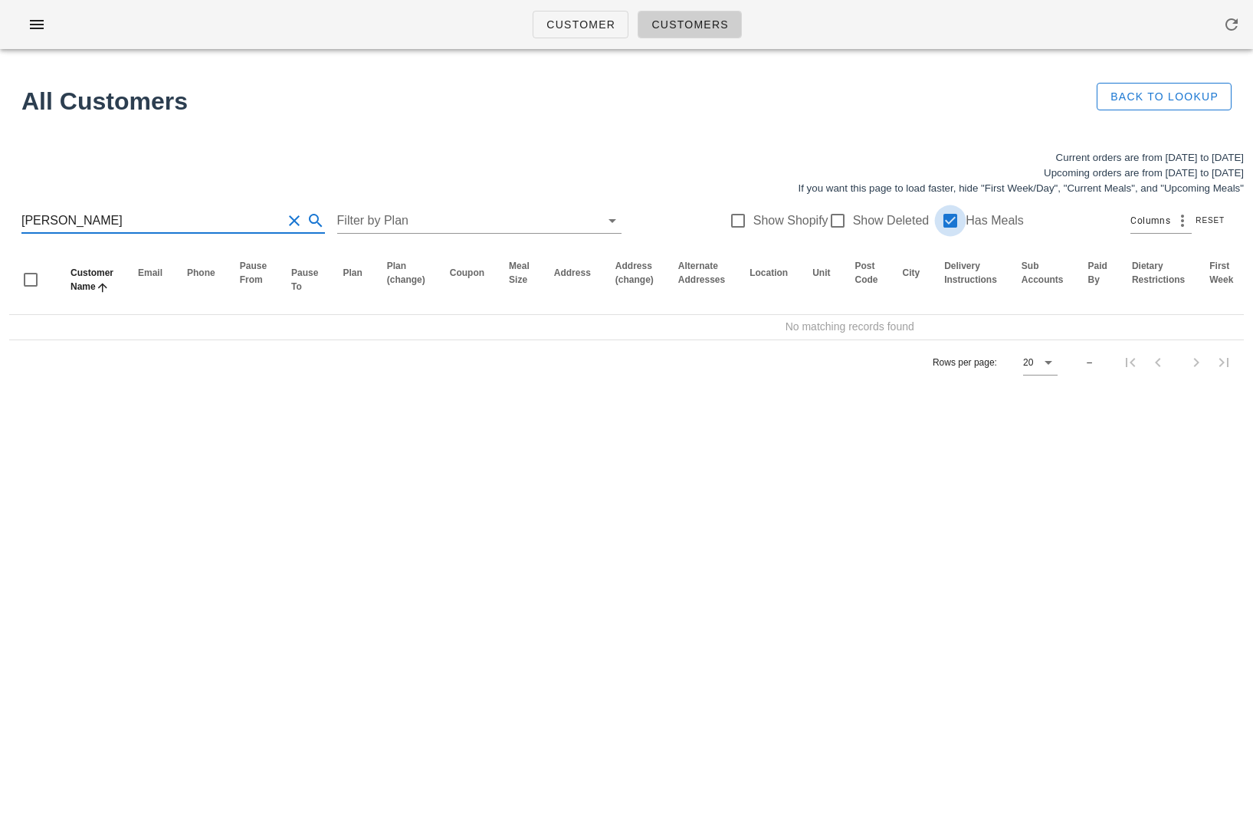
type input "[PERSON_NAME]"
click at [942, 216] on div at bounding box center [950, 221] width 26 height 26
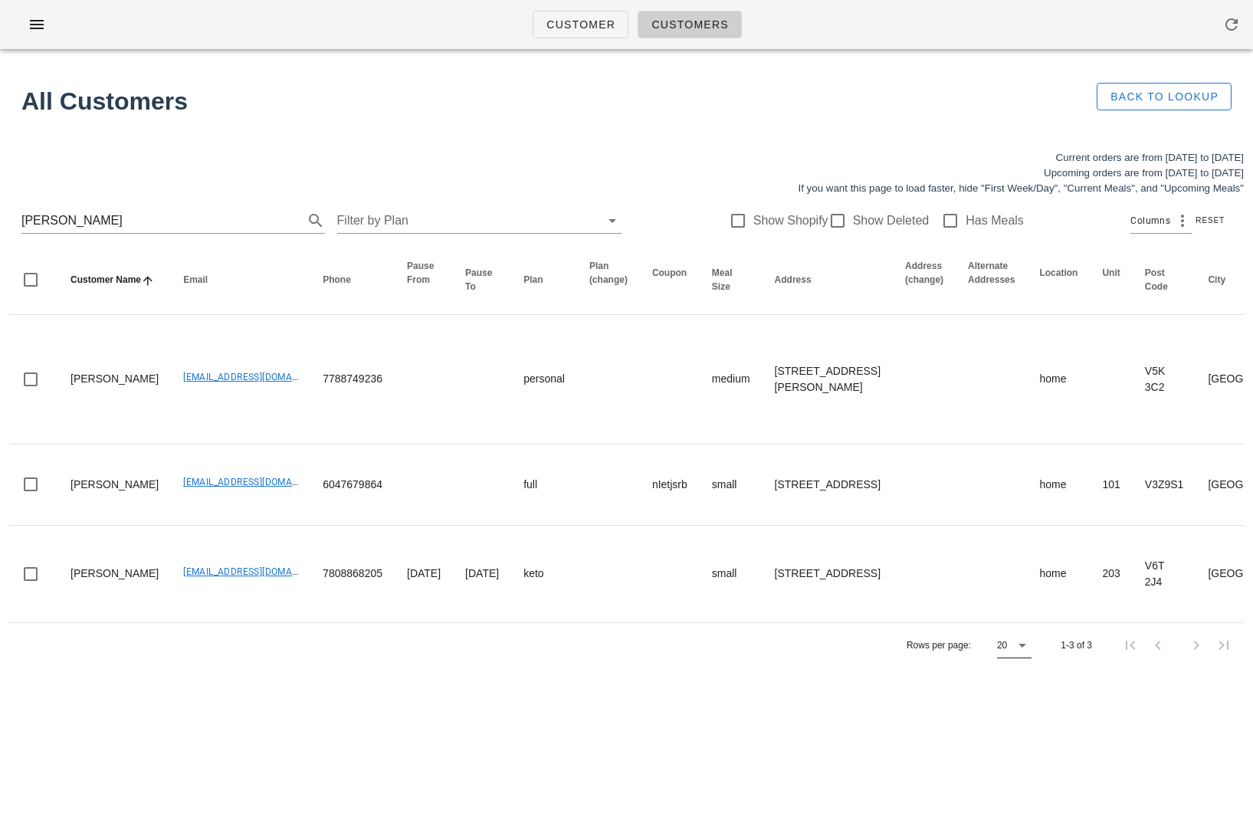
click at [1015, 648] on icon at bounding box center [1022, 645] width 18 height 18
click at [1009, 798] on div "All" at bounding box center [1022, 795] width 28 height 15
click at [123, 227] on input "[PERSON_NAME]" at bounding box center [151, 220] width 260 height 25
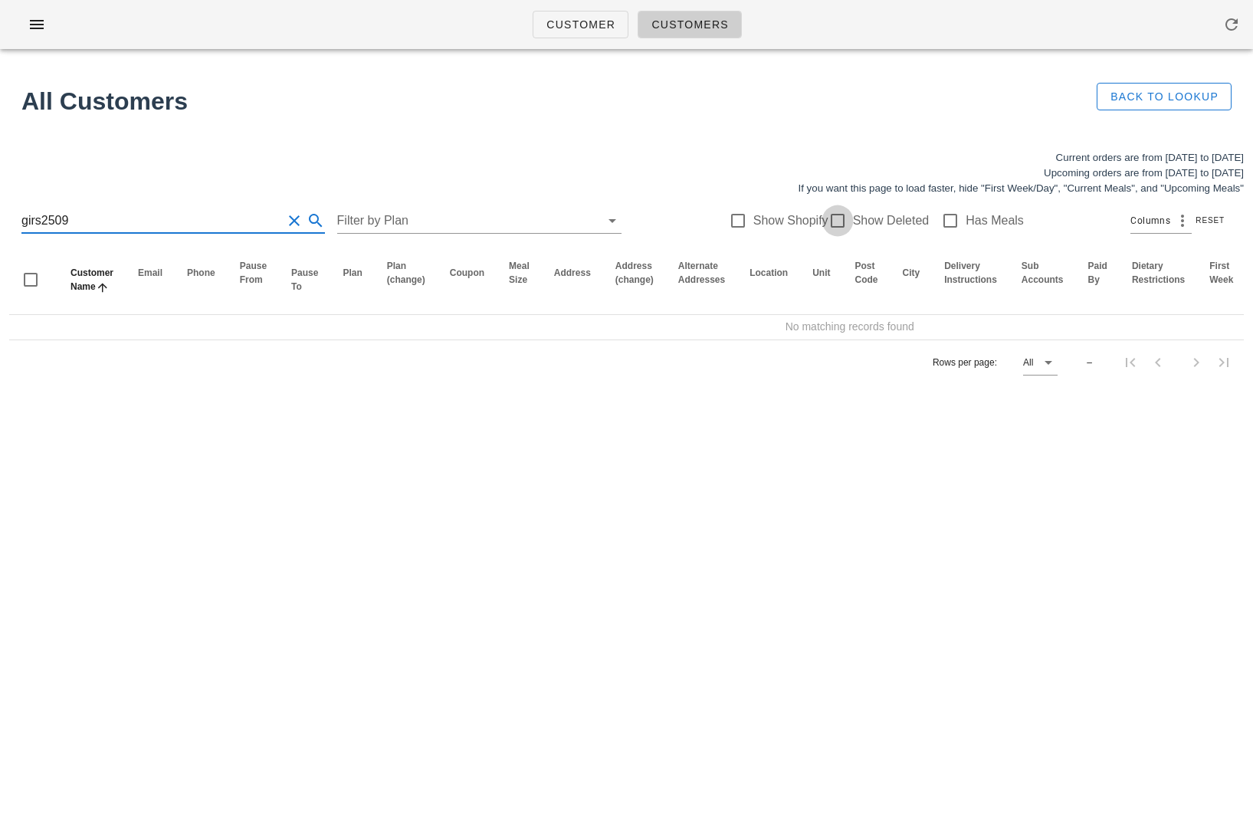
type input "girs2509"
click at [829, 211] on div at bounding box center [837, 221] width 26 height 26
checkbox input "true"
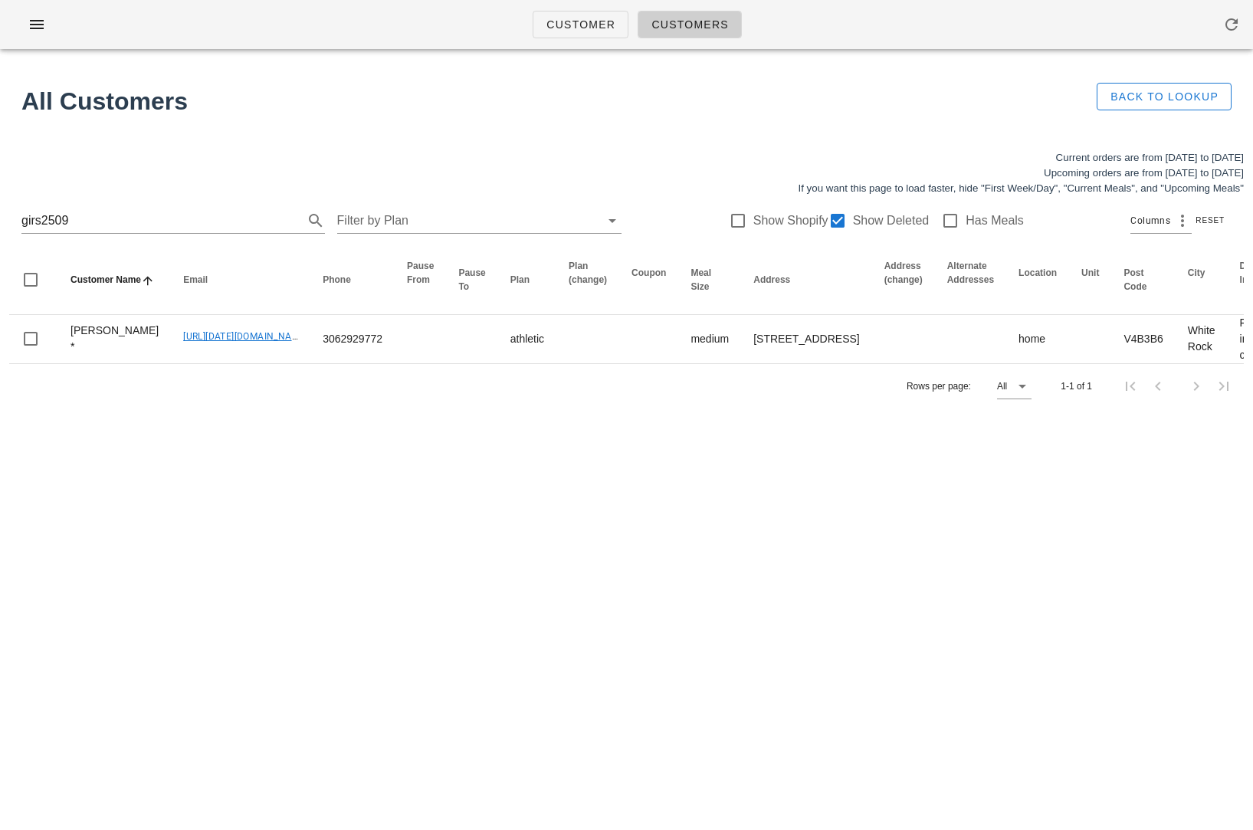
click at [280, 587] on div "Customer Customers All Customers Back to Lookup Current orders are from [DATE] …" at bounding box center [626, 415] width 1253 height 830
drag, startPoint x: 79, startPoint y: 217, endPoint x: 4, endPoint y: 208, distance: 75.6
click at [6, 209] on div "Current orders are from [DATE] to [DATE] Upcoming orders are from [DATE] to [DA…" at bounding box center [626, 279] width 1253 height 277
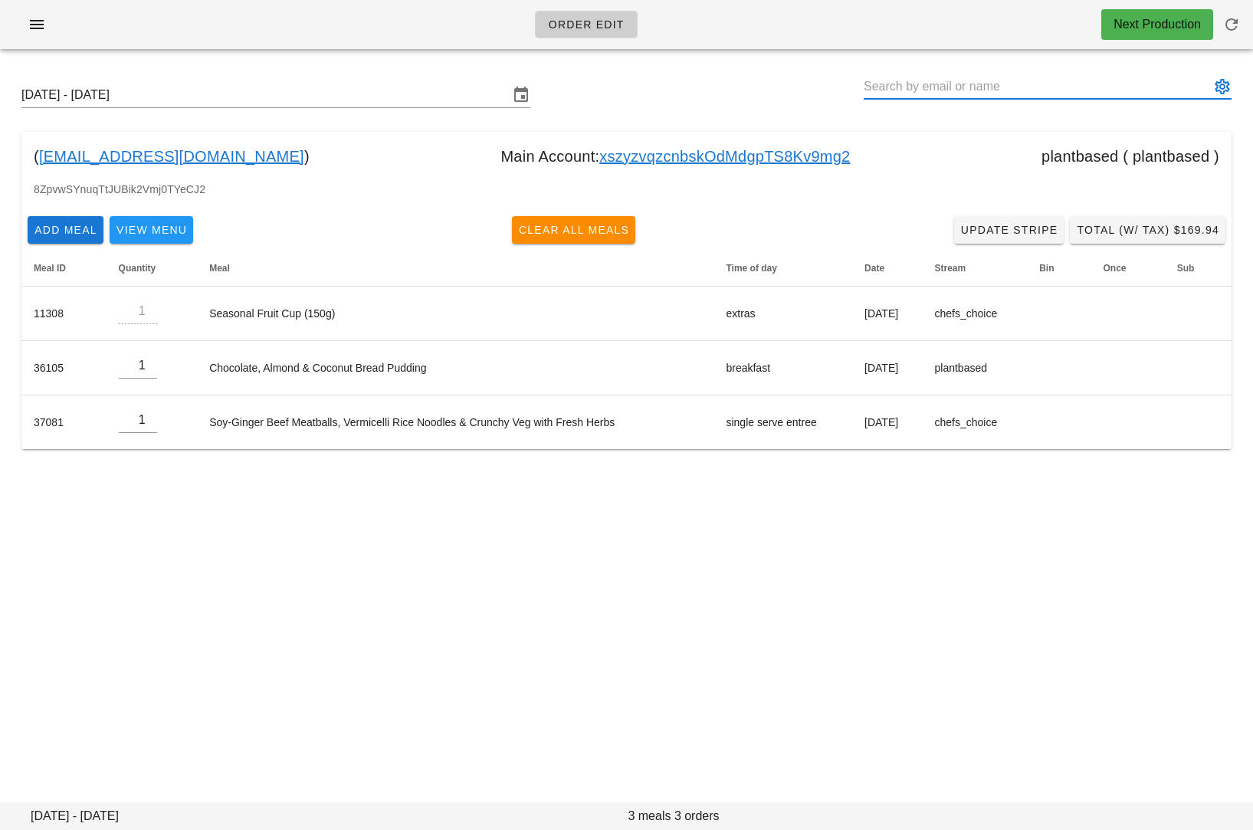
click at [899, 87] on input "text" at bounding box center [1036, 86] width 346 height 25
paste input "[EMAIL_ADDRESS][DOMAIN_NAME]"
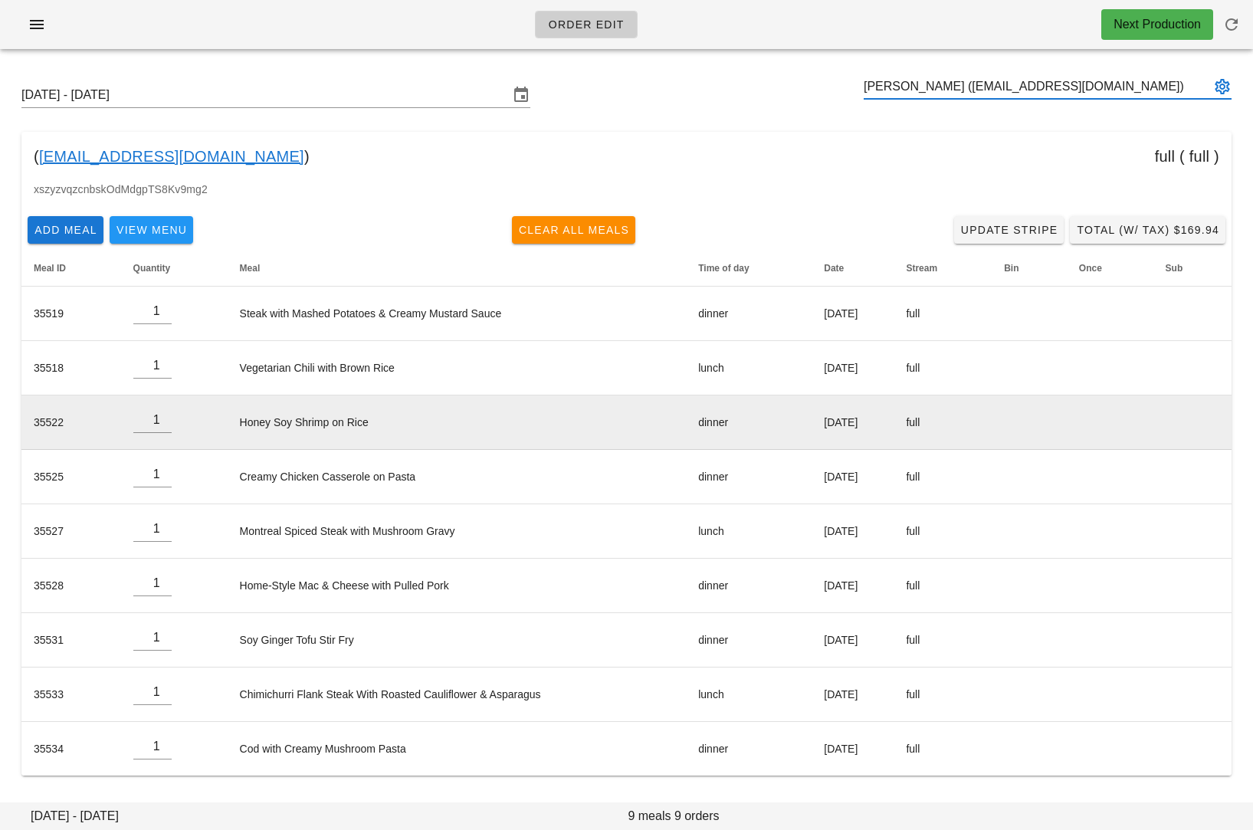
type input "[PERSON_NAME] ([EMAIL_ADDRESS][DOMAIN_NAME])"
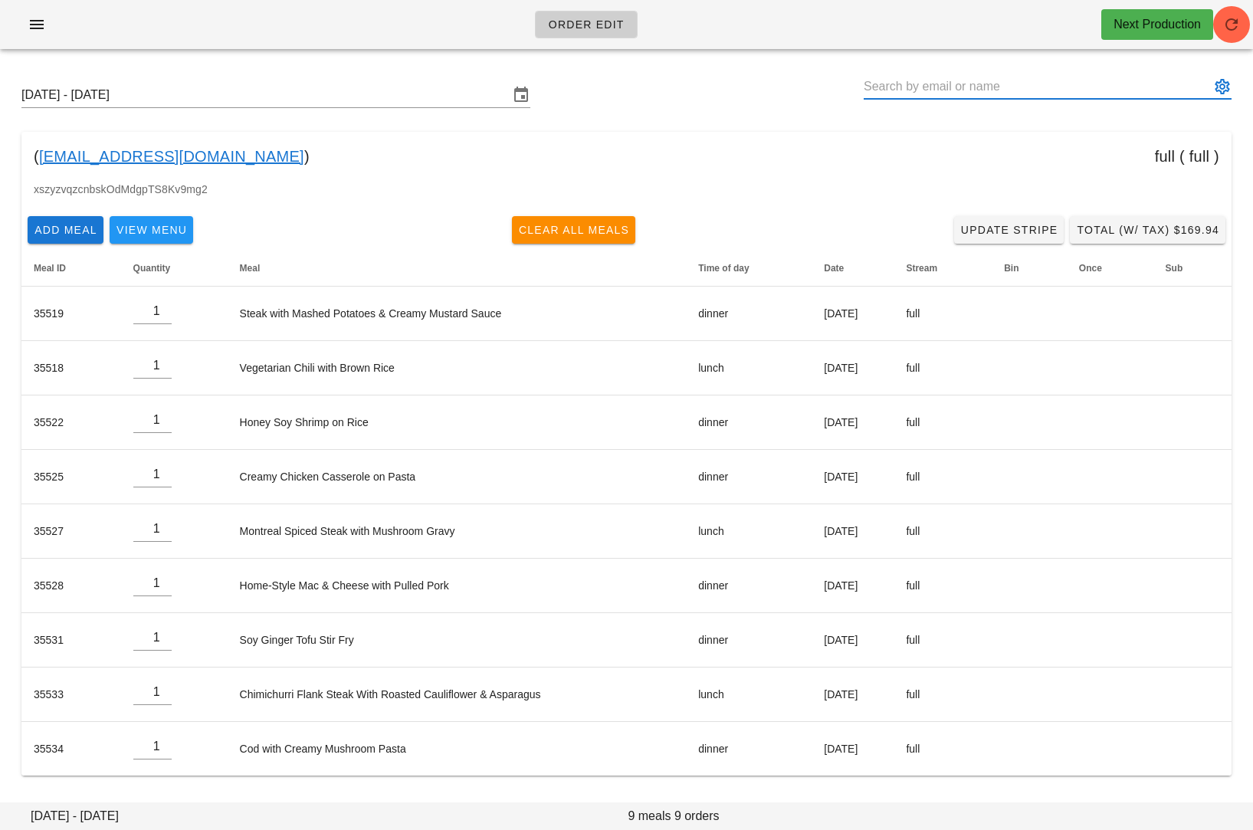
paste input "[EMAIL_ADDRESS][DOMAIN_NAME]"
type input "[PERSON_NAME] ([EMAIL_ADDRESS][DOMAIN_NAME])"
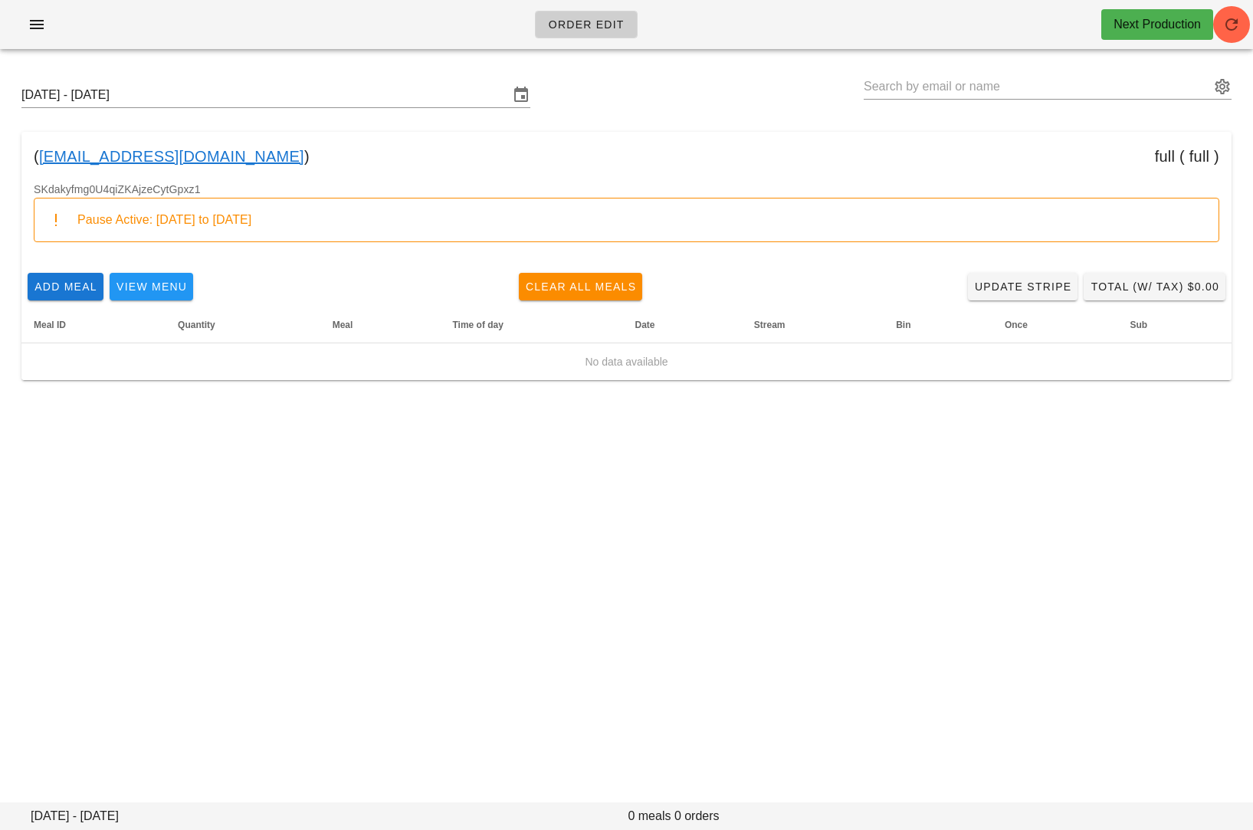
drag, startPoint x: 228, startPoint y: 159, endPoint x: 37, endPoint y: 157, distance: 190.8
click at [37, 157] on div "( [EMAIL_ADDRESS][DOMAIN_NAME] ) full ( full )" at bounding box center [626, 156] width 1210 height 49
copy div "[EMAIL_ADDRESS][DOMAIN_NAME]"
click at [444, 531] on div "Order Edit Next Production Sunday September 14 - Saturday September 20 ( Neilma…" at bounding box center [626, 415] width 1253 height 830
click at [516, 510] on div "Order Edit Next Production Sunday September 14 - Saturday September 20 ( Neilma…" at bounding box center [626, 415] width 1253 height 830
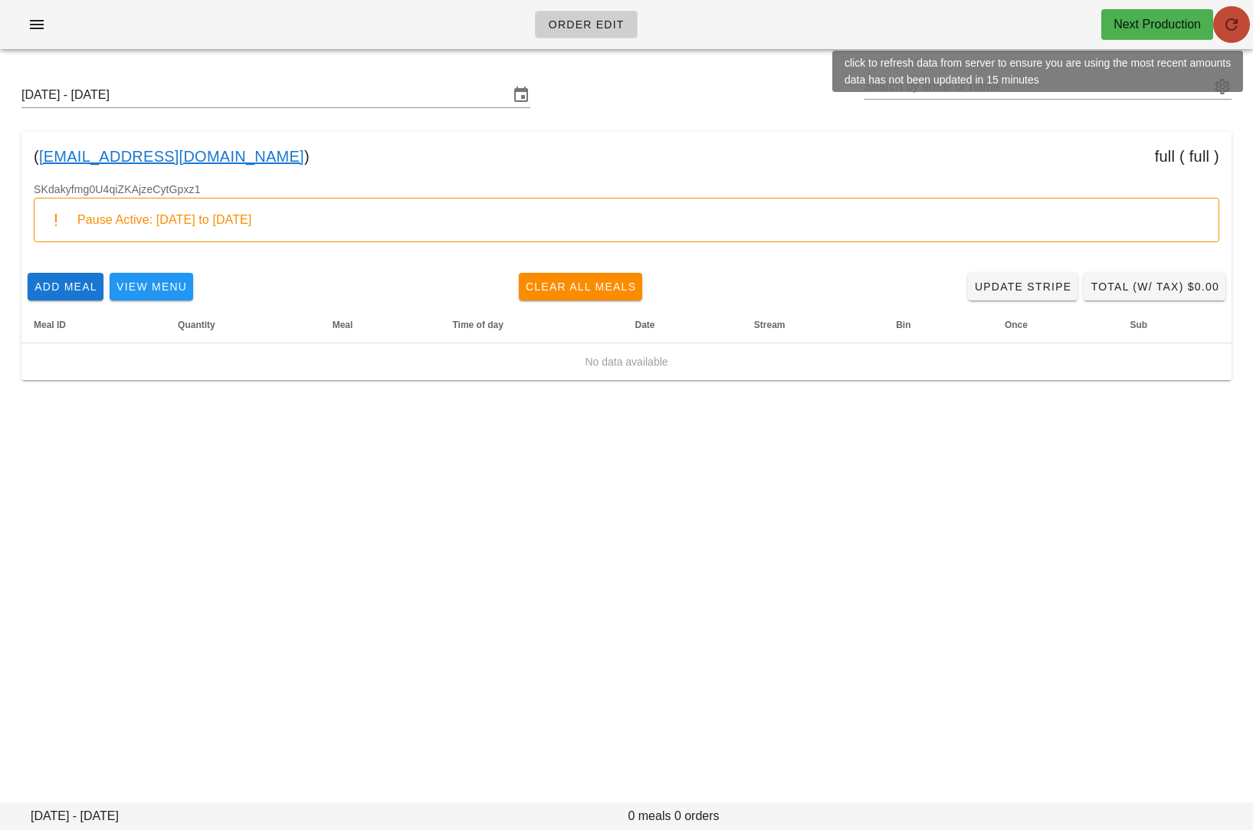
click at [1233, 28] on icon "button" at bounding box center [1231, 24] width 18 height 18
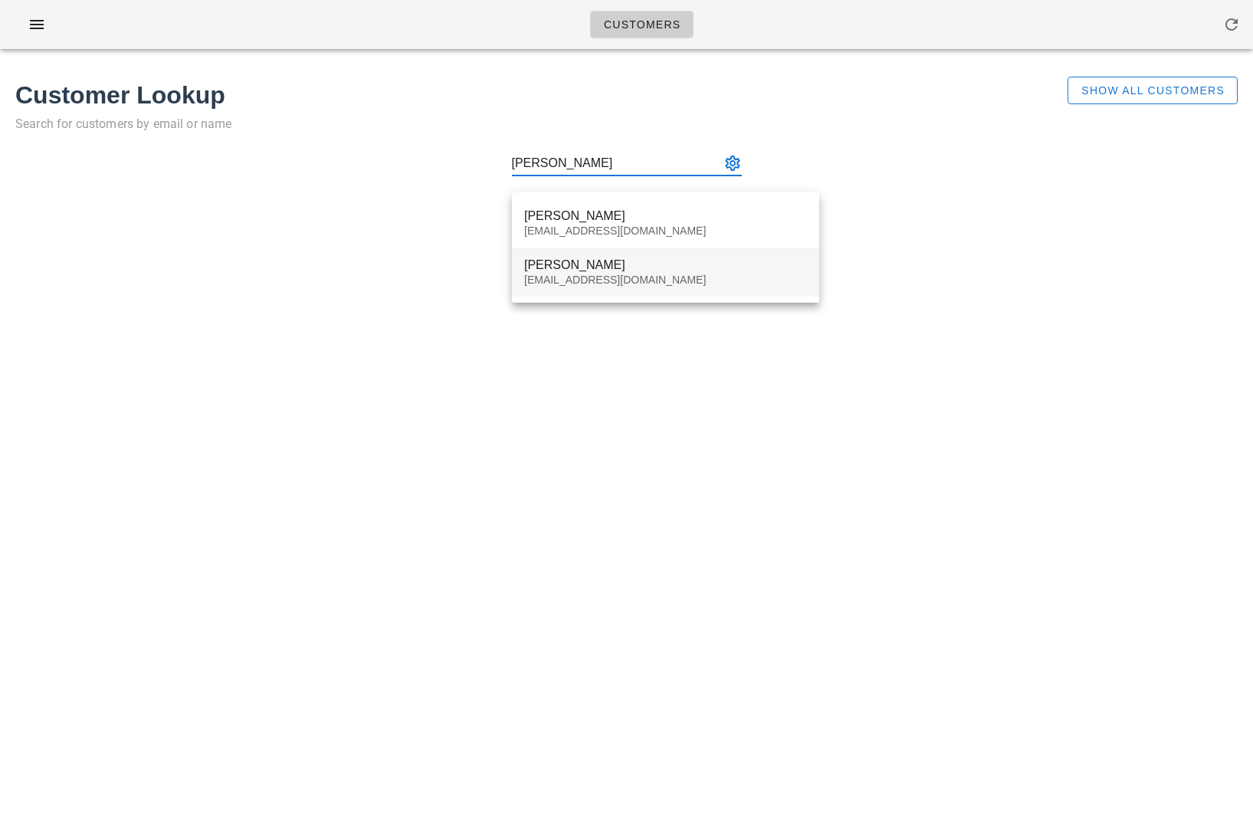
type input "leslie mah"
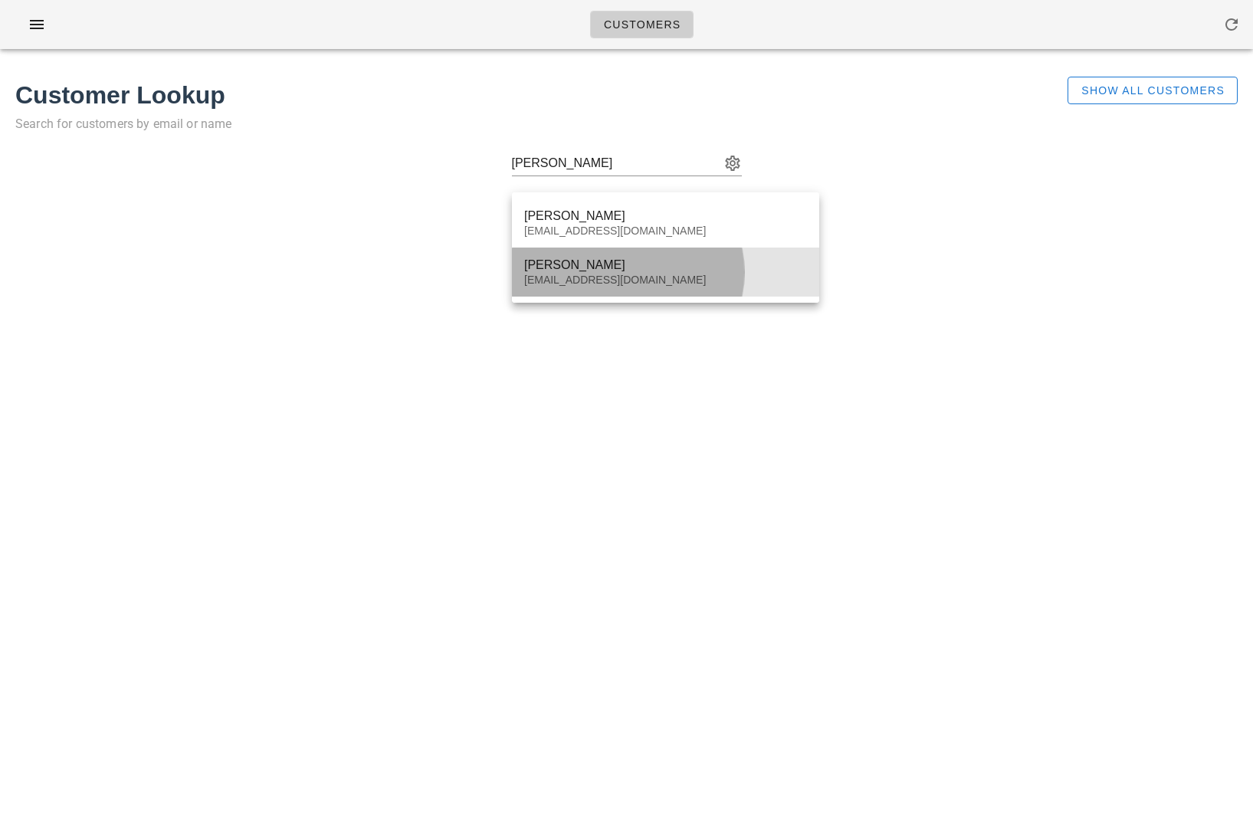
click at [628, 268] on div "Leslie Mah" at bounding box center [665, 264] width 283 height 15
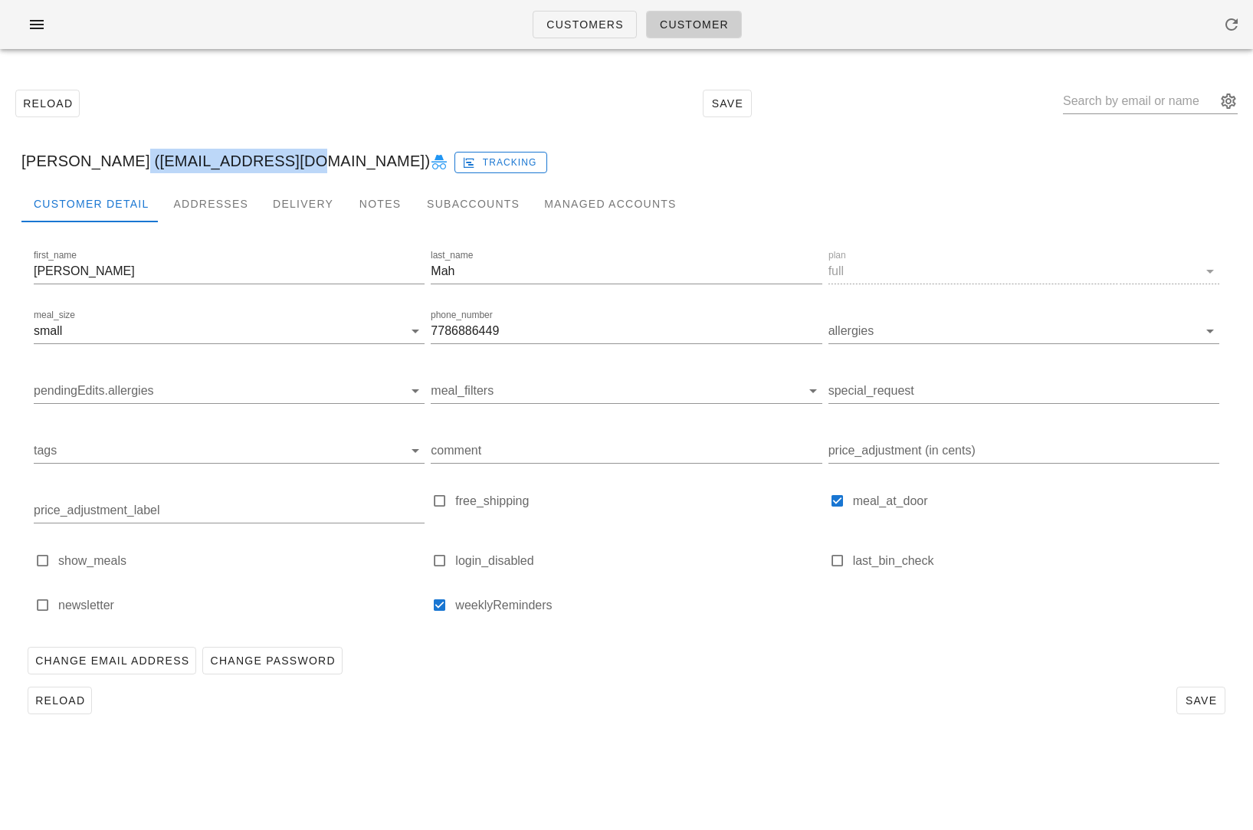
drag, startPoint x: 105, startPoint y: 156, endPoint x: 267, endPoint y: 151, distance: 161.7
click at [267, 151] on div "Leslie Mah (lesliekmah@gmail.com) Tracking" at bounding box center [626, 160] width 1234 height 49
copy div "lesliekmah@gmail.com"
click at [585, 25] on span "Customers" at bounding box center [584, 24] width 78 height 12
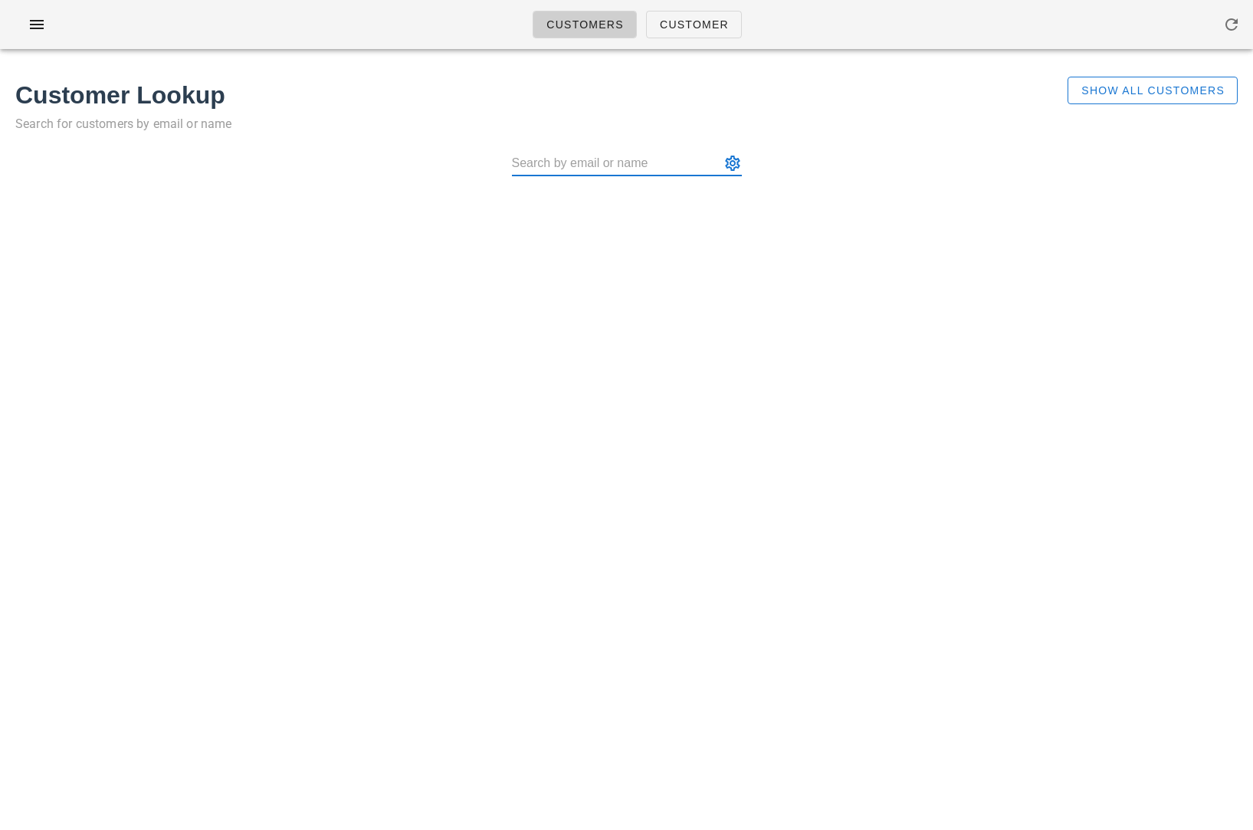
type input "lesliekmah@gmail.com"
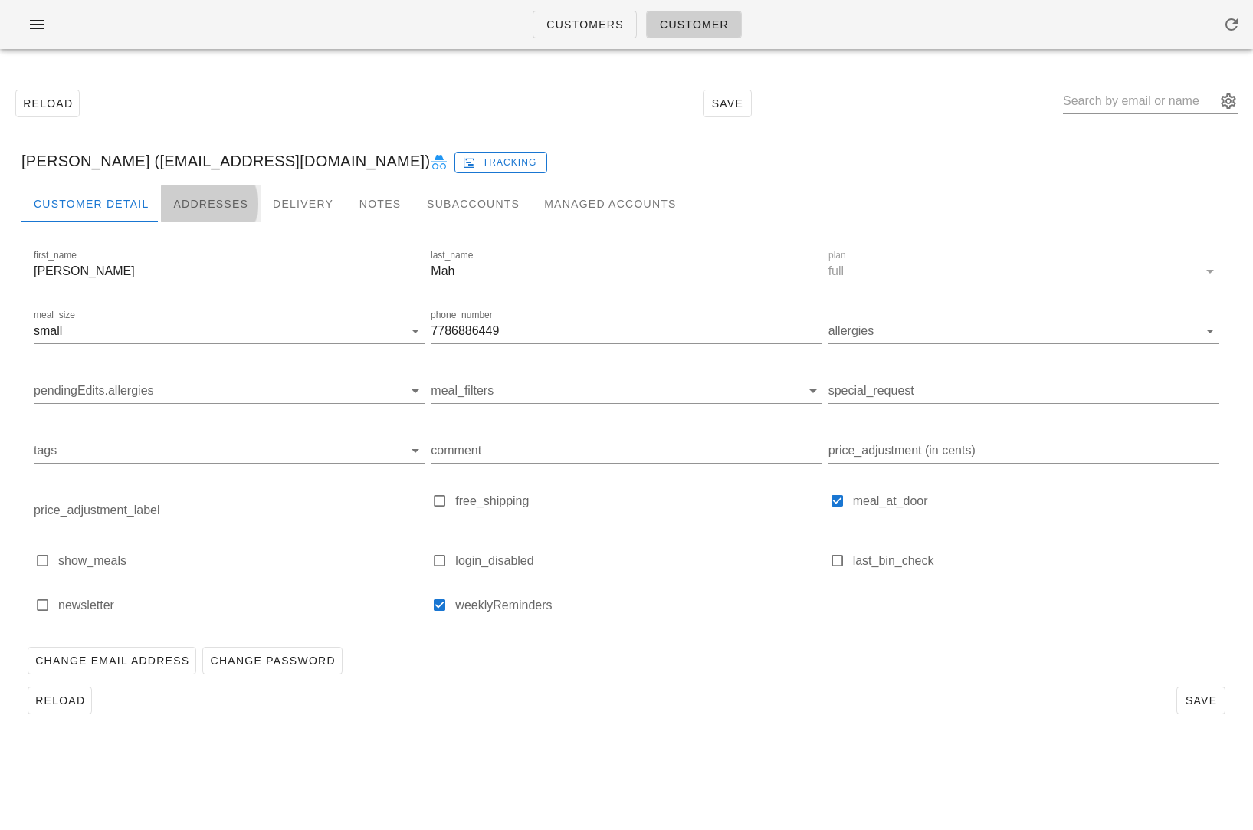
click at [211, 208] on div "Addresses" at bounding box center [211, 203] width 100 height 37
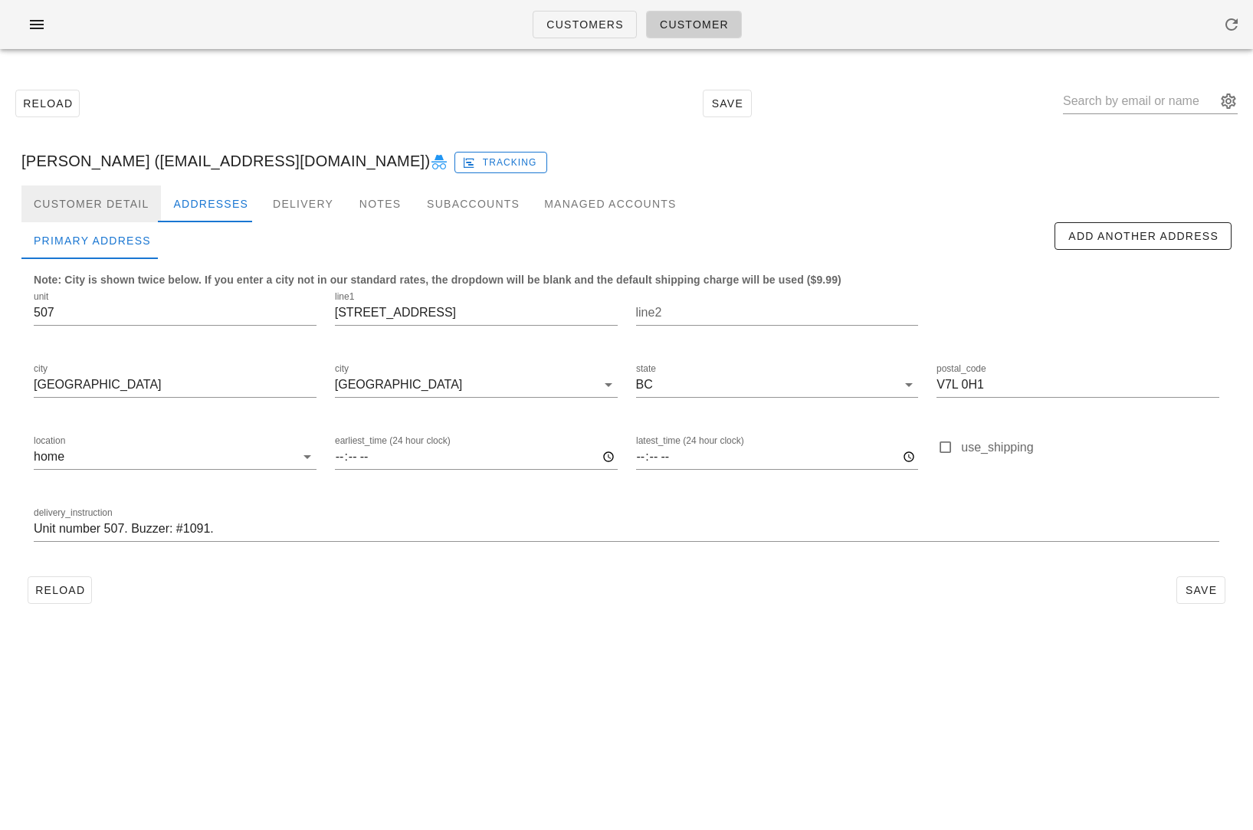
click at [123, 202] on div "Customer Detail" at bounding box center [90, 203] width 139 height 37
click at [575, 26] on span "Customers" at bounding box center [584, 24] width 78 height 12
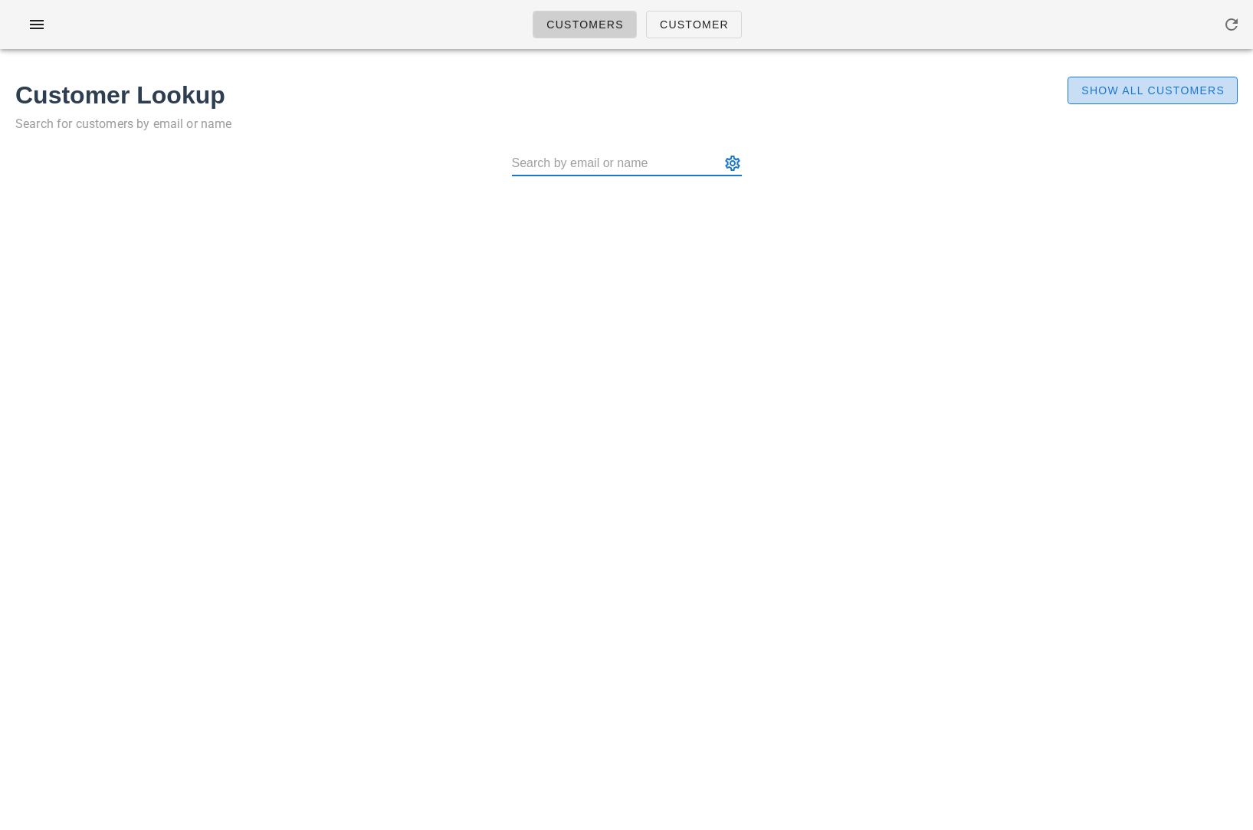
click at [1115, 85] on span "Show All Customers" at bounding box center [1152, 90] width 144 height 12
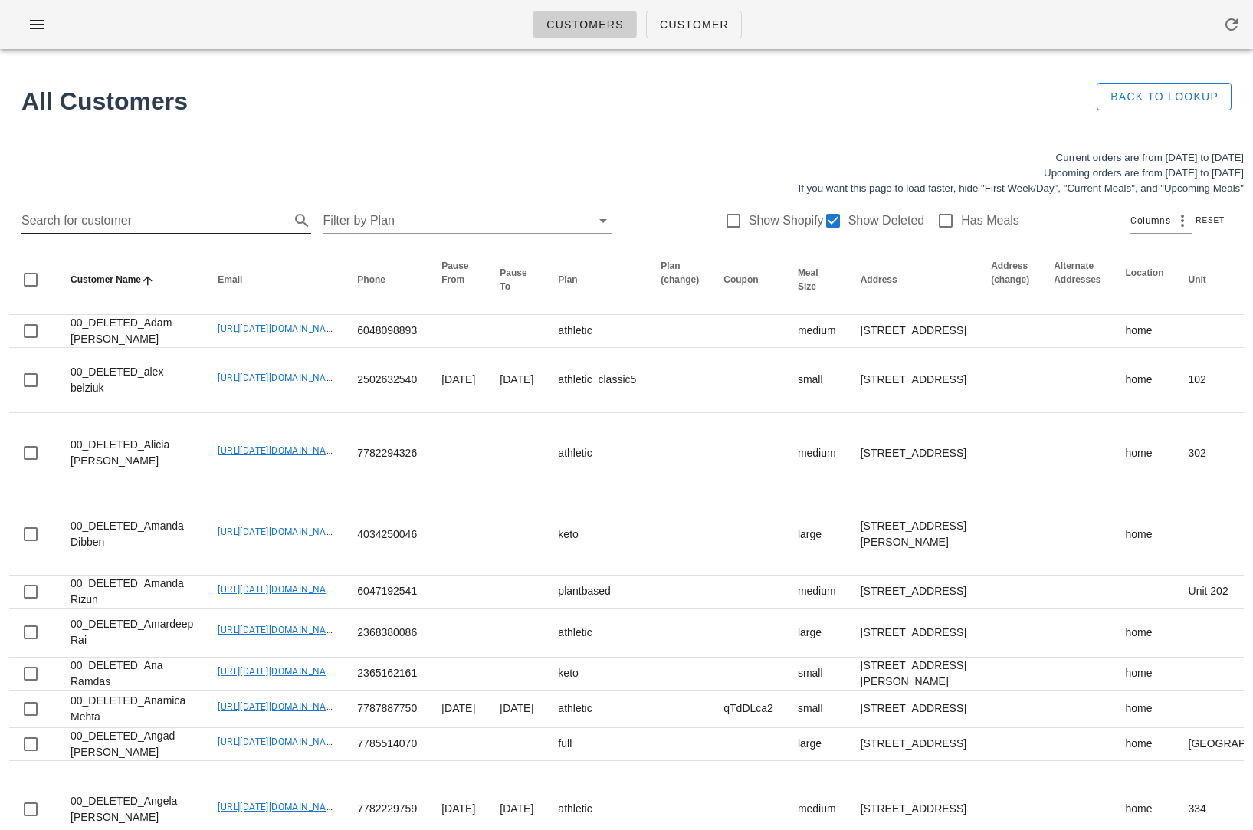
click at [214, 223] on input "Search for customer" at bounding box center [153, 220] width 265 height 25
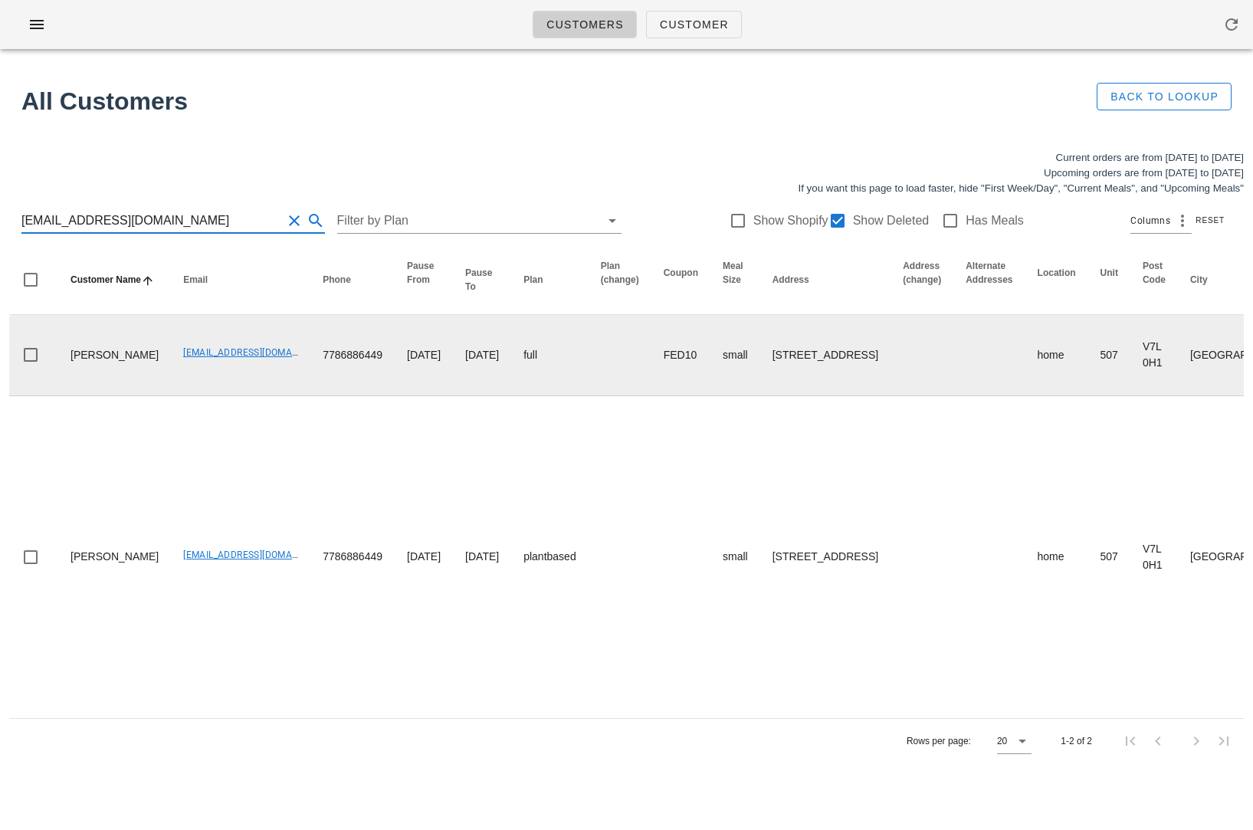
type input "lesliekmah@gmail.com"
drag, startPoint x: 130, startPoint y: 349, endPoint x: 251, endPoint y: 341, distance: 120.5
click at [249, 342] on td "lesliekmah@gmail.com" at bounding box center [240, 355] width 139 height 81
click at [247, 340] on td "lesliekmah@gmail.com" at bounding box center [240, 355] width 139 height 81
drag, startPoint x: 125, startPoint y: 359, endPoint x: 234, endPoint y: 365, distance: 109.8
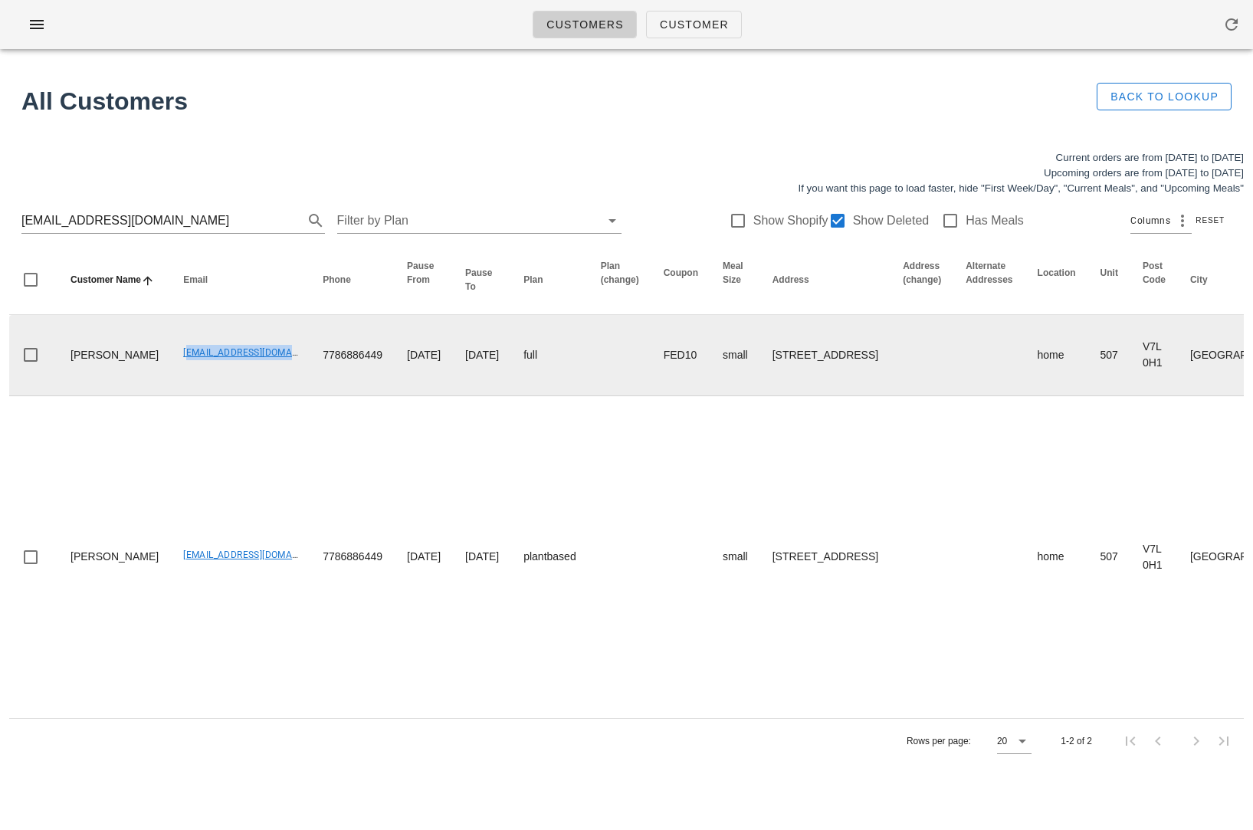
click at [234, 365] on td "lesliekmah@gmail.com" at bounding box center [240, 355] width 139 height 81
copy link "lesliekmah@gmail.com"
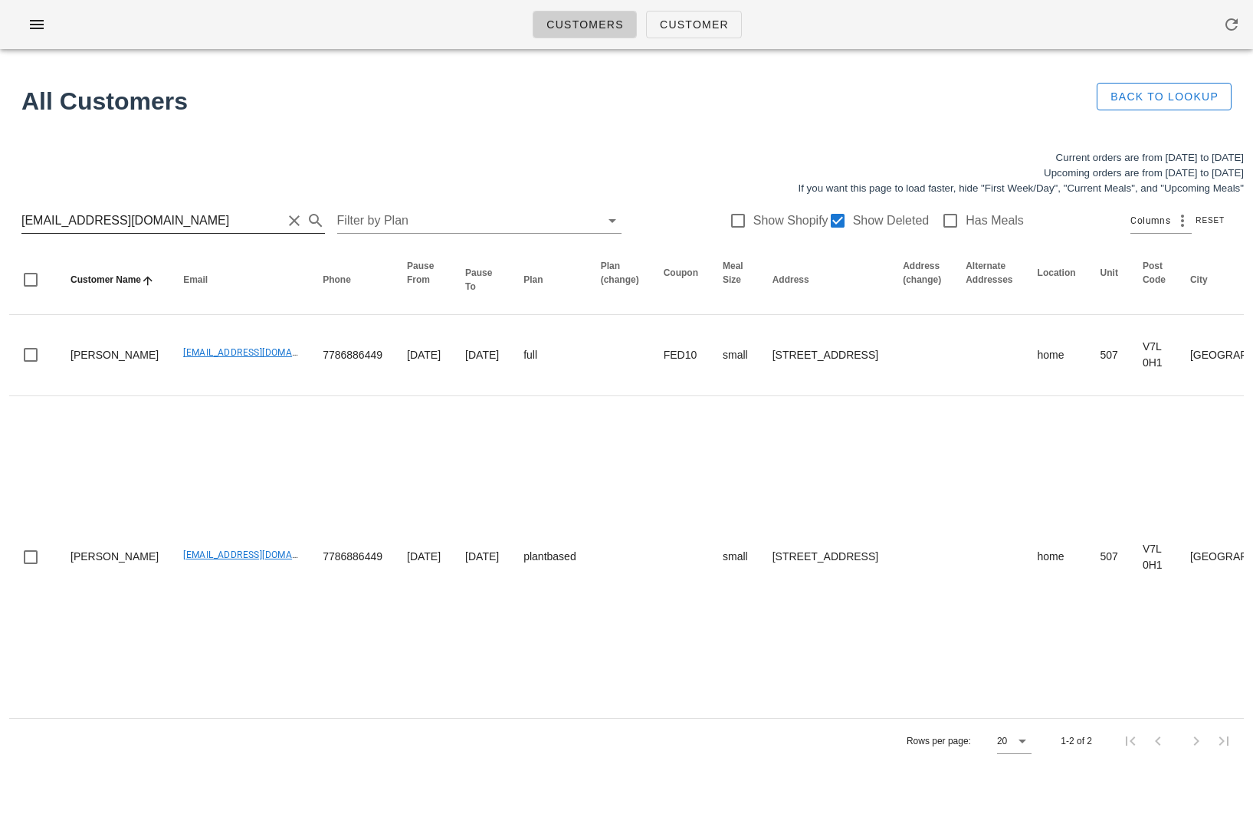
click at [98, 220] on input "lesliekmah@gmail.com" at bounding box center [151, 220] width 260 height 25
click at [156, 222] on input "lesliekmah@gmail.com" at bounding box center [151, 220] width 260 height 25
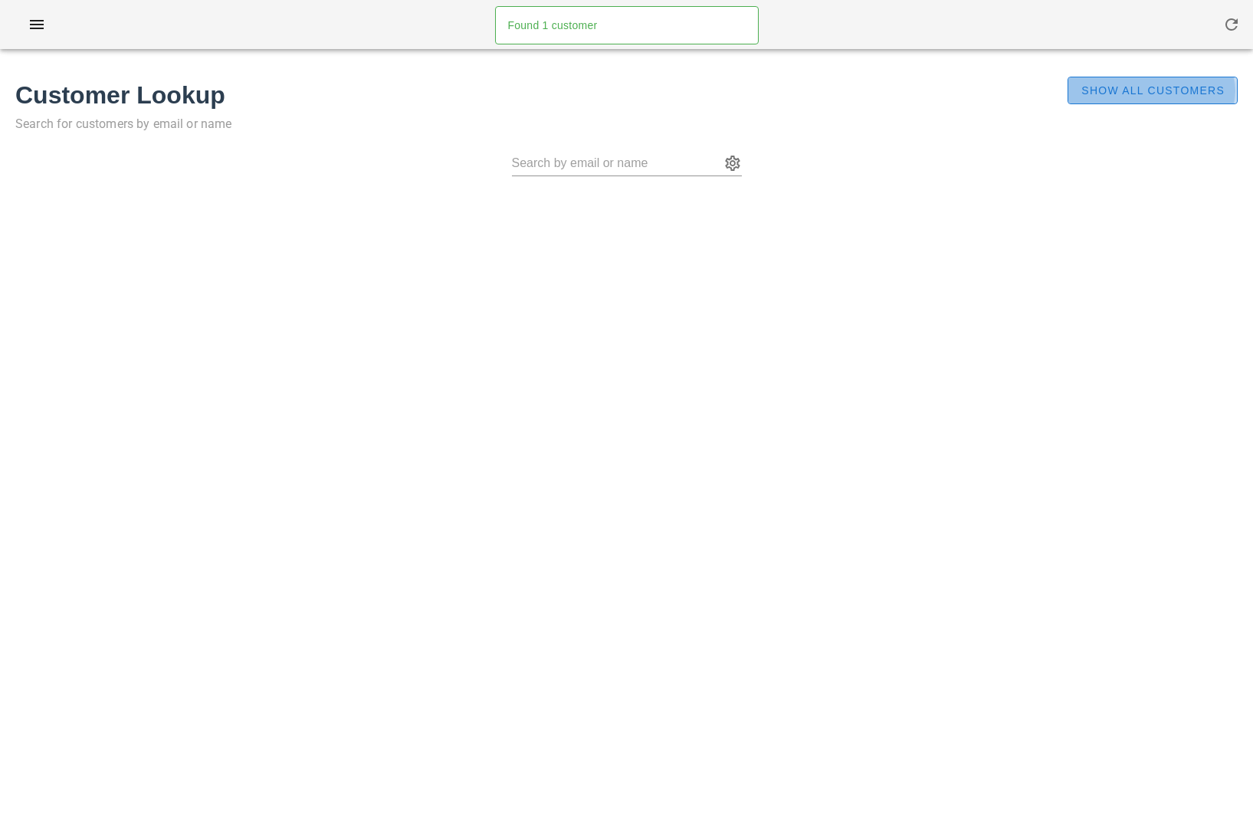
click at [1172, 87] on span "Show All Customers" at bounding box center [1152, 90] width 144 height 12
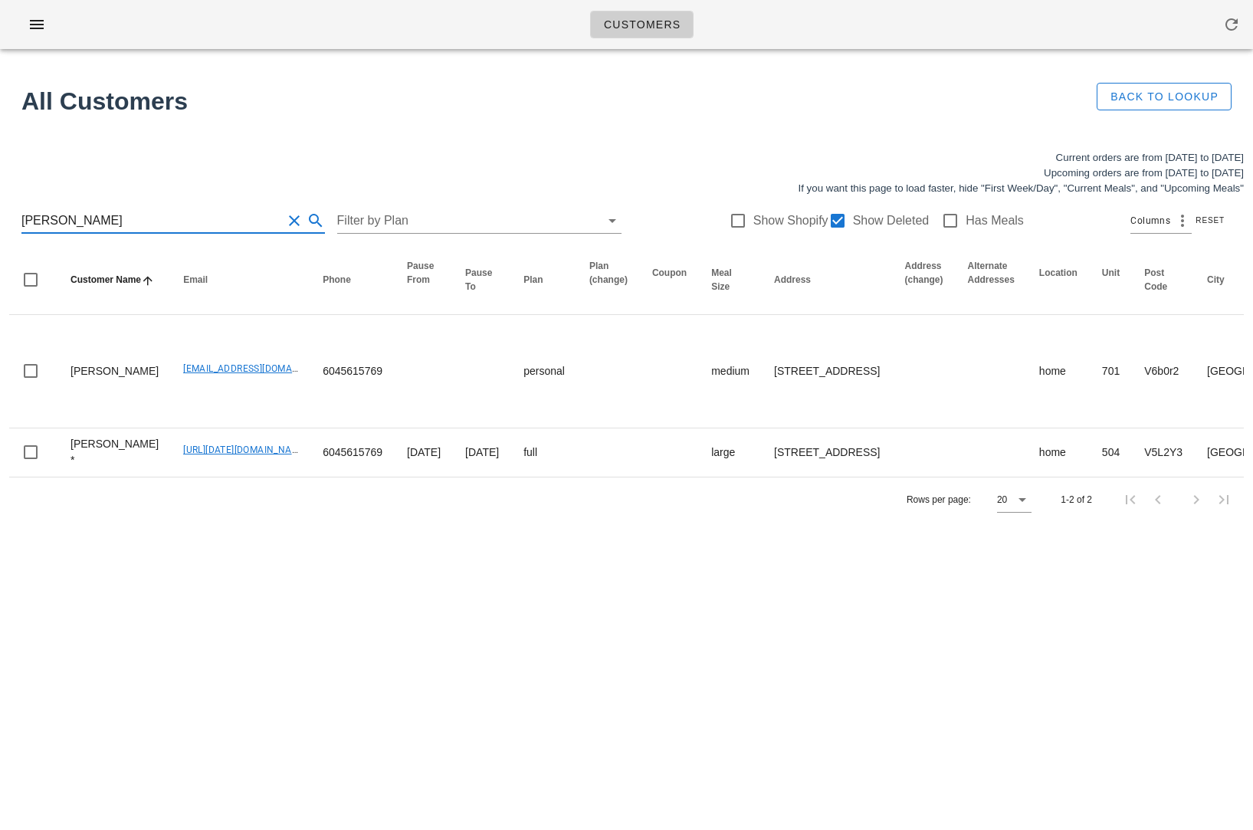
click at [193, 214] on input "[PERSON_NAME]" at bounding box center [151, 220] width 260 height 25
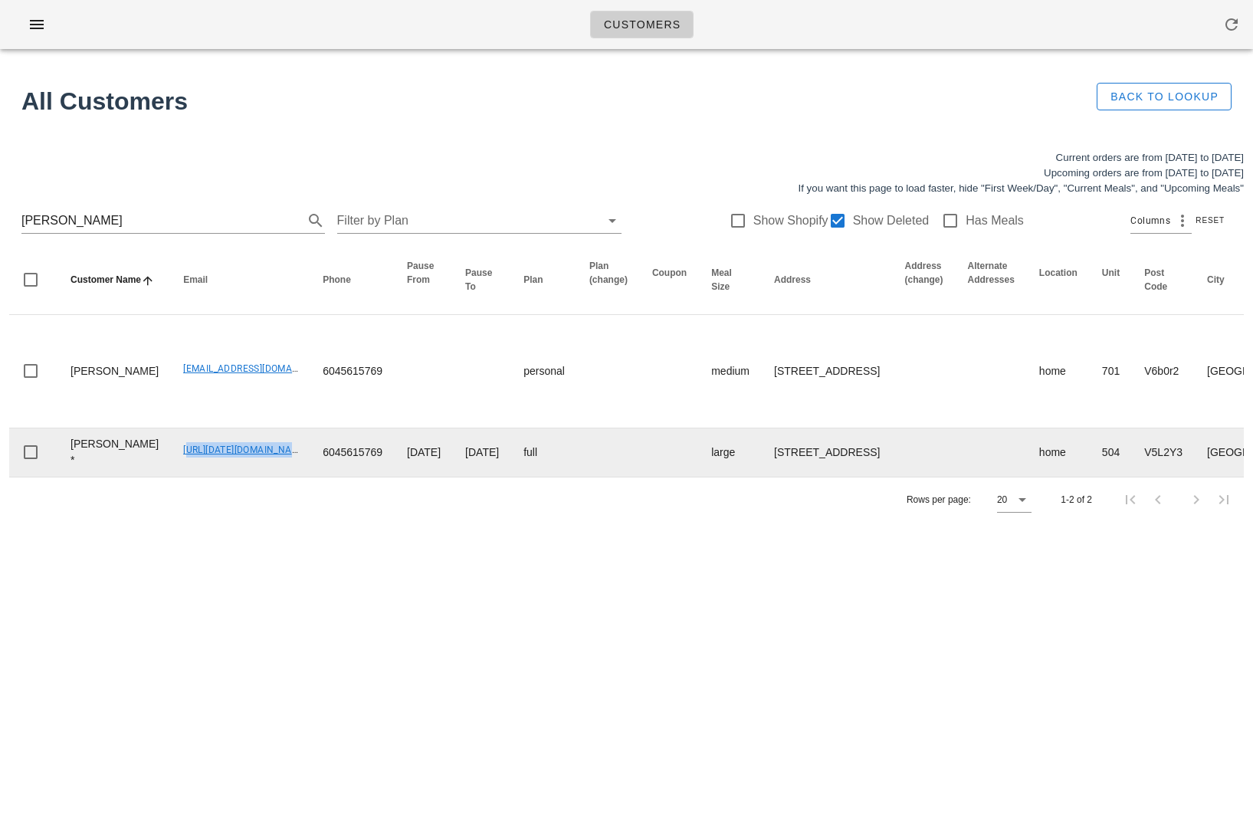
drag, startPoint x: 137, startPoint y: 456, endPoint x: 277, endPoint y: 462, distance: 140.3
click at [277, 462] on tr "[PERSON_NAME] * [URL][DATE][DOMAIN_NAME] 6045615769 [DATE] [DATE] full large [S…" at bounding box center [1056, 452] width 2095 height 48
copy link "[URL][DATE][DOMAIN_NAME]"
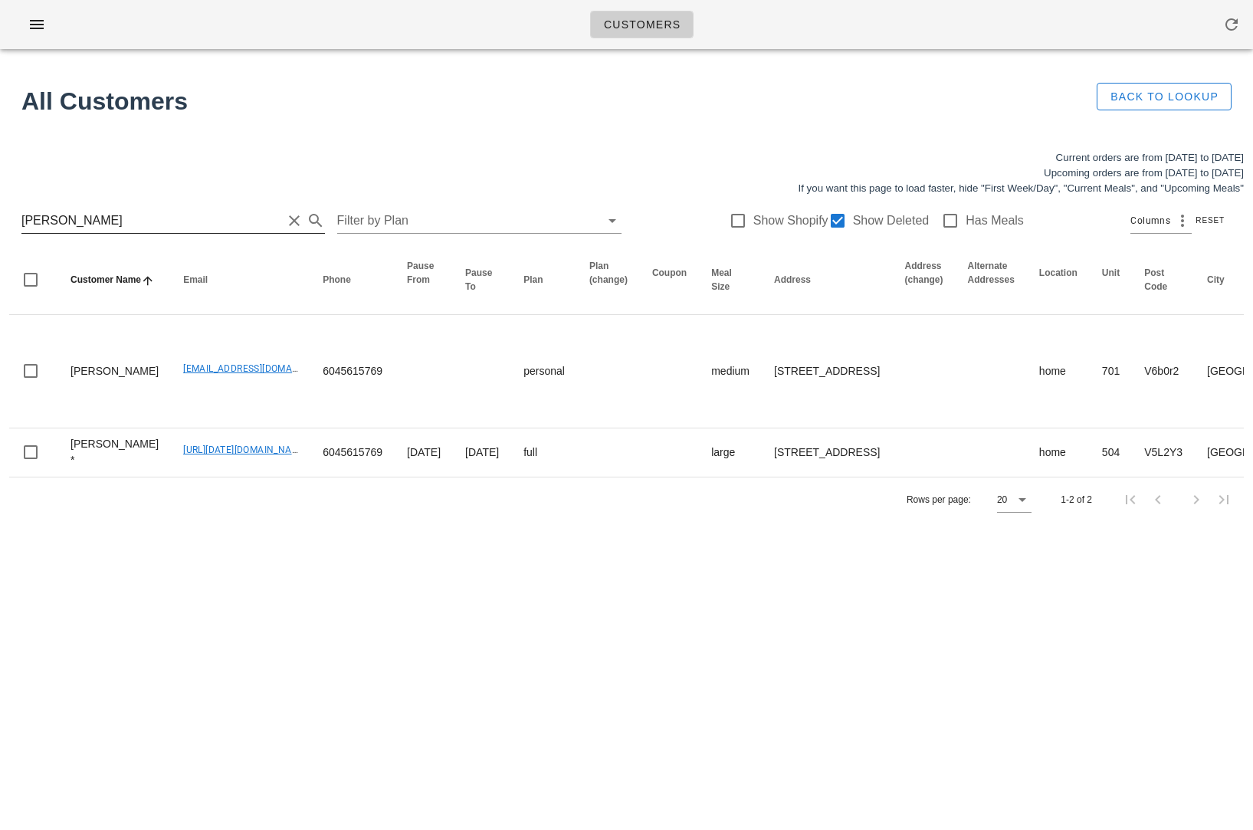
click at [188, 221] on input "[PERSON_NAME]" at bounding box center [151, 220] width 260 height 25
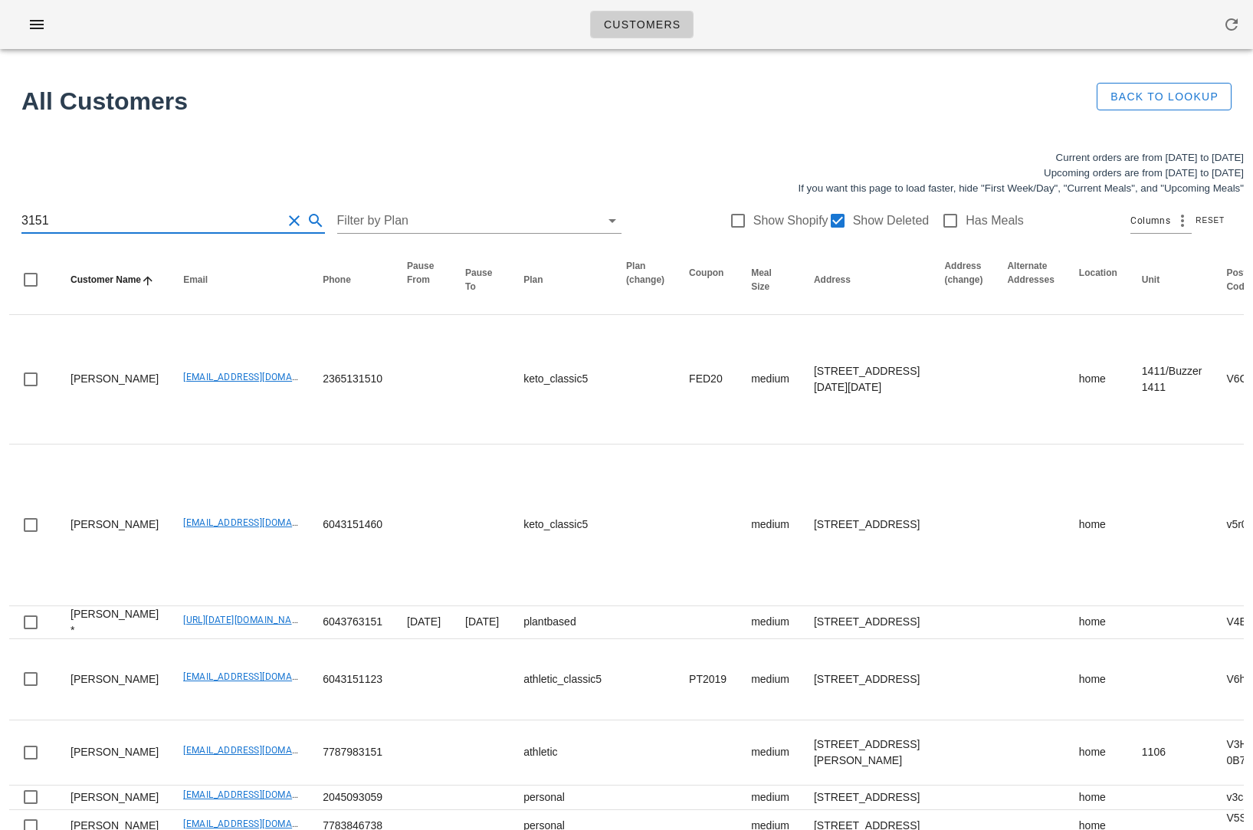
click at [21, 219] on input "3151" at bounding box center [151, 220] width 260 height 25
type input "83151"
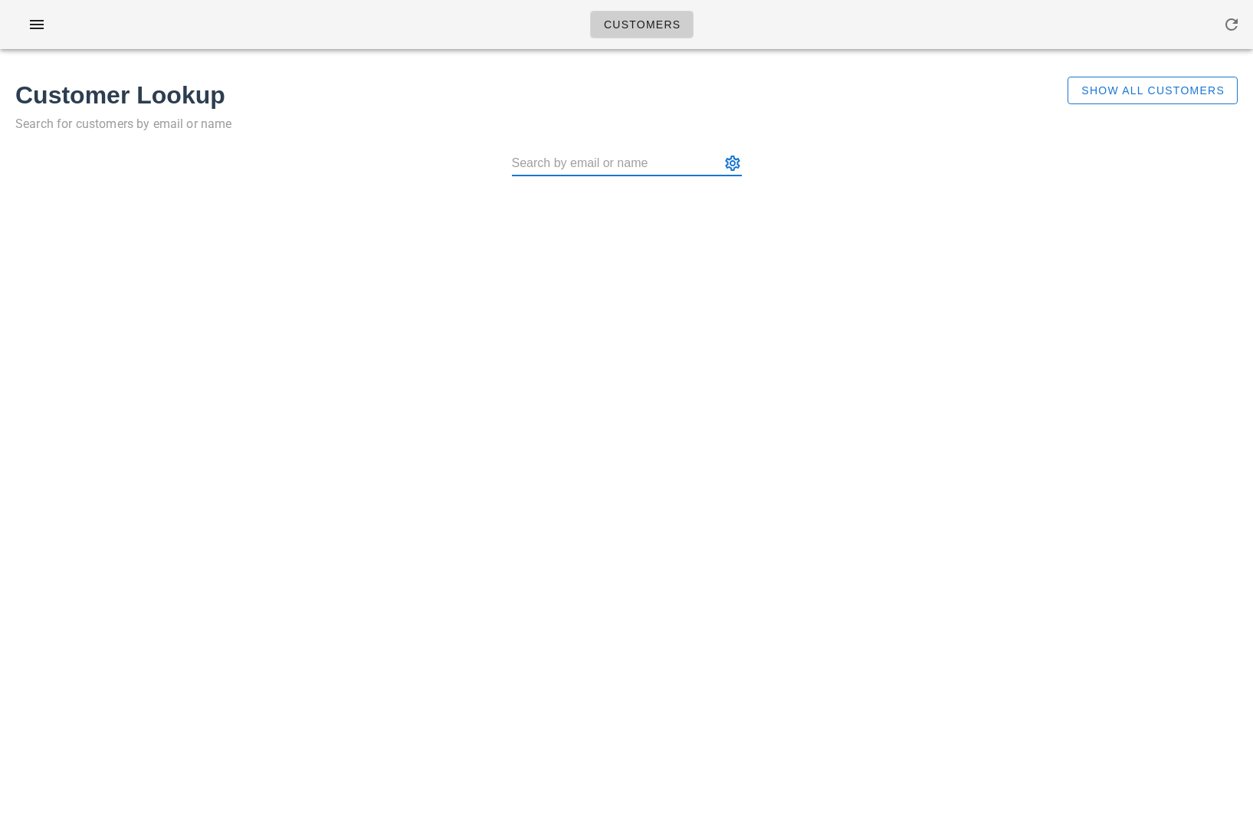
click at [628, 160] on input "text" at bounding box center [616, 163] width 208 height 25
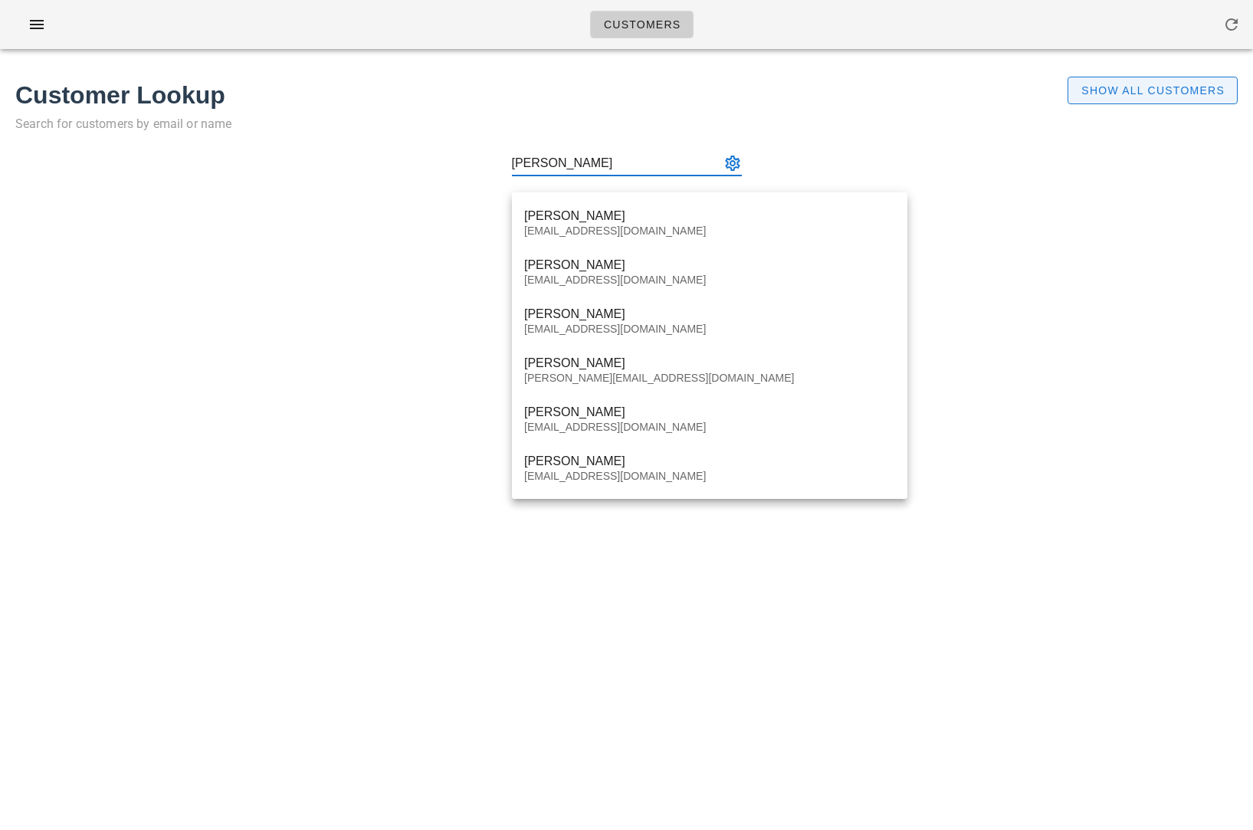
type input "[PERSON_NAME]"
click at [1136, 89] on span "Show All Customers" at bounding box center [1152, 90] width 144 height 12
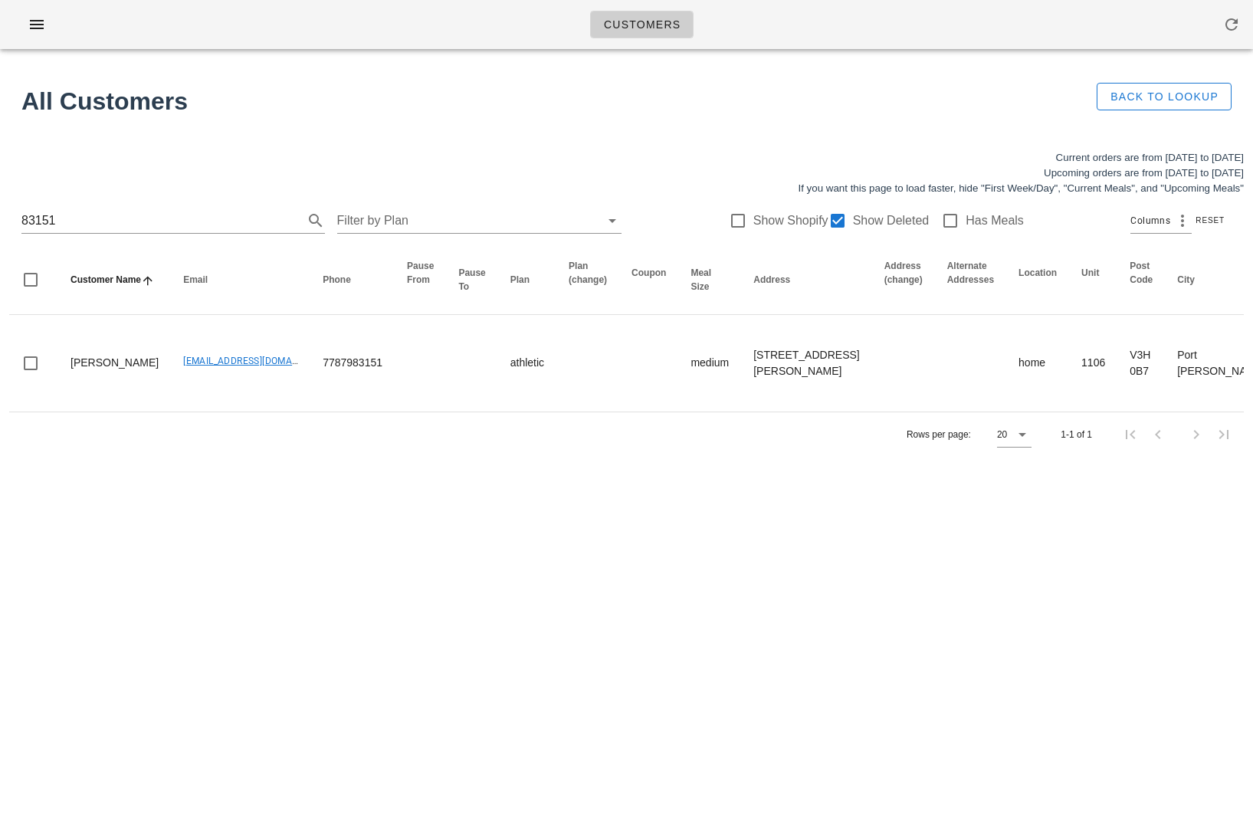
click at [123, 543] on div "Customers No customers found for your search. All Customers Back to Lookup Curr…" at bounding box center [626, 415] width 1253 height 830
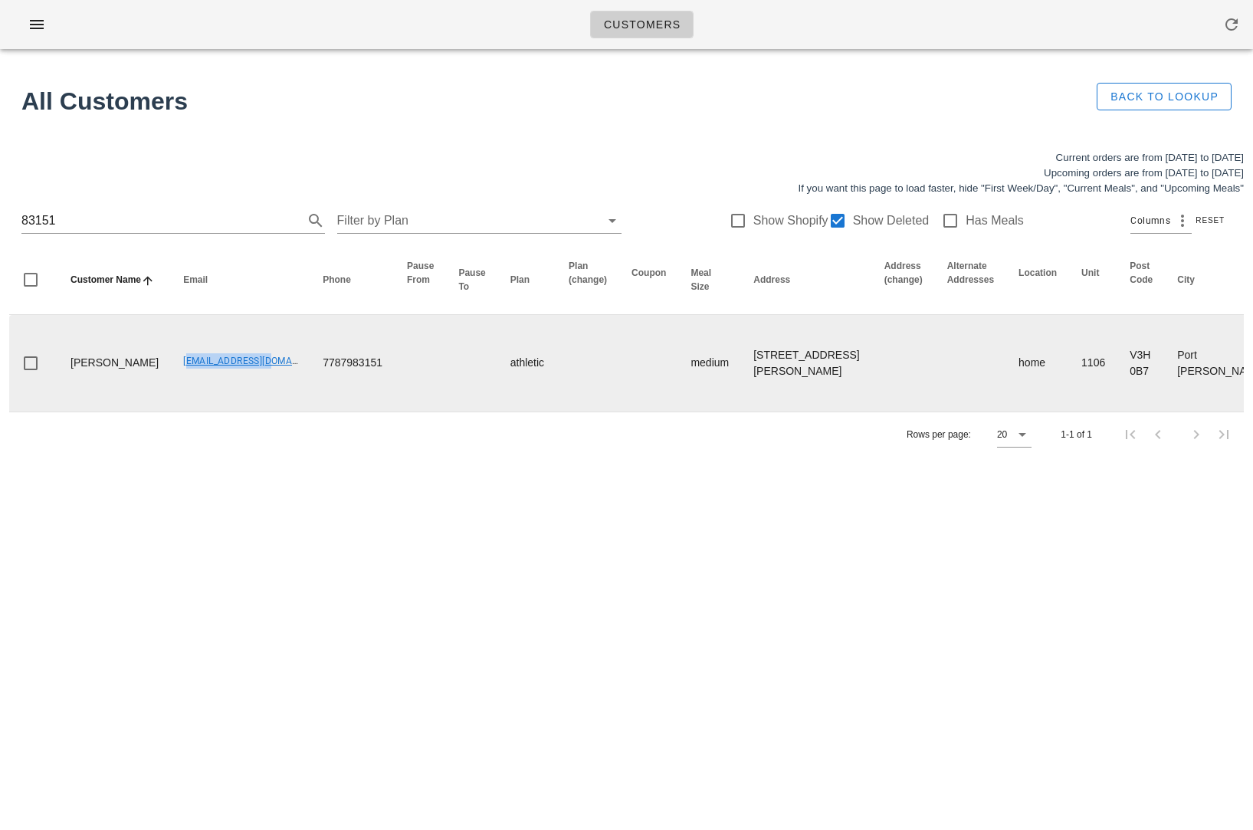
drag, startPoint x: 133, startPoint y: 365, endPoint x: 219, endPoint y: 374, distance: 86.3
click at [219, 374] on td "[EMAIL_ADDRESS][DOMAIN_NAME]" at bounding box center [240, 363] width 139 height 97
copy link "[EMAIL_ADDRESS][DOMAIN_NAME]"
drag, startPoint x: 316, startPoint y: 368, endPoint x: 241, endPoint y: 369, distance: 75.1
click at [241, 369] on tr "[PERSON_NAME] [EMAIL_ADDRESS][DOMAIN_NAME] 7787983151 athletic medium [STREET_A…" at bounding box center [1028, 363] width 2039 height 97
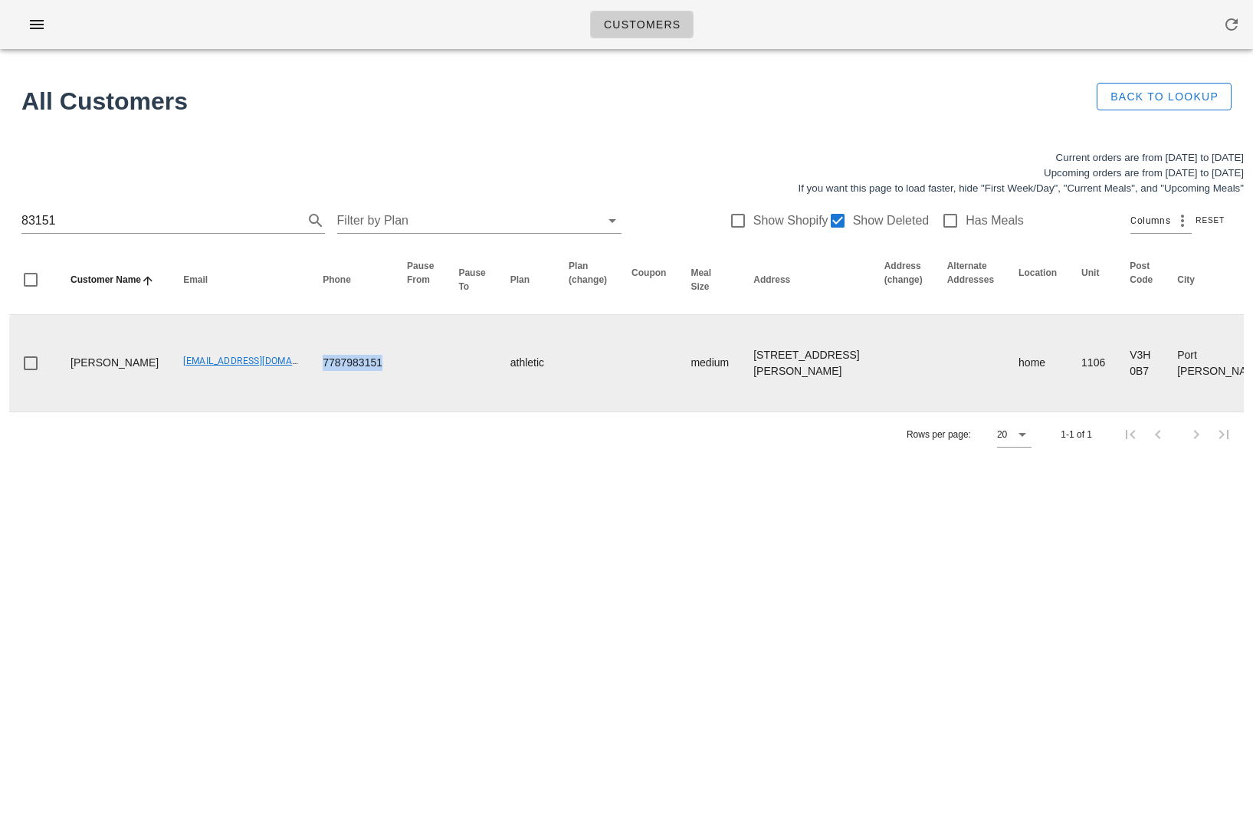
copy td "7787983151"
click at [310, 403] on td "7787983151" at bounding box center [352, 363] width 84 height 97
drag, startPoint x: 132, startPoint y: 369, endPoint x: 221, endPoint y: 369, distance: 88.9
click at [221, 369] on td "[EMAIL_ADDRESS][DOMAIN_NAME]" at bounding box center [240, 363] width 139 height 97
copy link "[EMAIL_ADDRESS][DOMAIN_NAME]"
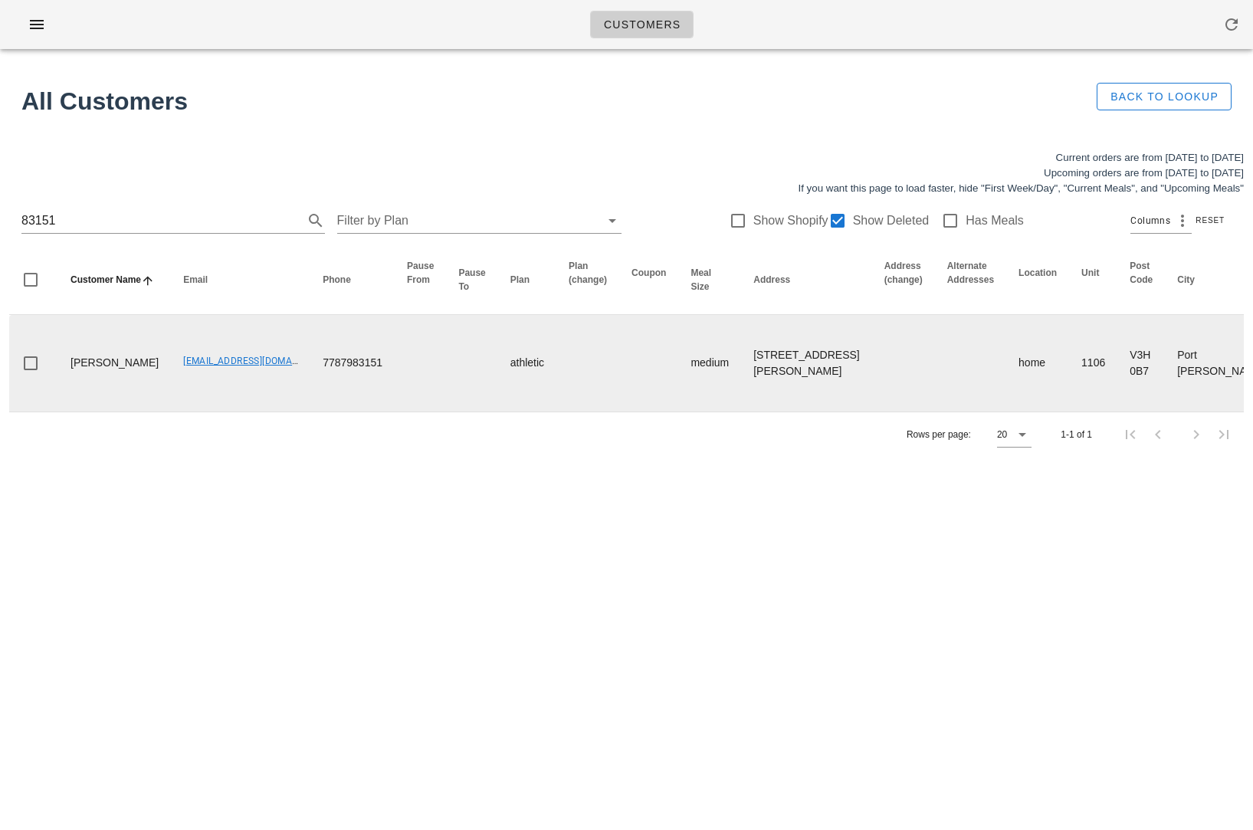
click at [171, 397] on td "[EMAIL_ADDRESS][DOMAIN_NAME]" at bounding box center [240, 363] width 139 height 97
drag, startPoint x: 130, startPoint y: 372, endPoint x: 227, endPoint y: 376, distance: 96.6
click at [227, 376] on td "[EMAIL_ADDRESS][DOMAIN_NAME]" at bounding box center [240, 363] width 139 height 97
copy link "[EMAIL_ADDRESS][DOMAIN_NAME]"
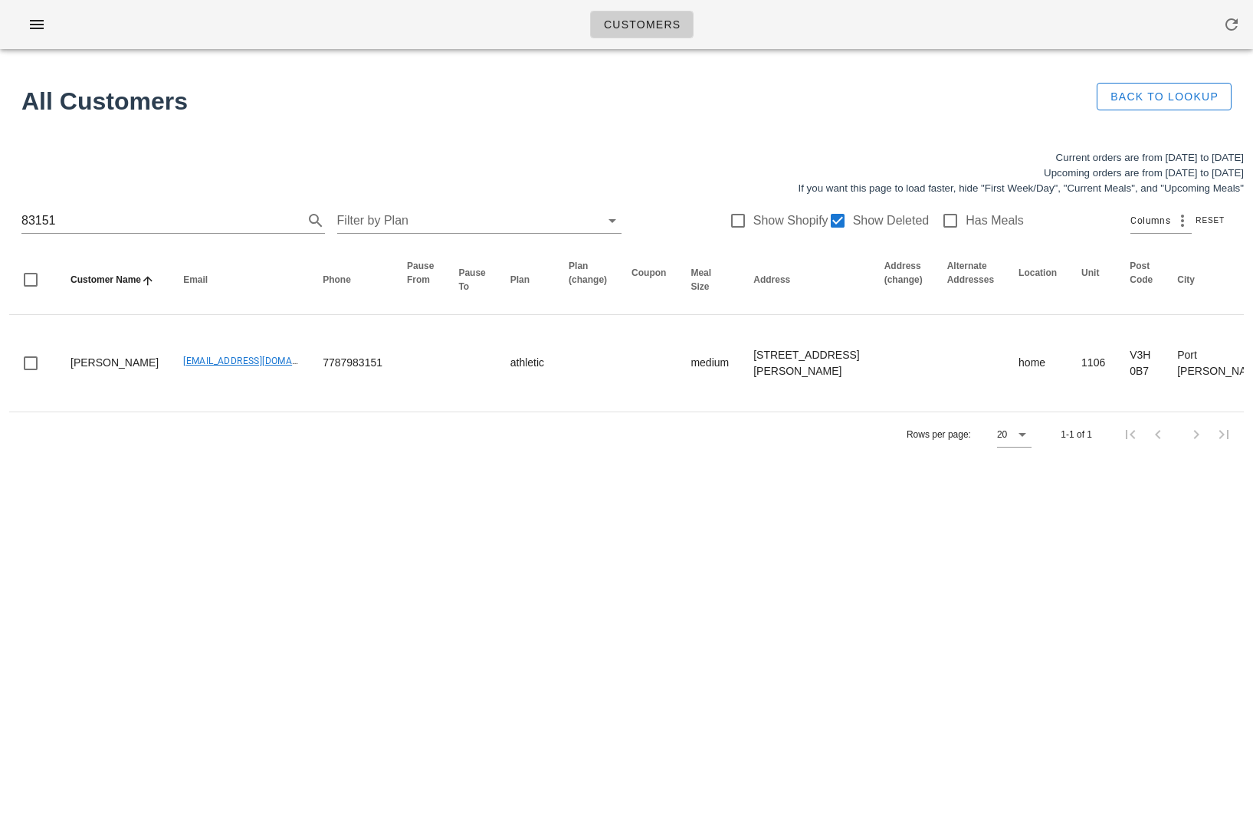
click at [156, 234] on div "83151 Filter by Plan Show Shopify Show Deleted Has Meals Columns Reset" at bounding box center [626, 220] width 1234 height 49
click at [156, 231] on input "83151" at bounding box center [151, 220] width 260 height 25
click at [124, 222] on input "83151" at bounding box center [151, 220] width 260 height 25
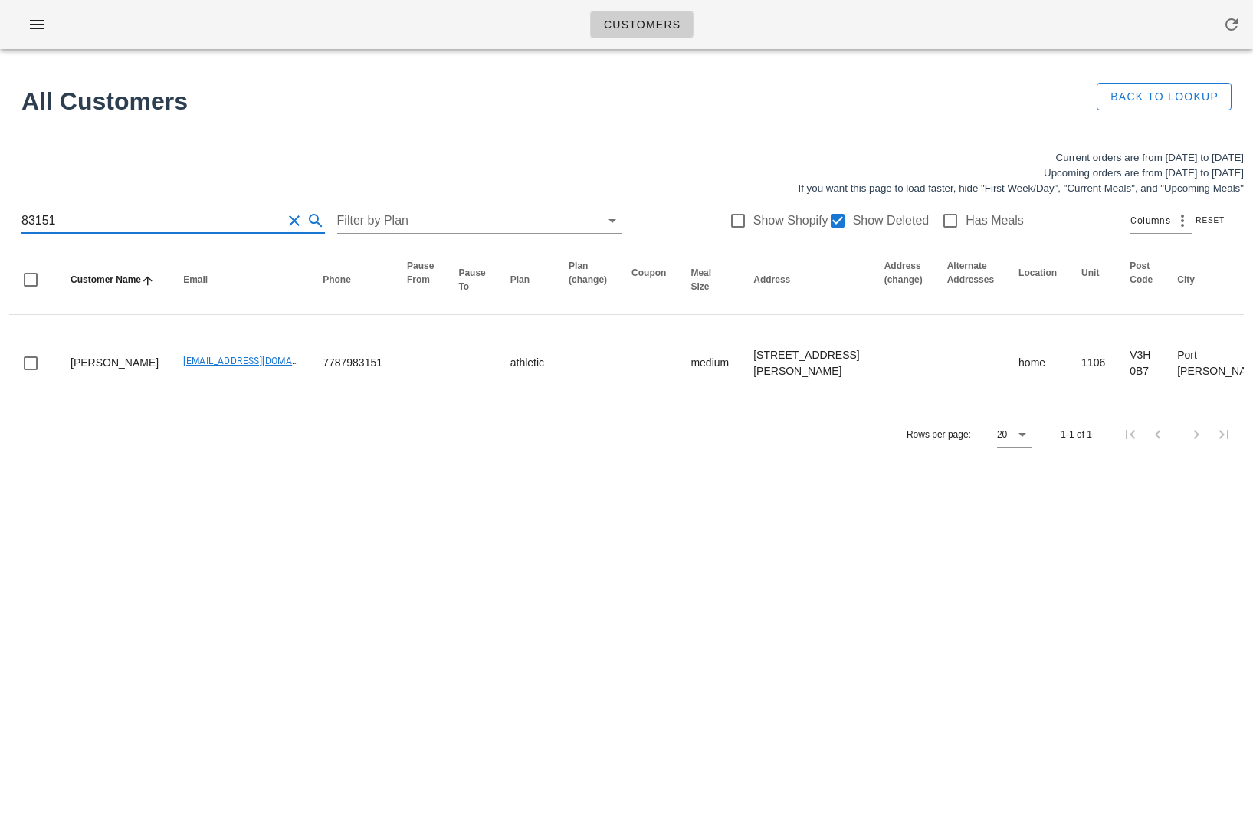
click at [124, 222] on input "83151" at bounding box center [151, 220] width 260 height 25
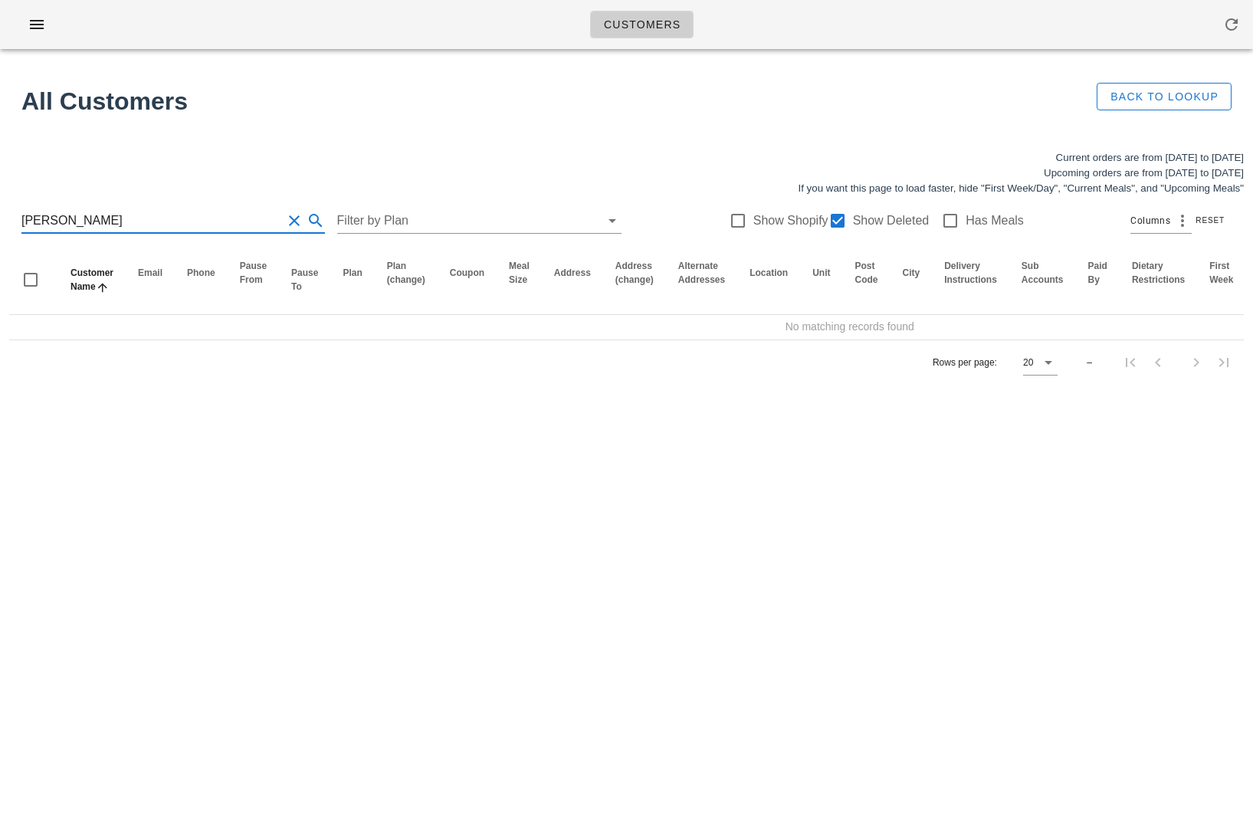
click at [49, 223] on input "[PERSON_NAME]" at bounding box center [151, 220] width 260 height 25
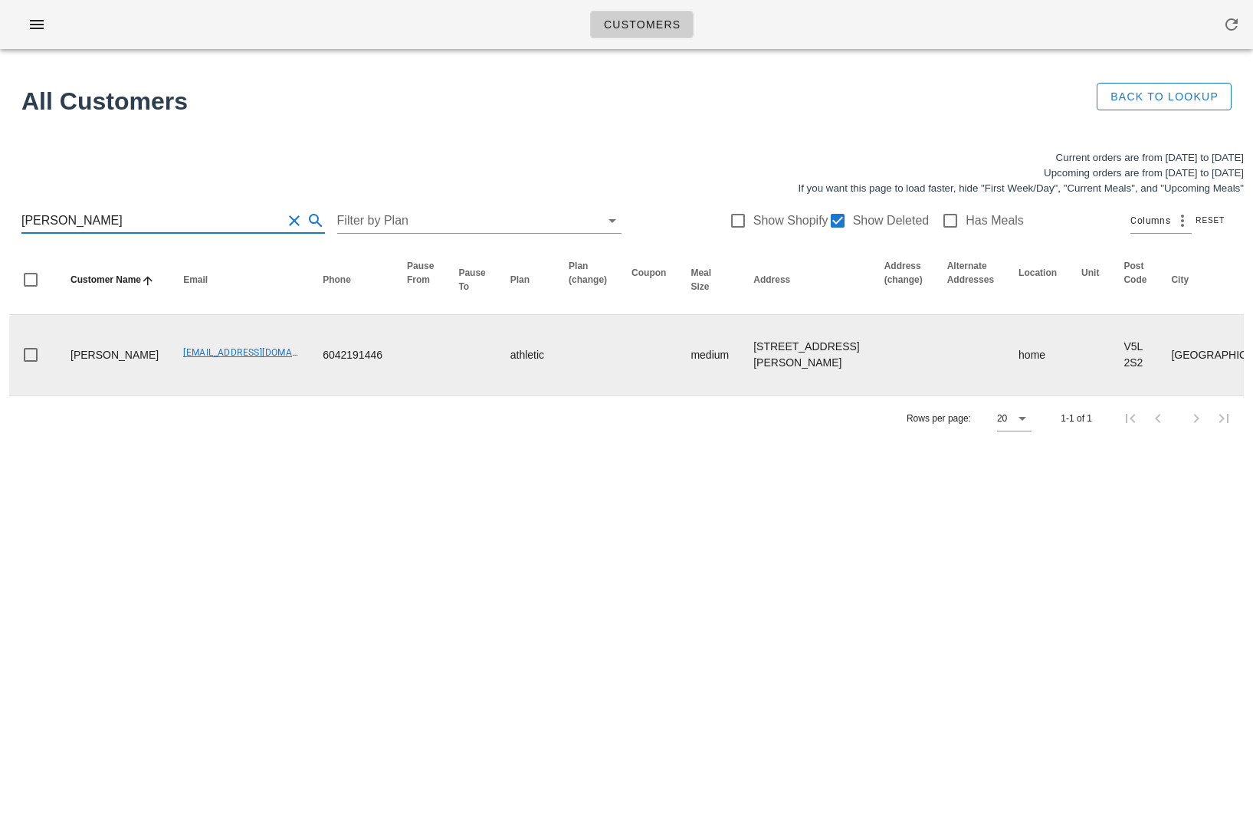
type input "[PERSON_NAME]"
drag, startPoint x: 273, startPoint y: 352, endPoint x: 362, endPoint y: 353, distance: 89.6
click at [362, 353] on tr "[PERSON_NAME] [EMAIL_ADDRESS][DOMAIN_NAME] 6042191446 athletic medium [STREET_A…" at bounding box center [1032, 355] width 2046 height 80
copy td "6042191446"
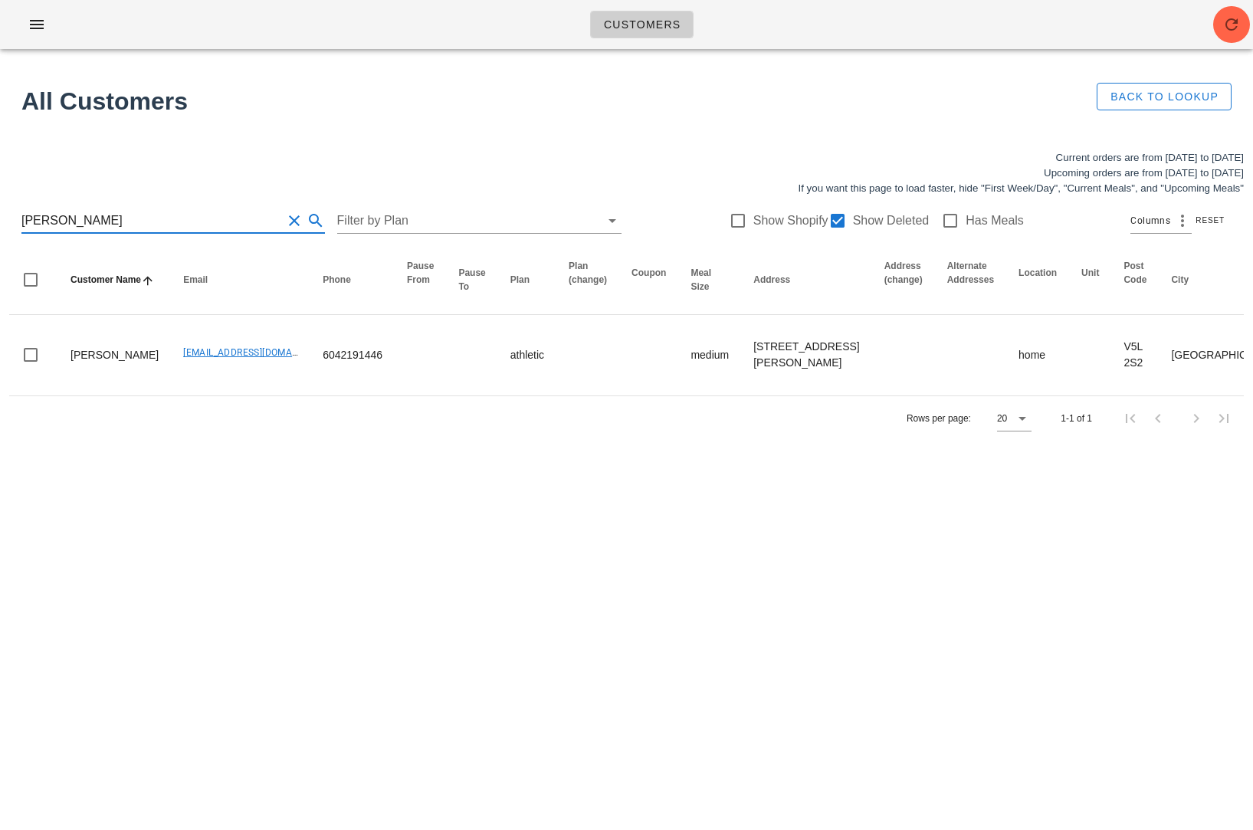
click at [181, 227] on input "[PERSON_NAME]" at bounding box center [151, 220] width 260 height 25
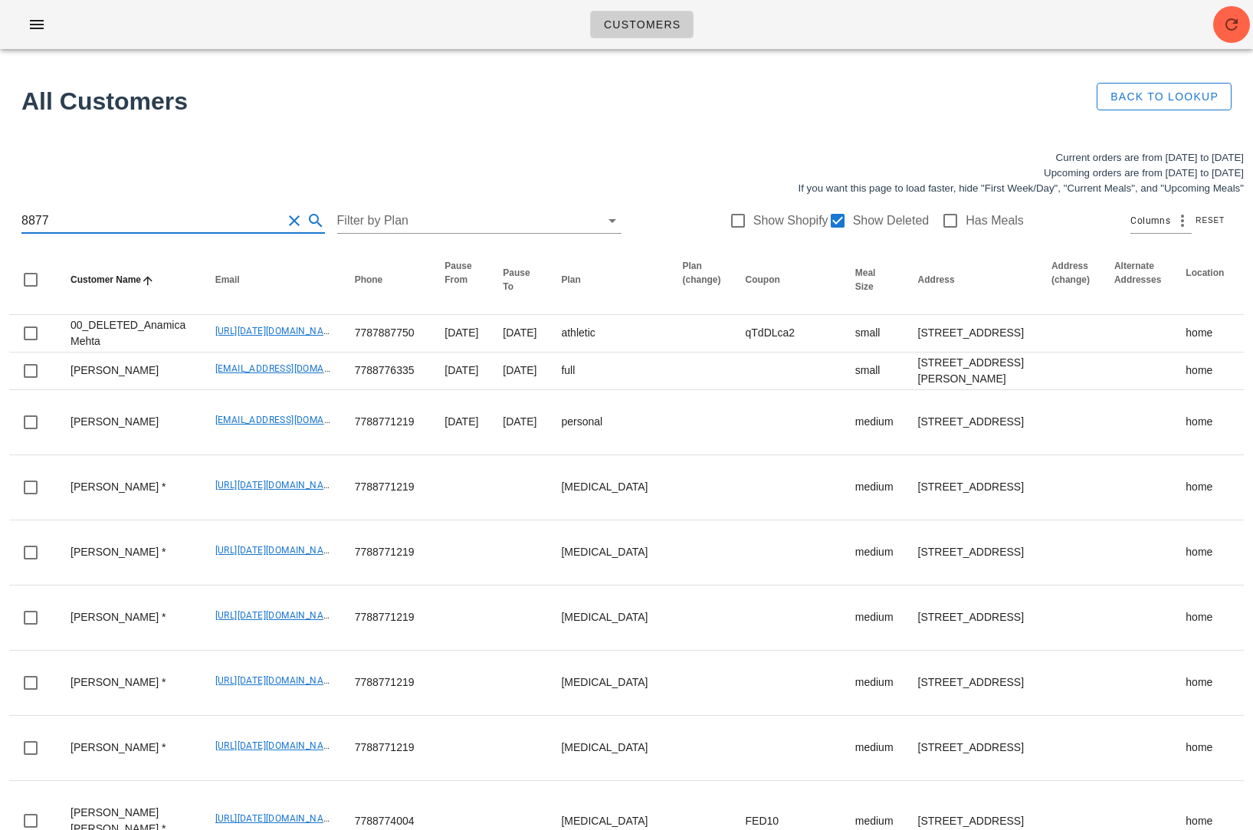
click at [22, 223] on input "8877" at bounding box center [151, 220] width 260 height 25
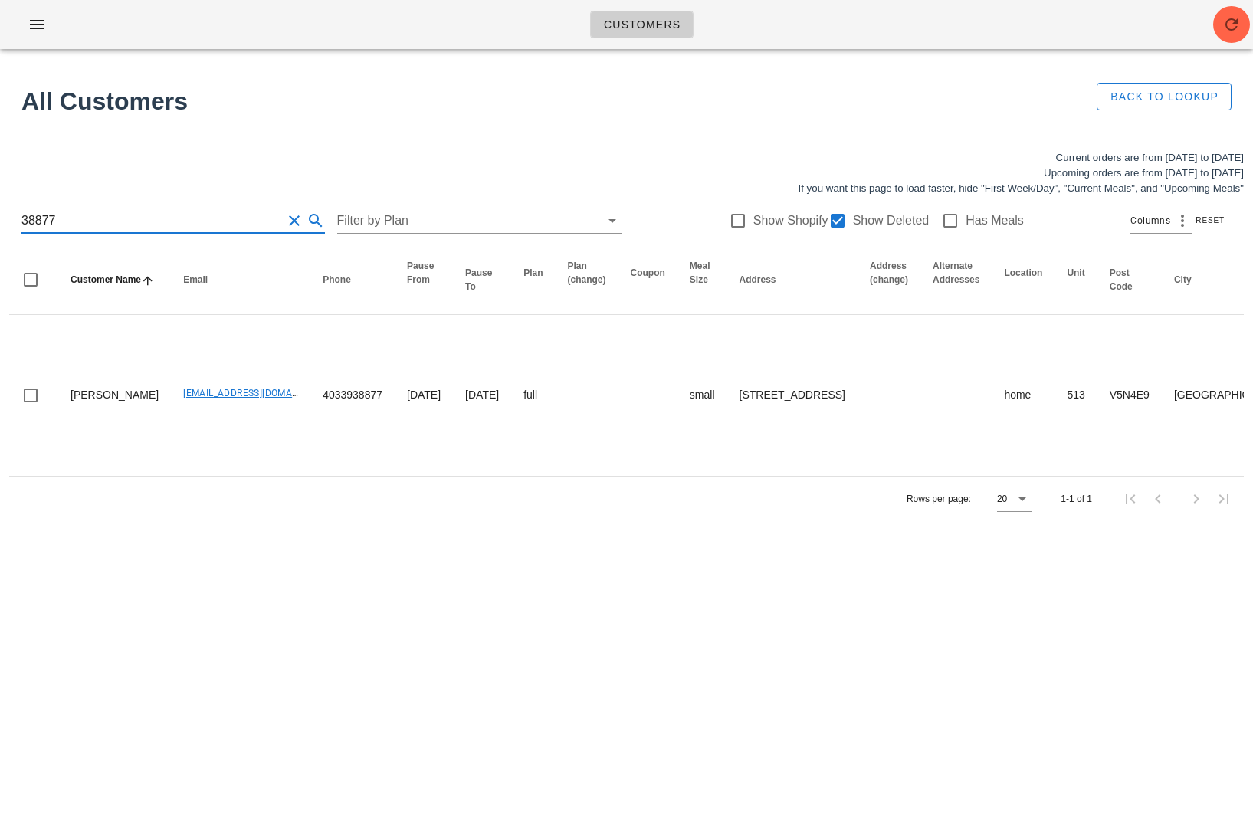
click at [149, 220] on input "38877" at bounding box center [151, 220] width 260 height 25
type input "[EMAIL_ADDRESS][DOMAIN_NAME]"
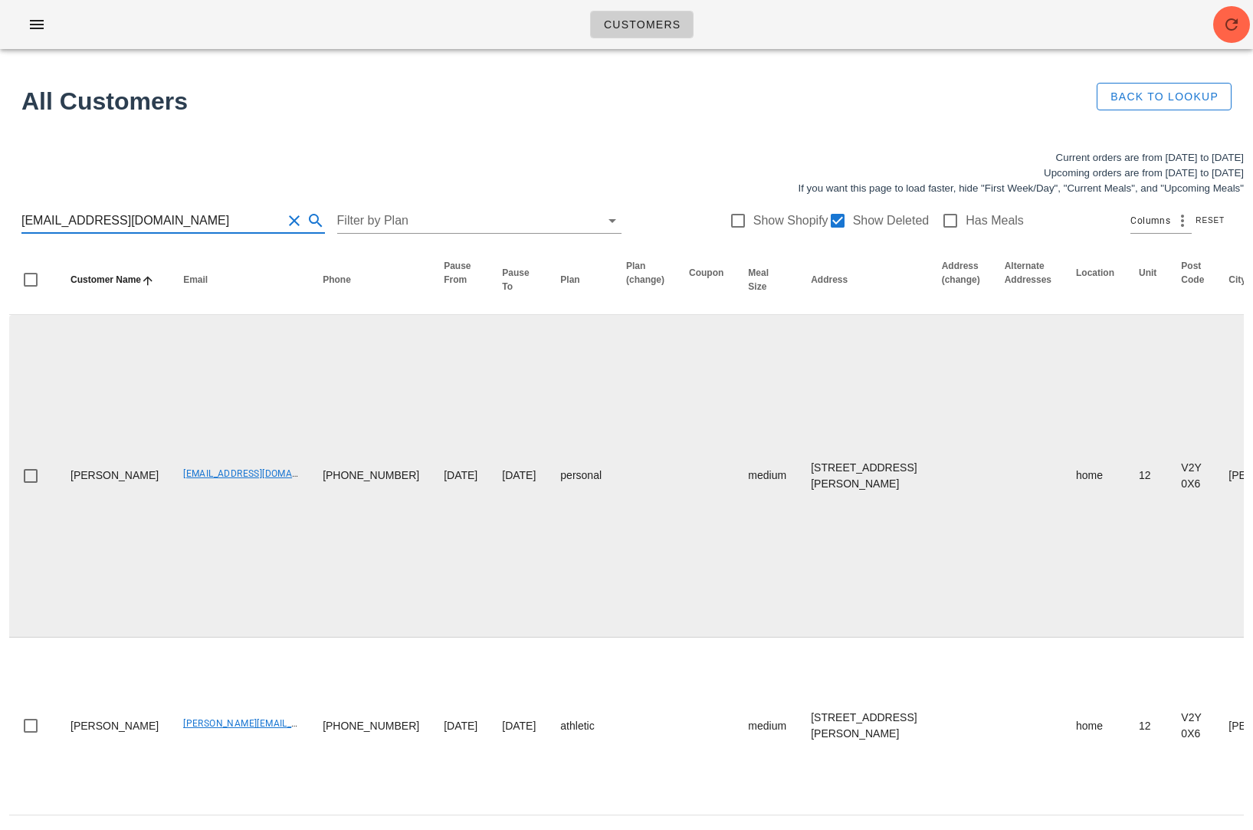
scroll to position [38, 0]
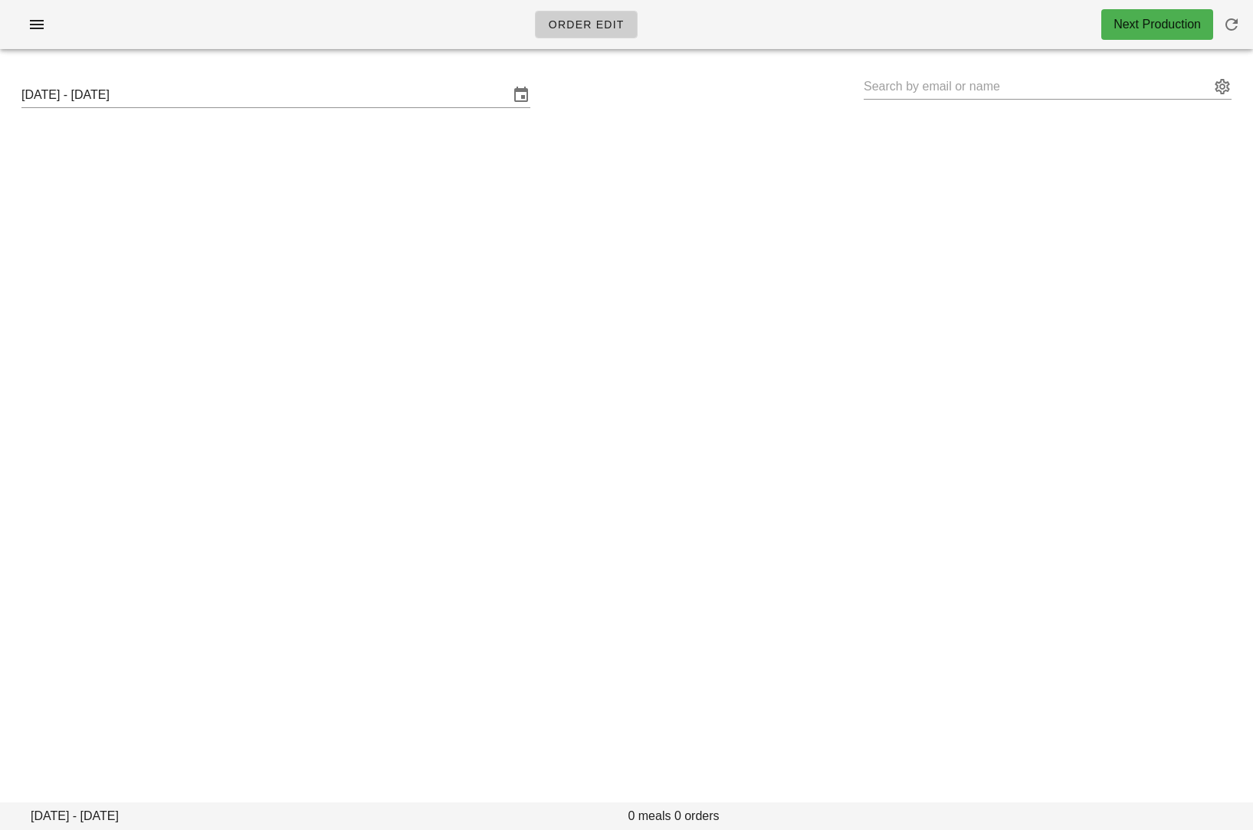
type input "[PERSON_NAME] * ([URL][DATE][DOMAIN_NAME])"
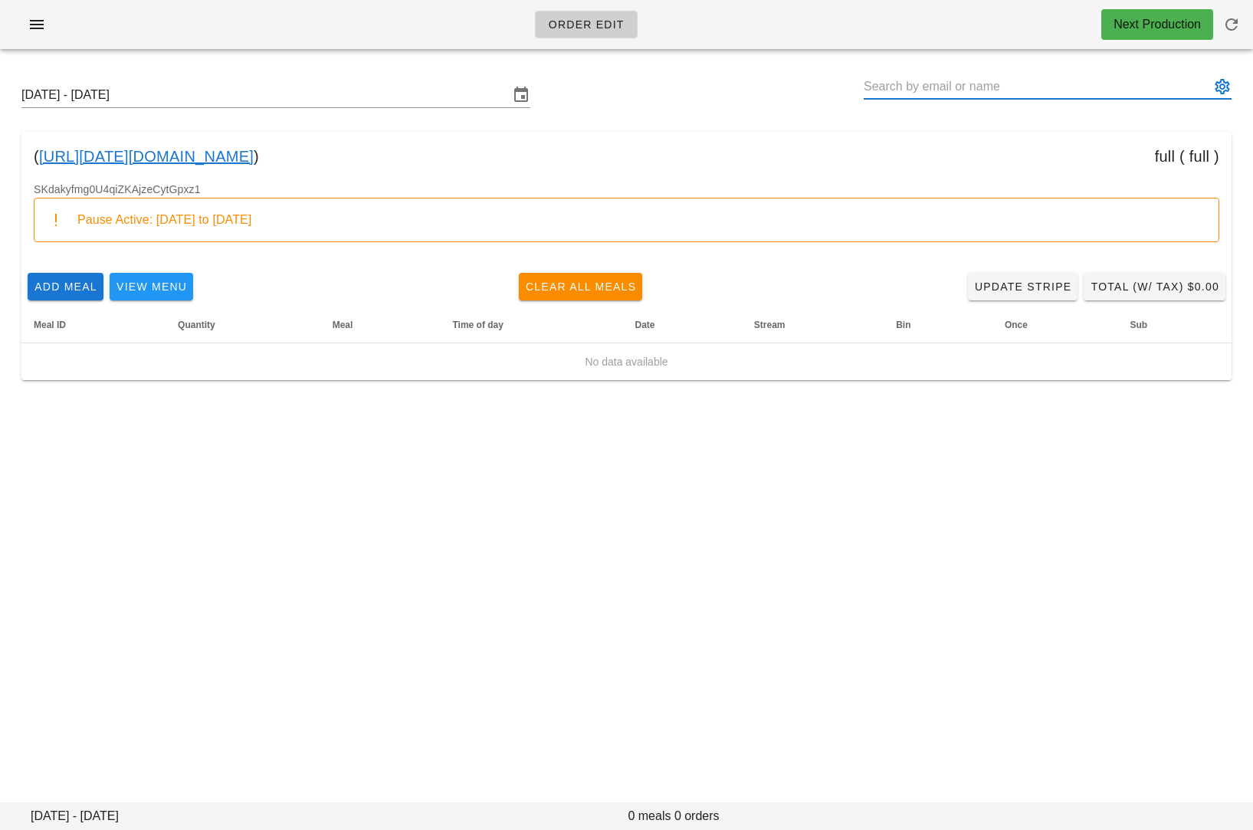
click at [914, 92] on input "text" at bounding box center [1036, 86] width 346 height 25
paste input "[EMAIL_ADDRESS][DOMAIN_NAME]"
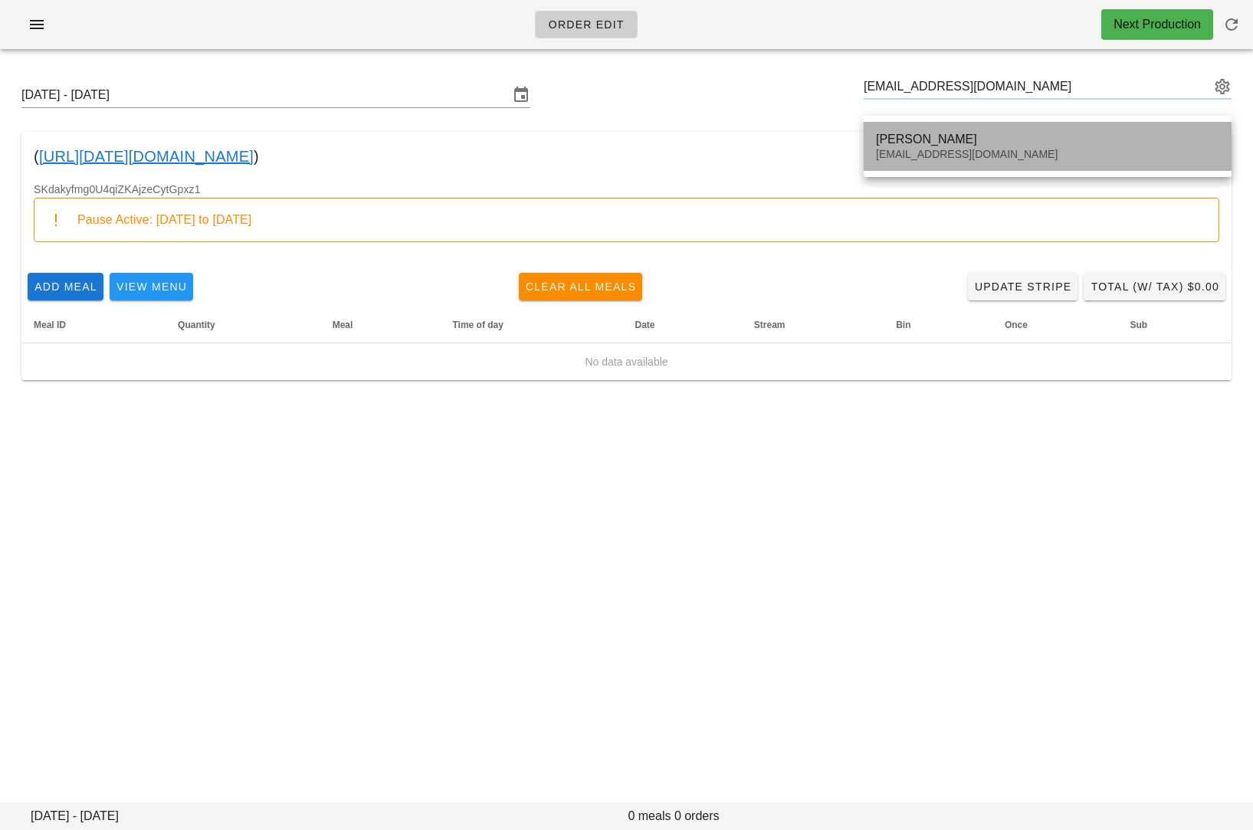
click at [899, 123] on div "[PERSON_NAME] [EMAIL_ADDRESS][DOMAIN_NAME]" at bounding box center [1047, 146] width 343 height 47
click at [901, 156] on div "[EMAIL_ADDRESS][DOMAIN_NAME]" at bounding box center [1047, 154] width 343 height 13
type input "[PERSON_NAME] ([EMAIL_ADDRESS][DOMAIN_NAME])"
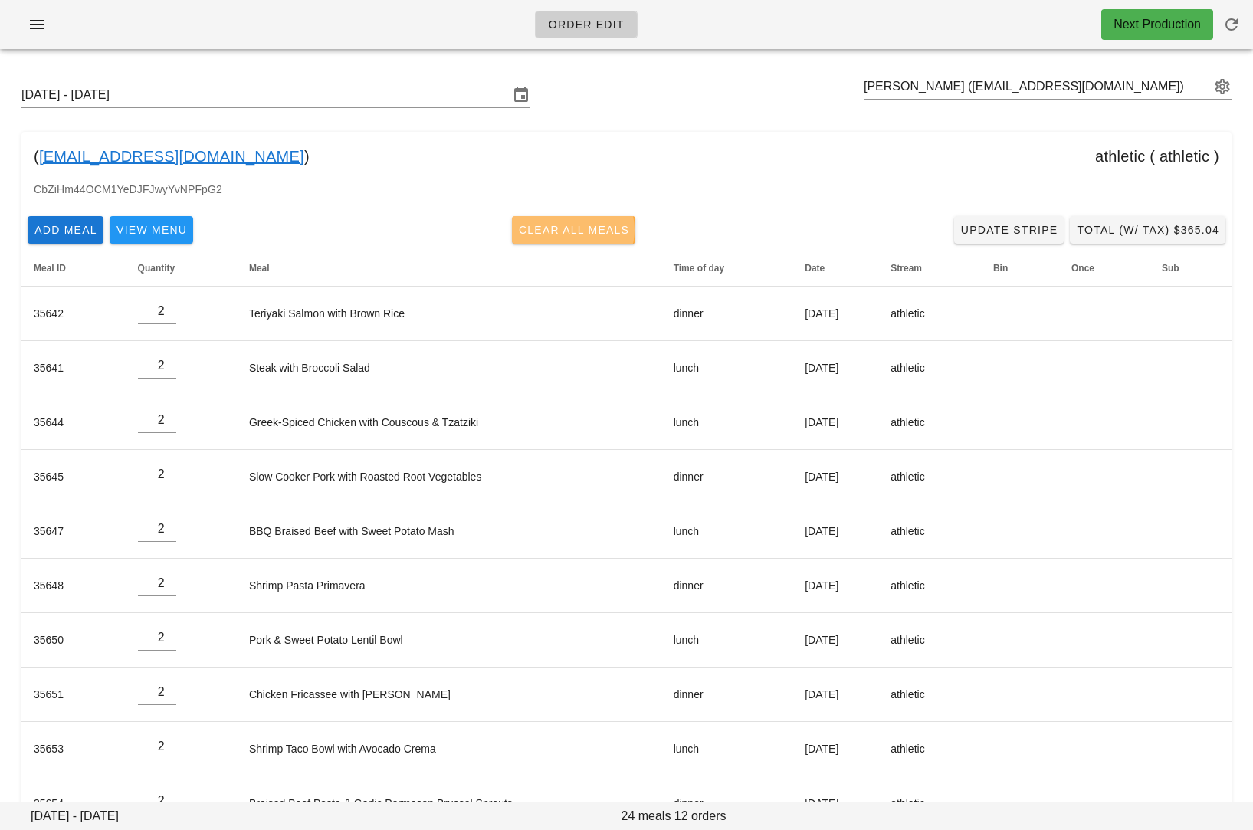
click at [566, 233] on span "Clear All Meals" at bounding box center [574, 230] width 112 height 12
type input "0"
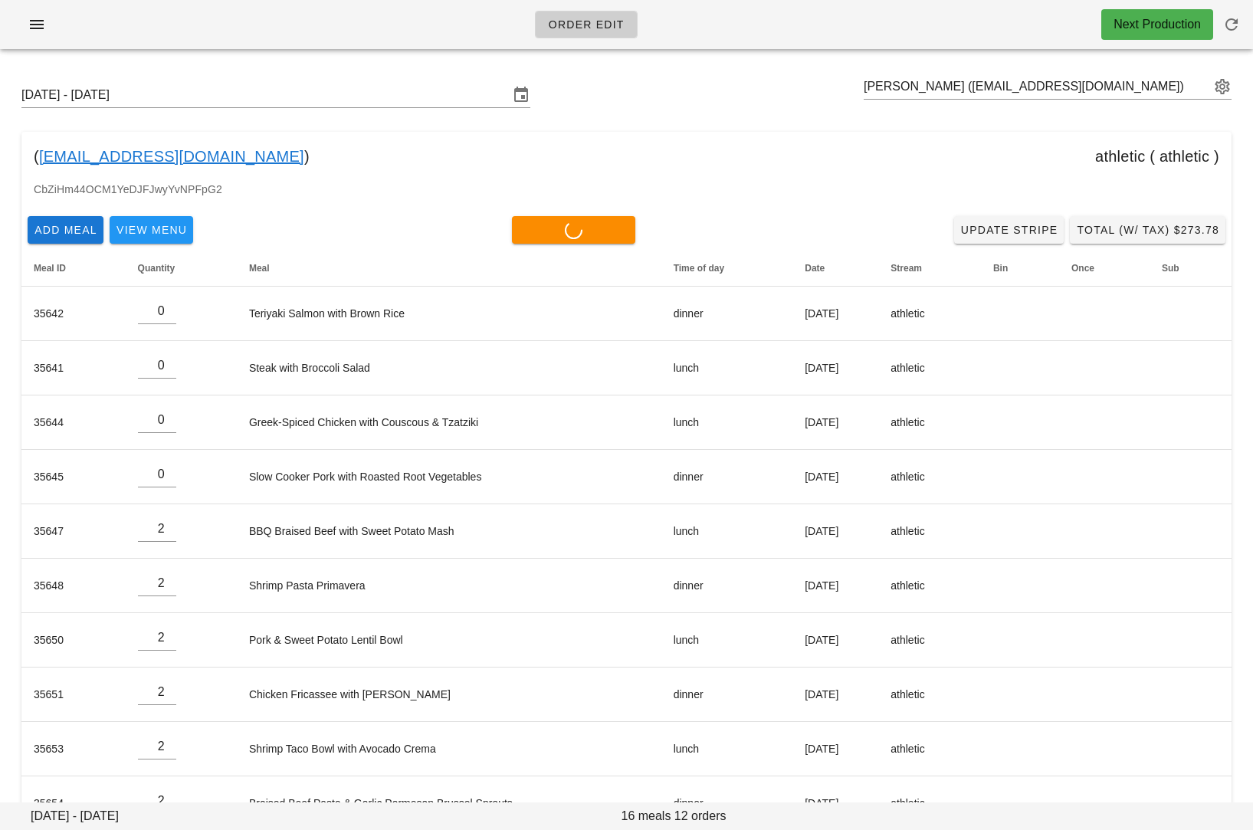
type input "0"
click at [982, 77] on input "text" at bounding box center [1036, 86] width 346 height 25
type input "0"
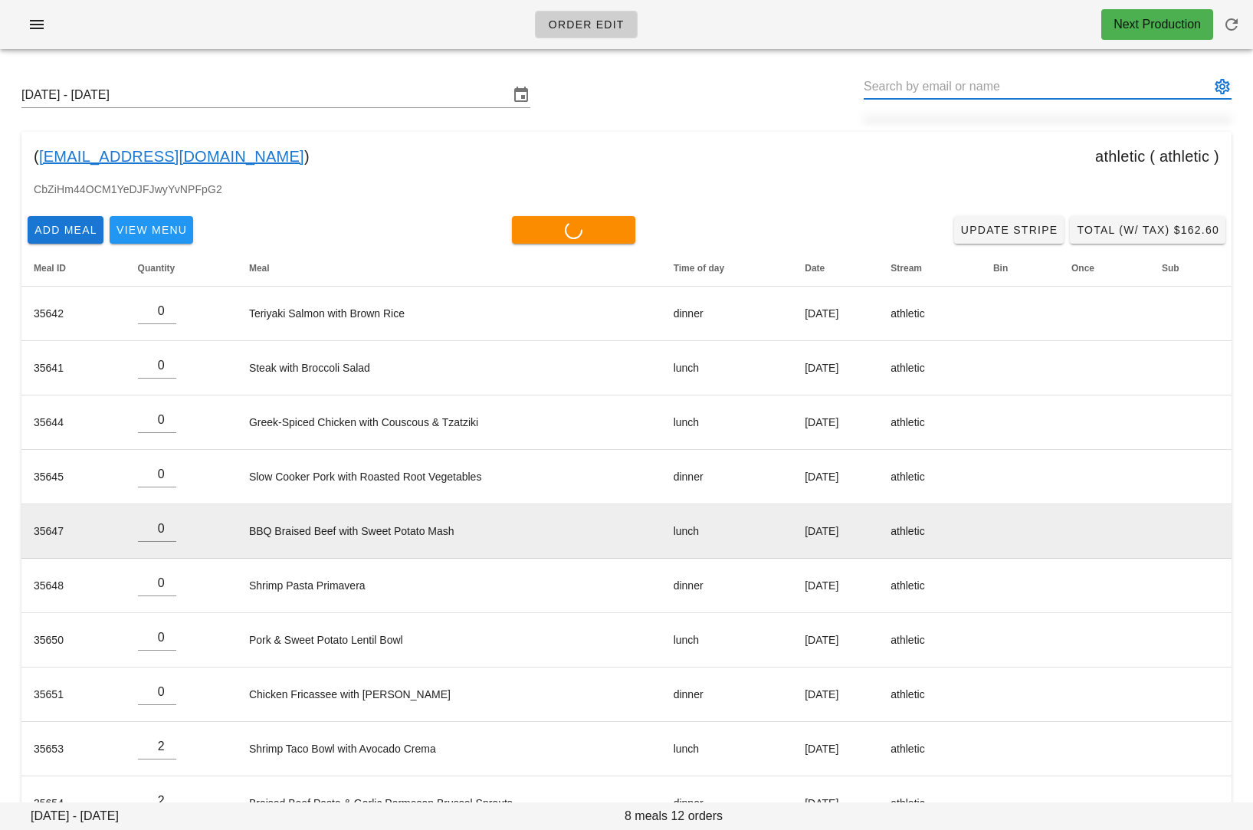
scroll to position [152, 0]
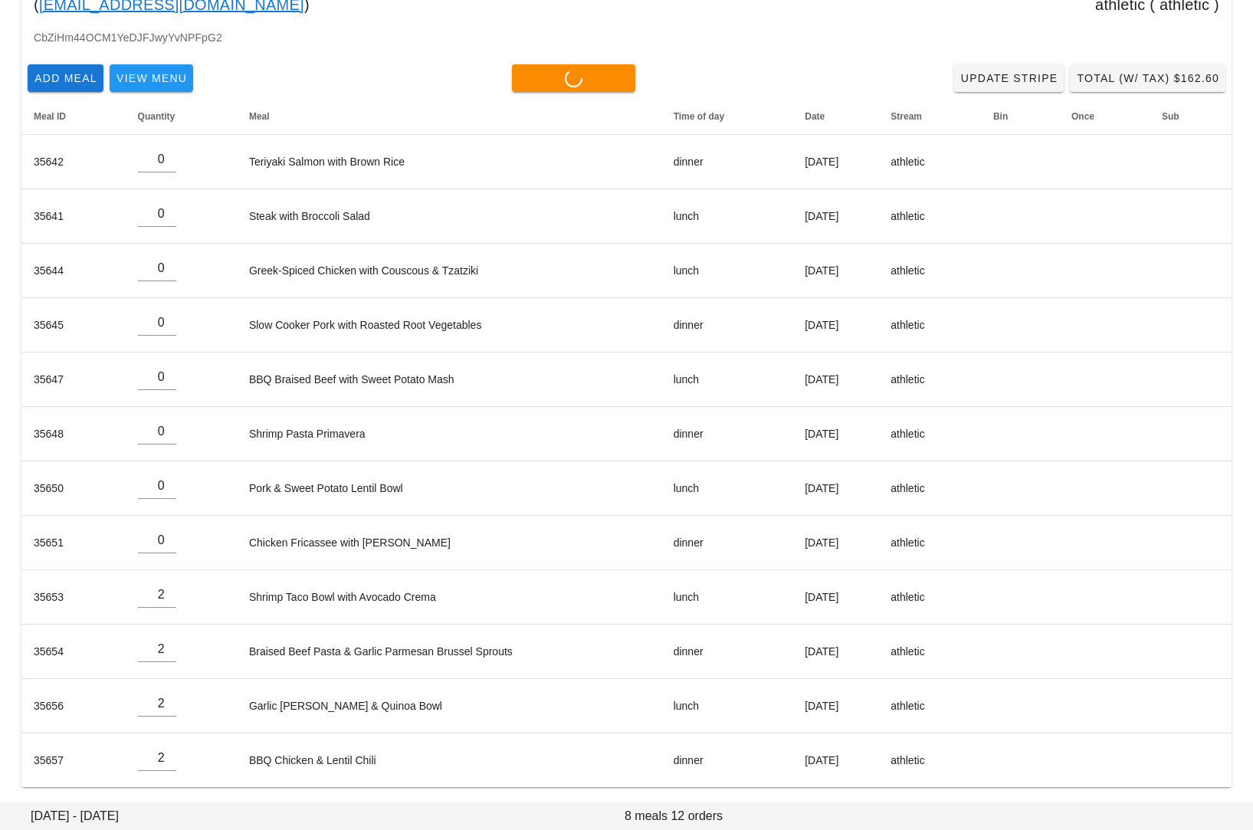
type input "0"
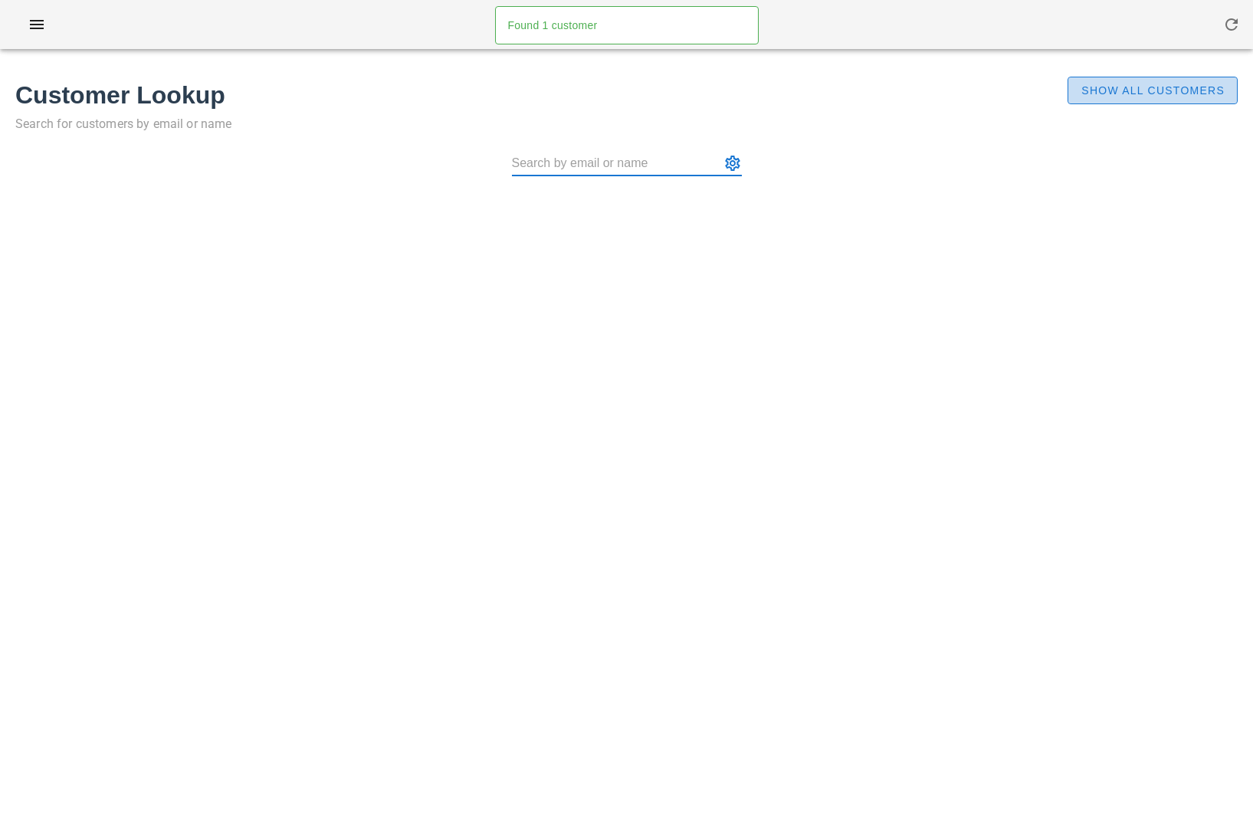
click at [1123, 88] on span "Show All Customers" at bounding box center [1152, 90] width 144 height 12
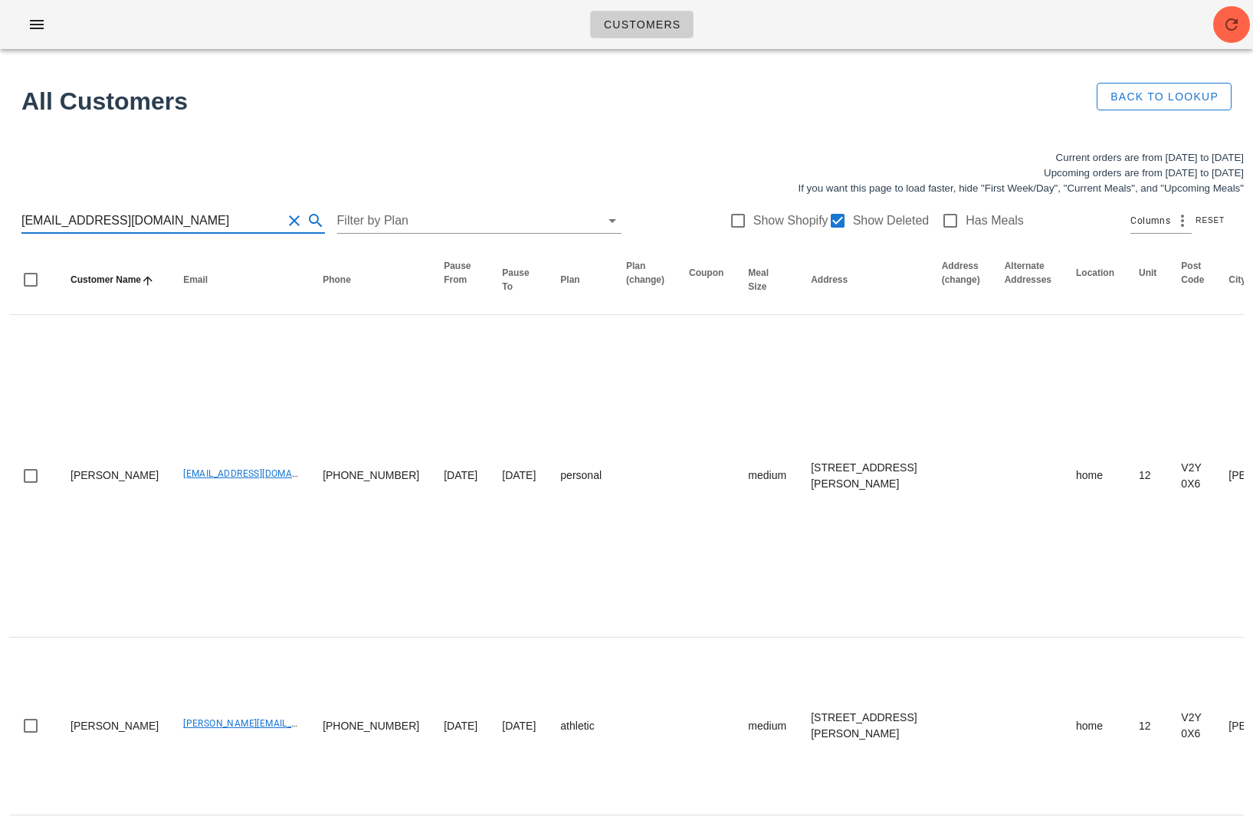
click at [193, 218] on input "[EMAIL_ADDRESS][DOMAIN_NAME]" at bounding box center [151, 220] width 260 height 25
click at [139, 234] on div "[EMAIL_ADDRESS][DOMAIN_NAME] Filter by Plan Show Shopify Show Deleted Has Meals…" at bounding box center [626, 220] width 1234 height 49
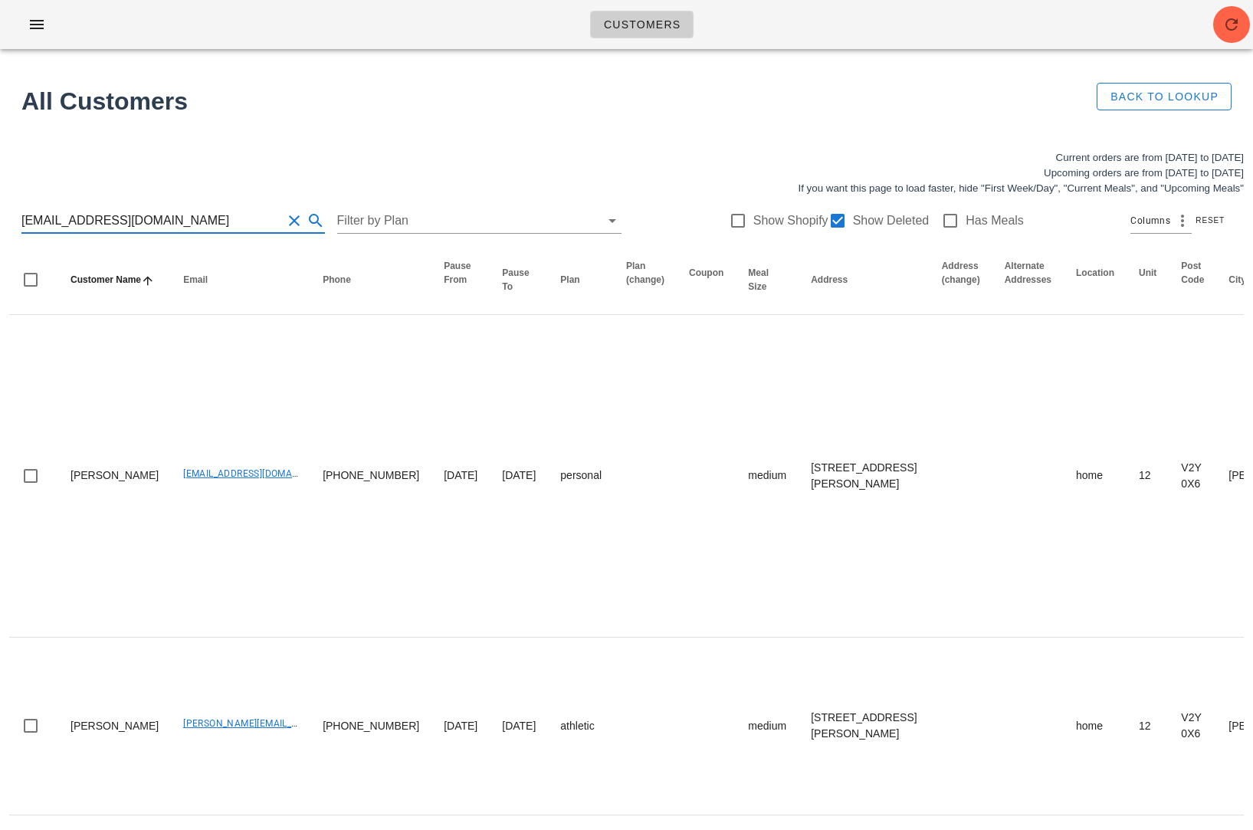
click at [139, 229] on input "[EMAIL_ADDRESS][DOMAIN_NAME]" at bounding box center [151, 220] width 260 height 25
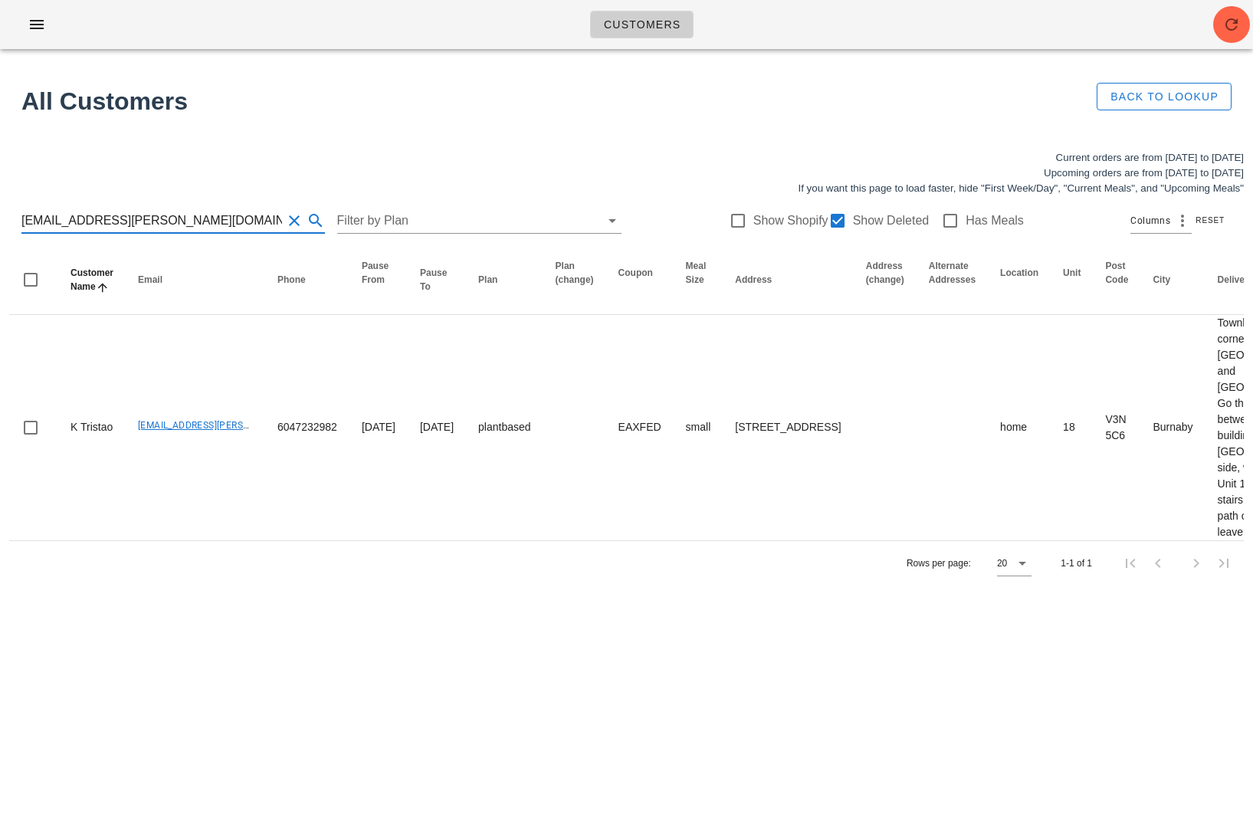
type input "[EMAIL_ADDRESS][PERSON_NAME][DOMAIN_NAME]"
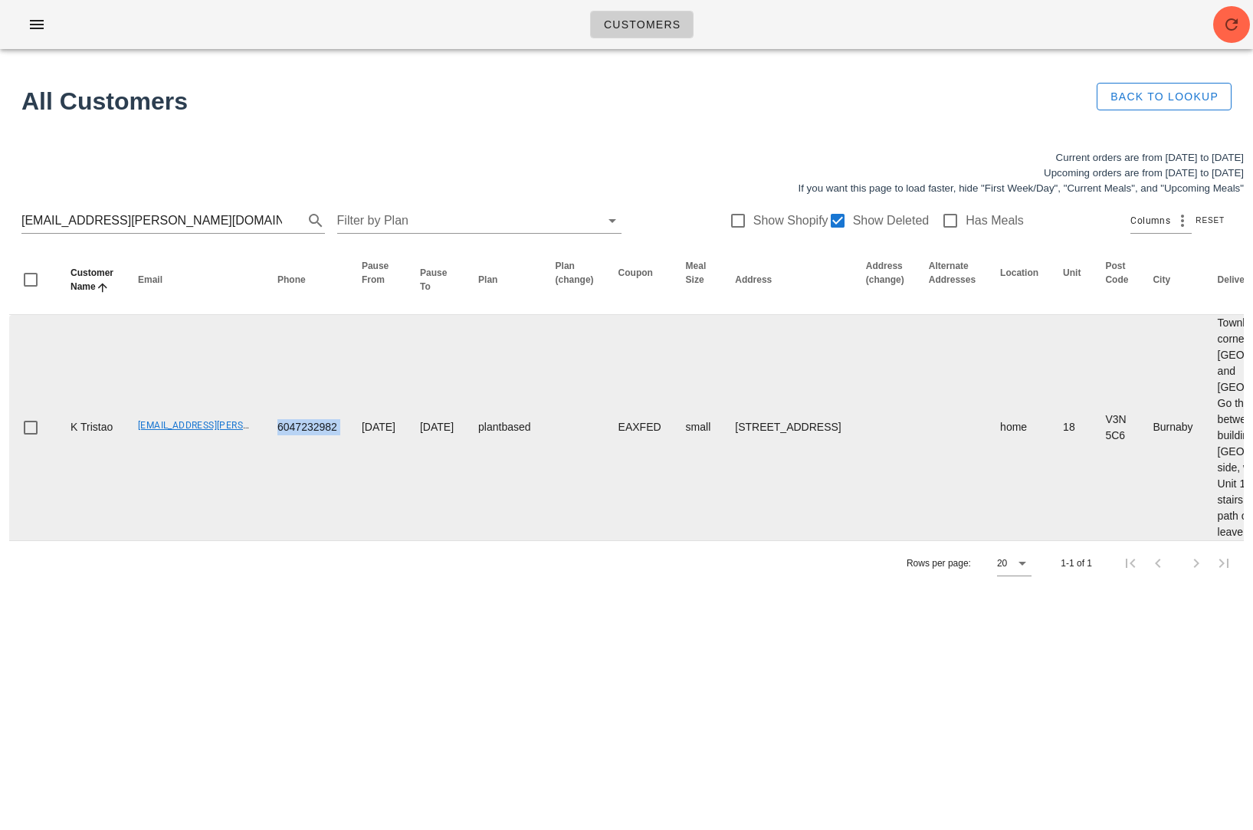
drag, startPoint x: 229, startPoint y: 485, endPoint x: 305, endPoint y: 489, distance: 75.9
click at [305, 489] on tr "K Tristao [EMAIL_ADDRESS][PERSON_NAME][DOMAIN_NAME] 6047232982 [DATE] [DATE] pl…" at bounding box center [1018, 427] width 2018 height 225
copy td "6047232982"
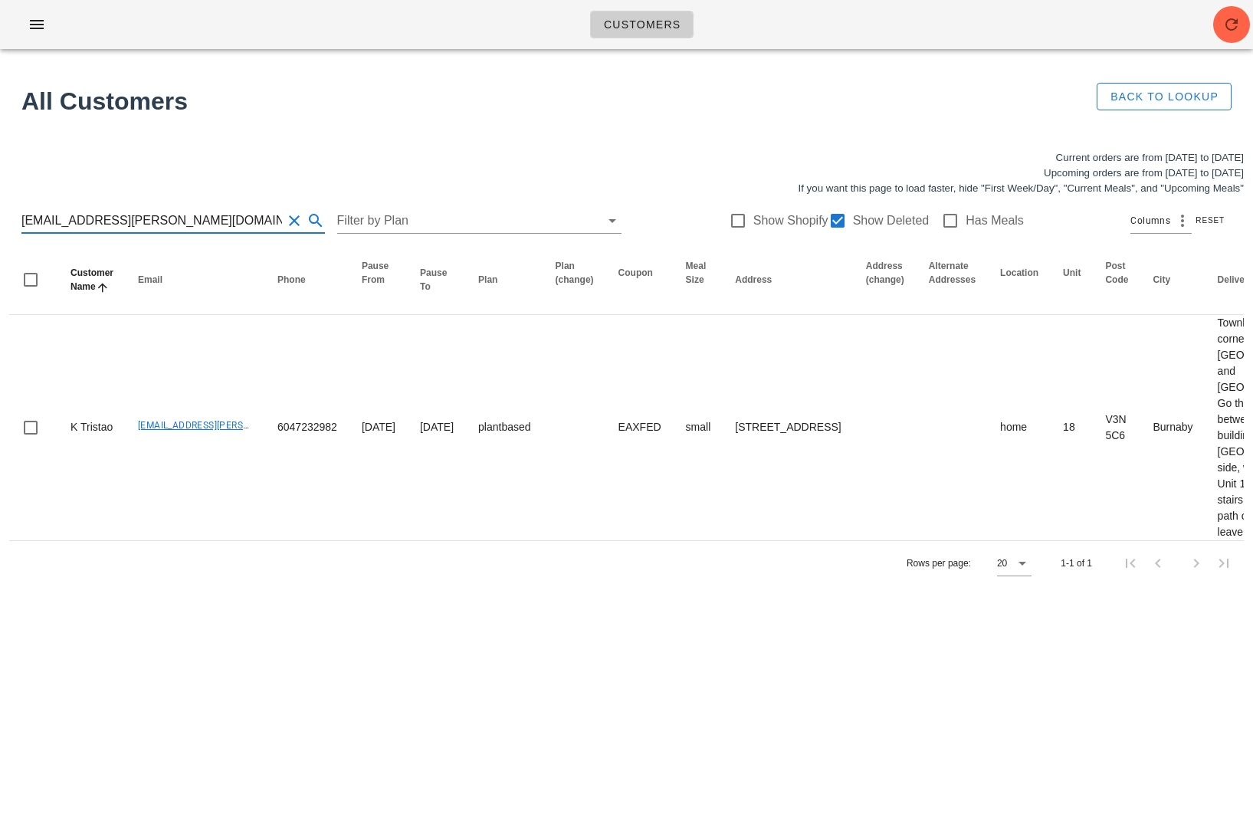
click at [114, 218] on input "[EMAIL_ADDRESS][PERSON_NAME][DOMAIN_NAME]" at bounding box center [151, 220] width 260 height 25
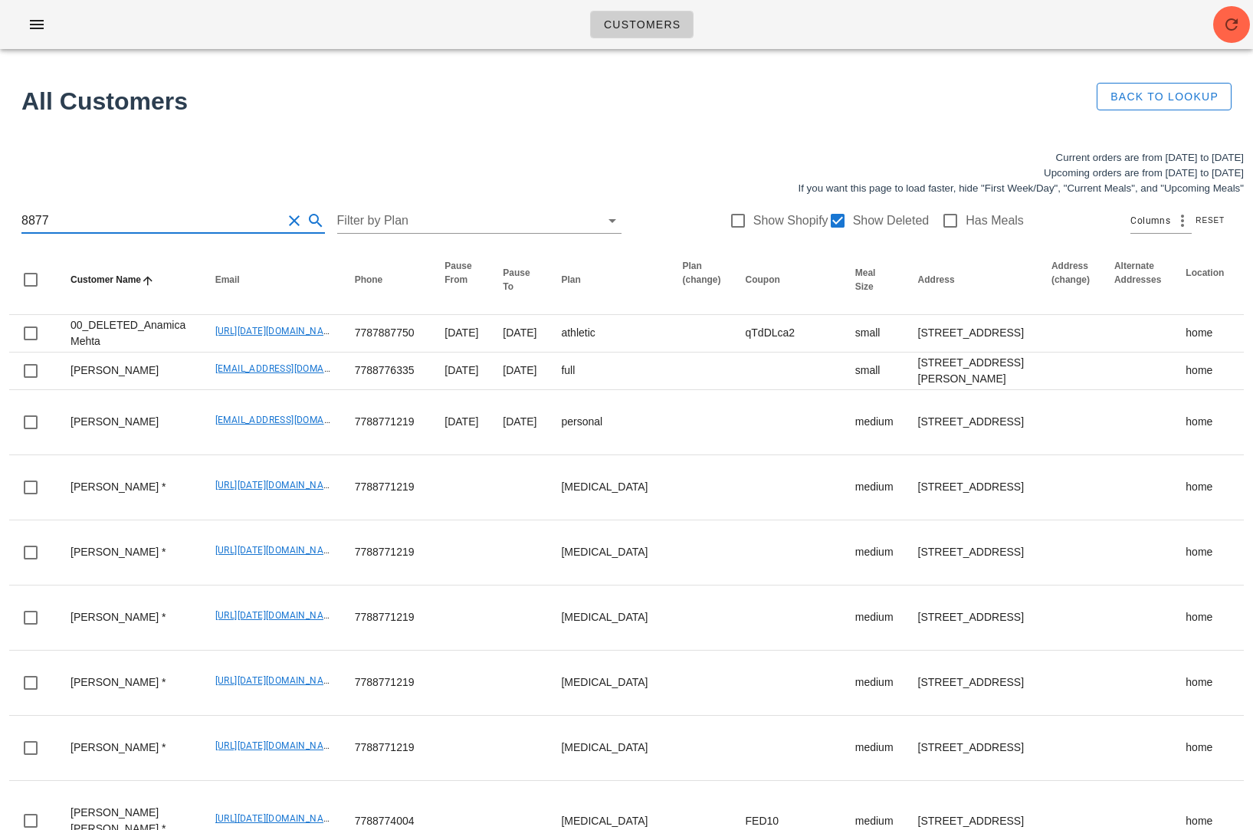
click at [16, 218] on div "8877 Filter by Plan Show Shopify Show Deleted Has Meals Columns Reset" at bounding box center [626, 220] width 1234 height 49
click at [24, 219] on input "8877" at bounding box center [151, 220] width 260 height 25
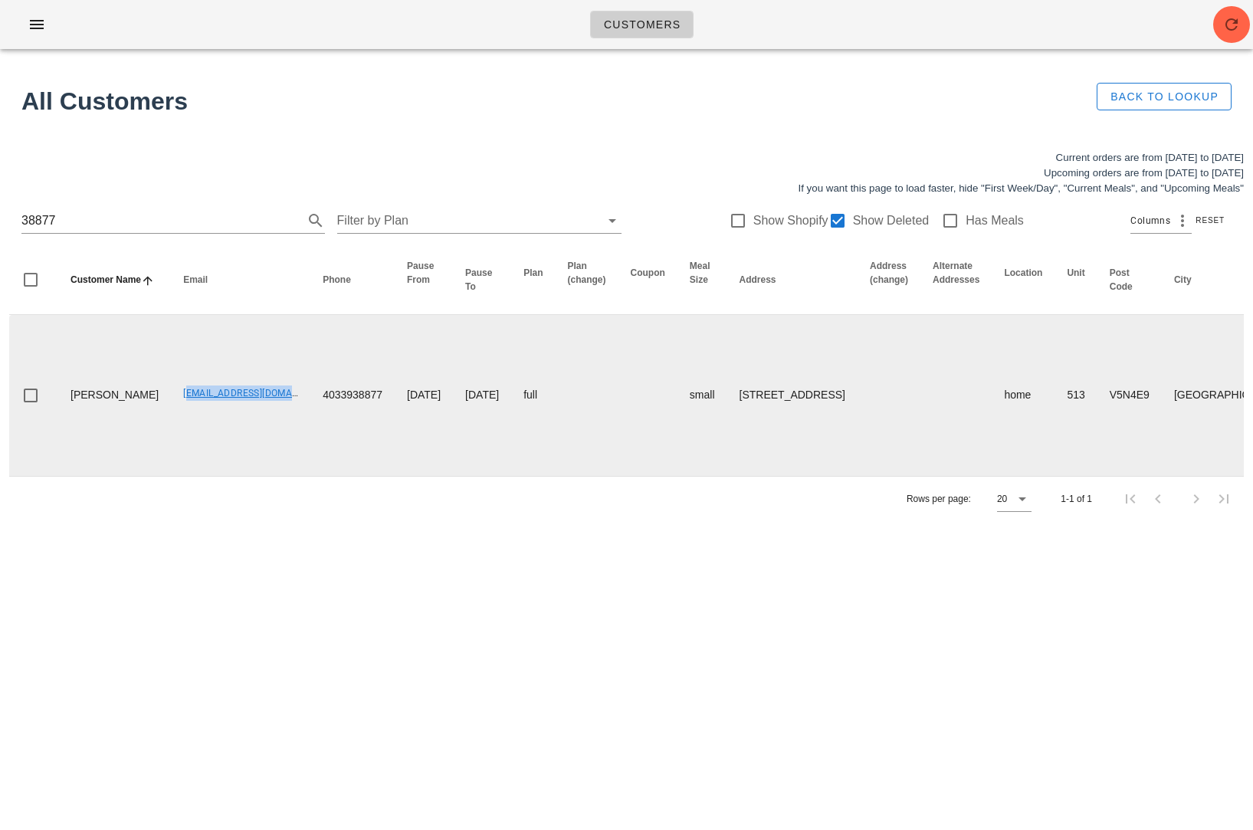
drag, startPoint x: 132, startPoint y: 393, endPoint x: 264, endPoint y: 392, distance: 132.5
click at [264, 392] on tr "[PERSON_NAME] [PERSON_NAME][EMAIL_ADDRESS][DOMAIN_NAME] 4033938877 [DATE] [DATE…" at bounding box center [1033, 395] width 2049 height 161
copy link "[EMAIL_ADDRESS][DOMAIN_NAME]"
drag, startPoint x: 274, startPoint y: 395, endPoint x: 334, endPoint y: 398, distance: 59.9
click at [334, 398] on td "4033938877" at bounding box center [352, 395] width 84 height 161
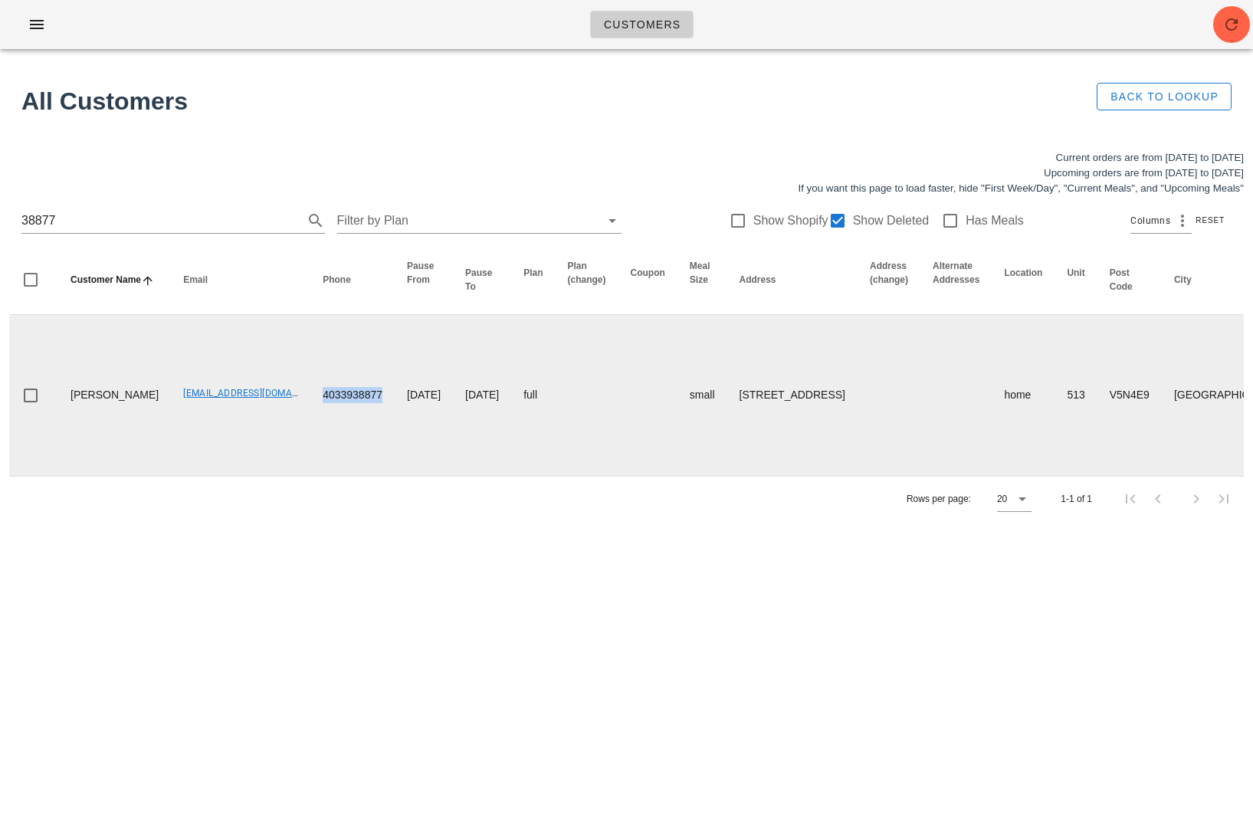
copy td "4033938877"
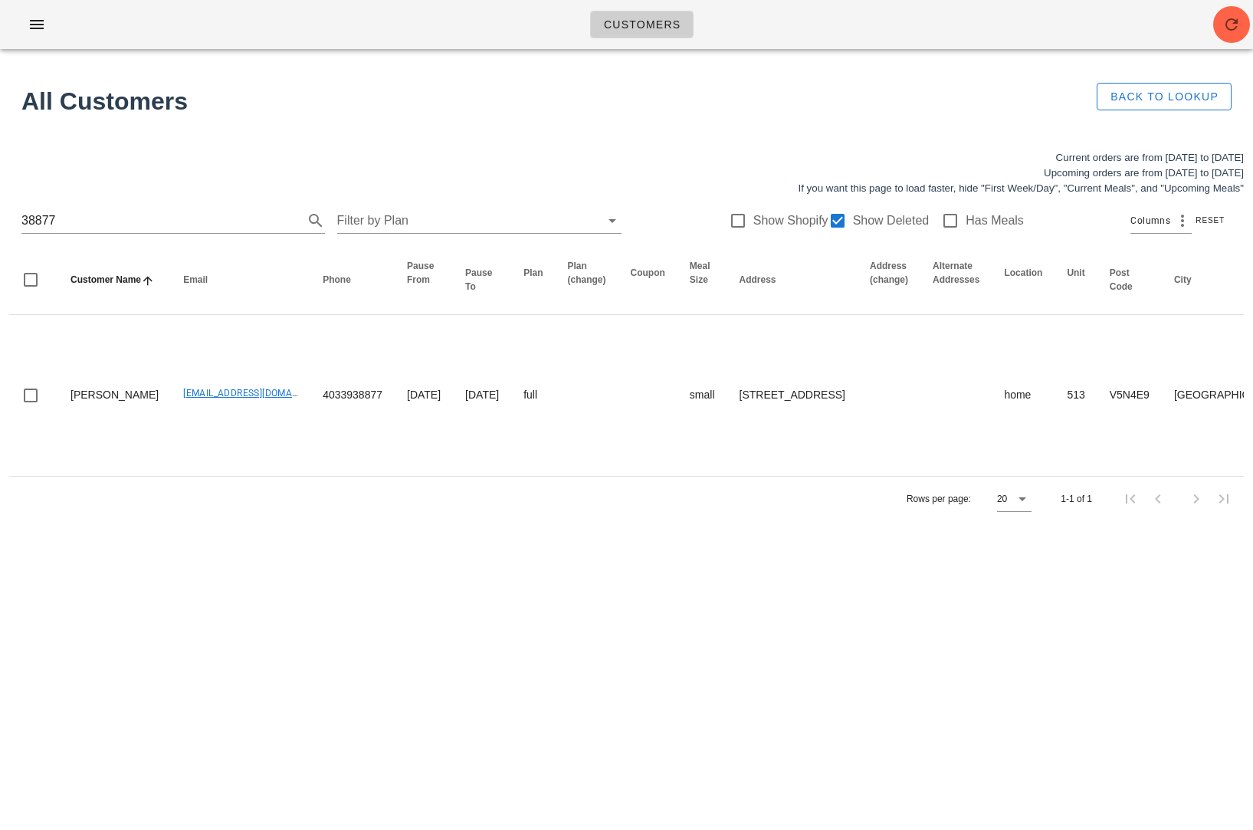
click at [126, 205] on div "38877 Filter by Plan Show Shopify Show Deleted Has Meals Columns Reset" at bounding box center [626, 220] width 1234 height 49
click at [103, 221] on input "38877" at bounding box center [151, 220] width 260 height 25
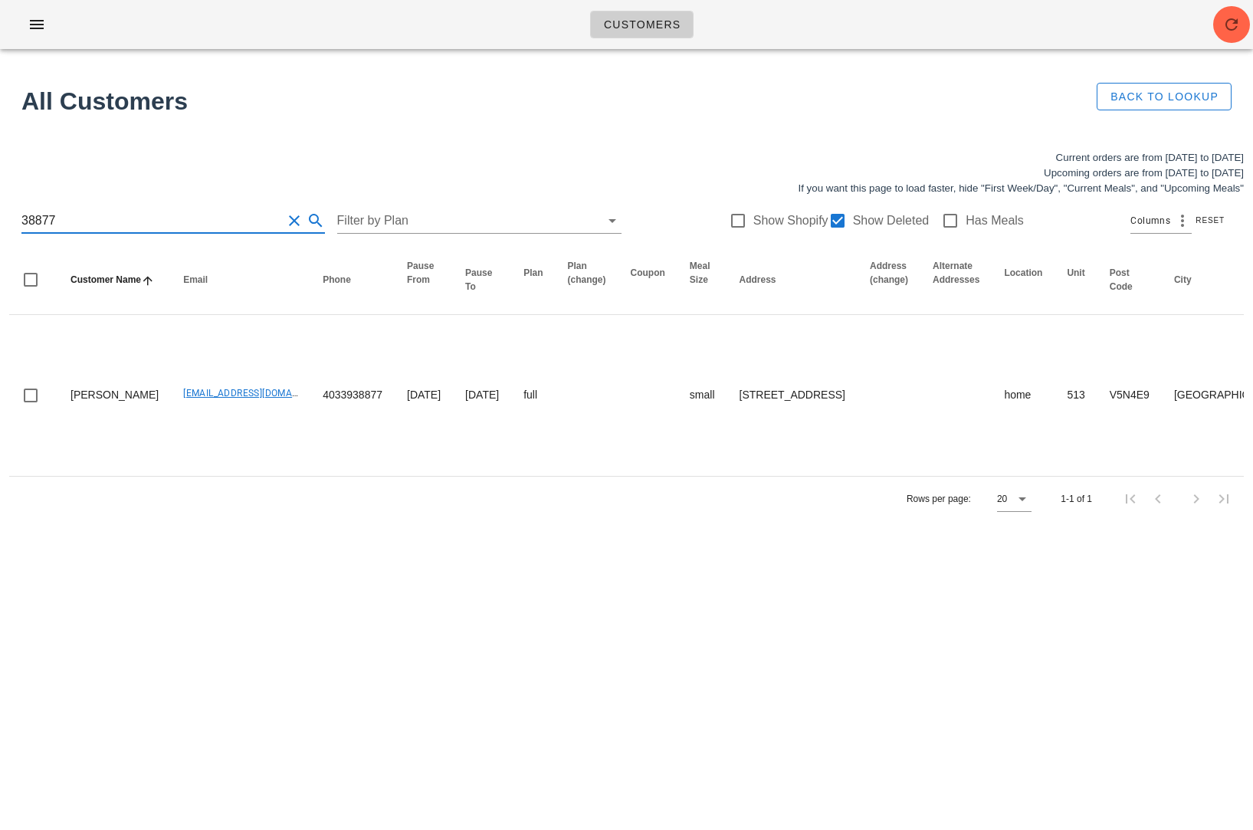
click at [103, 221] on input "38877" at bounding box center [151, 220] width 260 height 25
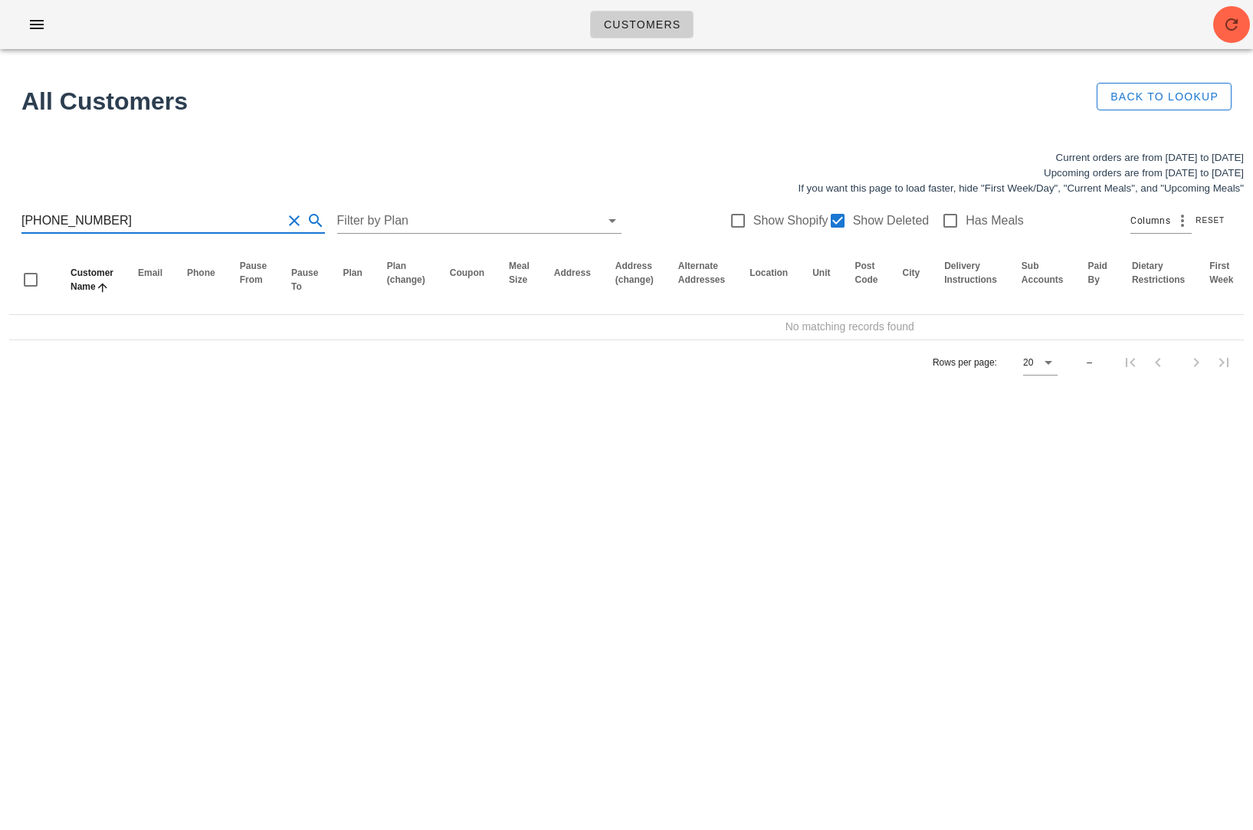
drag, startPoint x: 69, startPoint y: 218, endPoint x: -40, endPoint y: 198, distance: 110.6
click at [0, 198] on html "Customers Found 1 customer All Customers Back to Lookup Current orders are from…" at bounding box center [626, 415] width 1253 height 830
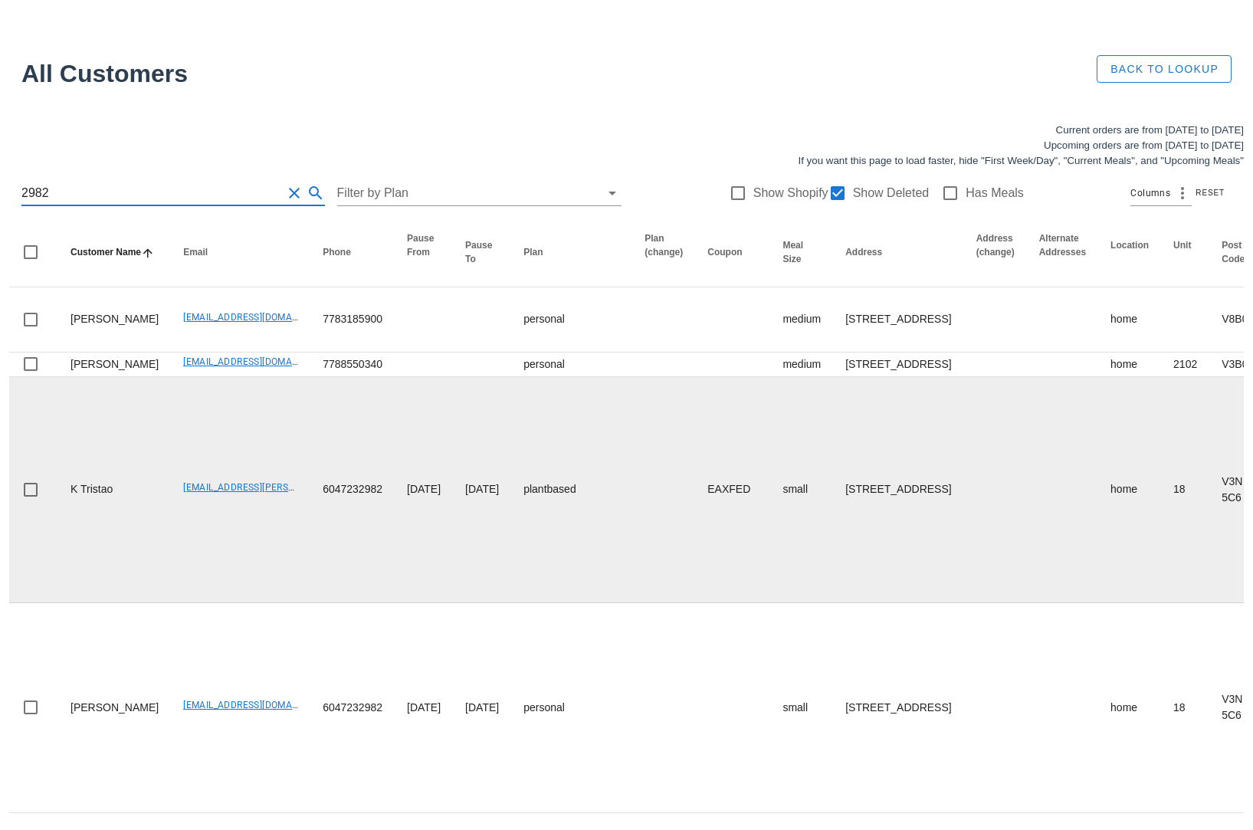
scroll to position [54, 0]
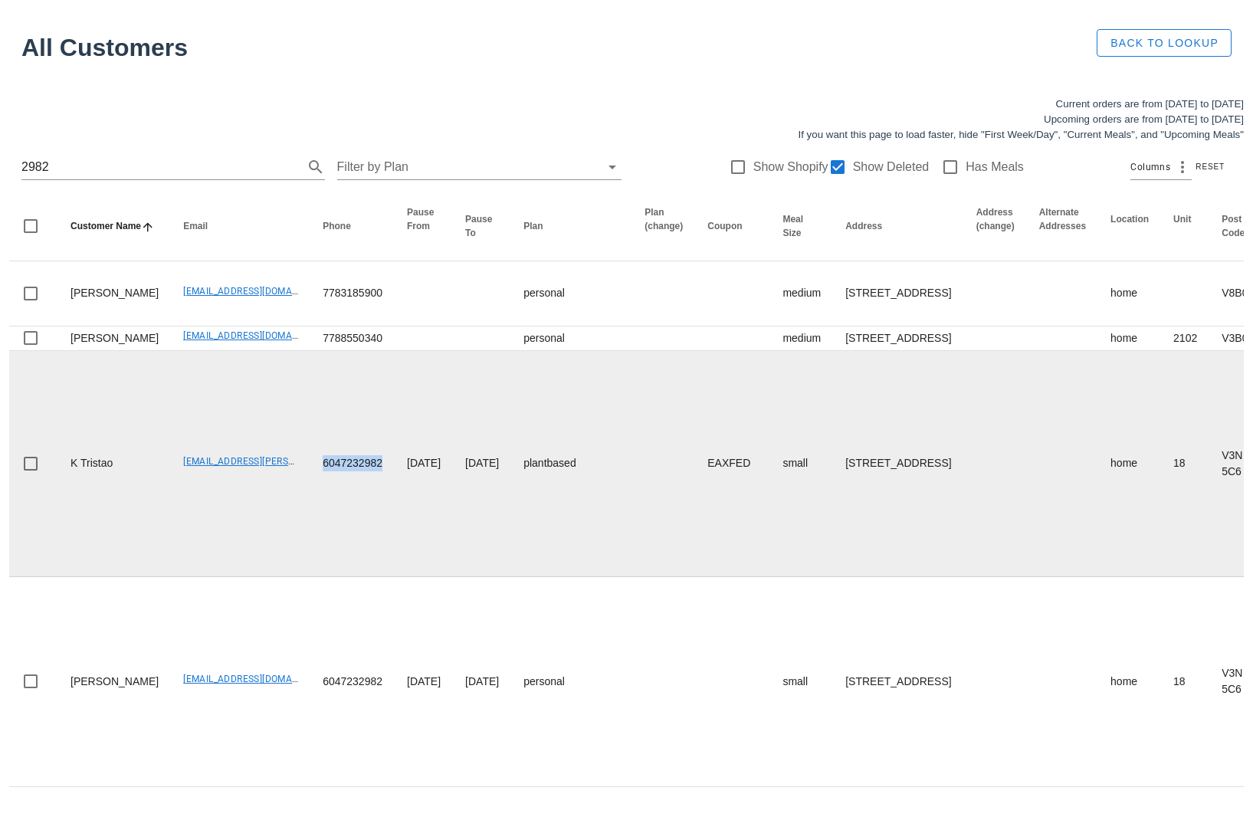
drag, startPoint x: 274, startPoint y: 630, endPoint x: 342, endPoint y: 630, distance: 67.4
click at [342, 577] on td "6047232982" at bounding box center [352, 464] width 84 height 226
copy td "6047232982"
drag, startPoint x: 134, startPoint y: 627, endPoint x: 220, endPoint y: 627, distance: 85.8
click at [220, 577] on td "[EMAIL_ADDRESS][PERSON_NAME][DOMAIN_NAME]" at bounding box center [240, 464] width 139 height 226
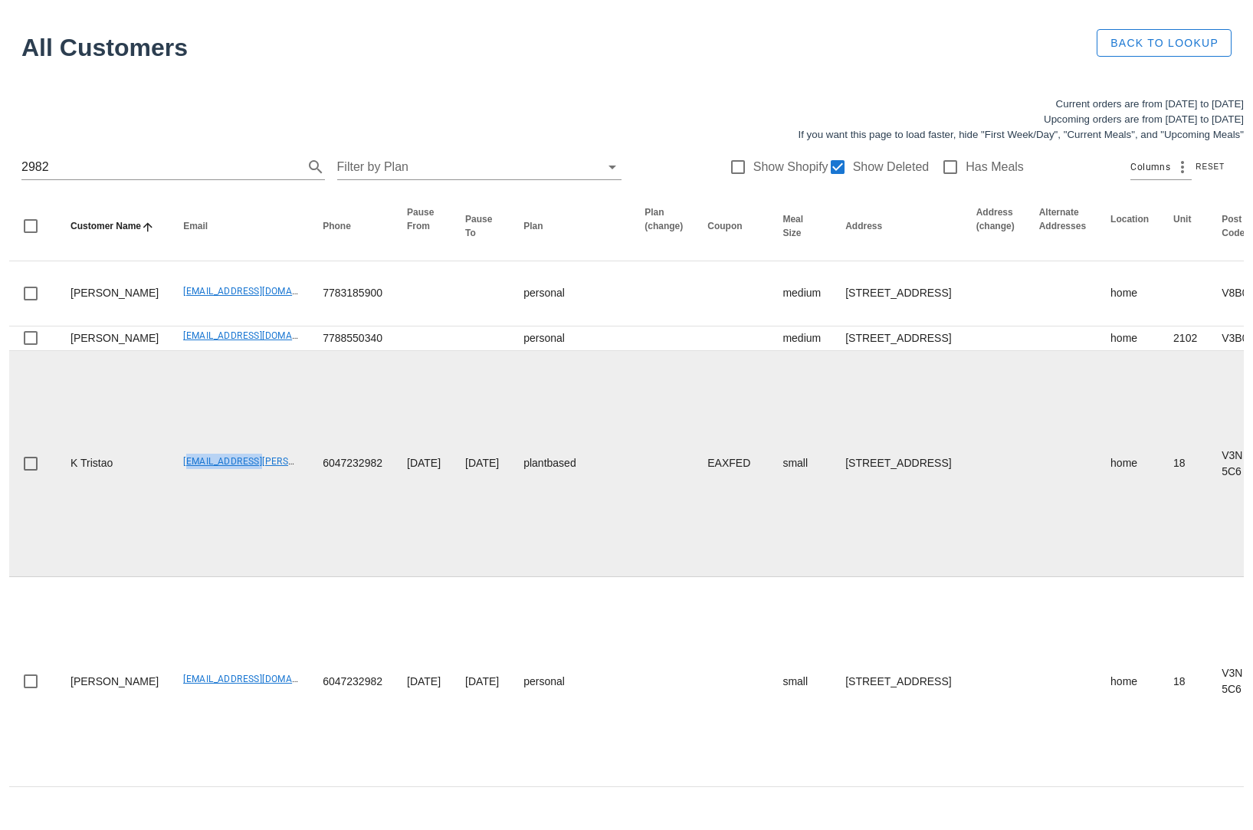
copy link "[EMAIL_ADDRESS][PERSON_NAME][DOMAIN_NAME]"
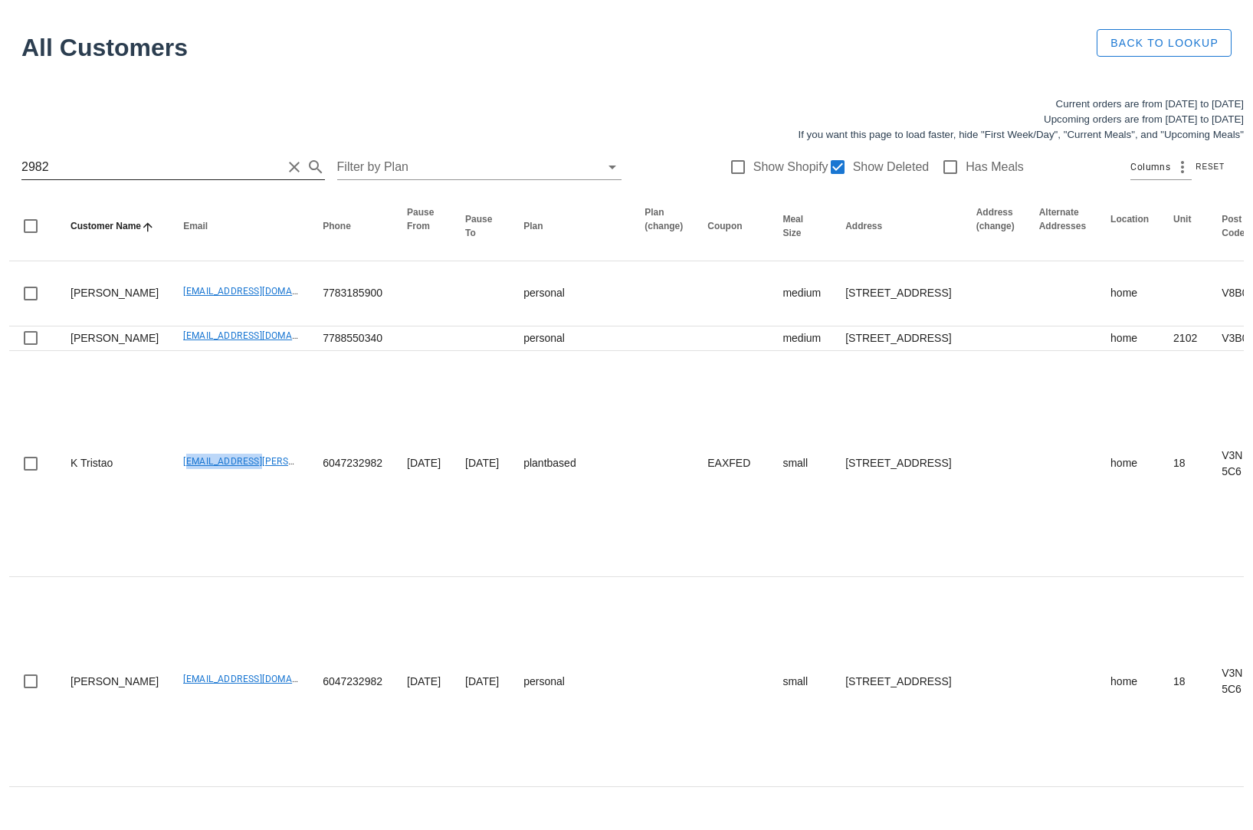
click at [215, 159] on input "2982" at bounding box center [151, 167] width 260 height 25
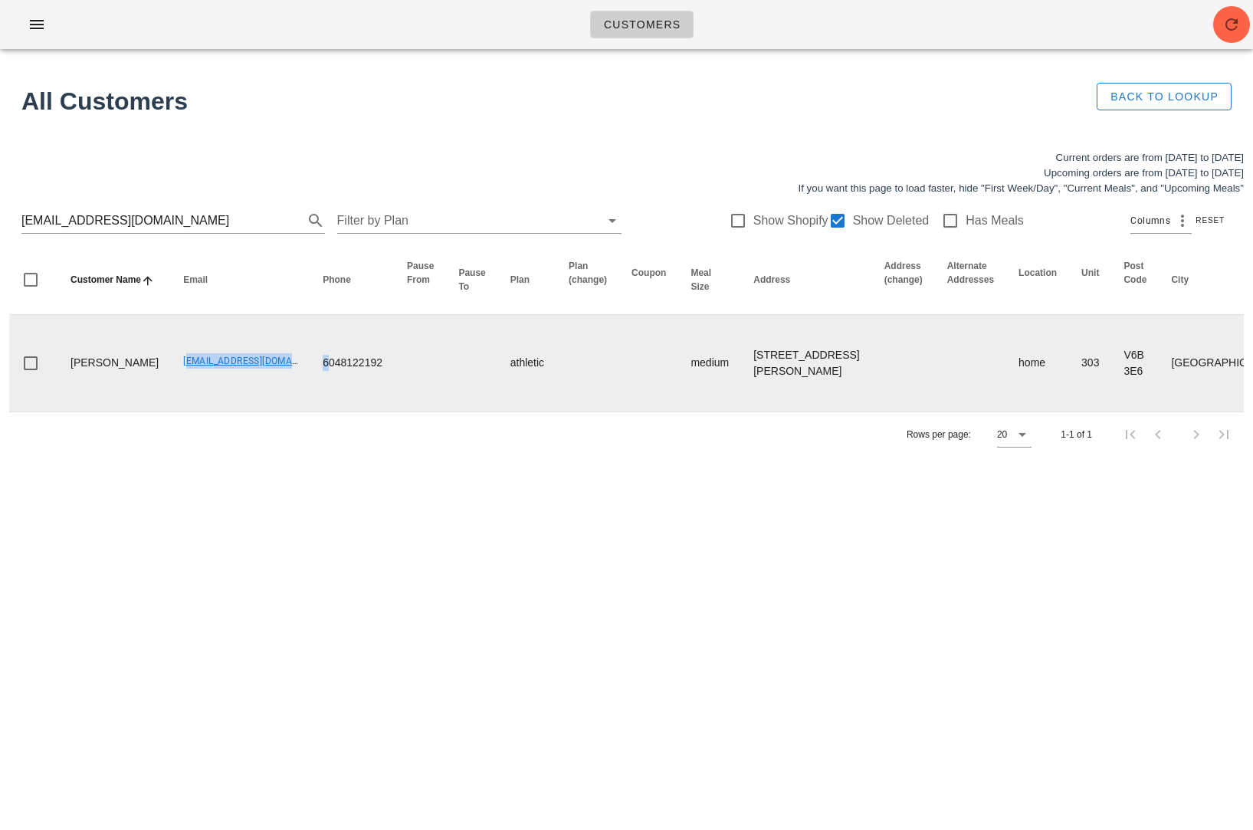
drag, startPoint x: 130, startPoint y: 355, endPoint x: 280, endPoint y: 356, distance: 150.2
click at [280, 356] on tr "[PERSON_NAME] [EMAIL_ADDRESS][DOMAIN_NAME] 6048122192 athletic medium [STREET_A…" at bounding box center [1038, 363] width 2059 height 97
copy tr "[EMAIL_ADDRESS][DOMAIN_NAME] 6"
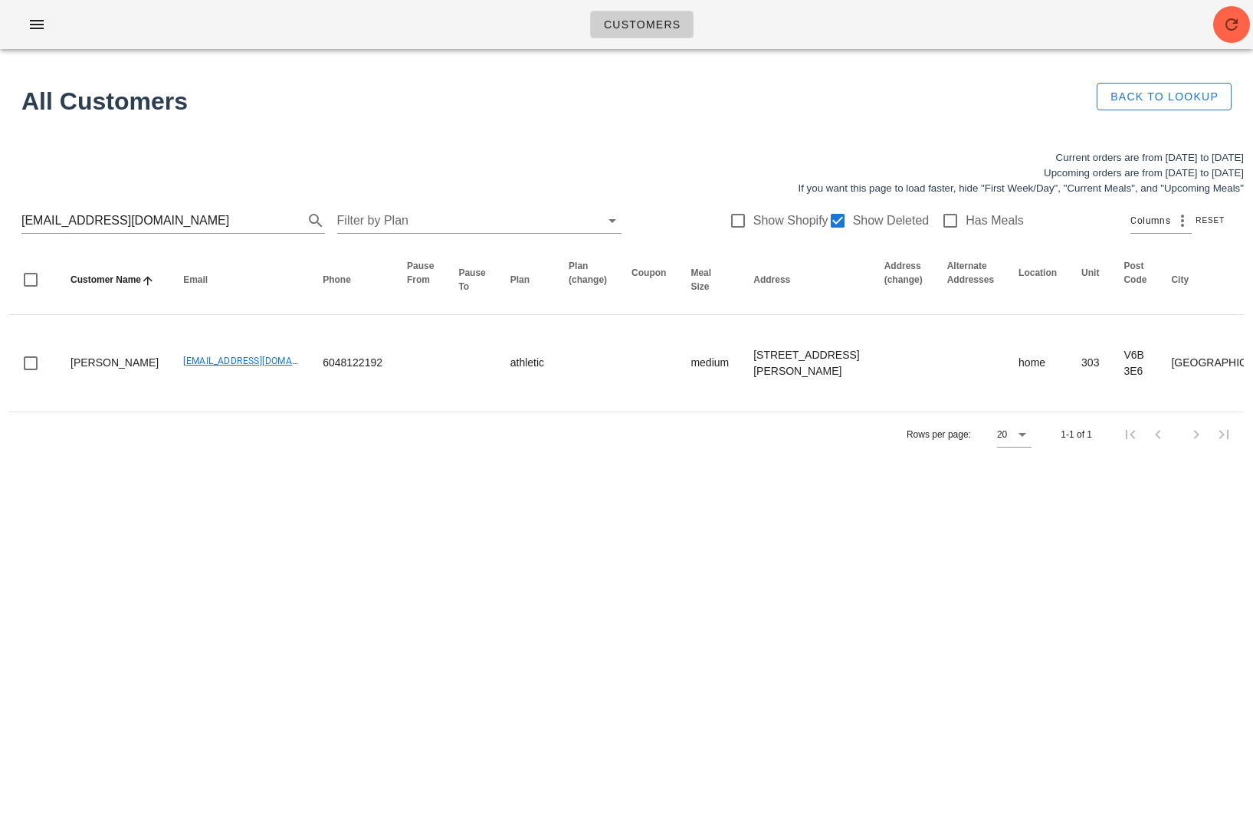
click at [188, 514] on div "Customers Found 1 customer All Customers Back to Lookup Current orders are from…" at bounding box center [626, 415] width 1253 height 830
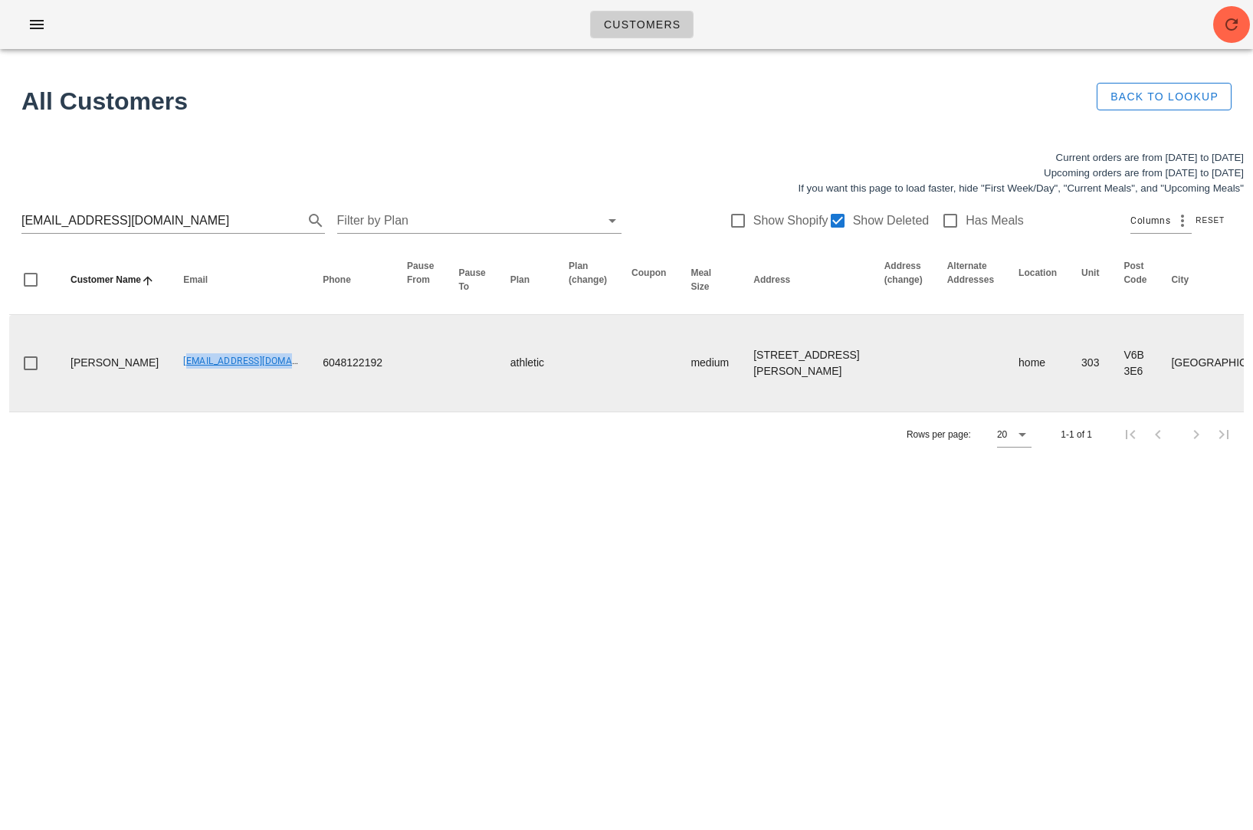
drag, startPoint x: 132, startPoint y: 355, endPoint x: 251, endPoint y: 372, distance: 119.9
click at [251, 372] on td "[EMAIL_ADDRESS][DOMAIN_NAME]" at bounding box center [240, 363] width 139 height 97
copy link "[EMAIL_ADDRESS][DOMAIN_NAME]"
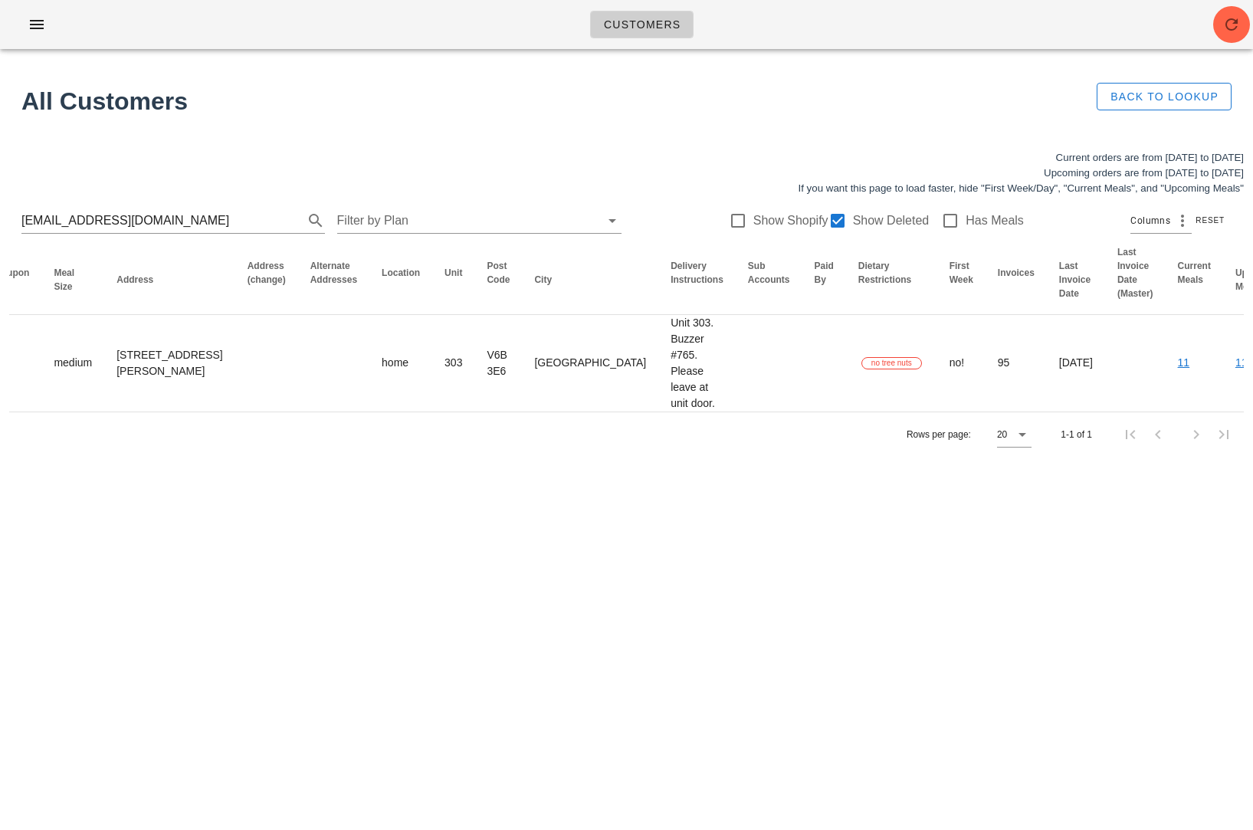
scroll to position [0, 234]
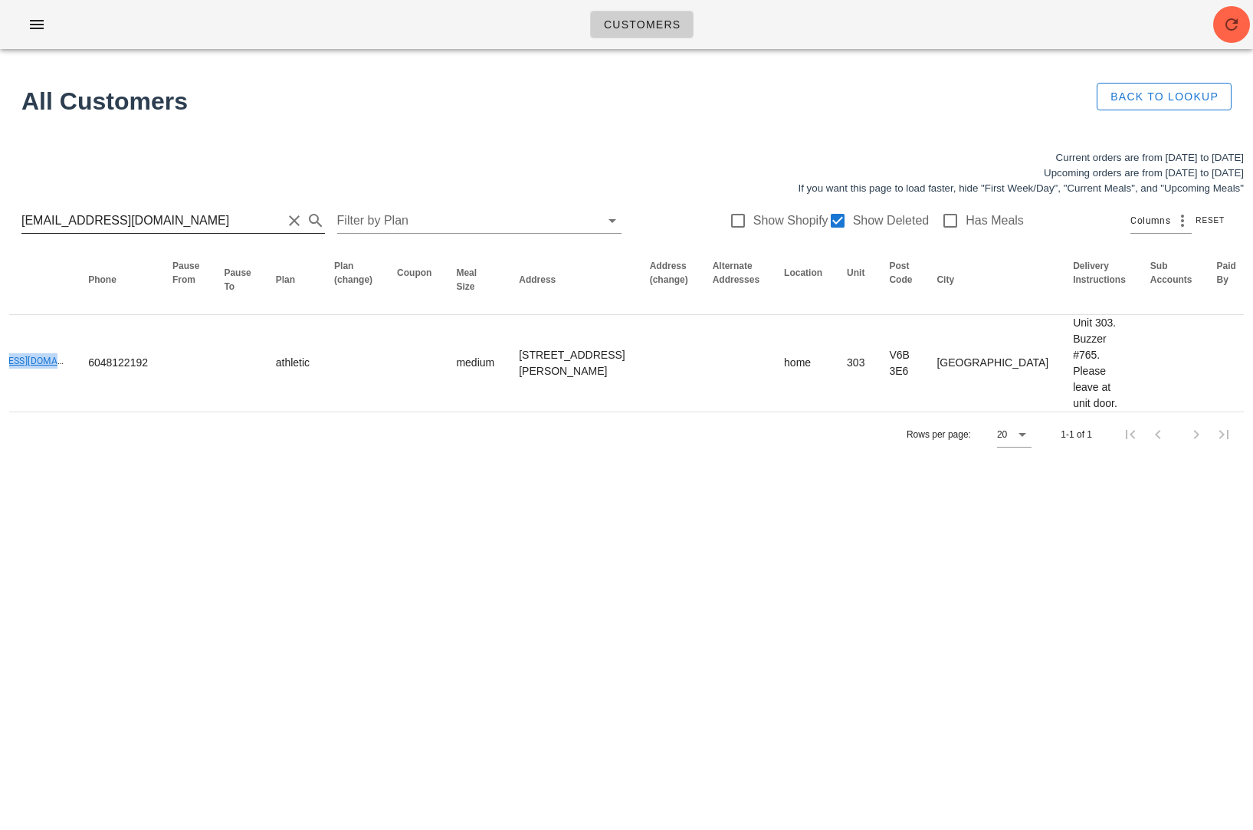
click at [201, 223] on input "[EMAIL_ADDRESS][DOMAIN_NAME]" at bounding box center [151, 220] width 260 height 25
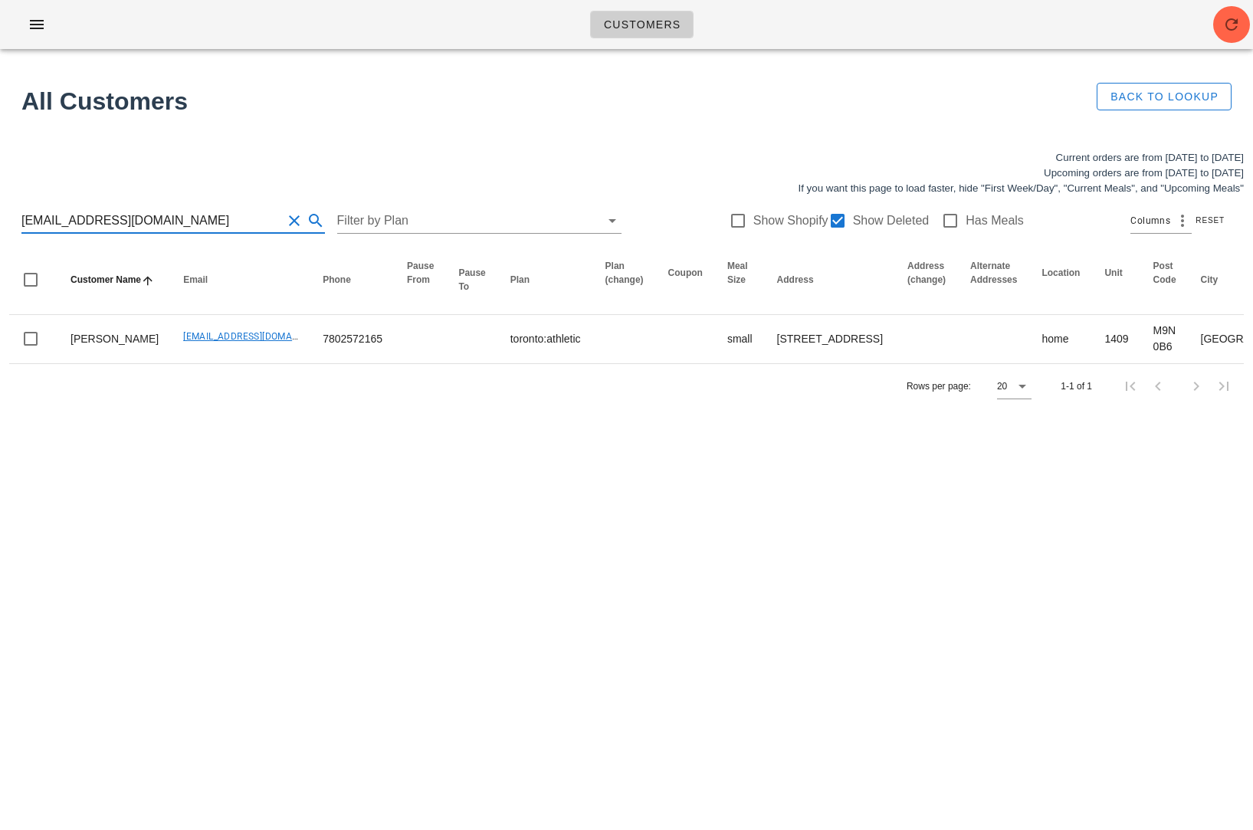
type input "[EMAIL_ADDRESS][DOMAIN_NAME]"
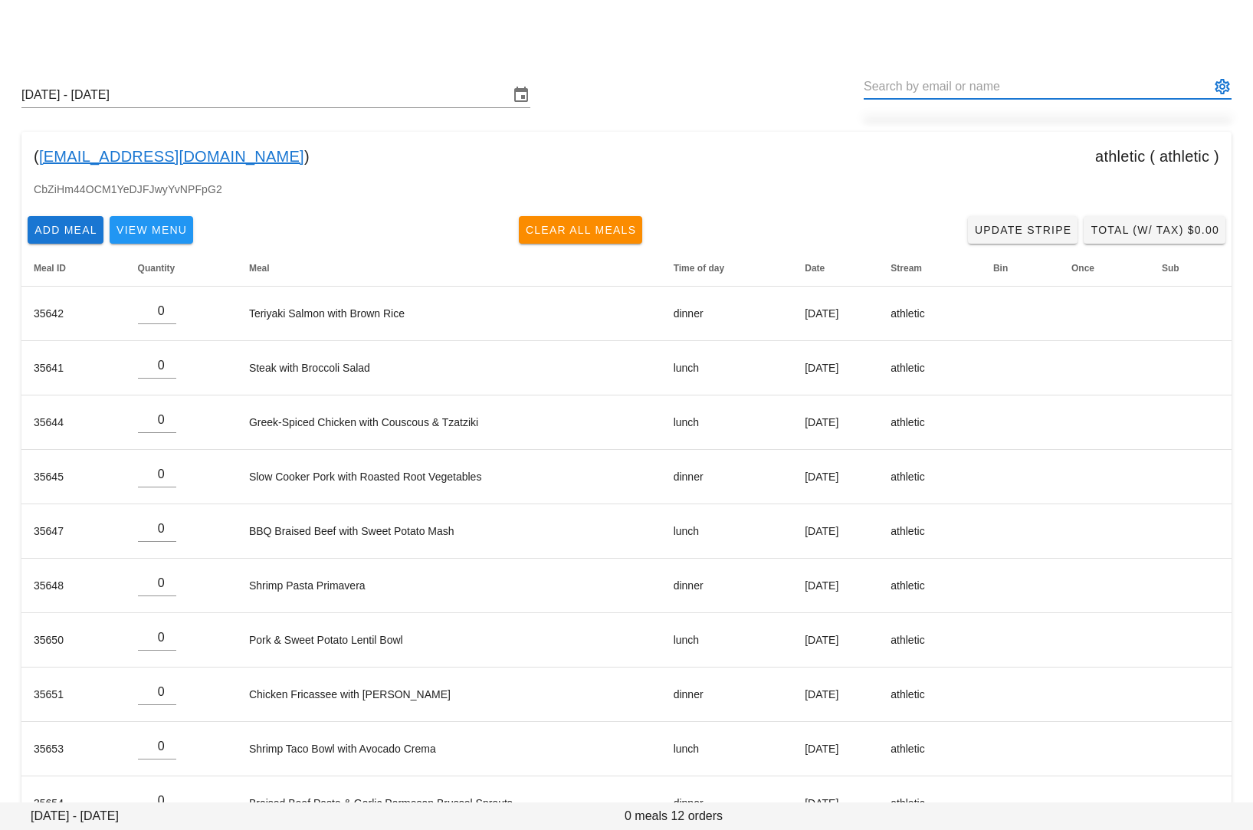
scroll to position [152, 0]
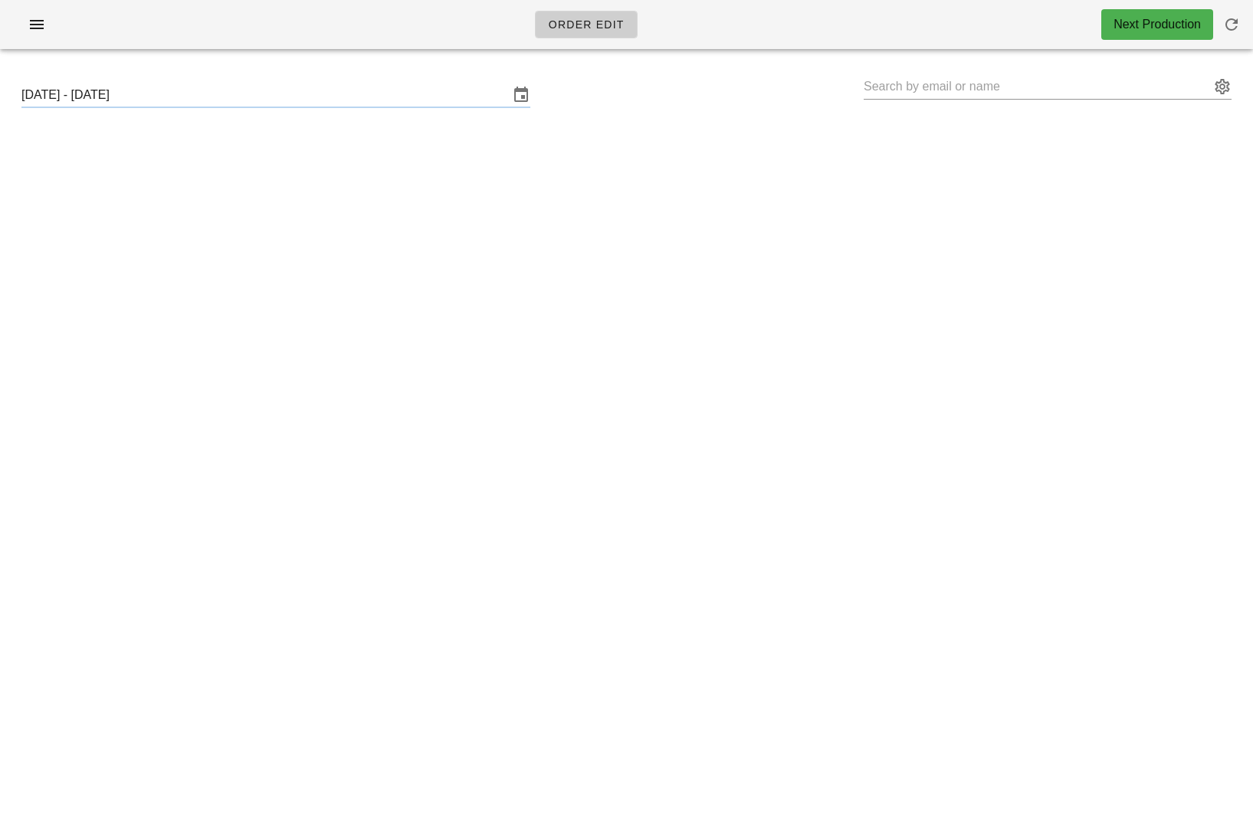
type input "[PERSON_NAME] * ([URL][DATE][DOMAIN_NAME])"
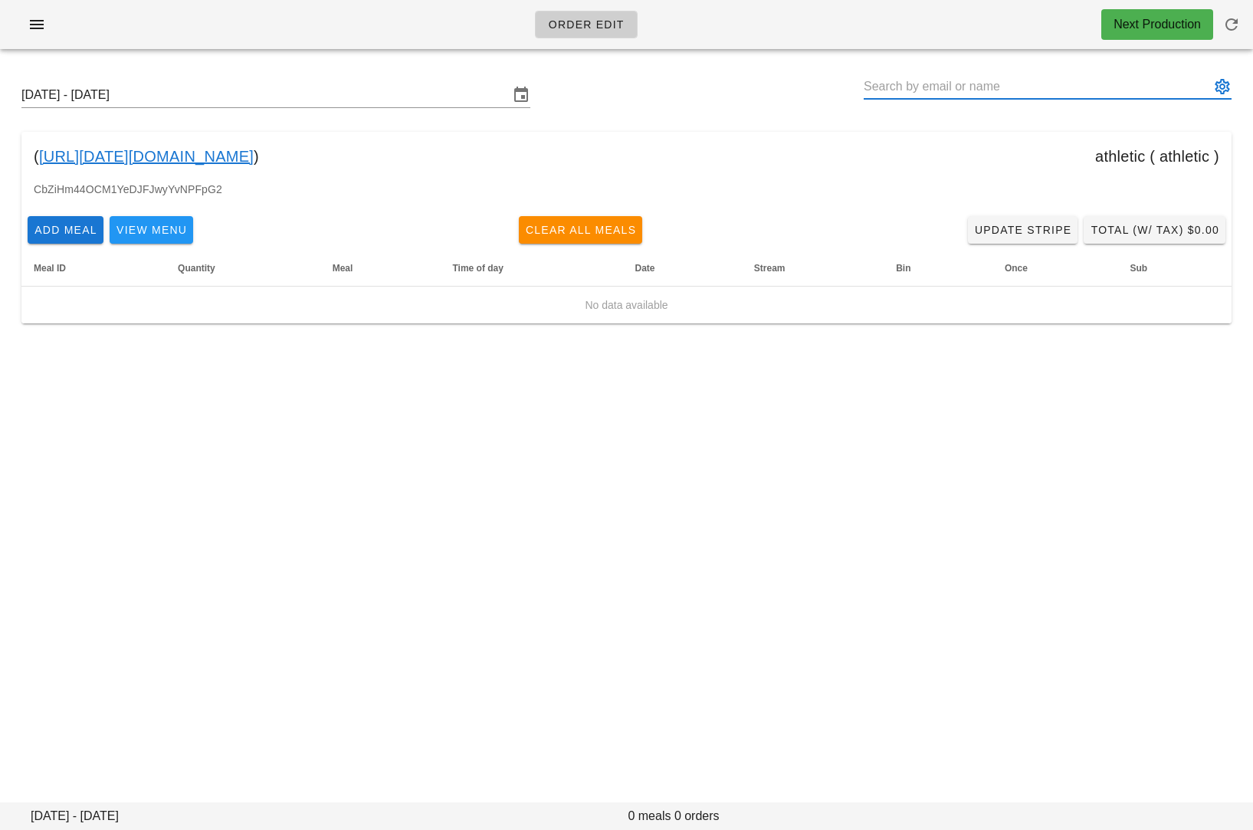
click at [894, 88] on input "text" at bounding box center [1036, 86] width 346 height 25
paste input "[EMAIL_ADDRESS][DOMAIN_NAME]"
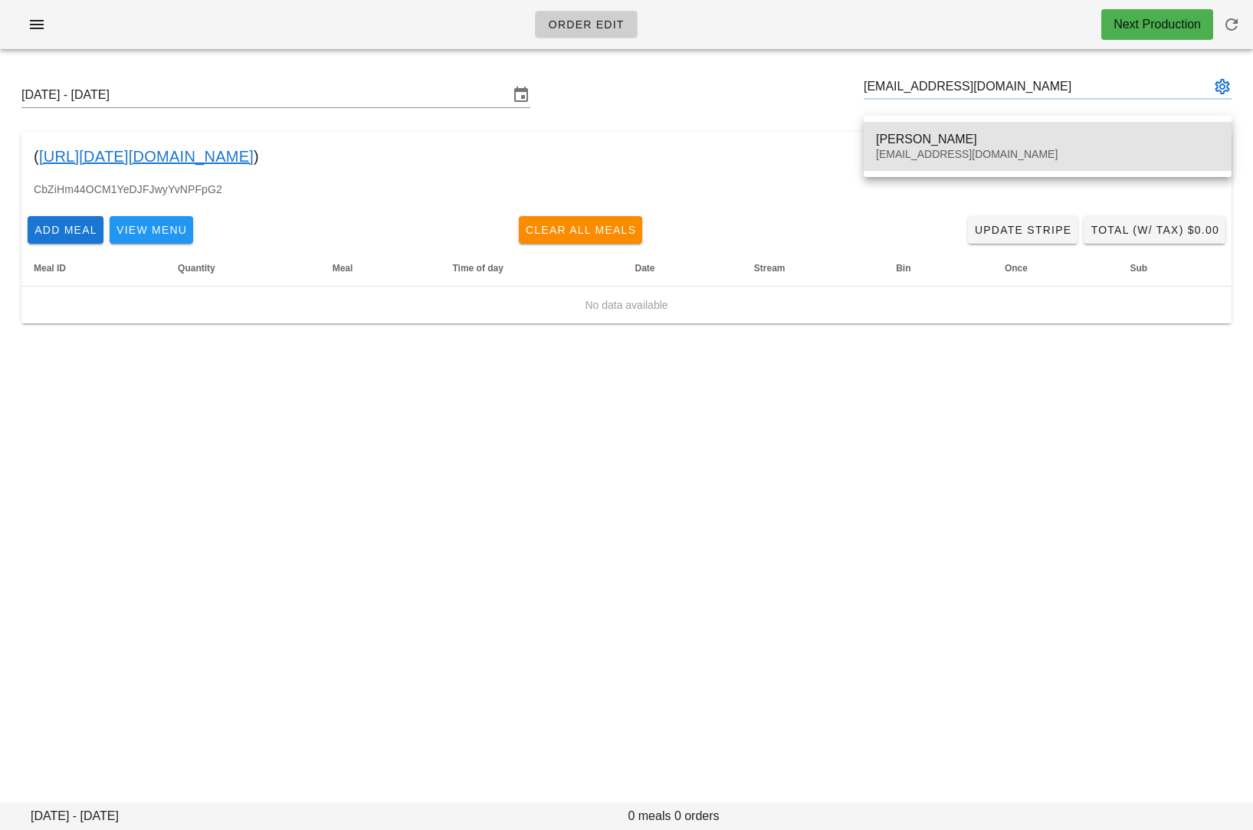
click at [904, 133] on div "Dillon Hayes" at bounding box center [1047, 139] width 343 height 15
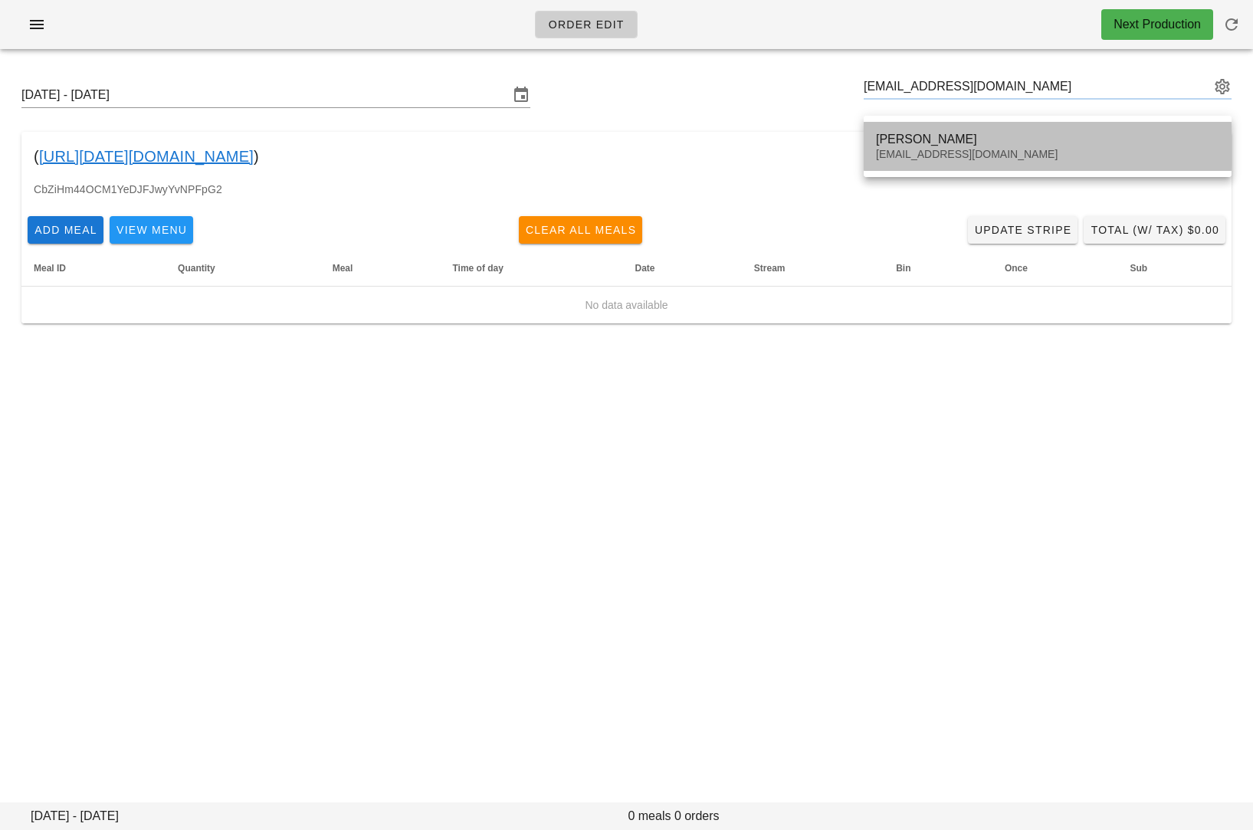
type input "[PERSON_NAME] ([EMAIL_ADDRESS][DOMAIN_NAME])"
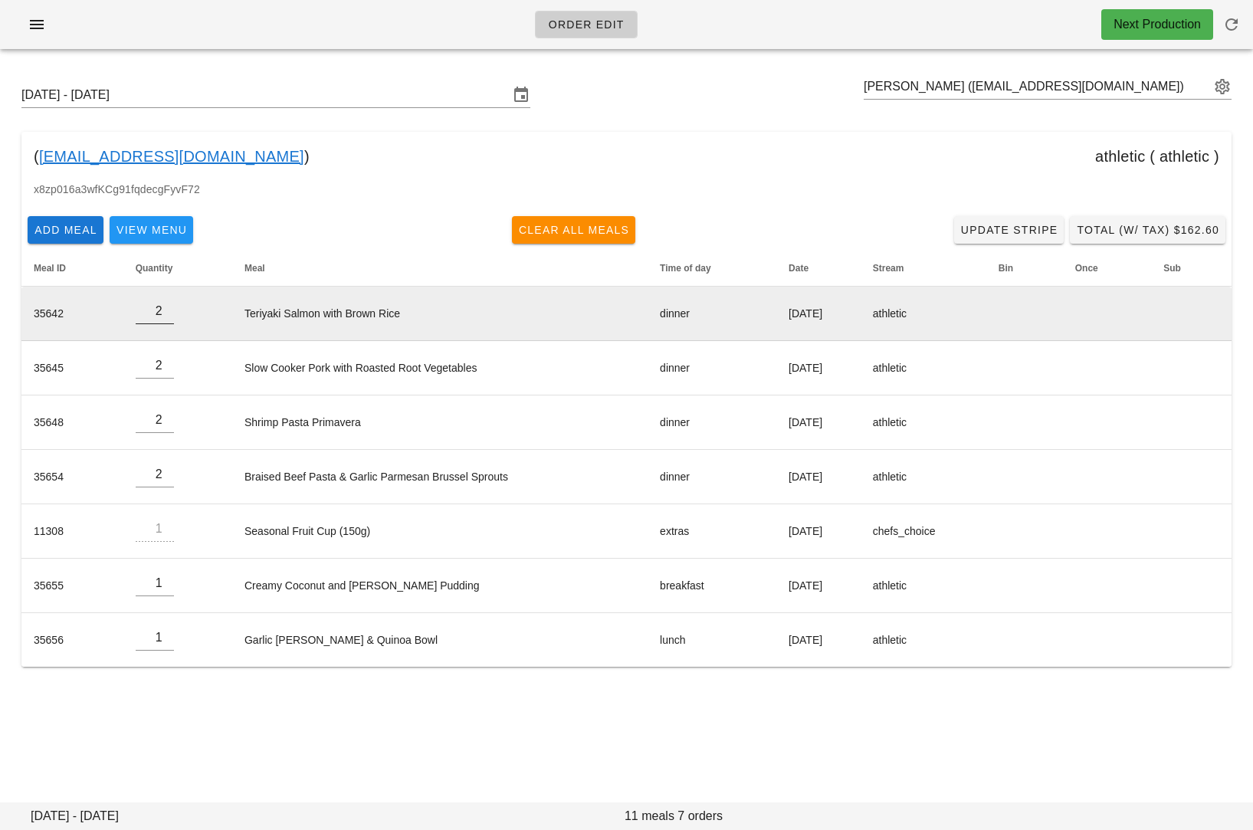
click at [165, 320] on input "2" at bounding box center [155, 311] width 38 height 25
click at [163, 317] on input "1" at bounding box center [155, 311] width 38 height 25
type input "0"
click at [163, 317] on input "0" at bounding box center [155, 311] width 38 height 25
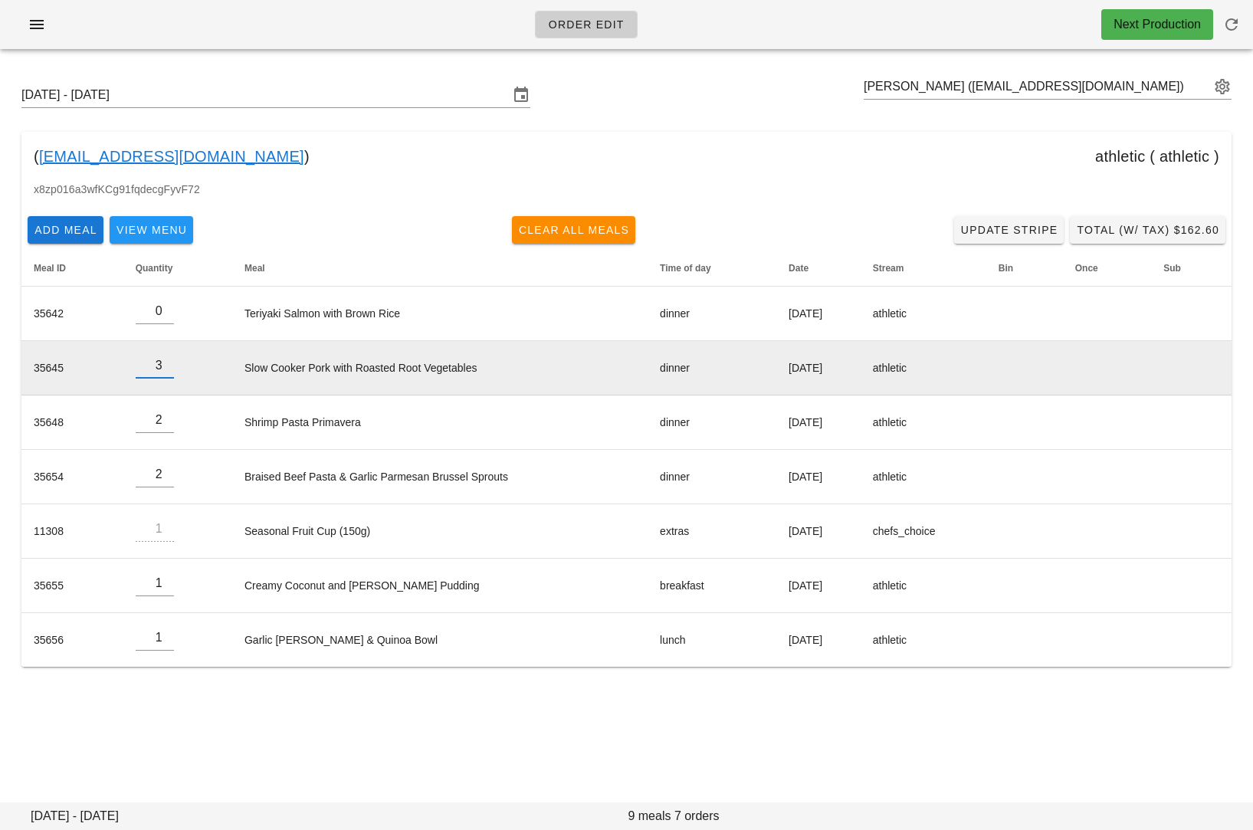
click at [163, 365] on input "3" at bounding box center [155, 365] width 38 height 25
click at [163, 365] on input "4" at bounding box center [155, 365] width 38 height 25
click at [161, 365] on input "5" at bounding box center [155, 365] width 38 height 25
click at [161, 365] on input "6" at bounding box center [155, 365] width 38 height 25
click at [161, 365] on input "7" at bounding box center [155, 365] width 38 height 25
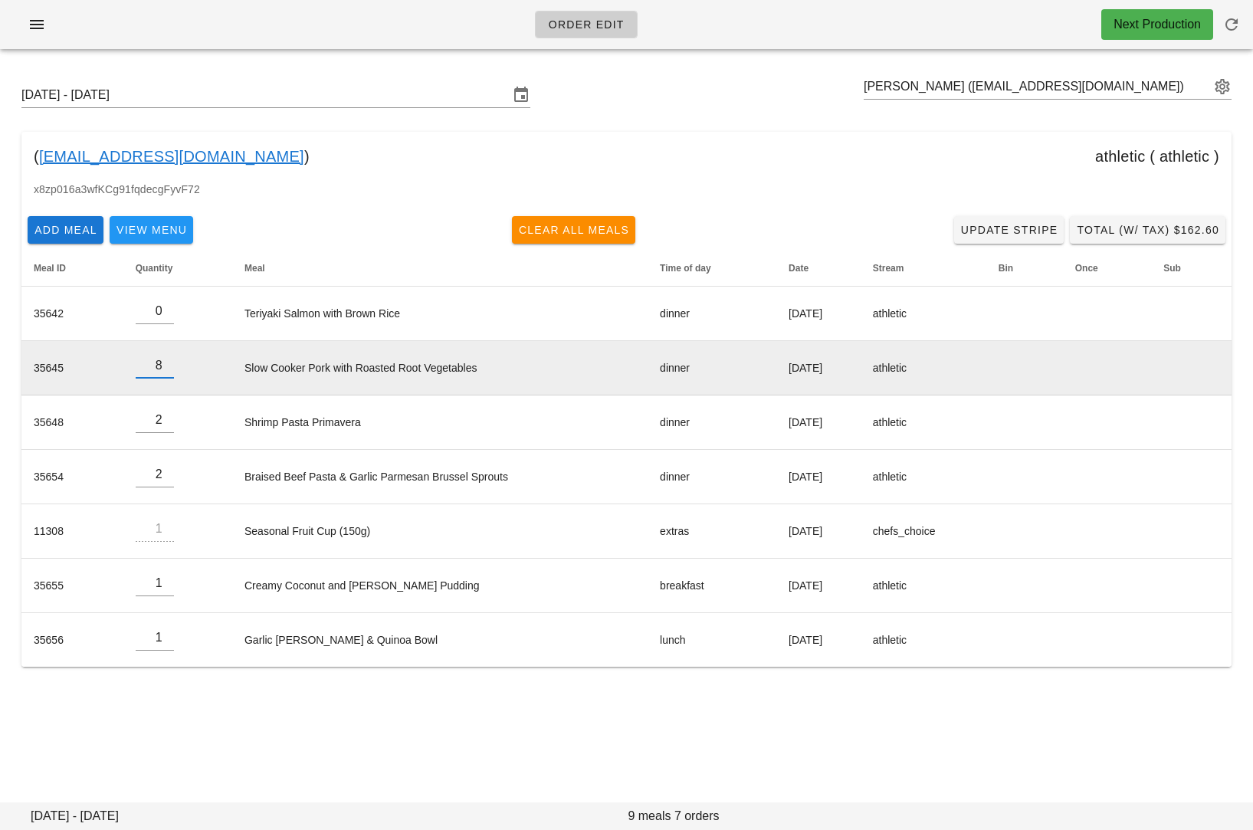
click at [161, 365] on input "8" at bounding box center [155, 365] width 38 height 25
click at [161, 355] on input "8" at bounding box center [155, 365] width 38 height 25
click at [162, 360] on input "9" at bounding box center [155, 365] width 38 height 25
click at [162, 360] on input "10" at bounding box center [155, 365] width 38 height 25
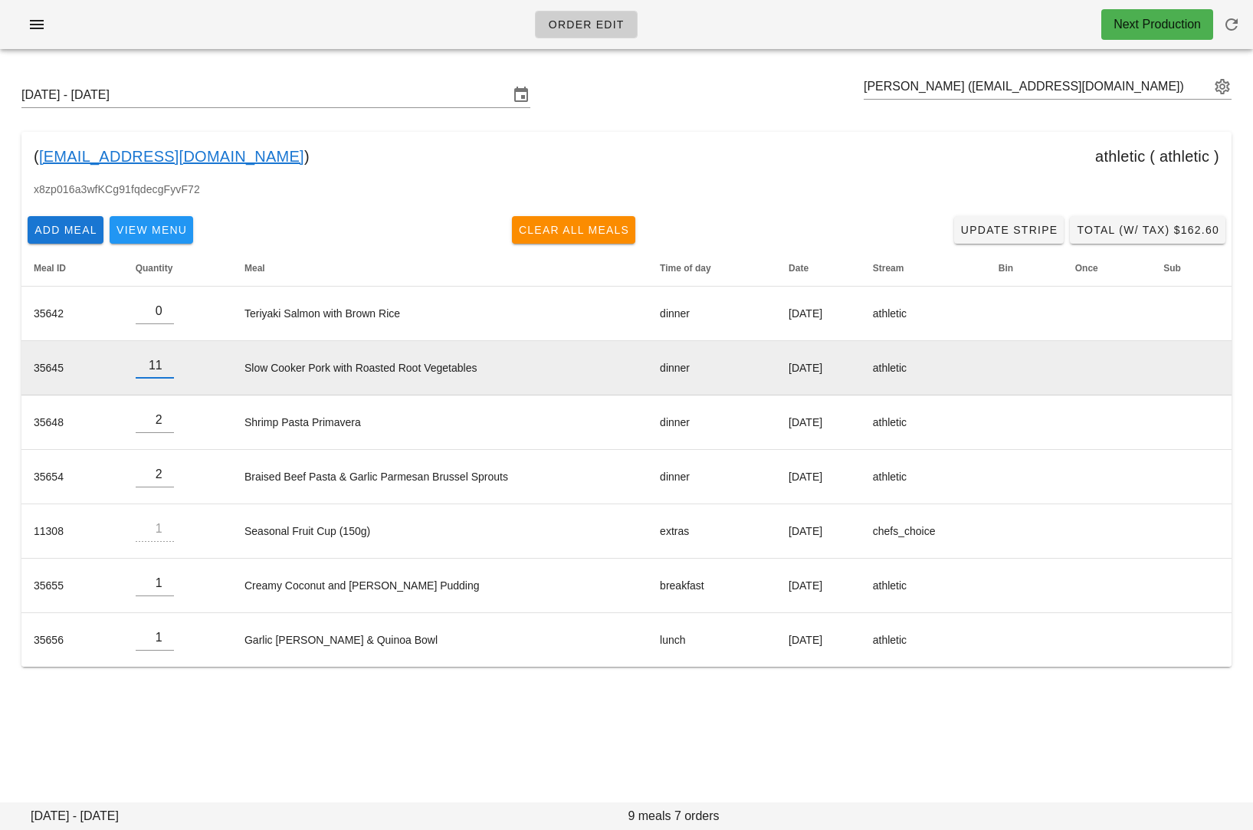
click at [162, 360] on input "11" at bounding box center [155, 365] width 38 height 25
click at [162, 360] on input "12" at bounding box center [155, 365] width 38 height 25
click at [162, 360] on input "13" at bounding box center [155, 365] width 38 height 25
click at [162, 369] on input "12" at bounding box center [155, 365] width 38 height 25
click at [162, 369] on input "11" at bounding box center [155, 365] width 38 height 25
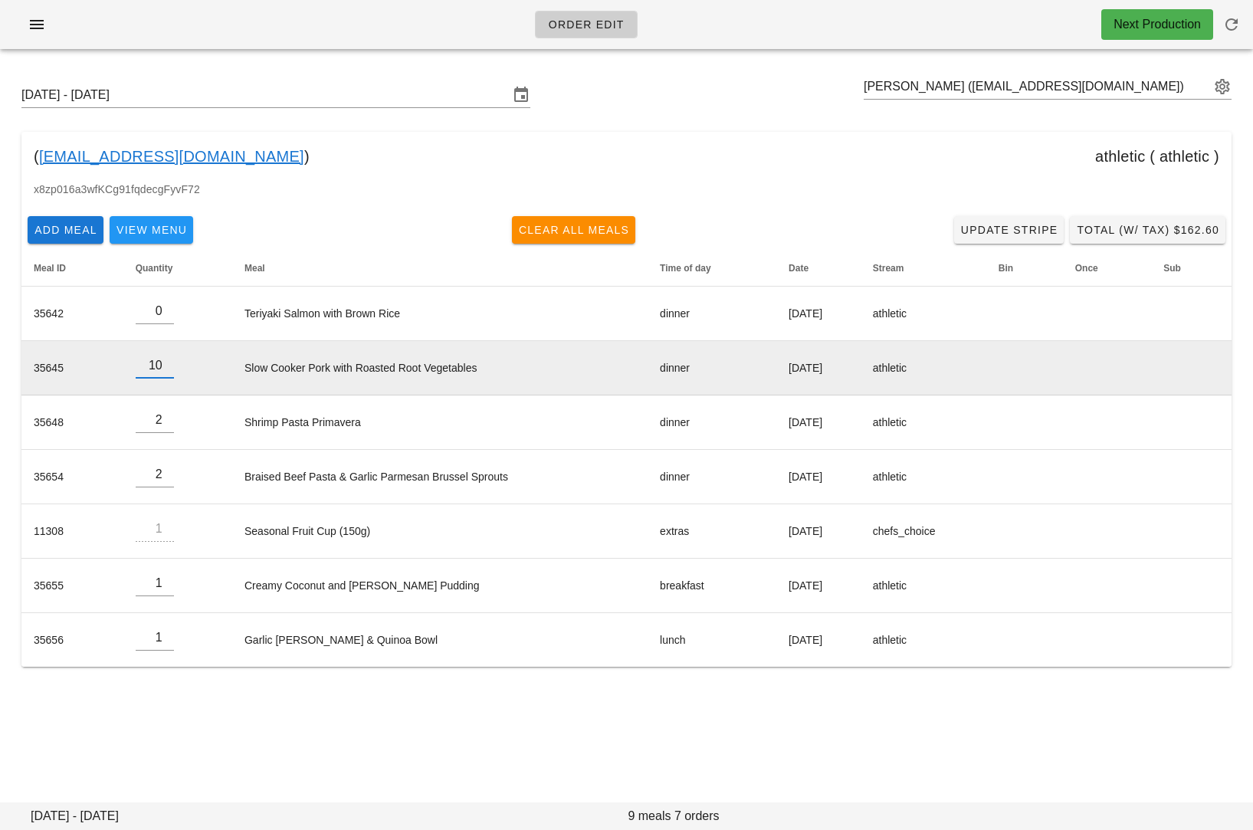
click at [162, 369] on input "10" at bounding box center [155, 365] width 38 height 25
click at [162, 369] on input "9" at bounding box center [155, 365] width 38 height 25
click at [162, 369] on input "8" at bounding box center [155, 365] width 38 height 25
click at [162, 369] on input "7" at bounding box center [155, 365] width 38 height 25
click at [162, 369] on input "6" at bounding box center [155, 365] width 38 height 25
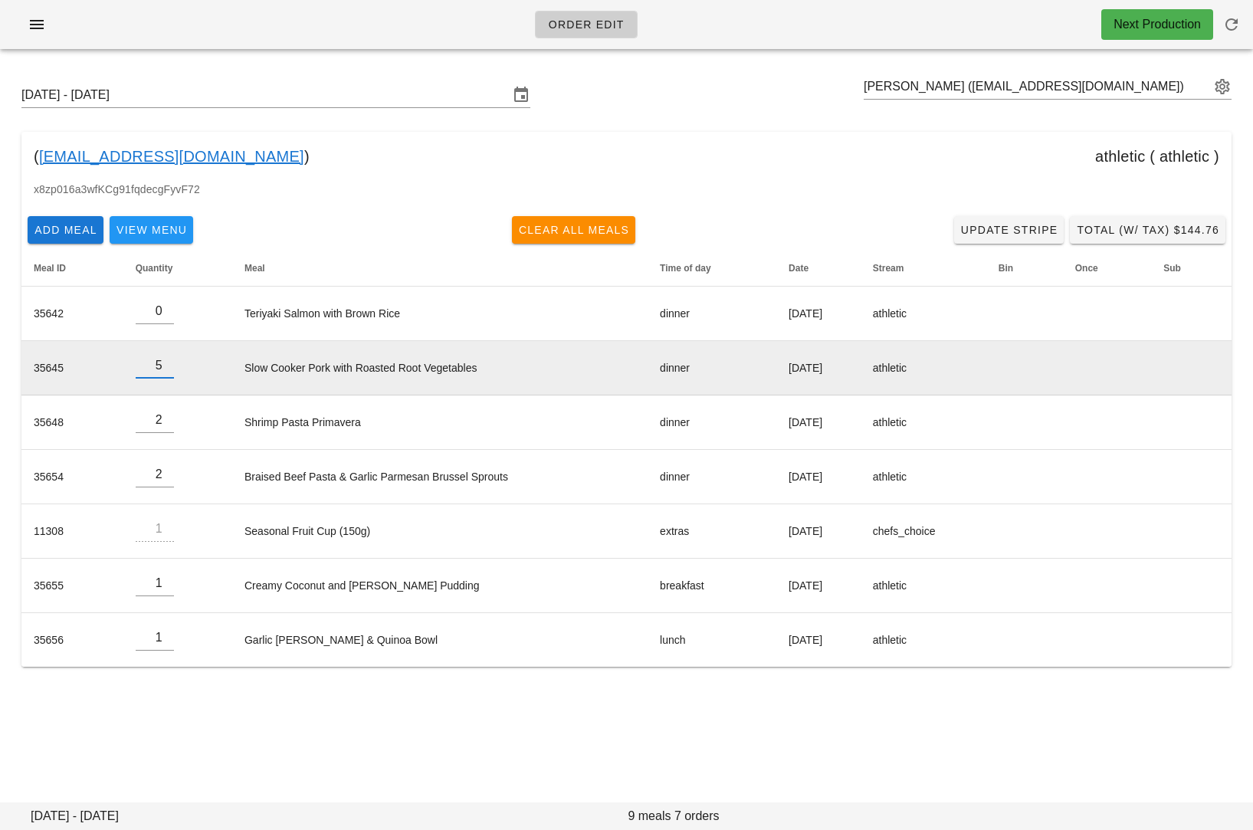
click at [162, 369] on input "5" at bounding box center [155, 365] width 38 height 25
click at [162, 369] on input "4" at bounding box center [155, 365] width 38 height 25
click at [162, 369] on input "3" at bounding box center [155, 365] width 38 height 25
click at [162, 369] on input "2" at bounding box center [155, 365] width 38 height 25
click at [162, 369] on input "1" at bounding box center [155, 365] width 38 height 25
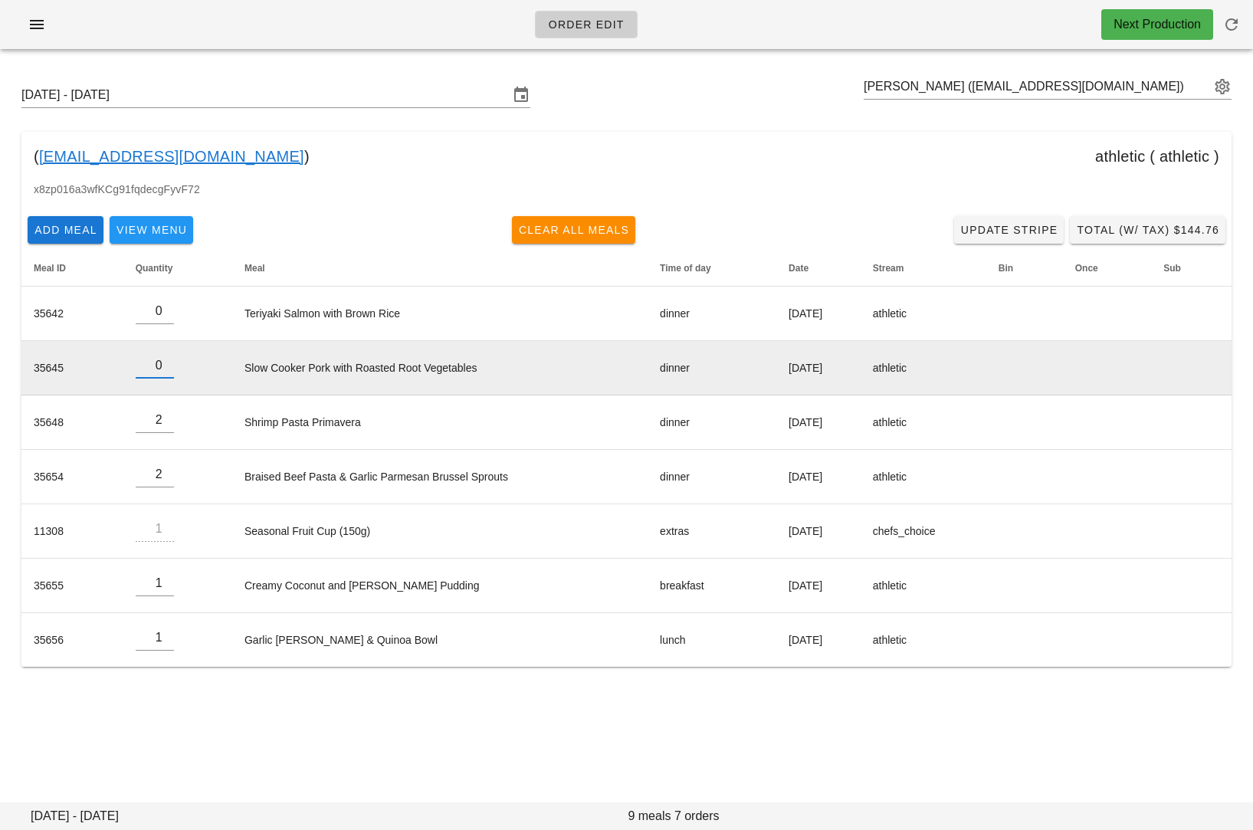
type input "0"
click at [162, 369] on input "0" at bounding box center [155, 365] width 38 height 25
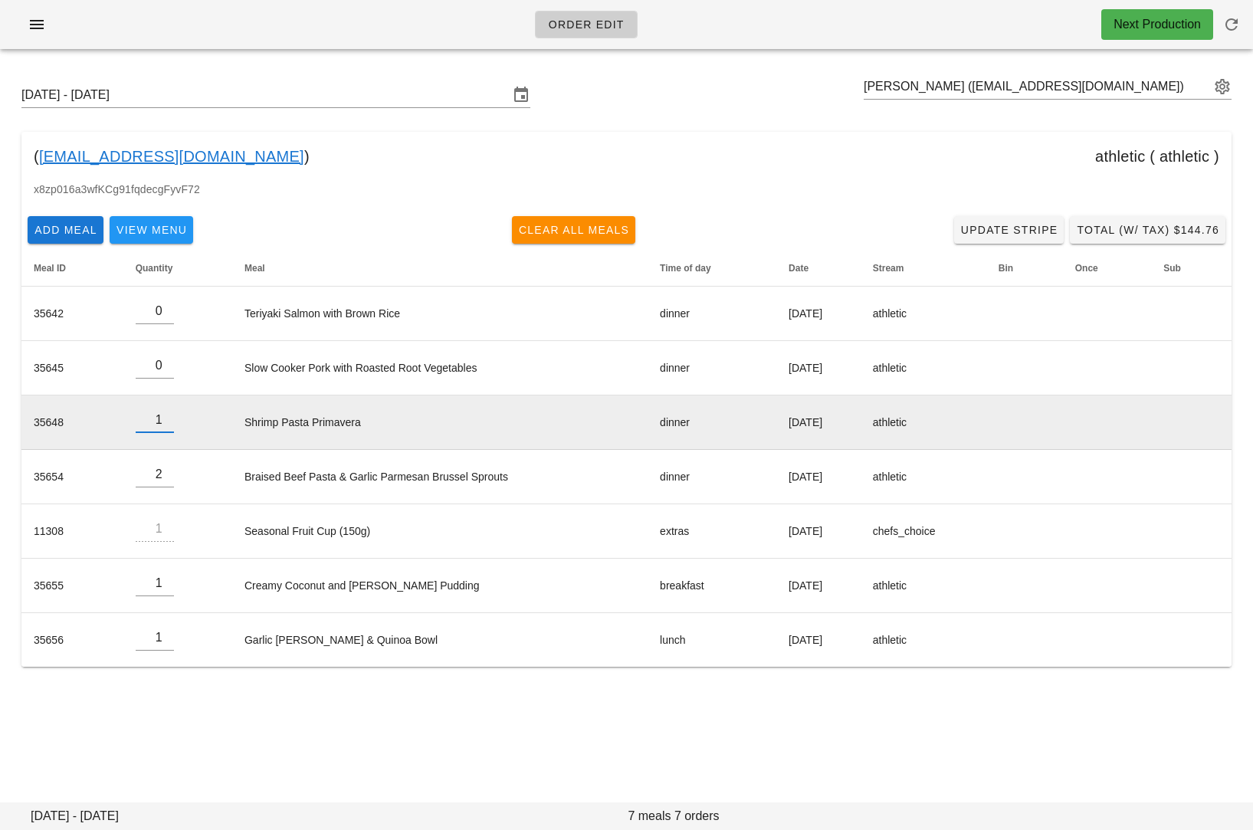
click at [162, 424] on input "1" at bounding box center [155, 420] width 38 height 25
type input "0"
click at [162, 424] on input "0" at bounding box center [155, 420] width 38 height 25
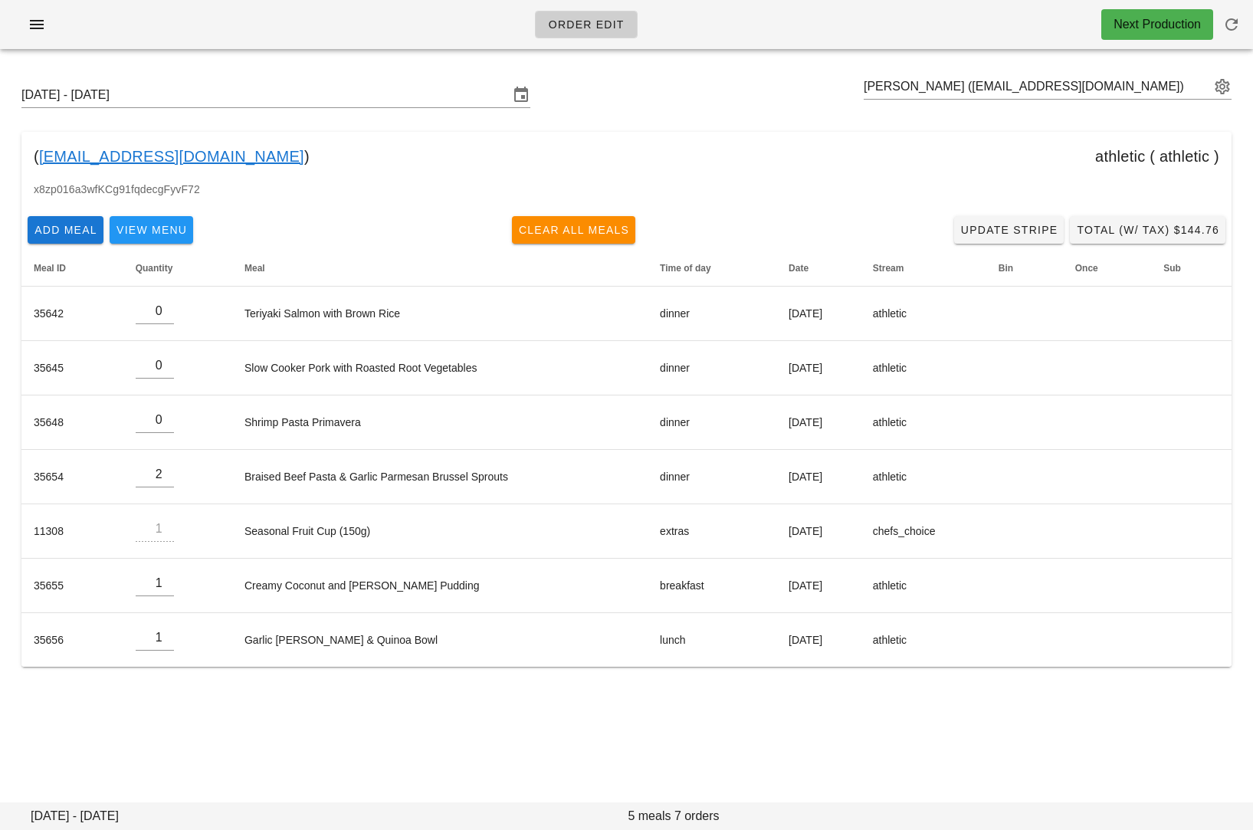
click at [208, 728] on div "Order Edit Next Production Sunday September 14 - Saturday September 20 Dillon H…" at bounding box center [626, 415] width 1253 height 830
click at [970, 75] on input "text" at bounding box center [1036, 86] width 346 height 25
click at [945, 80] on input "text" at bounding box center [1036, 86] width 346 height 25
drag, startPoint x: 273, startPoint y: 156, endPoint x: 42, endPoint y: 155, distance: 230.6
click at [42, 155] on div "( dillonhayes111@gmail.com ) athletic ( athletic )" at bounding box center [626, 156] width 1210 height 49
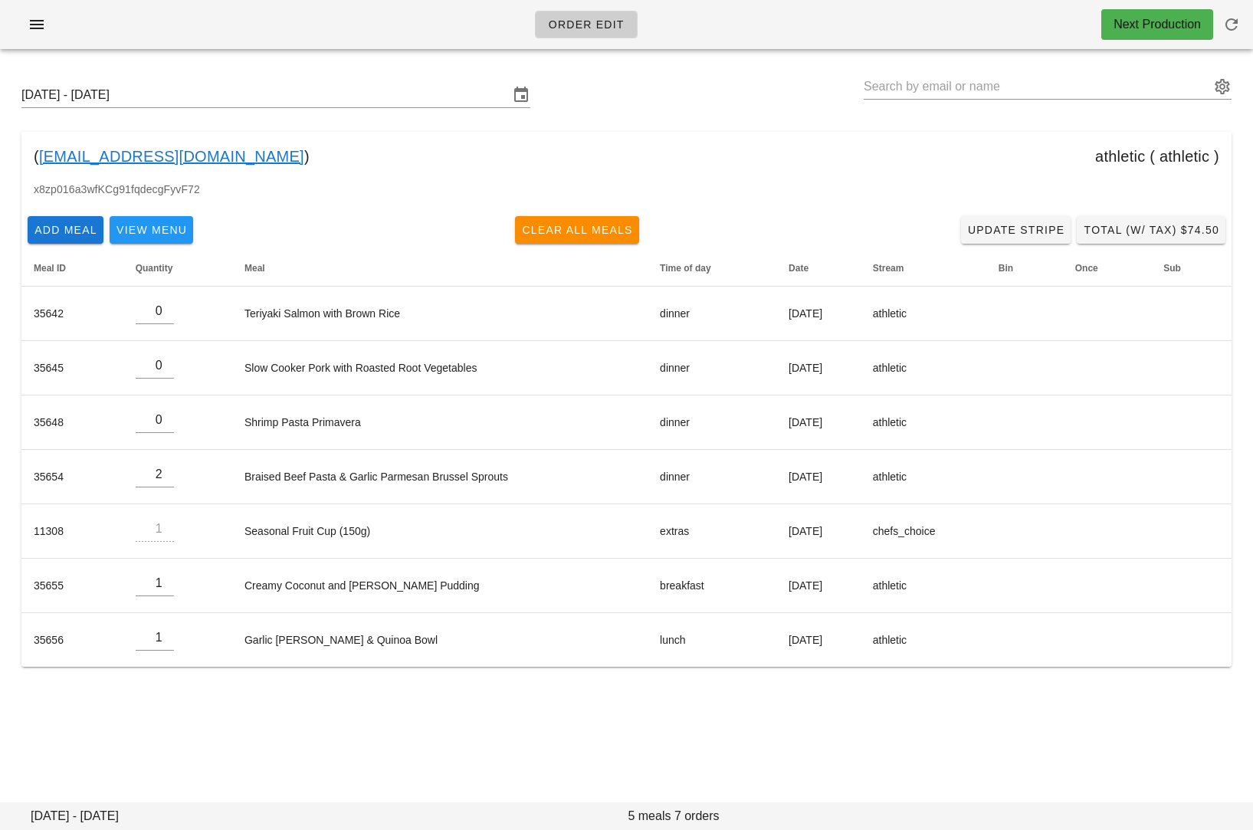
copy div "dillonhayes111@gmail.com )"
click at [368, 730] on div "Order Edit Next Production Sunday September 14 - Saturday September 20 ( dillon…" at bounding box center [626, 415] width 1253 height 830
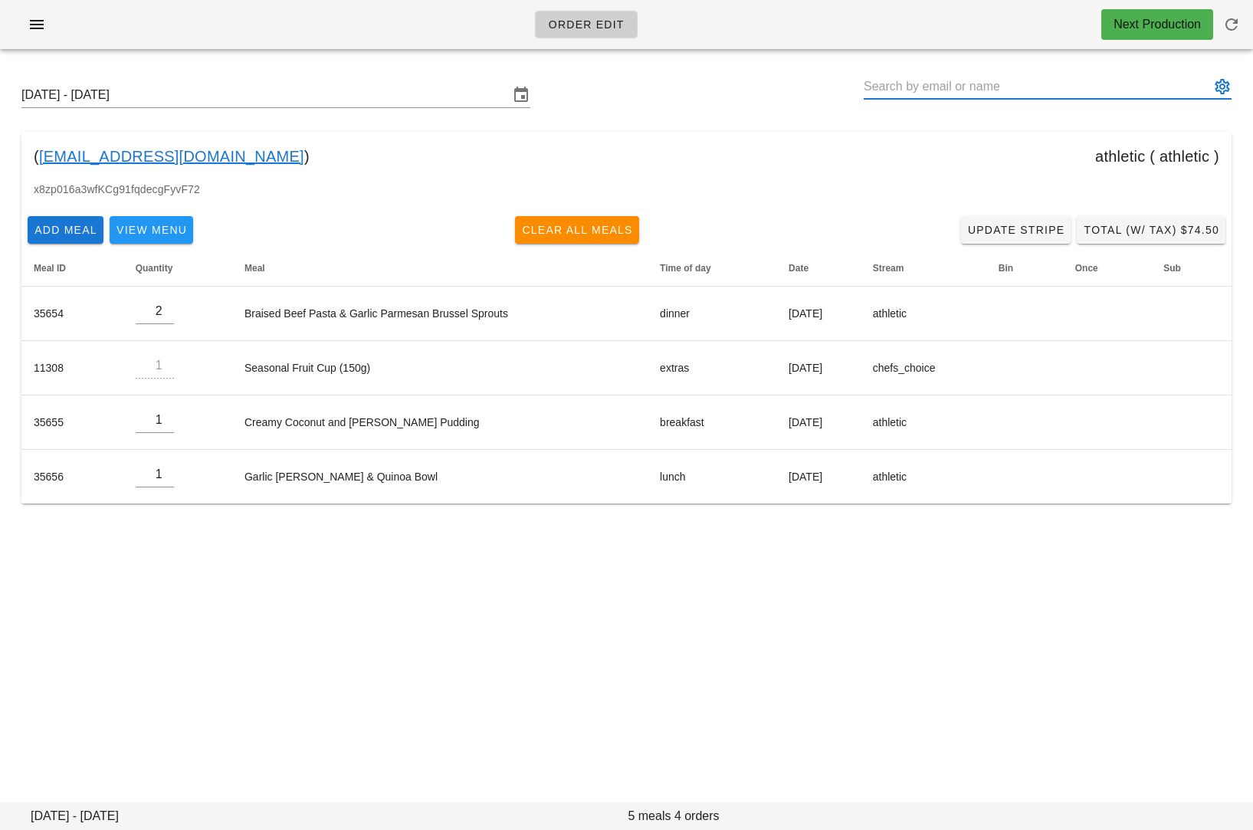
click at [1001, 87] on input "text" at bounding box center [1036, 86] width 346 height 25
paste input "[EMAIL_ADDRESS][DOMAIN_NAME]"
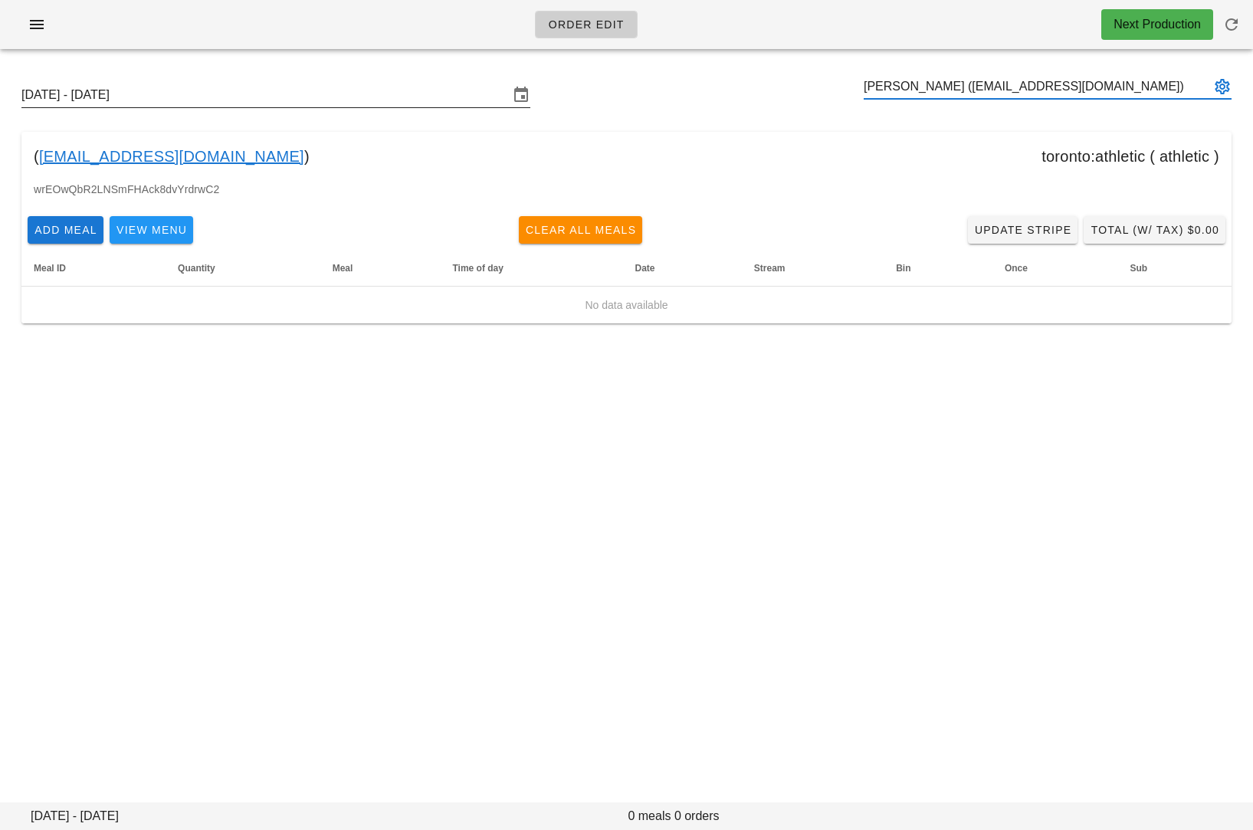
type input "[PERSON_NAME] ([EMAIL_ADDRESS][DOMAIN_NAME])"
click at [341, 95] on input "[DATE] - [DATE]" at bounding box center [264, 95] width 487 height 25
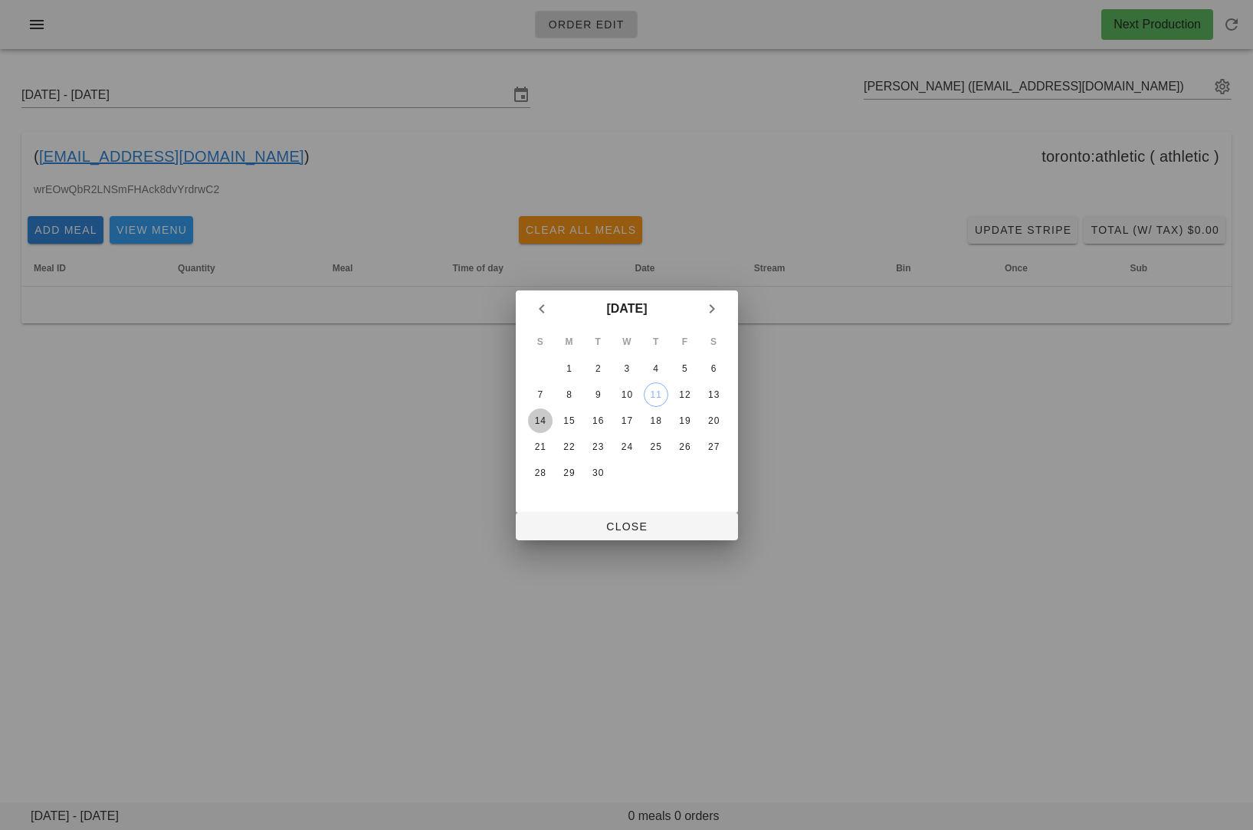
click at [536, 415] on div "14" at bounding box center [539, 420] width 25 height 11
click at [552, 520] on span "Close" at bounding box center [627, 526] width 198 height 12
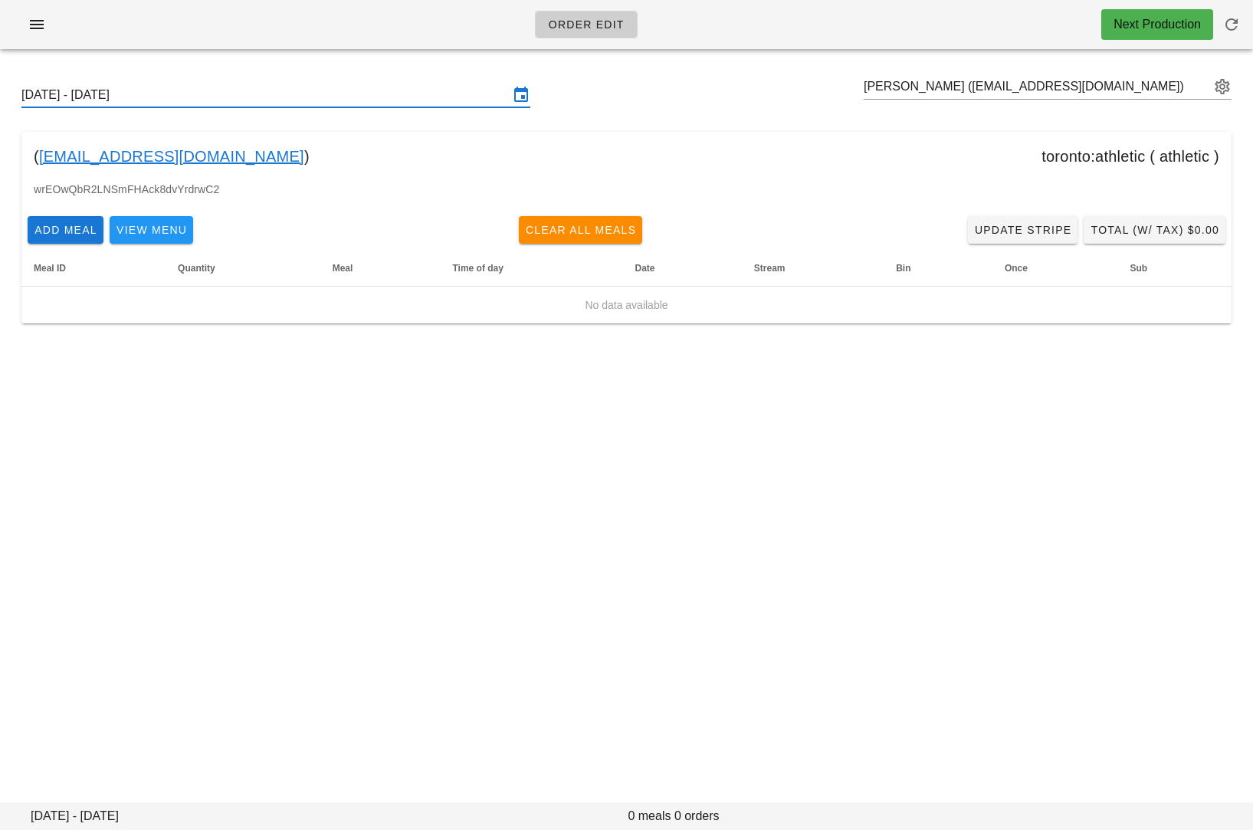
click at [371, 97] on input "[DATE] - [DATE]" at bounding box center [264, 95] width 487 height 25
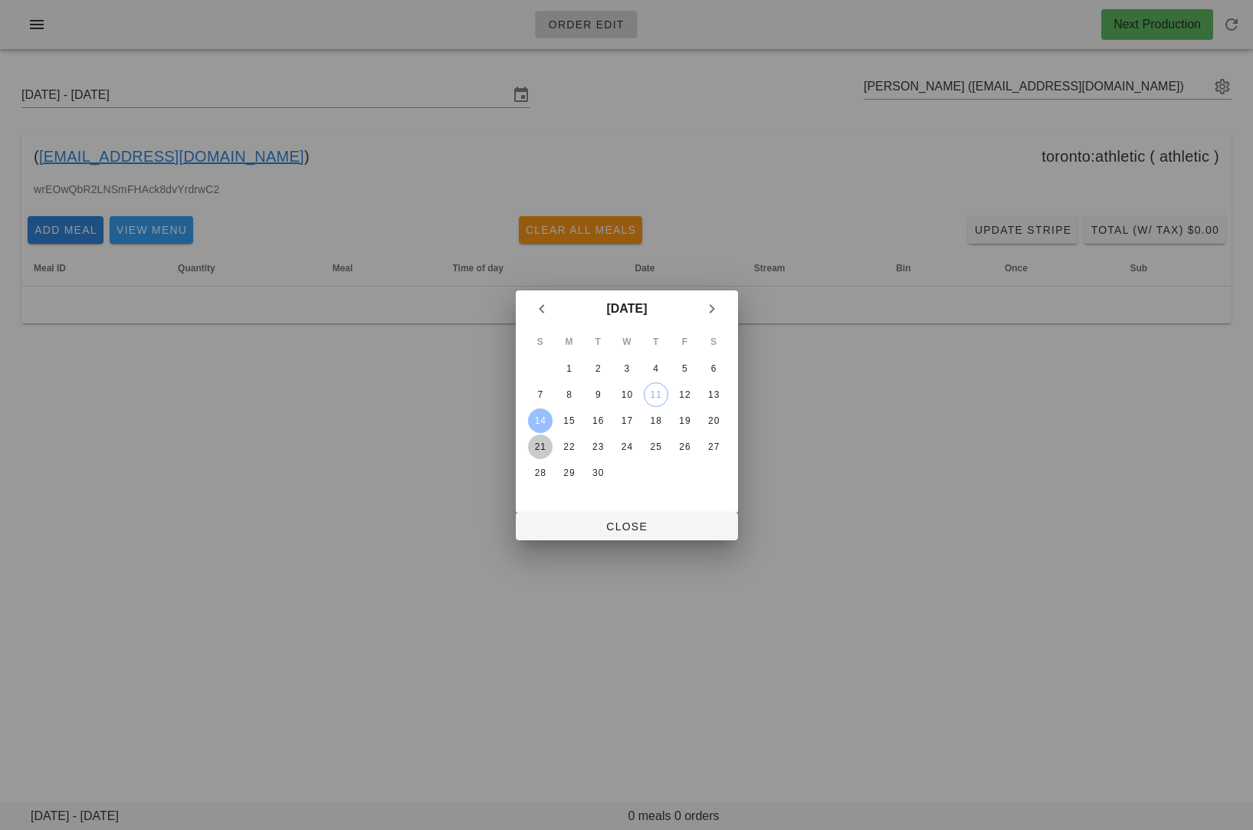
click at [537, 442] on div "21" at bounding box center [539, 446] width 25 height 11
click at [526, 525] on button "Close" at bounding box center [627, 527] width 222 height 28
type input "[DATE] - [DATE]"
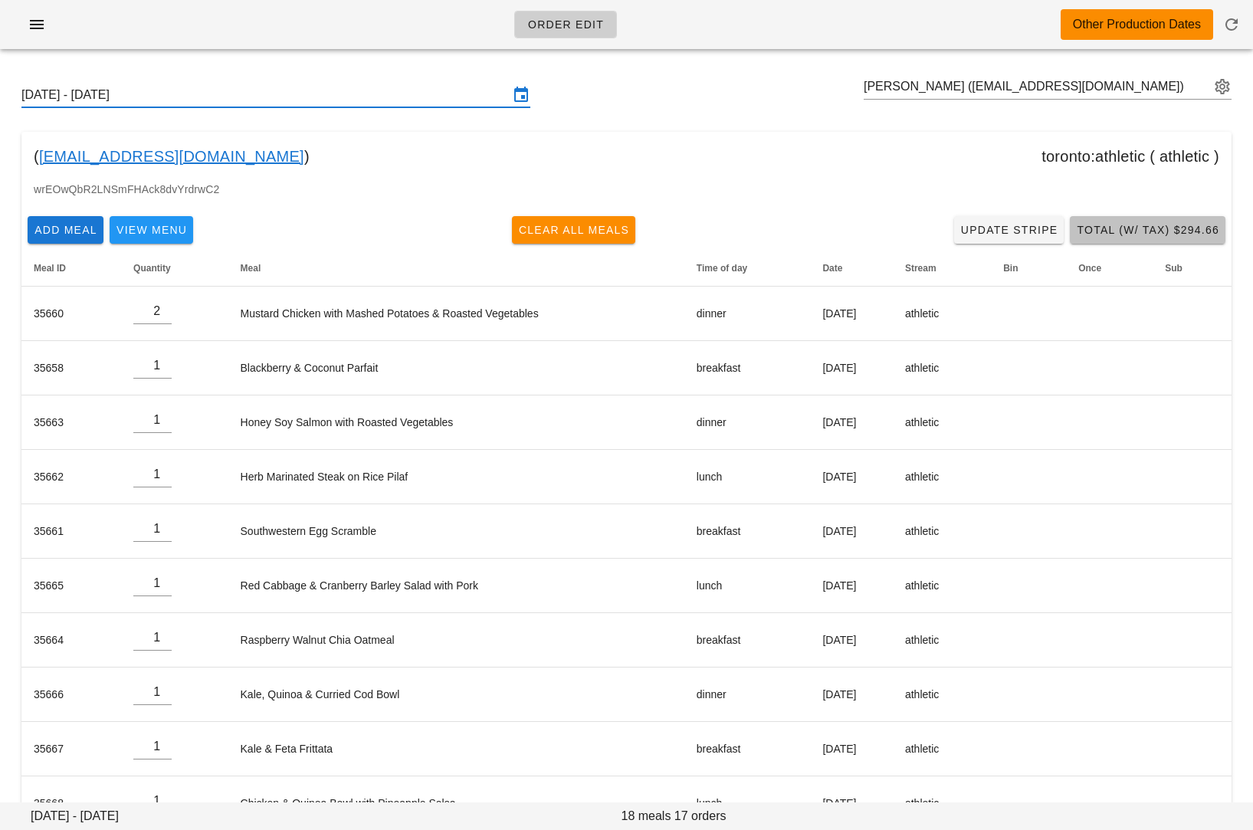
click at [1168, 231] on span "Total (w/ Tax) $294.66" at bounding box center [1147, 230] width 143 height 12
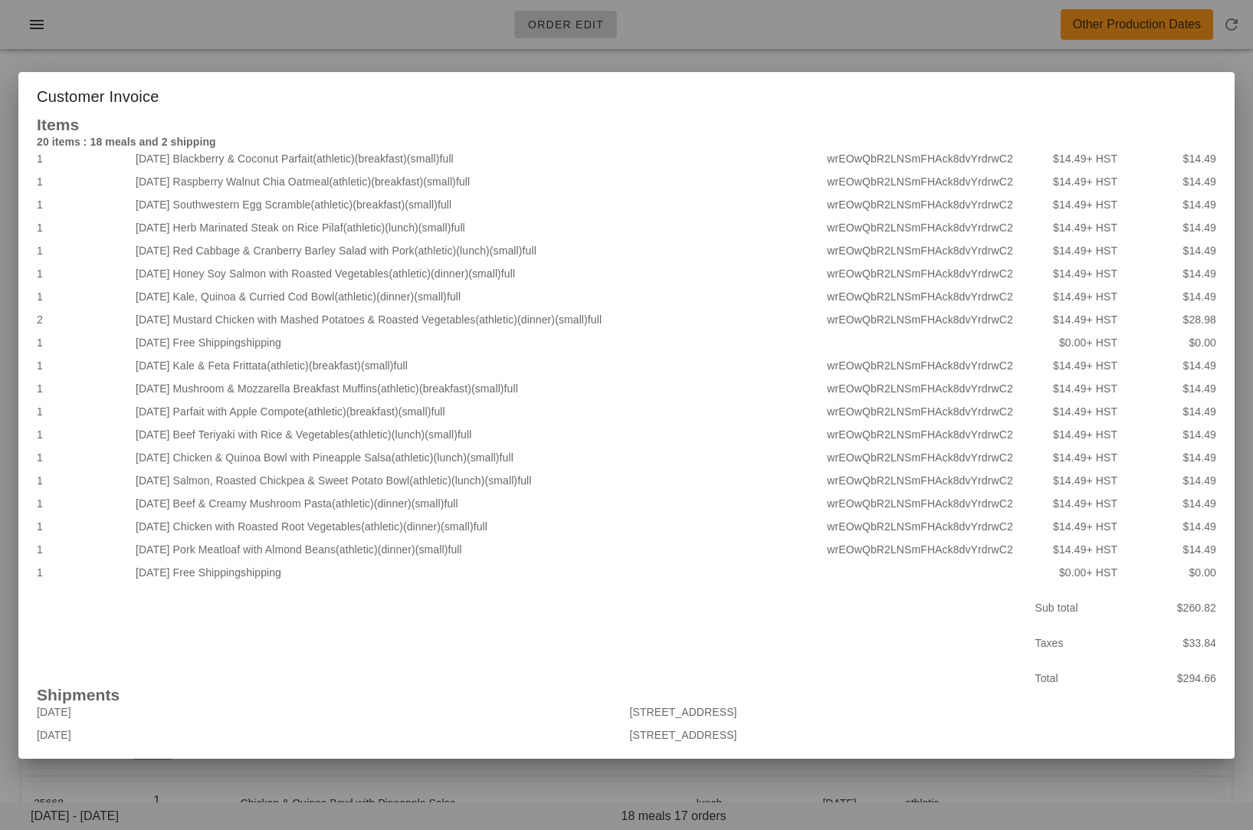
click at [801, 29] on div at bounding box center [626, 415] width 1253 height 830
